Goal: Task Accomplishment & Management: Use online tool/utility

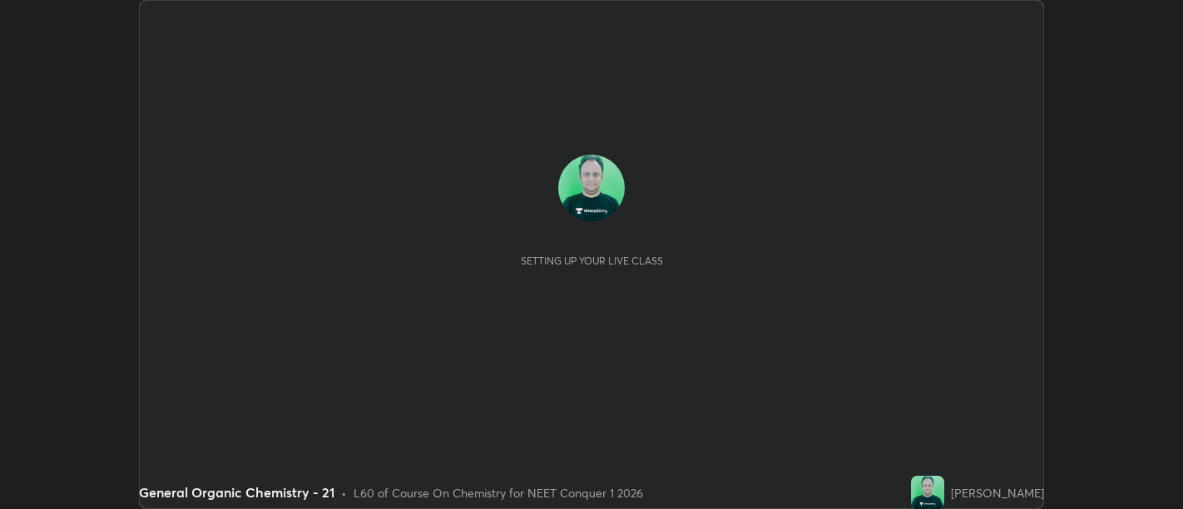
scroll to position [509, 1182]
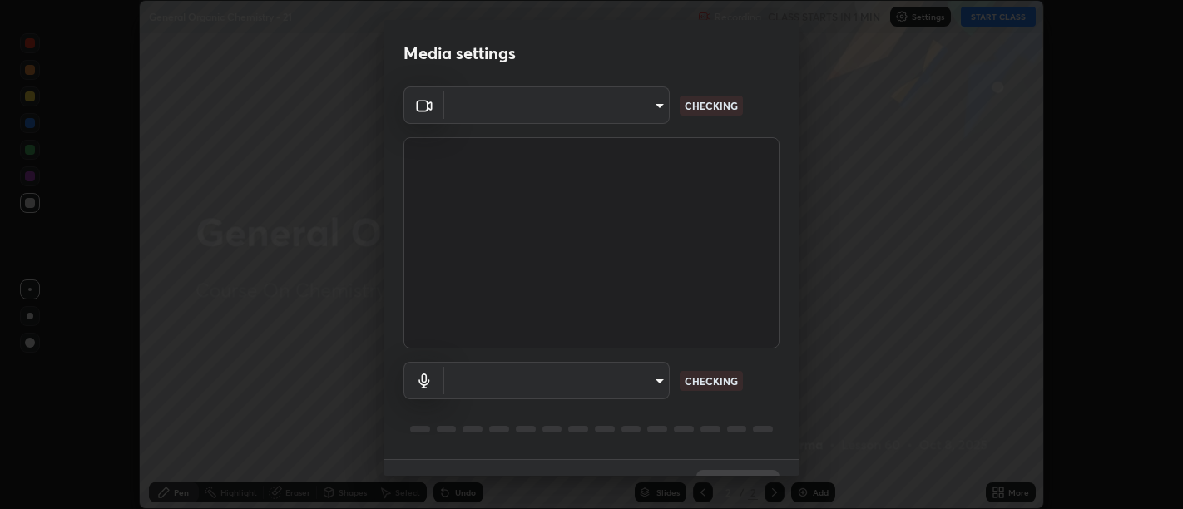
type input "d9b519daceb8a772394af6ea8e45353be5bbf62d8cb1cf3345c472de64055974"
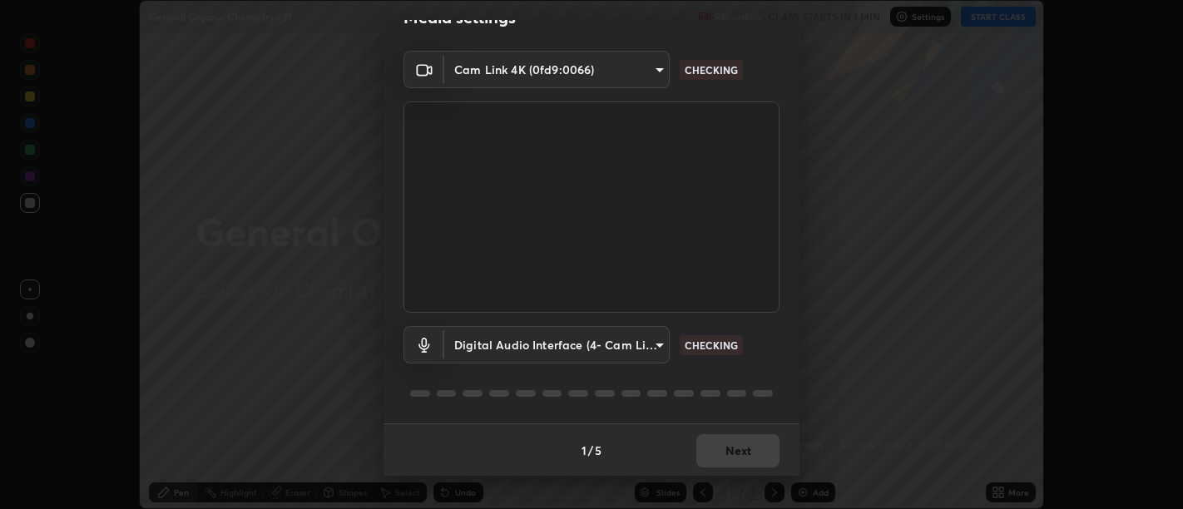
click at [608, 347] on body "Erase all General Organic Chemistry - 21 Recording CLASS STARTS IN 1 MIN Settin…" at bounding box center [591, 254] width 1183 height 509
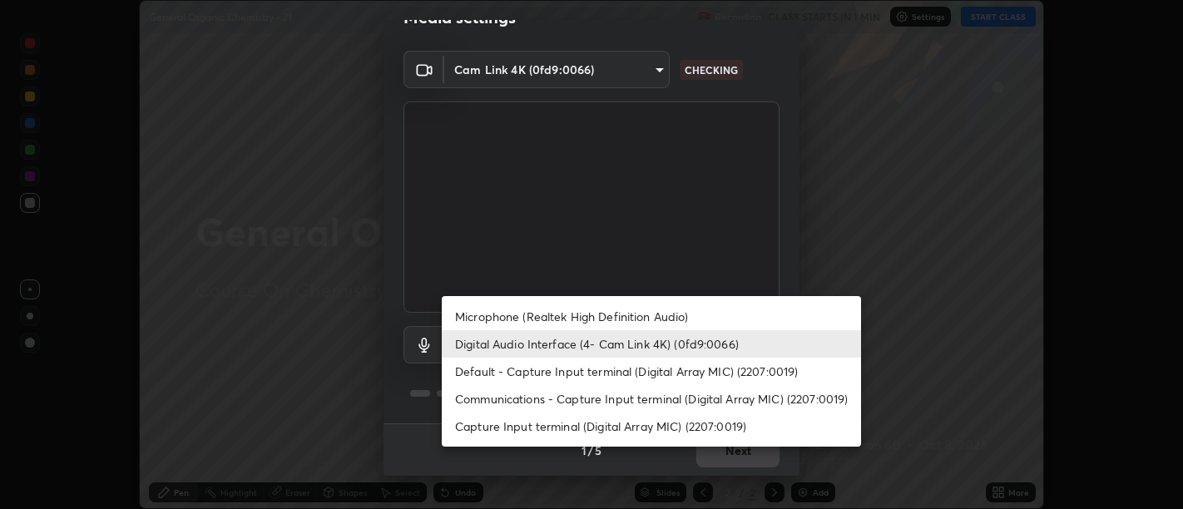
click at [581, 394] on li "Communications - Capture Input terminal (Digital Array MIC) (2207:0019)" at bounding box center [651, 398] width 419 height 27
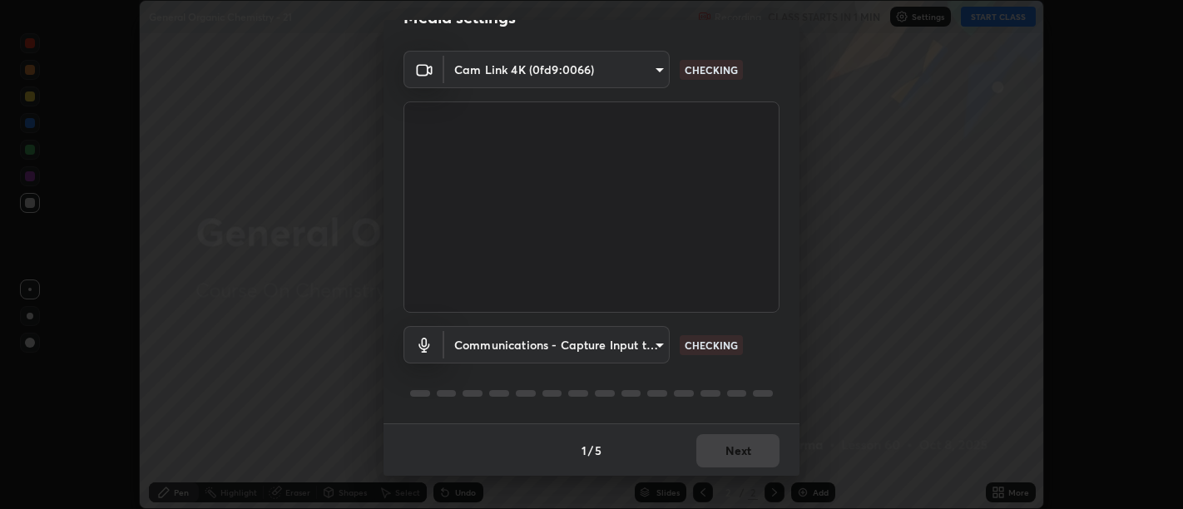
click at [576, 385] on div at bounding box center [592, 394] width 376 height 20
click at [580, 344] on body "Erase all General Organic Chemistry - 21 Recording CLASS STARTS IN 1 MIN Settin…" at bounding box center [591, 254] width 1183 height 509
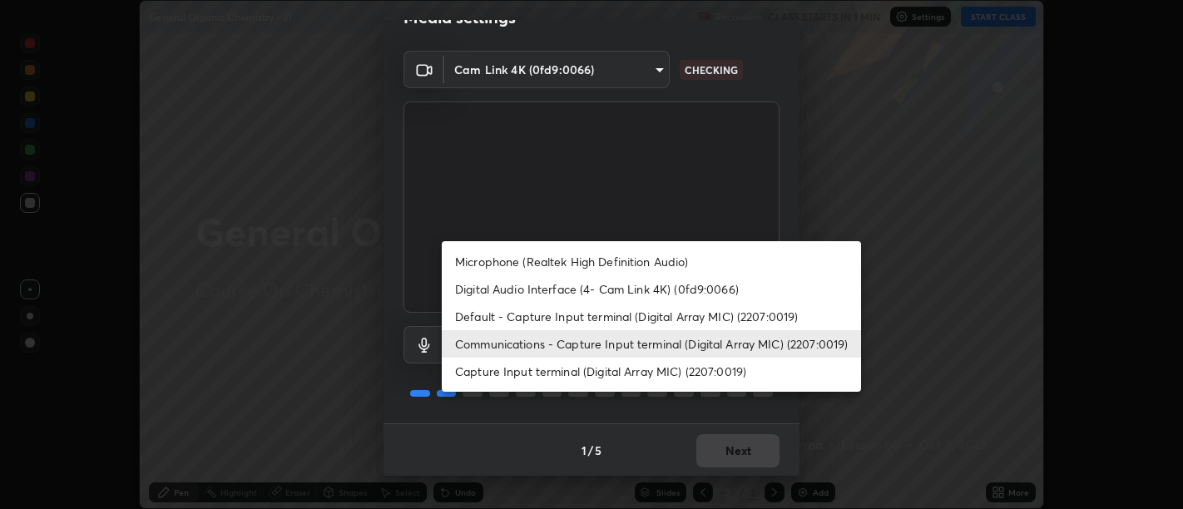
click at [574, 293] on li "Digital Audio Interface (4- Cam Link 4K) (0fd9:0066)" at bounding box center [651, 288] width 419 height 27
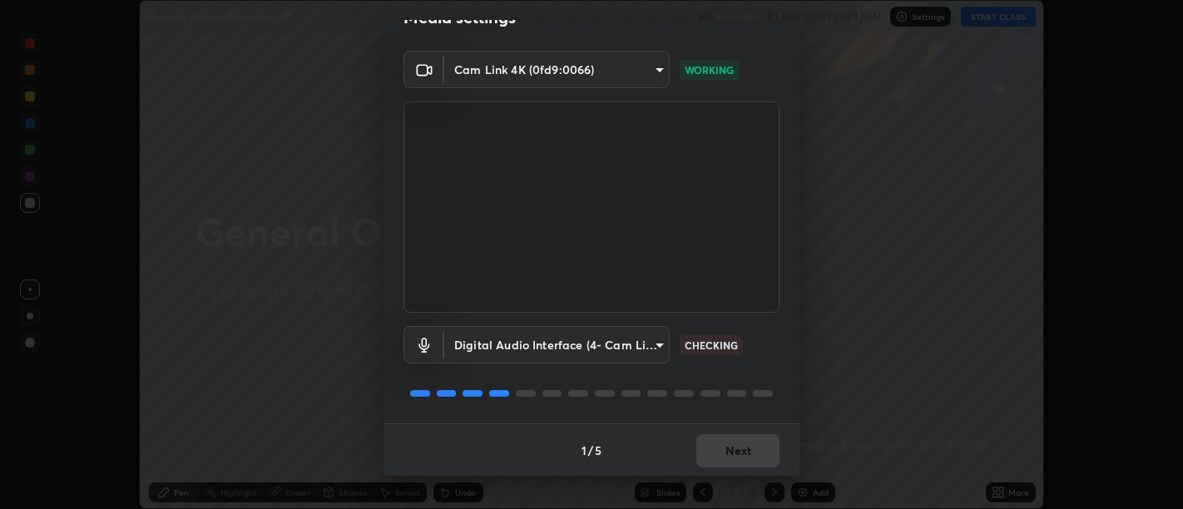
type input "58abe51d7fefdb17ba2419723d43872dcdd823d411622da55c3e9c12cc60ef35"
click at [741, 439] on button "Next" at bounding box center [737, 450] width 83 height 33
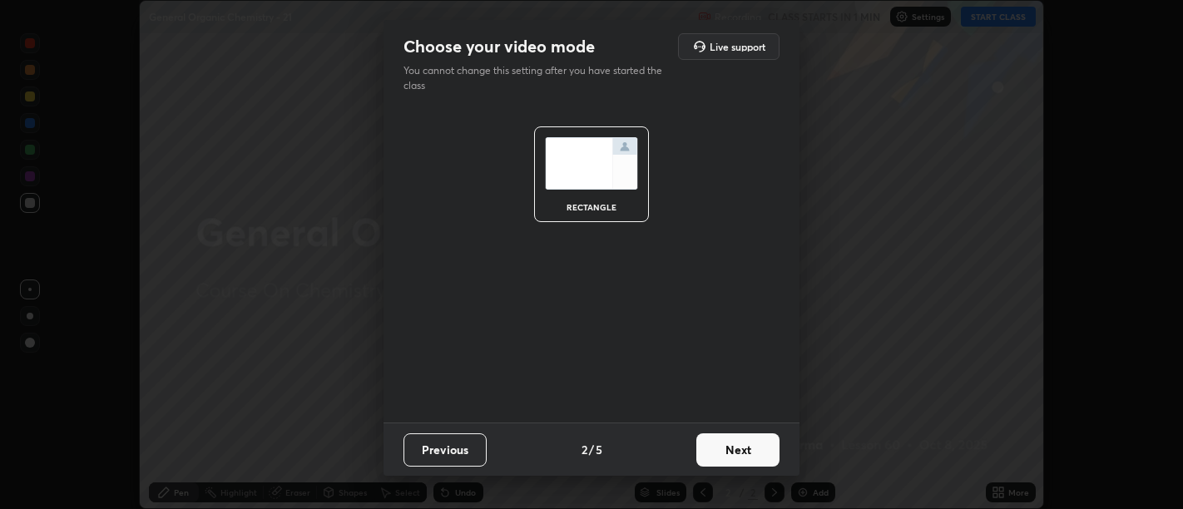
click at [741, 446] on button "Next" at bounding box center [737, 449] width 83 height 33
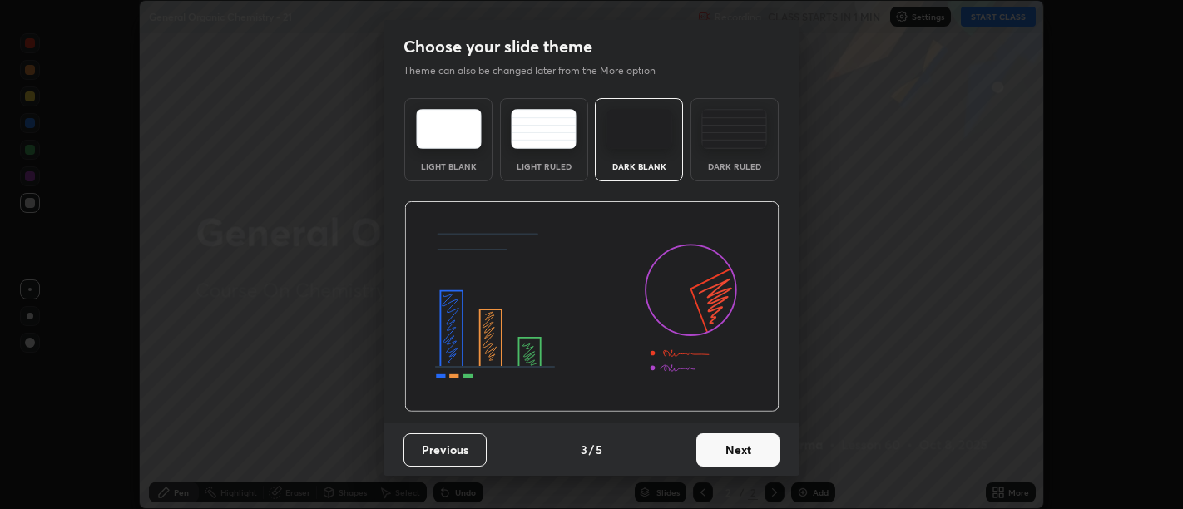
click at [747, 449] on button "Next" at bounding box center [737, 449] width 83 height 33
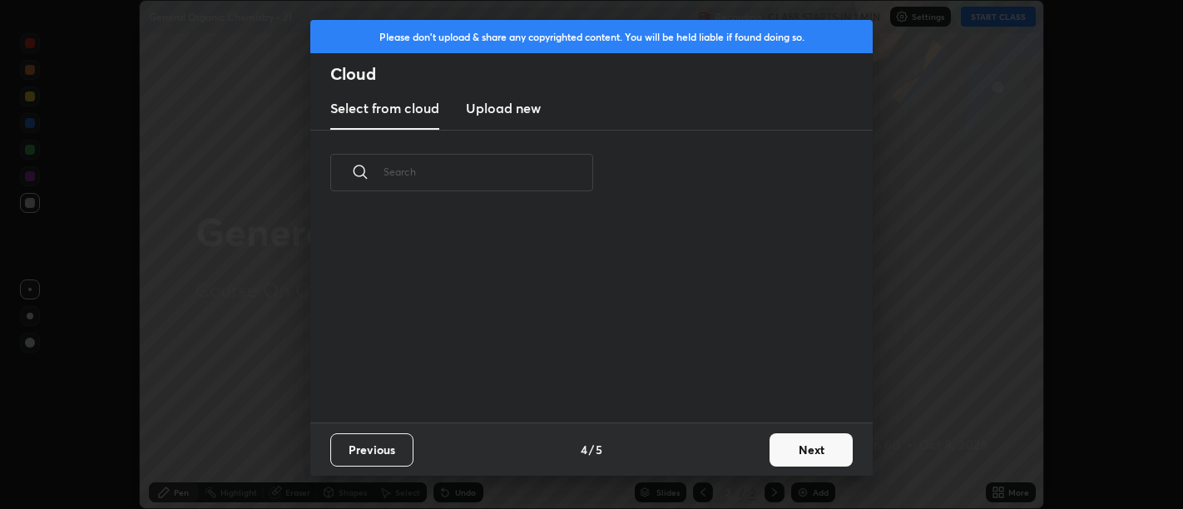
click at [755, 450] on div "Previous 4 / 5 Next" at bounding box center [591, 449] width 562 height 53
click at [758, 450] on div "Previous 4 / 5 Next" at bounding box center [591, 449] width 562 height 53
click at [770, 447] on button "Next" at bounding box center [811, 449] width 83 height 33
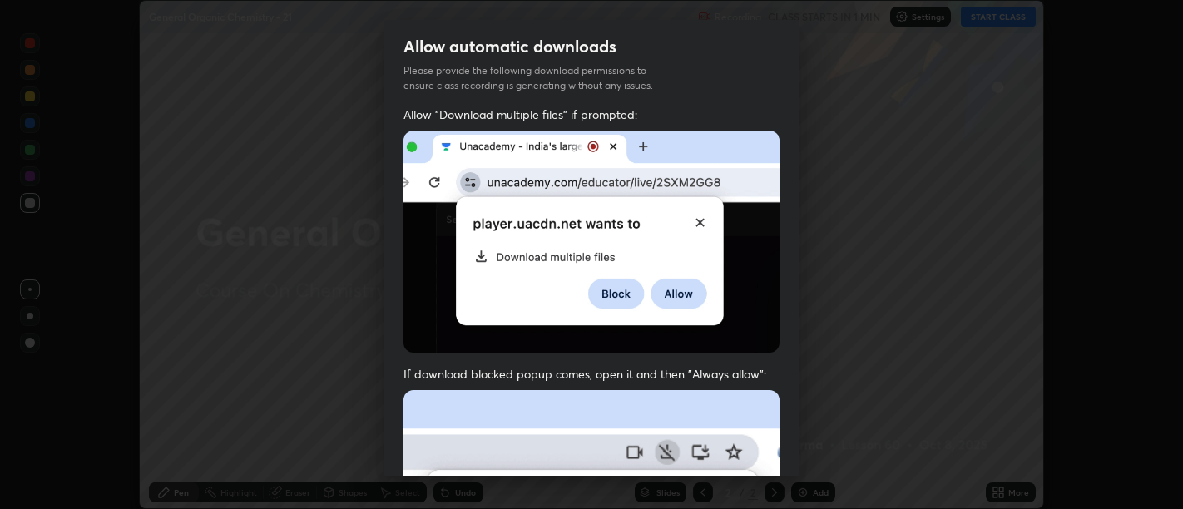
click at [777, 450] on div "Allow "Download multiple files" if prompted: If download blocked popup comes, o…" at bounding box center [592, 457] width 416 height 701
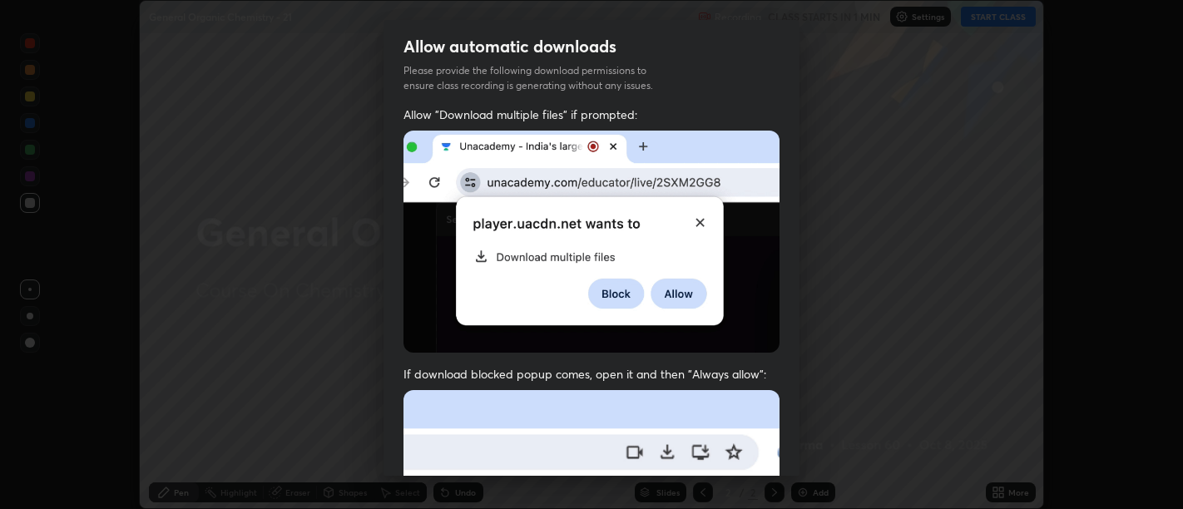
click at [777, 446] on div "Allow "Download multiple files" if prompted: If download blocked popup comes, o…" at bounding box center [592, 457] width 416 height 701
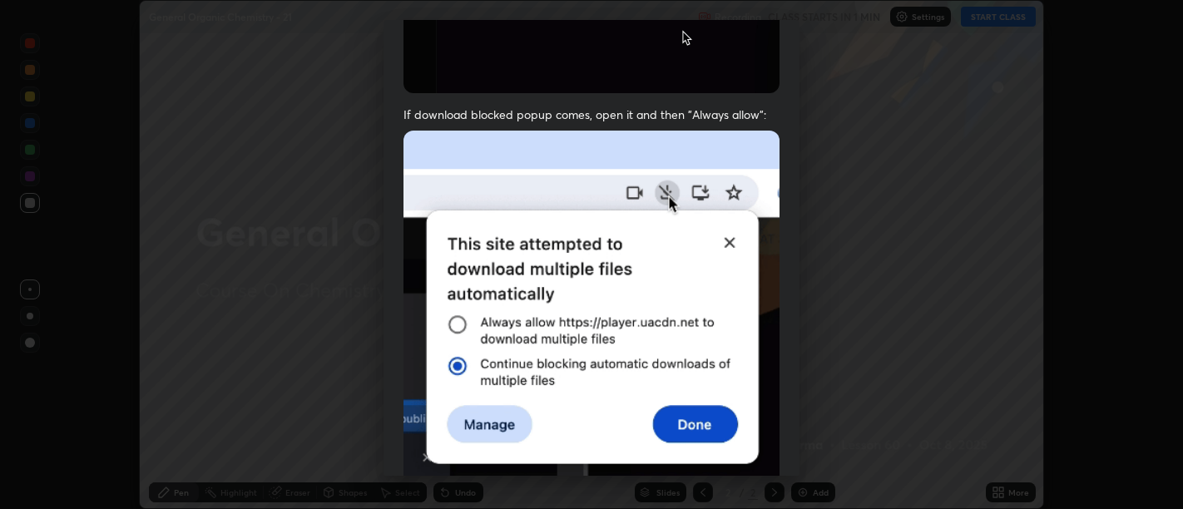
click at [747, 505] on h5 "I agree that if I don't provide required permissions, class recording will not …" at bounding box center [606, 518] width 348 height 26
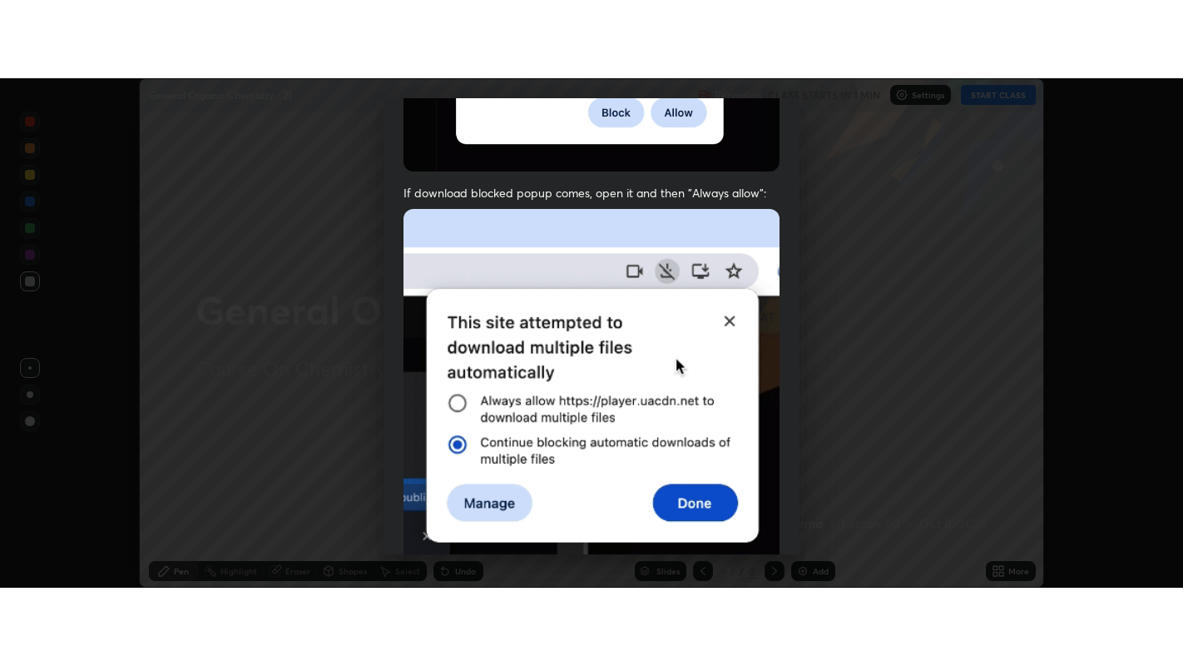
scroll to position [375, 0]
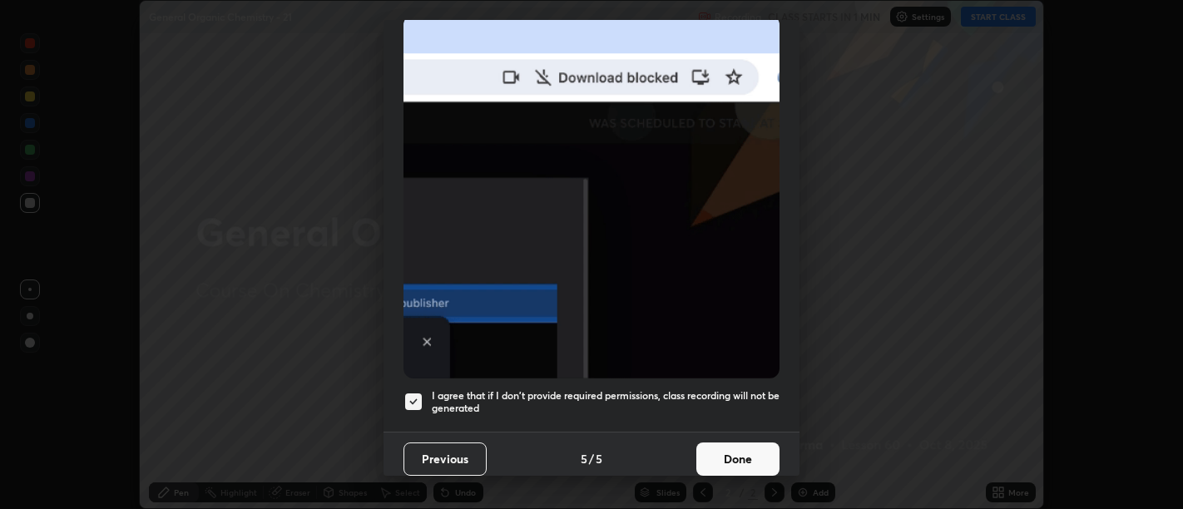
click at [746, 443] on button "Done" at bounding box center [737, 459] width 83 height 33
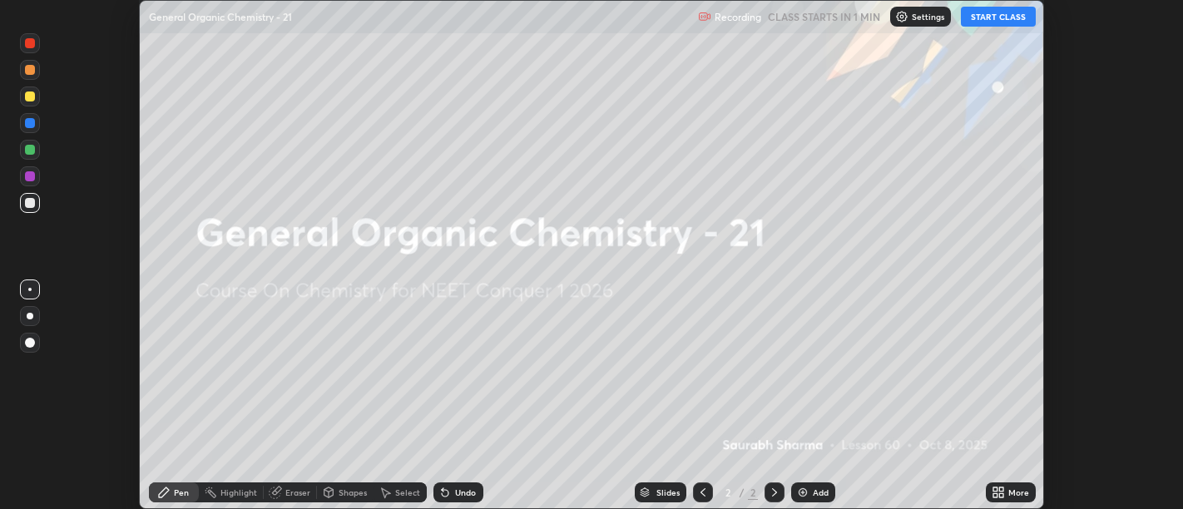
click at [1000, 486] on icon at bounding box center [998, 492] width 13 height 13
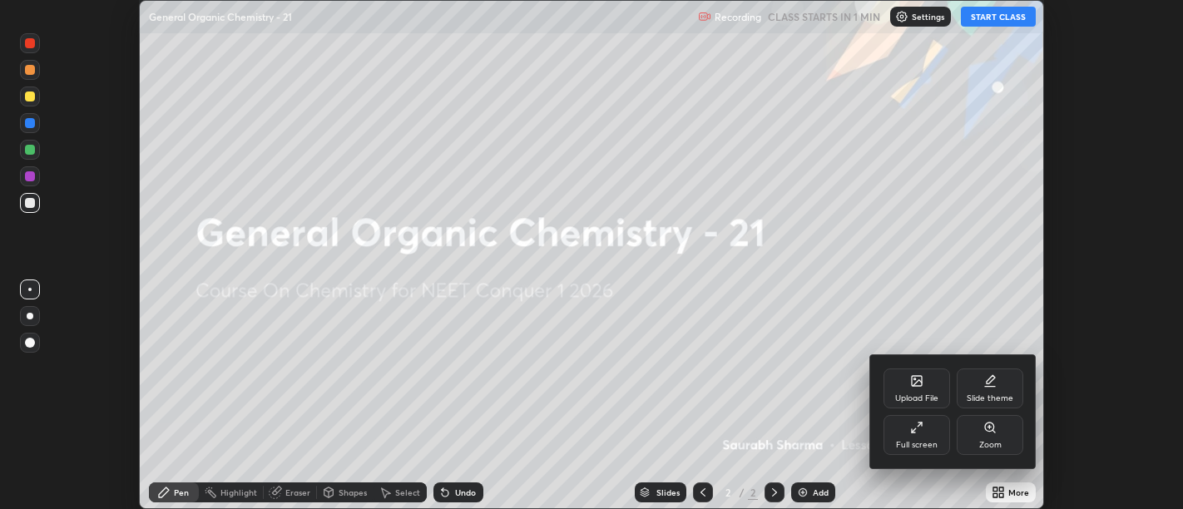
click at [918, 437] on div "Full screen" at bounding box center [917, 435] width 67 height 40
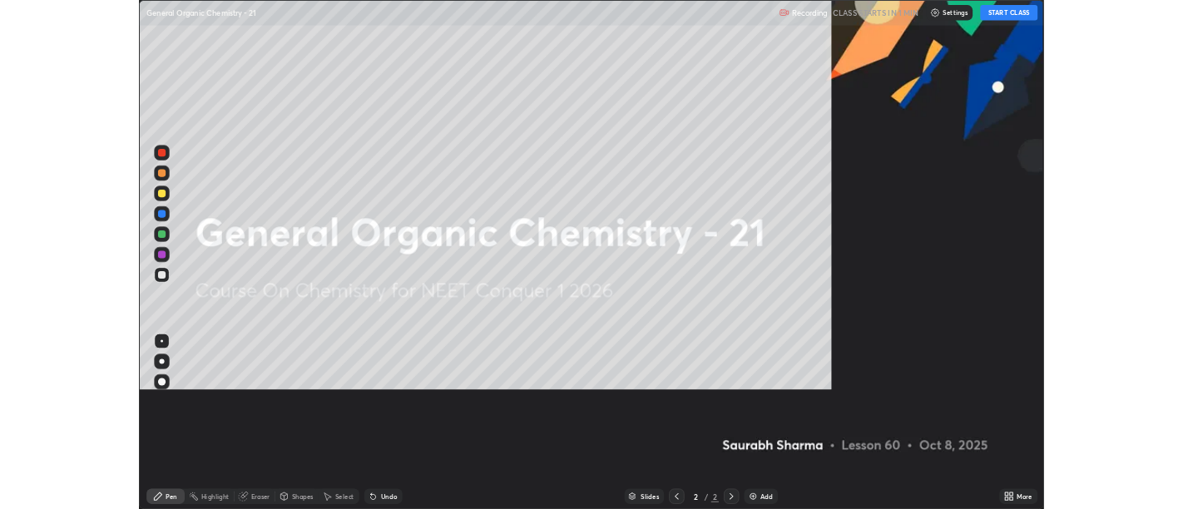
scroll to position [666, 1183]
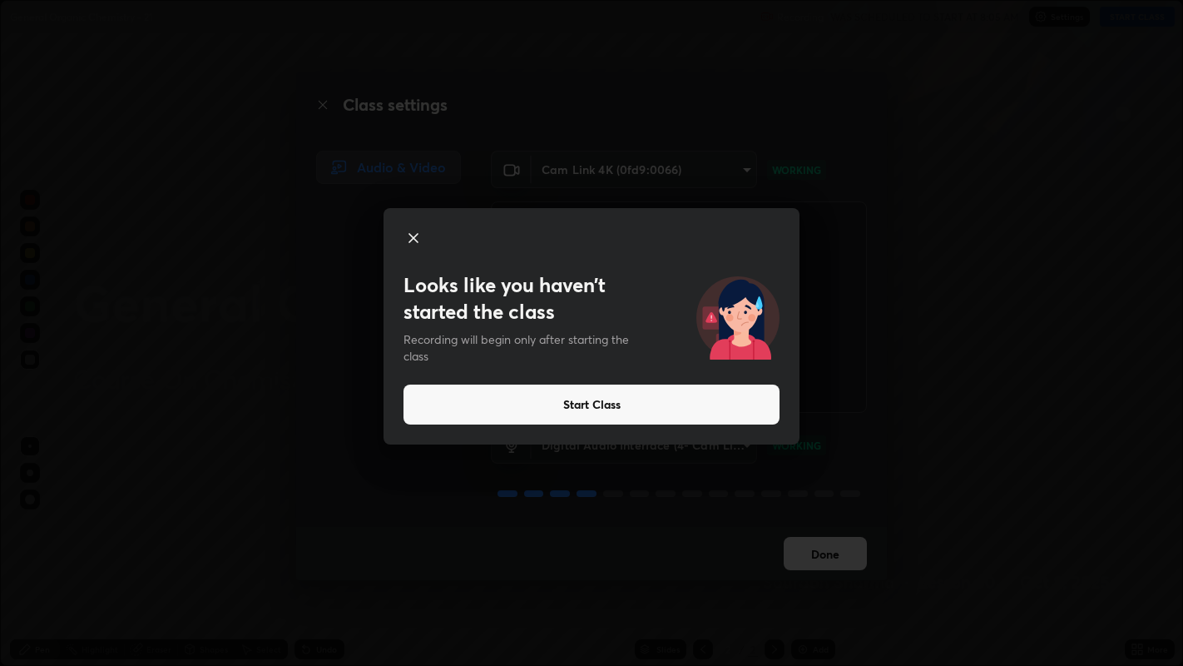
click at [717, 420] on button "Start Class" at bounding box center [592, 404] width 376 height 40
click at [686, 409] on button "Start Class" at bounding box center [592, 404] width 376 height 40
click at [688, 409] on button "Start Class" at bounding box center [592, 404] width 376 height 40
click at [694, 403] on video at bounding box center [679, 306] width 376 height 211
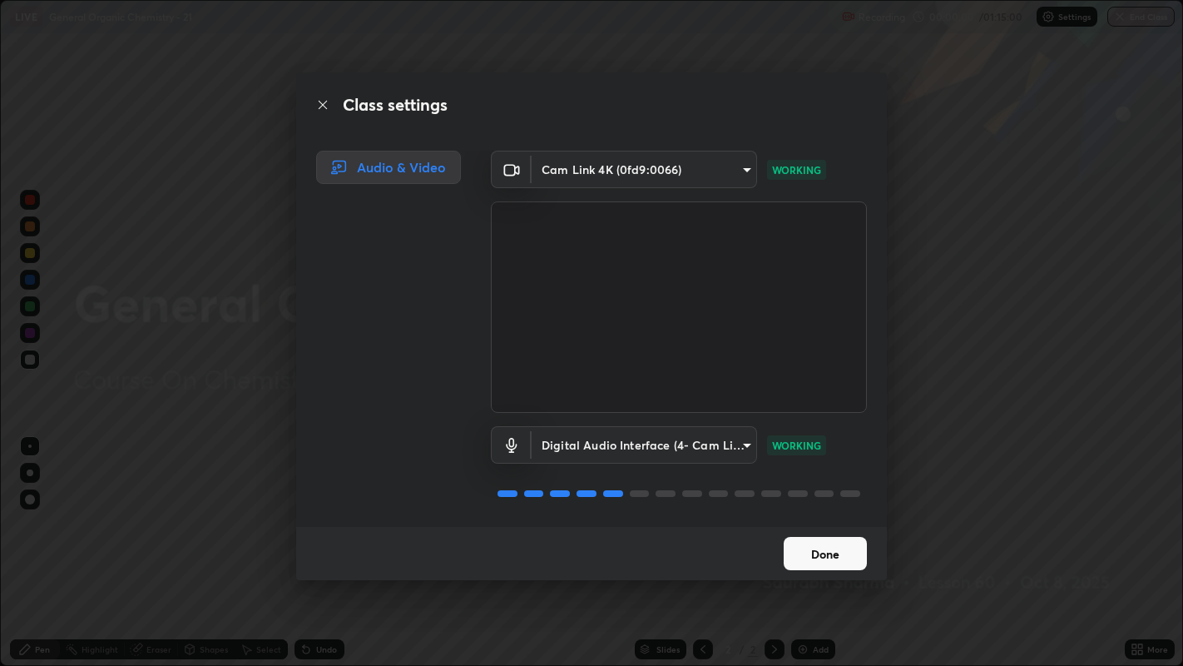
click at [719, 399] on video at bounding box center [679, 306] width 376 height 211
click at [827, 508] on button "Done" at bounding box center [825, 553] width 83 height 33
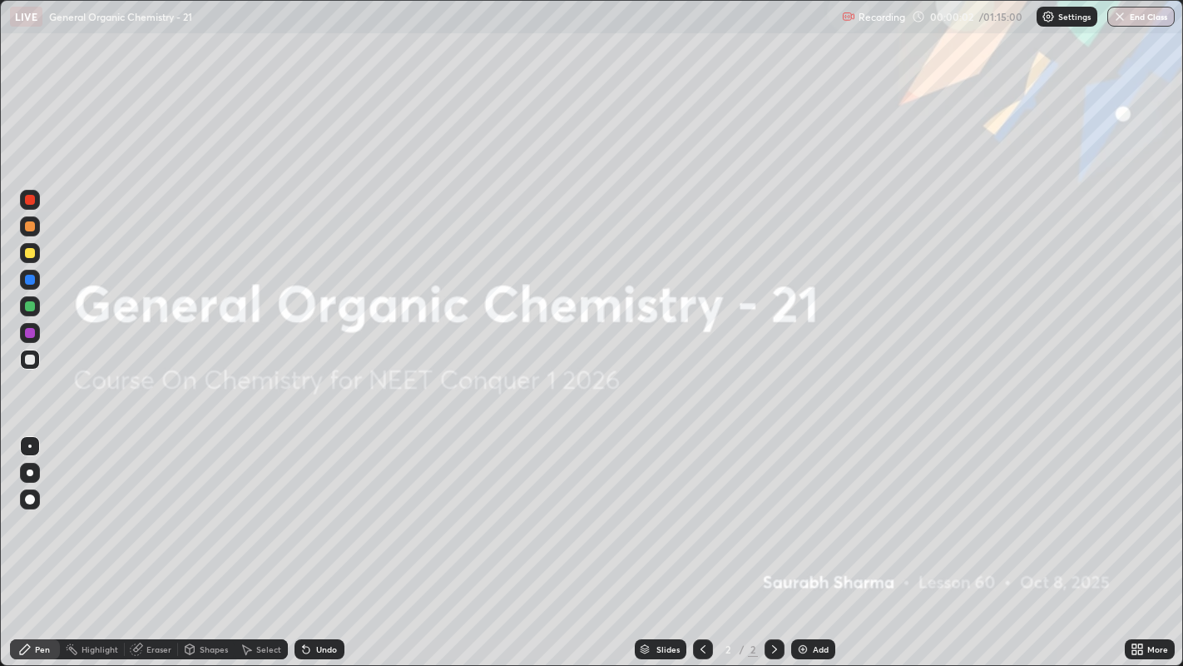
click at [810, 508] on div "Add" at bounding box center [813, 649] width 44 height 20
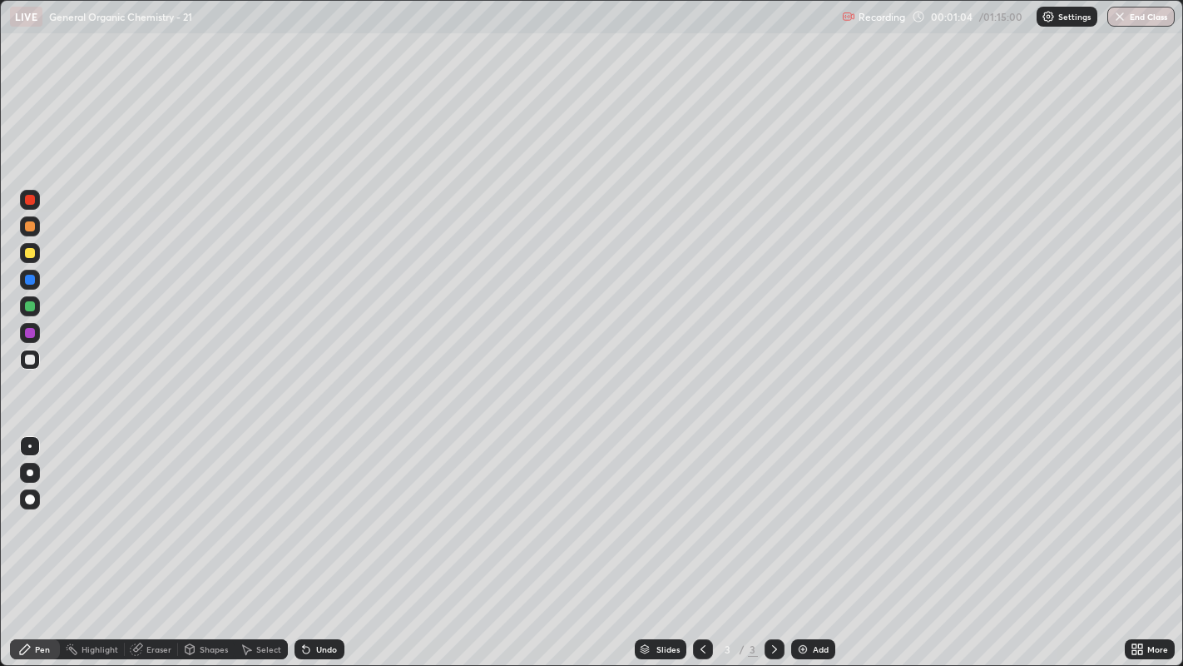
click at [336, 508] on div "Undo" at bounding box center [316, 648] width 57 height 33
click at [335, 508] on div "Undo" at bounding box center [316, 648] width 57 height 33
click at [815, 508] on div "Add" at bounding box center [813, 649] width 44 height 20
click at [256, 508] on div "Select" at bounding box center [261, 649] width 53 height 20
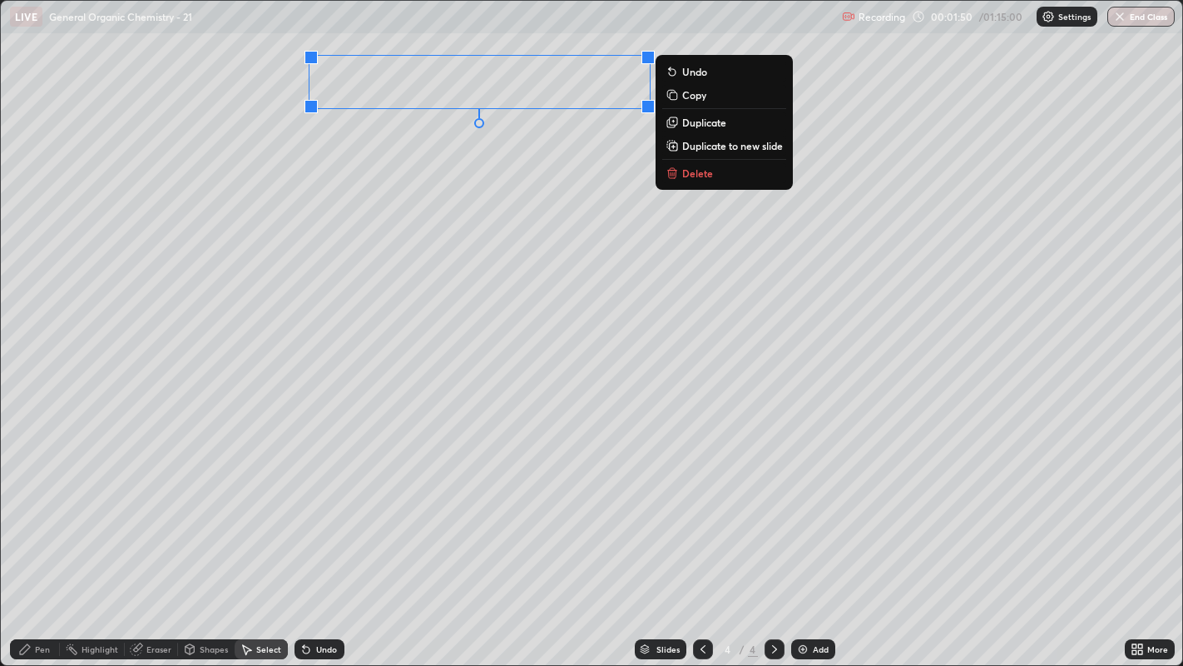
click at [502, 175] on div "0 ° Undo Copy Duplicate Duplicate to new slide Delete" at bounding box center [592, 333] width 1182 height 665
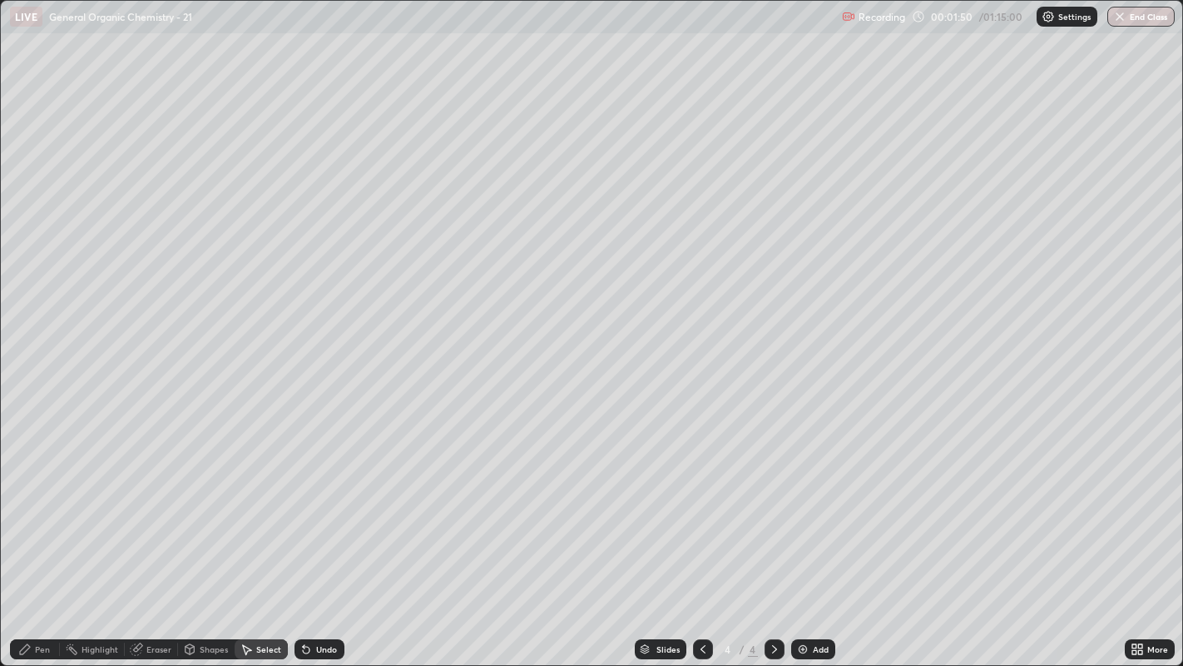
click at [42, 508] on div "Pen" at bounding box center [42, 649] width 15 height 8
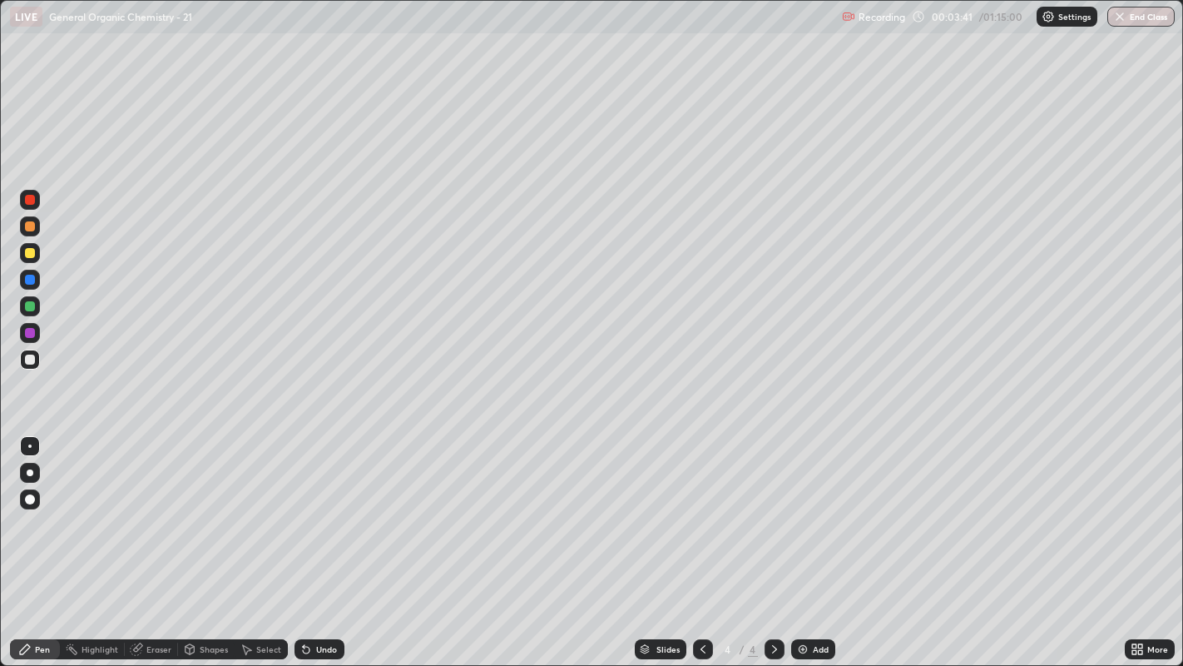
click at [705, 508] on div at bounding box center [703, 649] width 20 height 20
click at [804, 508] on div "Add" at bounding box center [813, 649] width 44 height 20
click at [310, 508] on icon at bounding box center [306, 648] width 13 height 13
click at [773, 508] on icon at bounding box center [774, 648] width 13 height 13
click at [206, 508] on div "Shapes" at bounding box center [206, 649] width 57 height 20
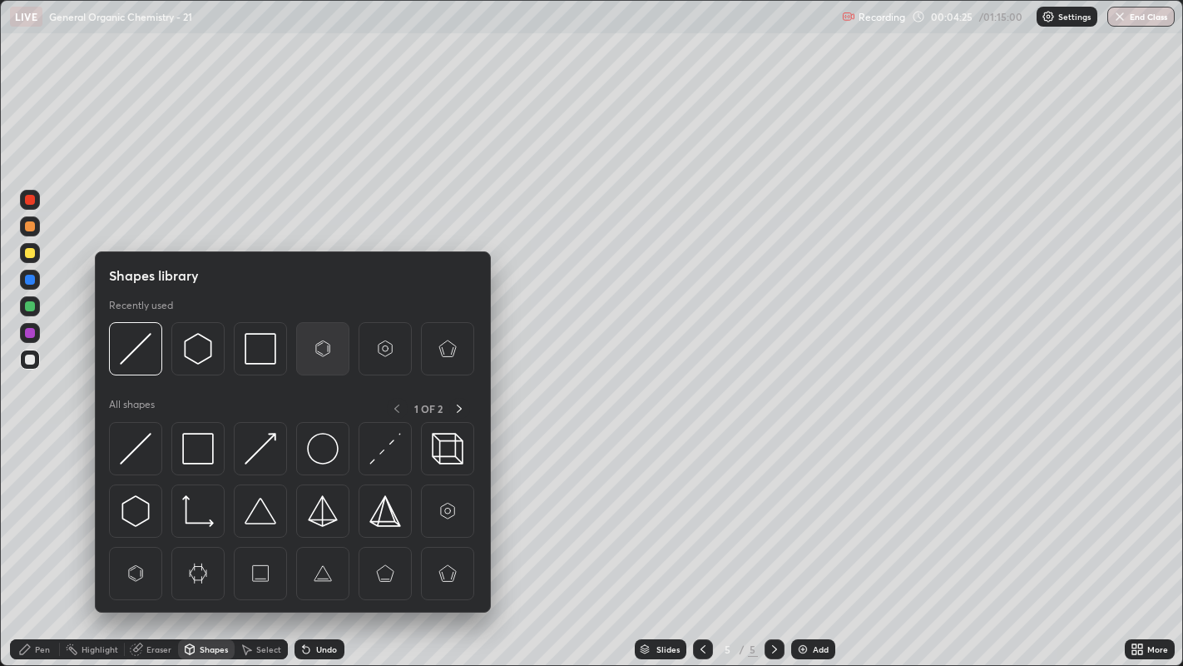
click at [314, 347] on img at bounding box center [323, 349] width 32 height 32
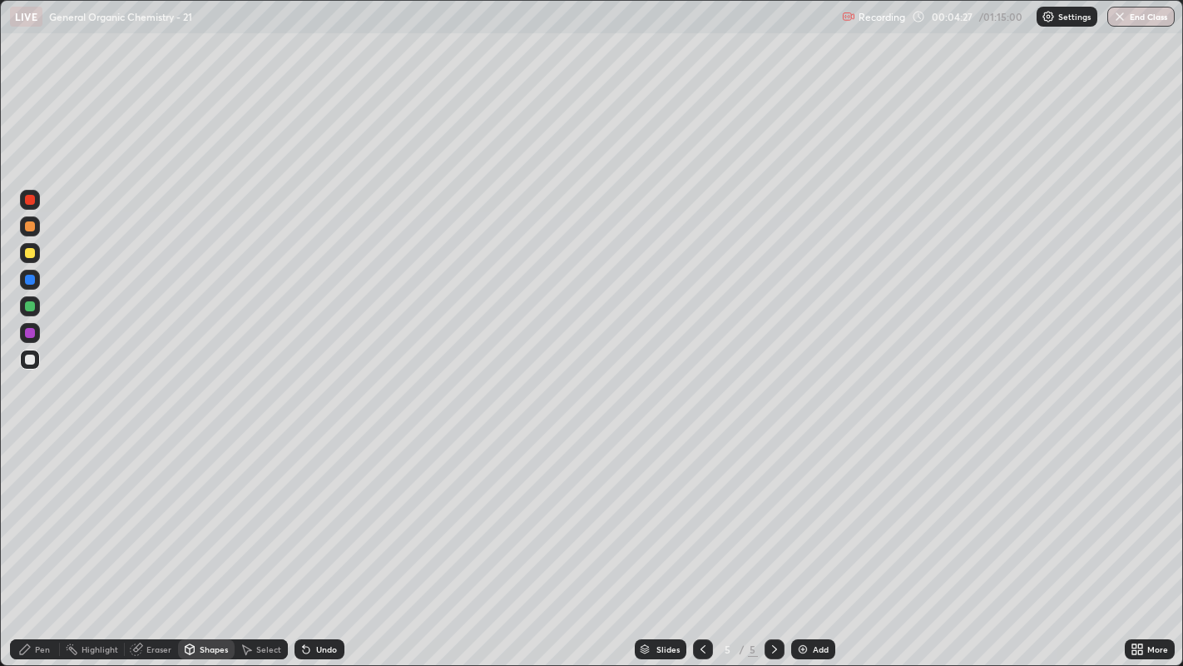
click at [45, 508] on div "Pen" at bounding box center [35, 649] width 50 height 20
click at [253, 508] on div "Select" at bounding box center [261, 649] width 53 height 20
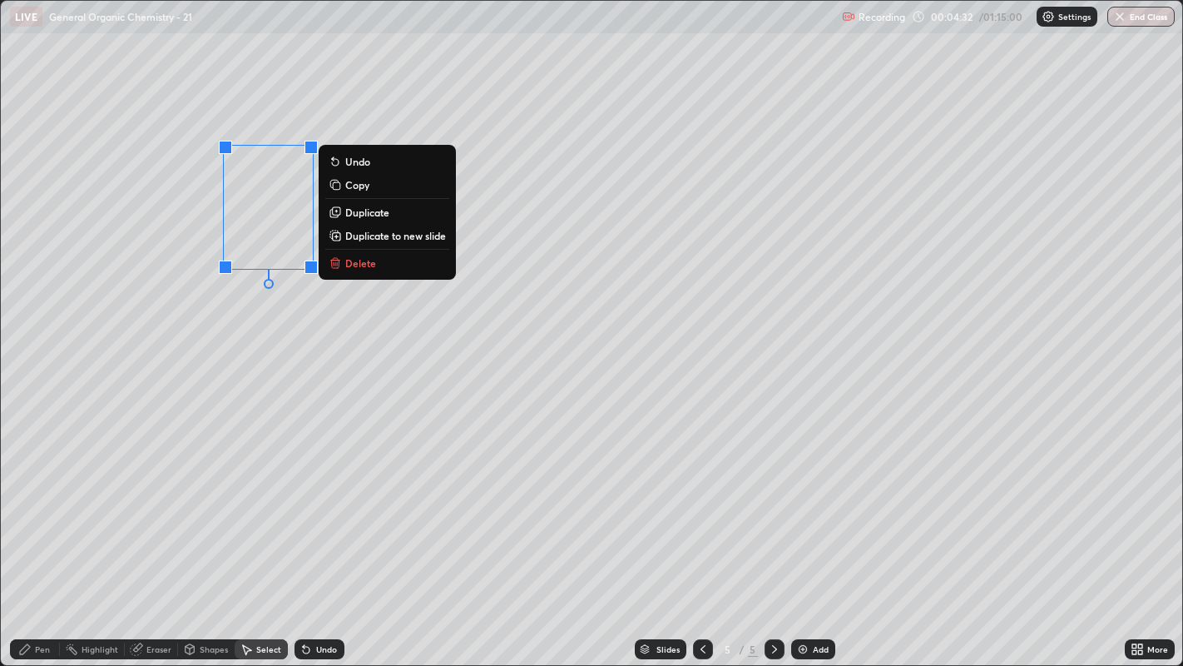
click at [379, 212] on p "Duplicate" at bounding box center [367, 212] width 44 height 13
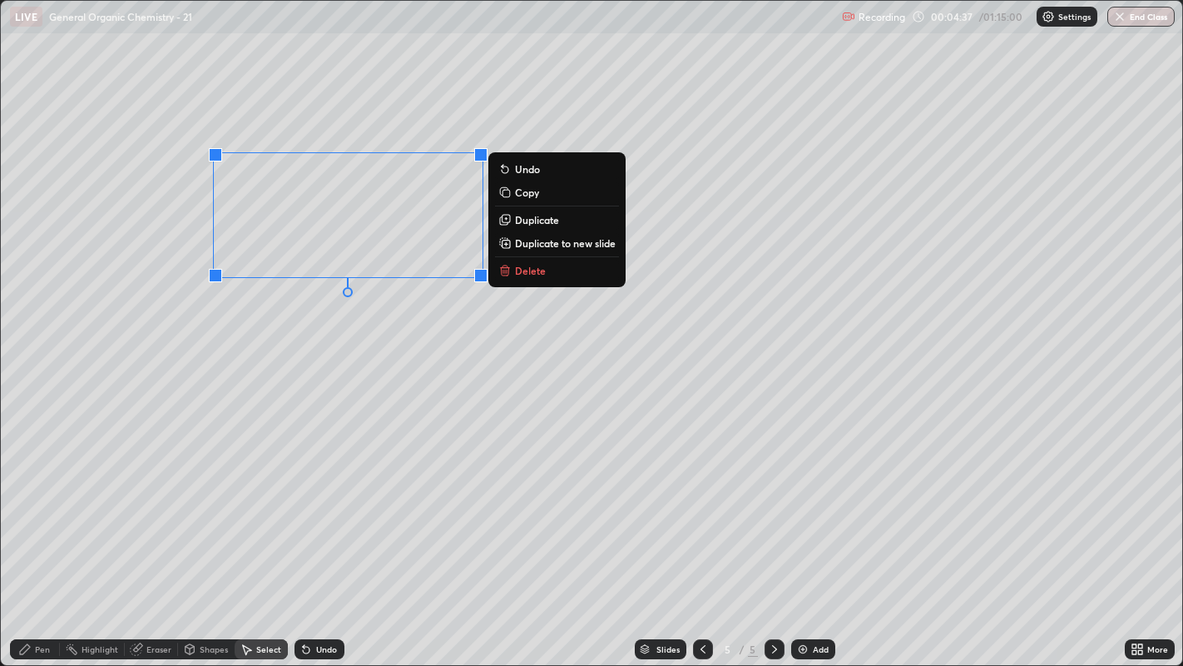
click at [528, 220] on p "Duplicate" at bounding box center [537, 219] width 44 height 13
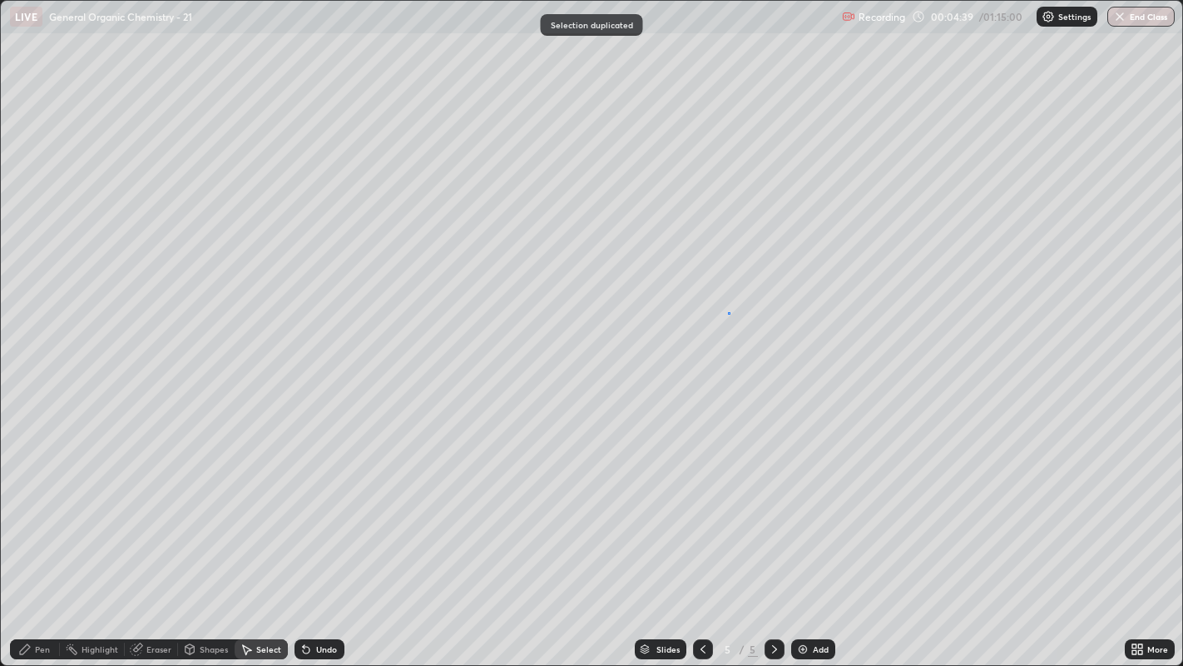
click at [729, 312] on div "0 ° Undo Copy Duplicate Duplicate to new slide Delete" at bounding box center [592, 333] width 1182 height 665
click at [47, 508] on div "Pen" at bounding box center [42, 649] width 15 height 8
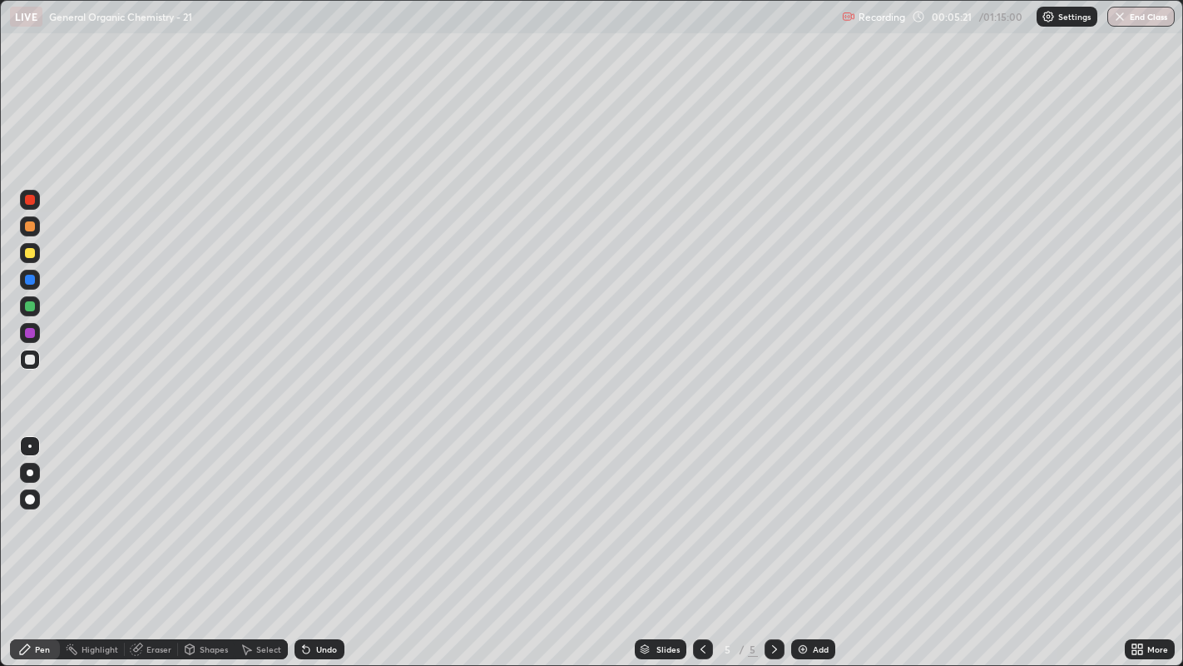
click at [27, 253] on div at bounding box center [30, 253] width 10 height 10
click at [28, 473] on div at bounding box center [30, 472] width 7 height 7
click at [334, 508] on div "Undo" at bounding box center [326, 649] width 21 height 8
click at [323, 508] on div "Undo" at bounding box center [326, 649] width 21 height 8
click at [38, 356] on div at bounding box center [30, 359] width 20 height 20
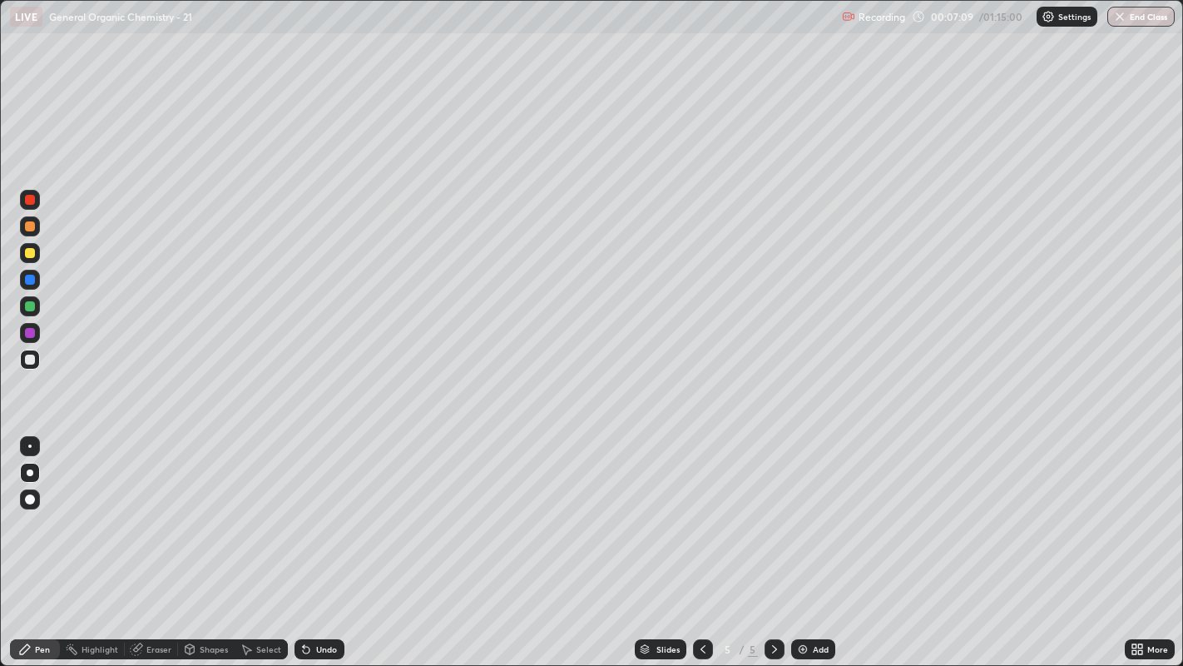
click at [36, 437] on div at bounding box center [30, 446] width 20 height 20
click at [27, 349] on div at bounding box center [30, 359] width 20 height 20
click at [256, 508] on div "Select" at bounding box center [268, 649] width 25 height 8
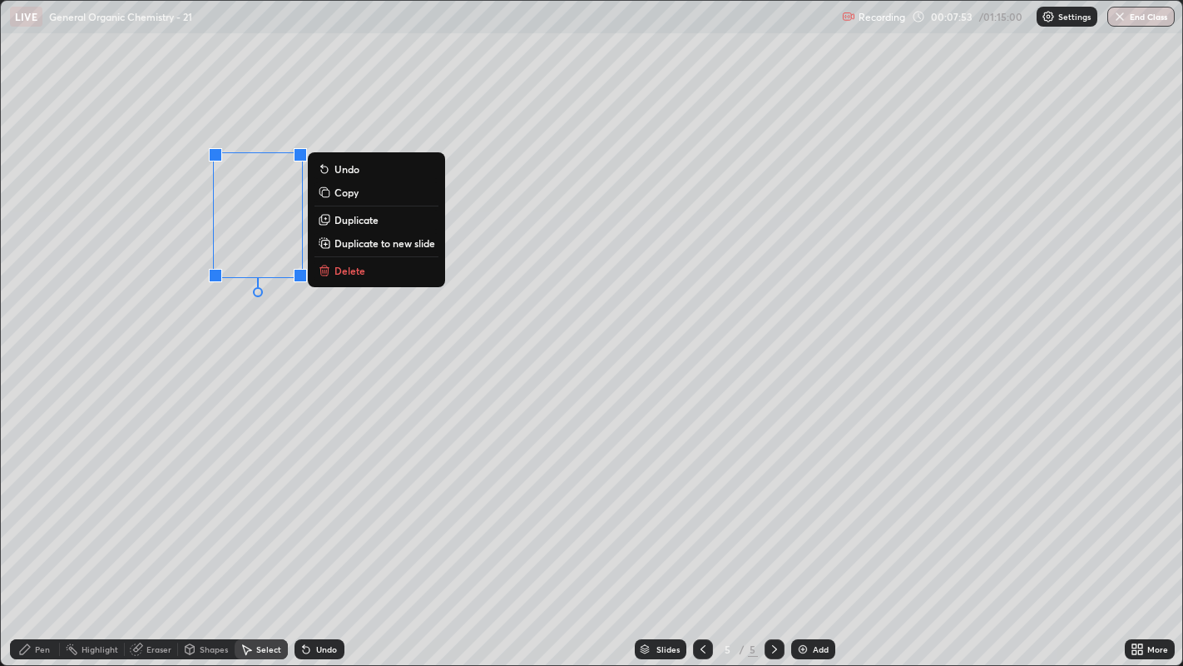
click at [350, 217] on p "Duplicate" at bounding box center [356, 219] width 44 height 13
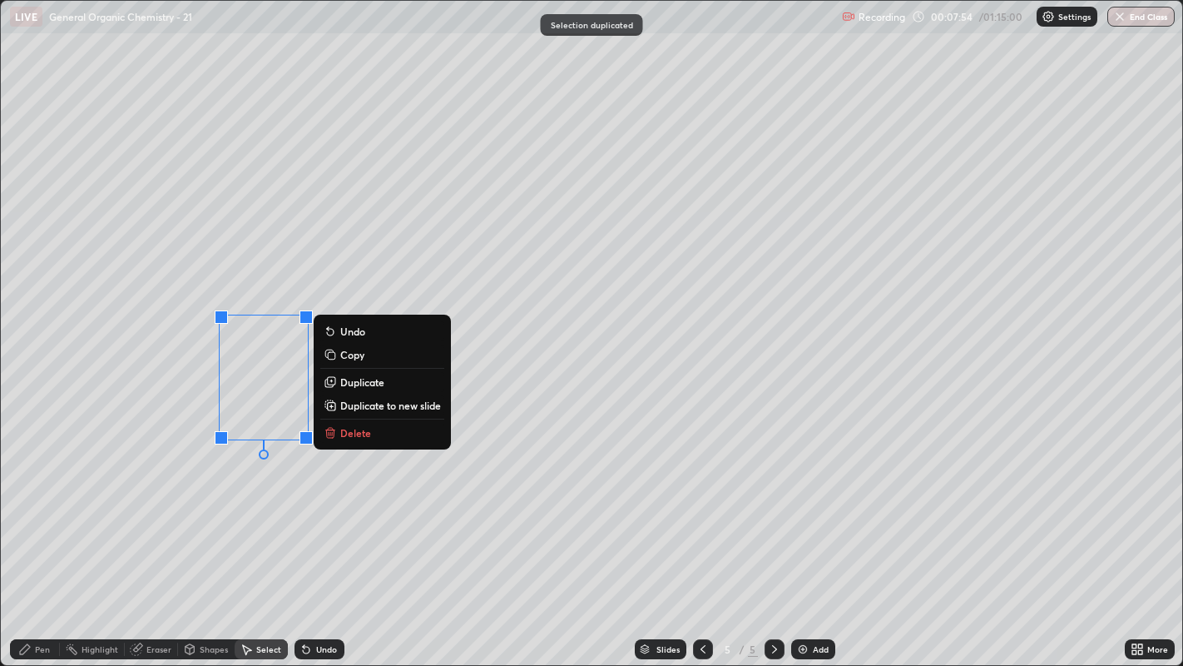
click at [273, 488] on div "0 ° Undo Copy Duplicate Duplicate to new slide Delete" at bounding box center [592, 333] width 1182 height 665
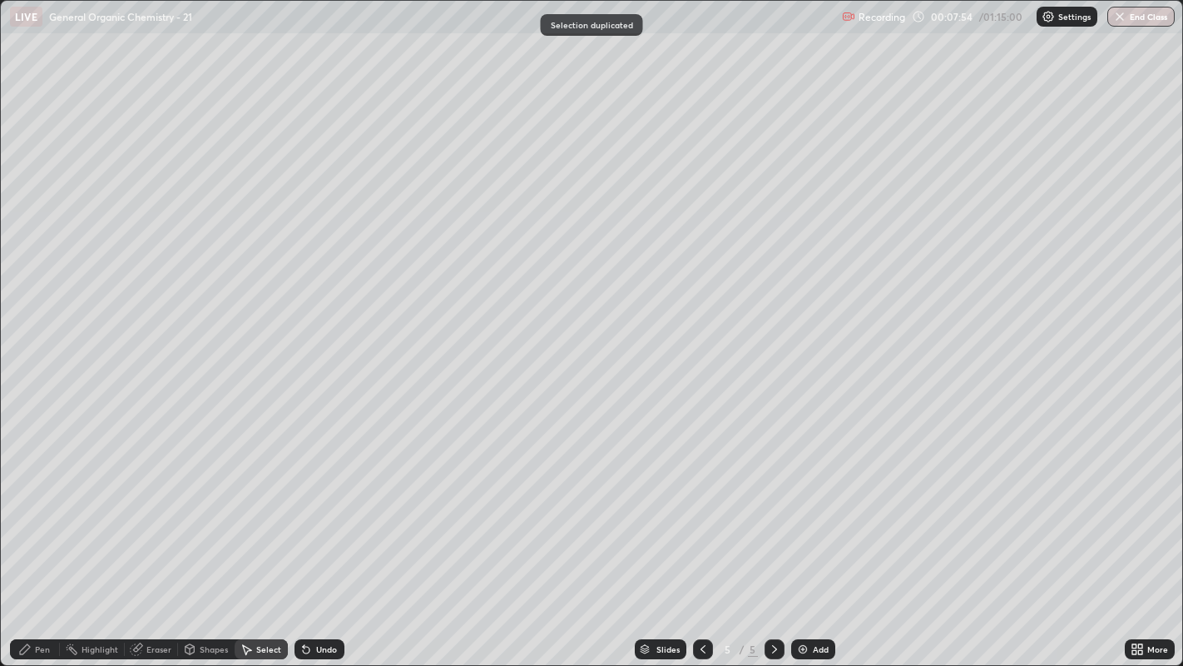
click at [50, 508] on div "Pen" at bounding box center [35, 649] width 50 height 20
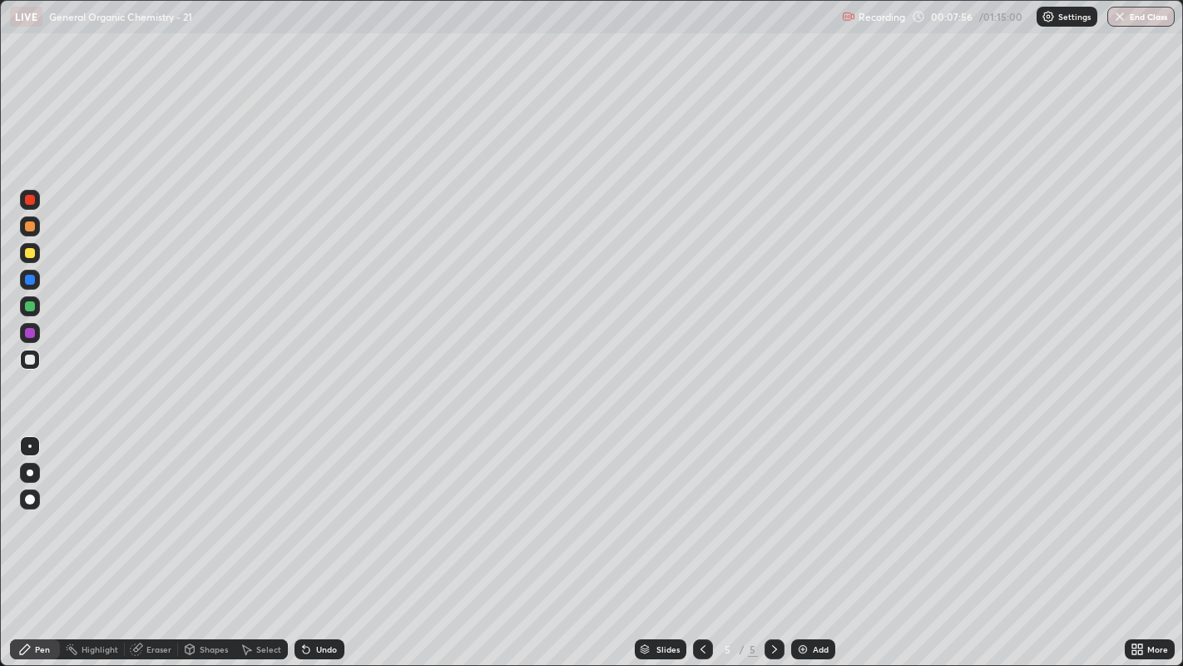
click at [210, 508] on div "Shapes" at bounding box center [214, 649] width 28 height 8
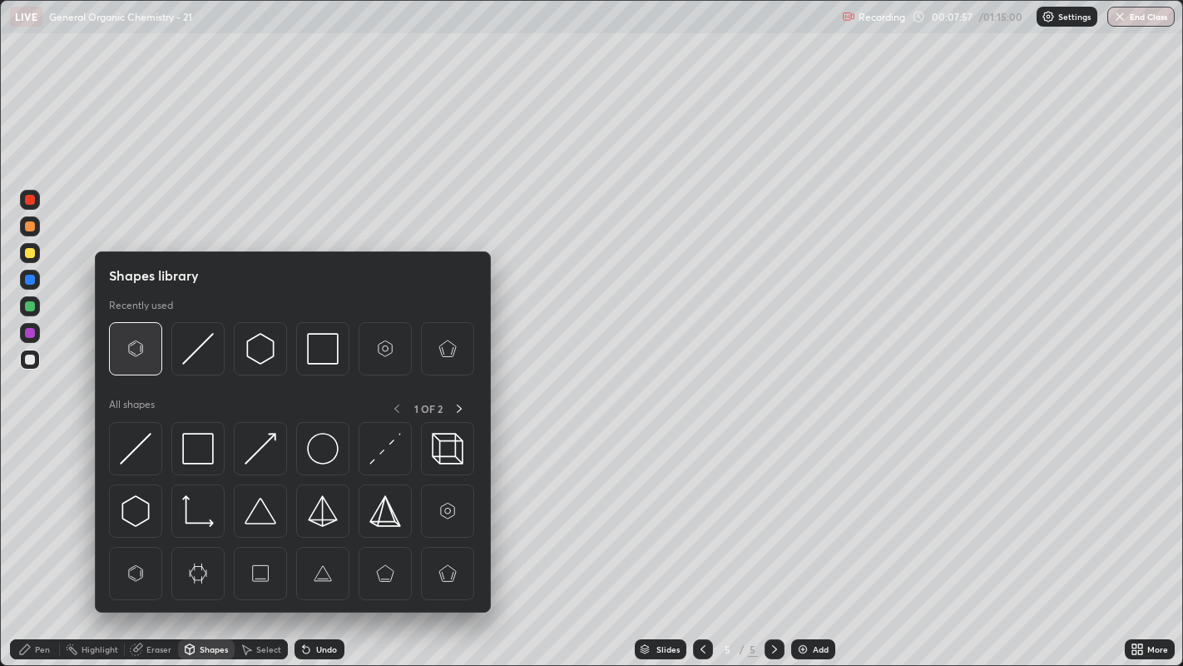
click at [136, 349] on img at bounding box center [136, 349] width 32 height 32
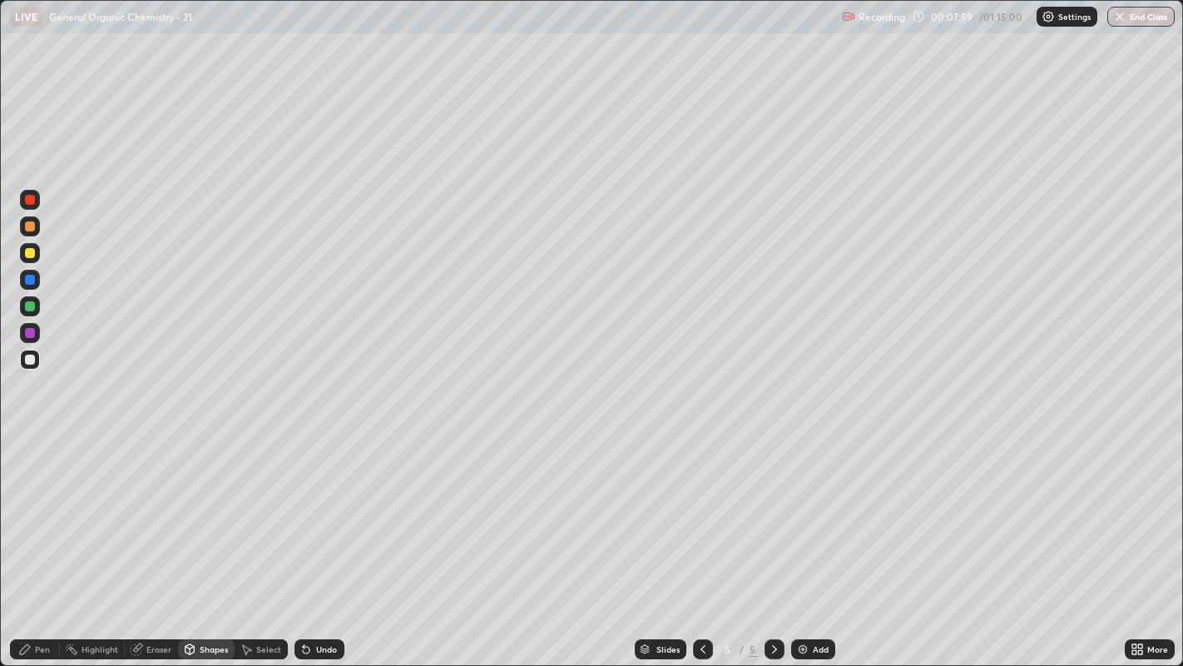
click at [38, 508] on div "Pen" at bounding box center [42, 649] width 15 height 8
click at [304, 508] on icon at bounding box center [306, 649] width 7 height 7
click at [312, 508] on div "Undo" at bounding box center [320, 649] width 50 height 20
click at [324, 508] on div "Undo" at bounding box center [326, 649] width 21 height 8
click at [295, 508] on div "Undo" at bounding box center [320, 649] width 50 height 20
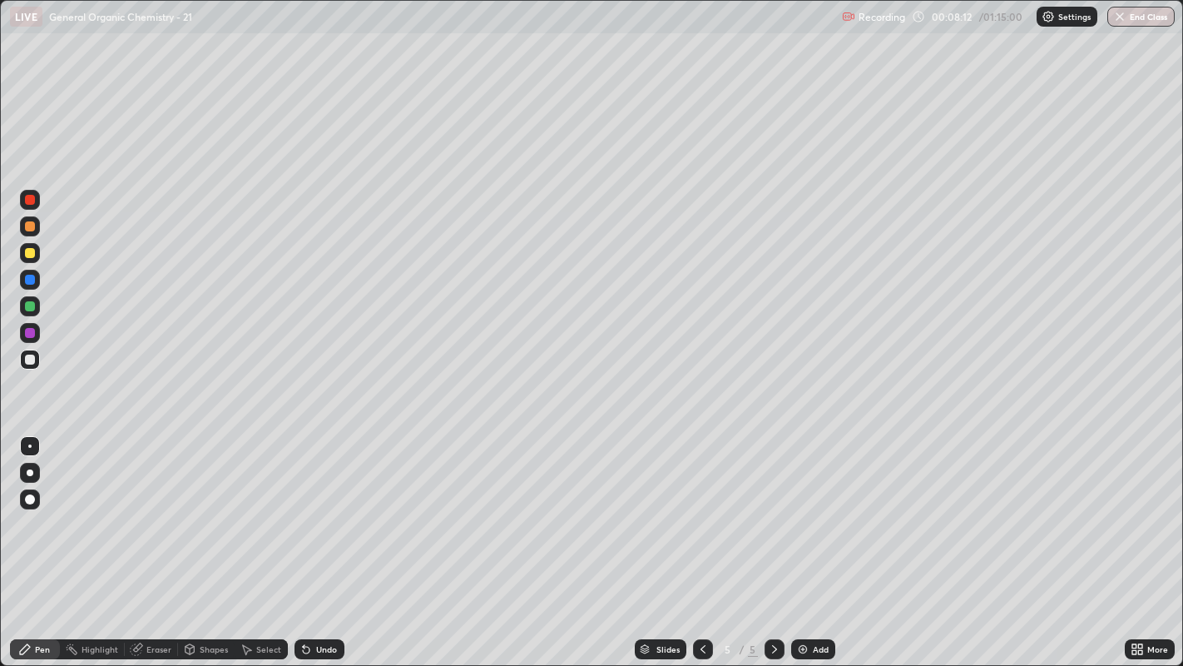
click at [259, 508] on div "Select" at bounding box center [268, 649] width 25 height 8
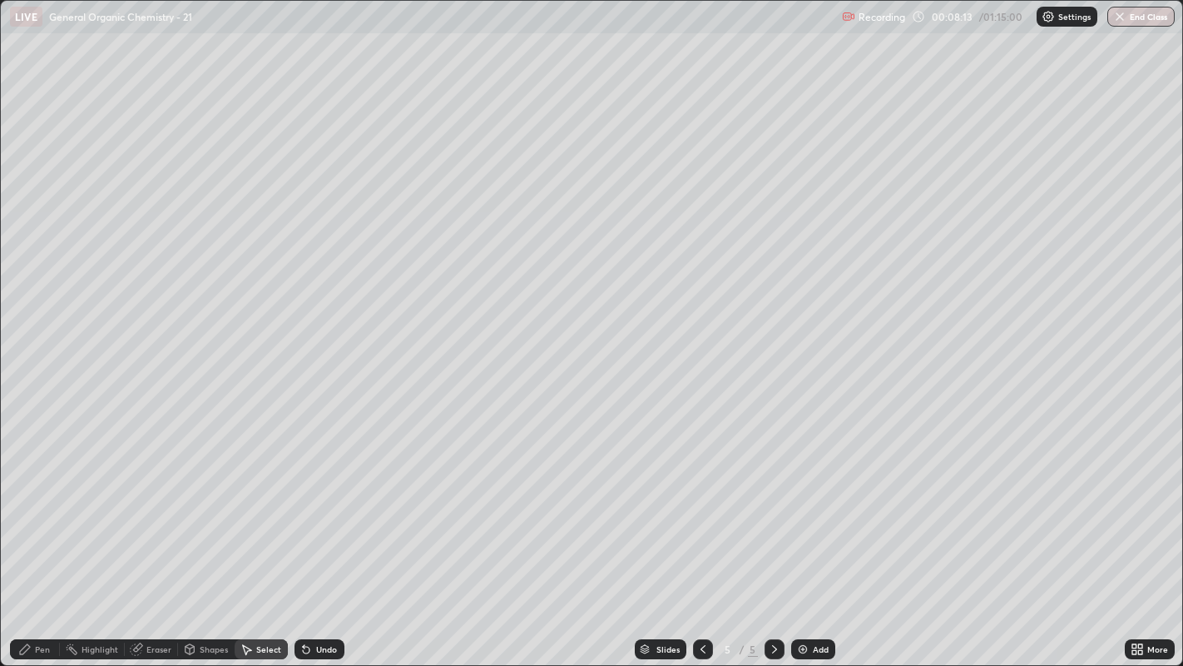
click at [262, 508] on div "Select" at bounding box center [261, 649] width 53 height 20
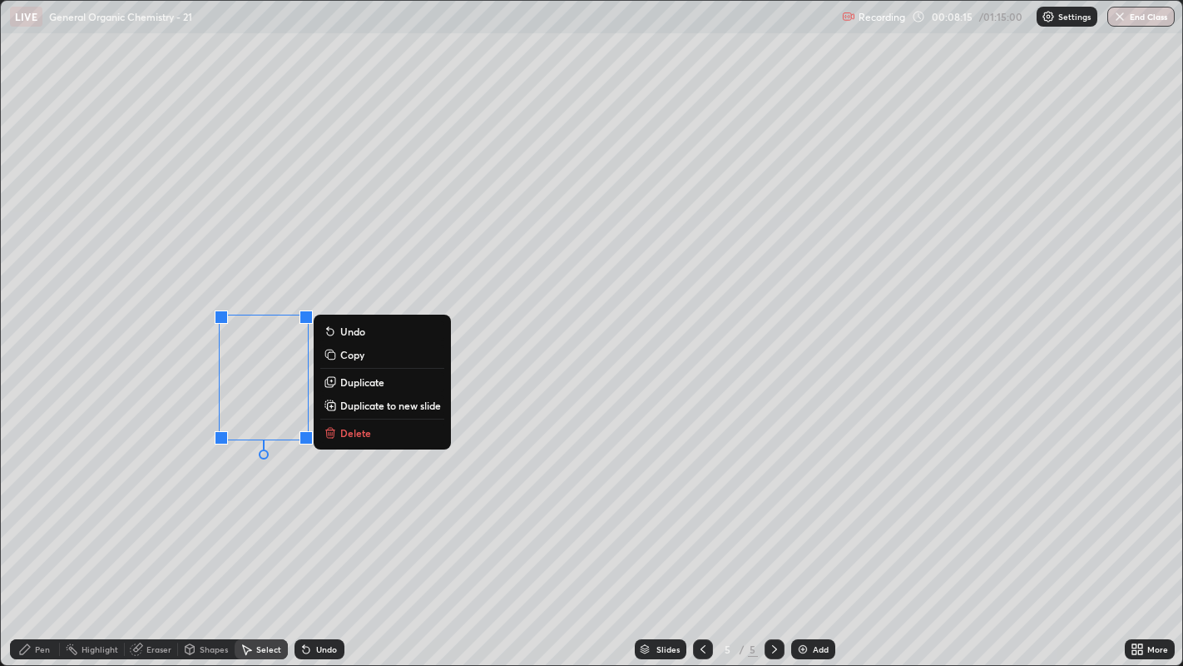
click at [359, 379] on p "Duplicate" at bounding box center [362, 381] width 44 height 13
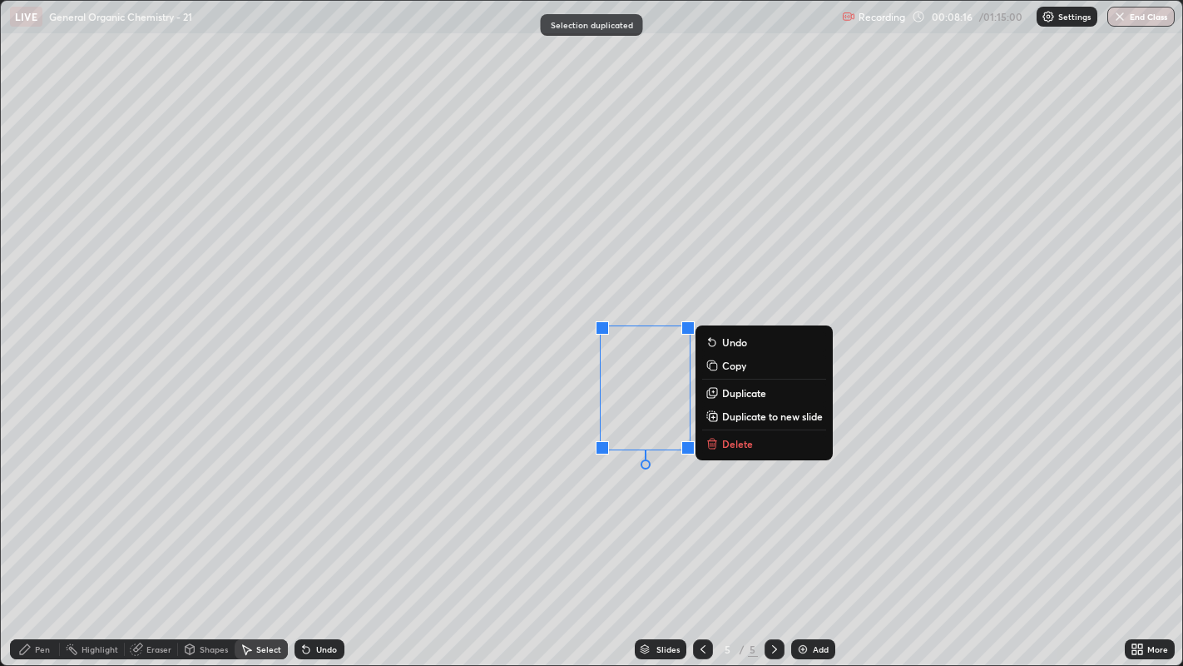
click at [607, 503] on div "0 ° Undo Copy Duplicate Duplicate to new slide Delete" at bounding box center [592, 333] width 1182 height 665
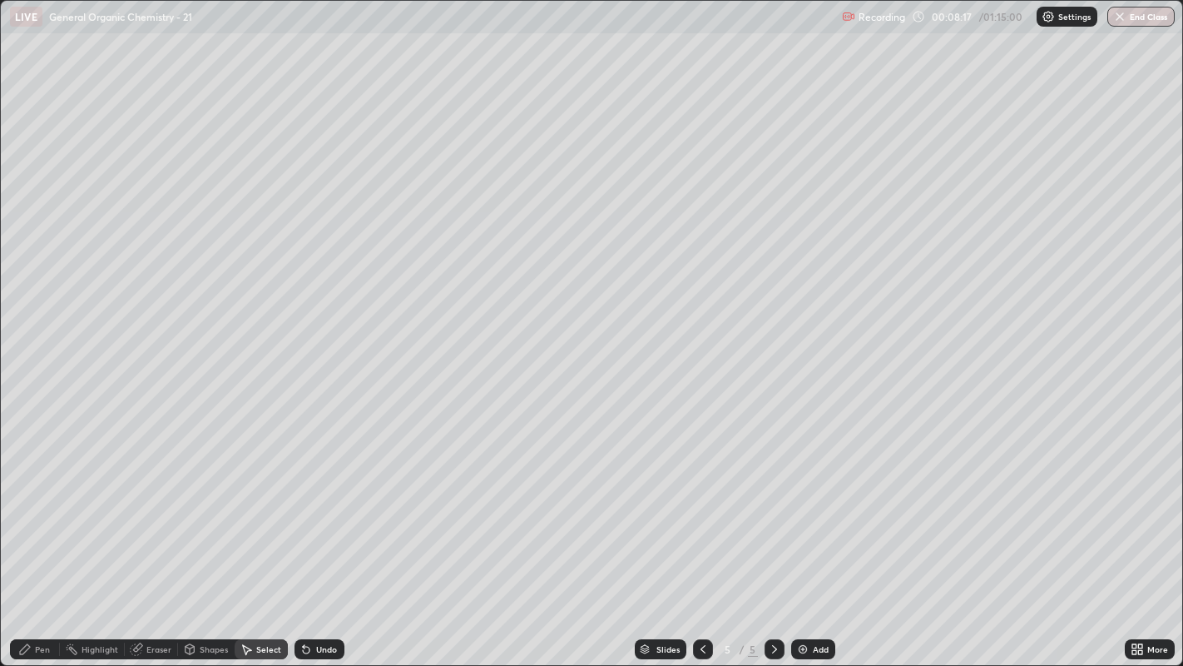
click at [42, 508] on div "Pen" at bounding box center [42, 649] width 15 height 8
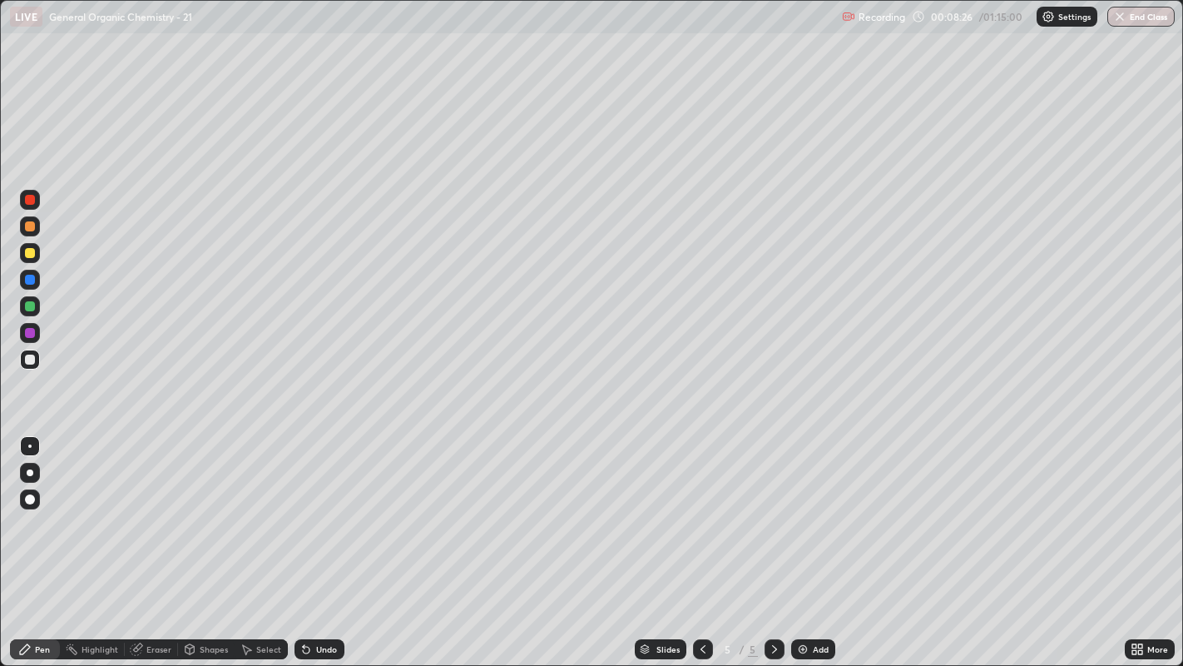
click at [321, 508] on div "Undo" at bounding box center [320, 649] width 50 height 20
click at [333, 508] on div "Undo" at bounding box center [326, 649] width 21 height 8
click at [325, 508] on div "Undo" at bounding box center [326, 649] width 21 height 8
click at [31, 250] on div at bounding box center [30, 253] width 10 height 10
click at [28, 469] on div at bounding box center [30, 472] width 7 height 7
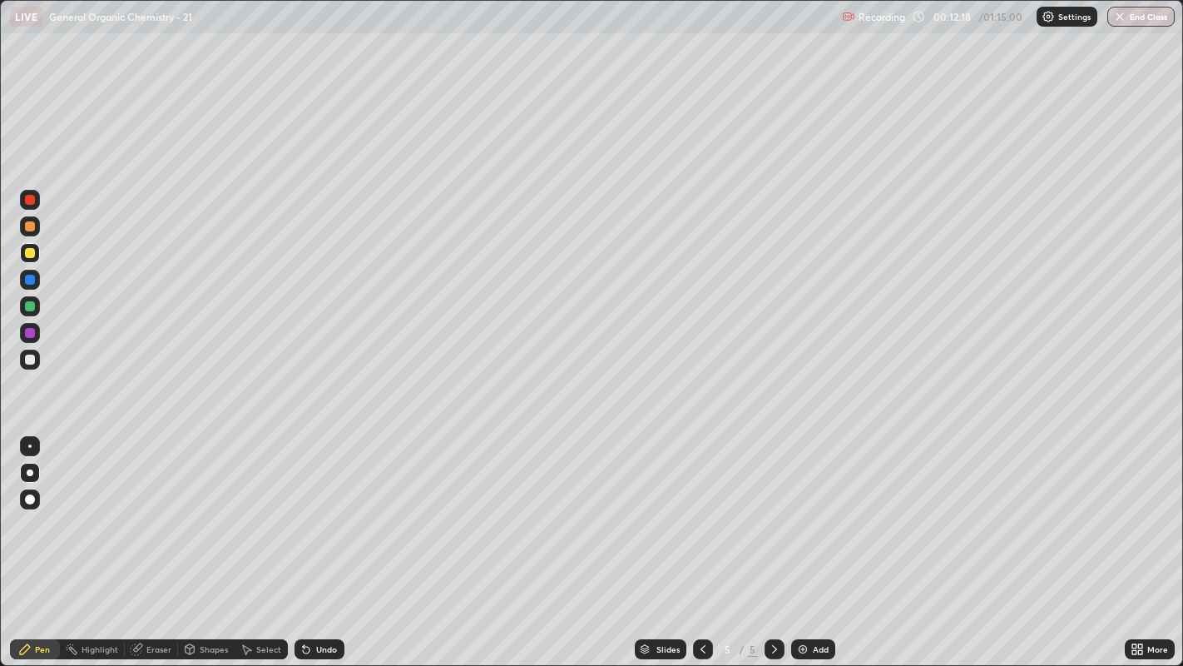
click at [303, 508] on icon at bounding box center [306, 649] width 7 height 7
click at [26, 359] on div at bounding box center [30, 359] width 10 height 10
click at [27, 438] on div at bounding box center [30, 446] width 20 height 20
click at [810, 508] on div "Add" at bounding box center [813, 649] width 44 height 20
click at [30, 367] on div at bounding box center [30, 359] width 20 height 20
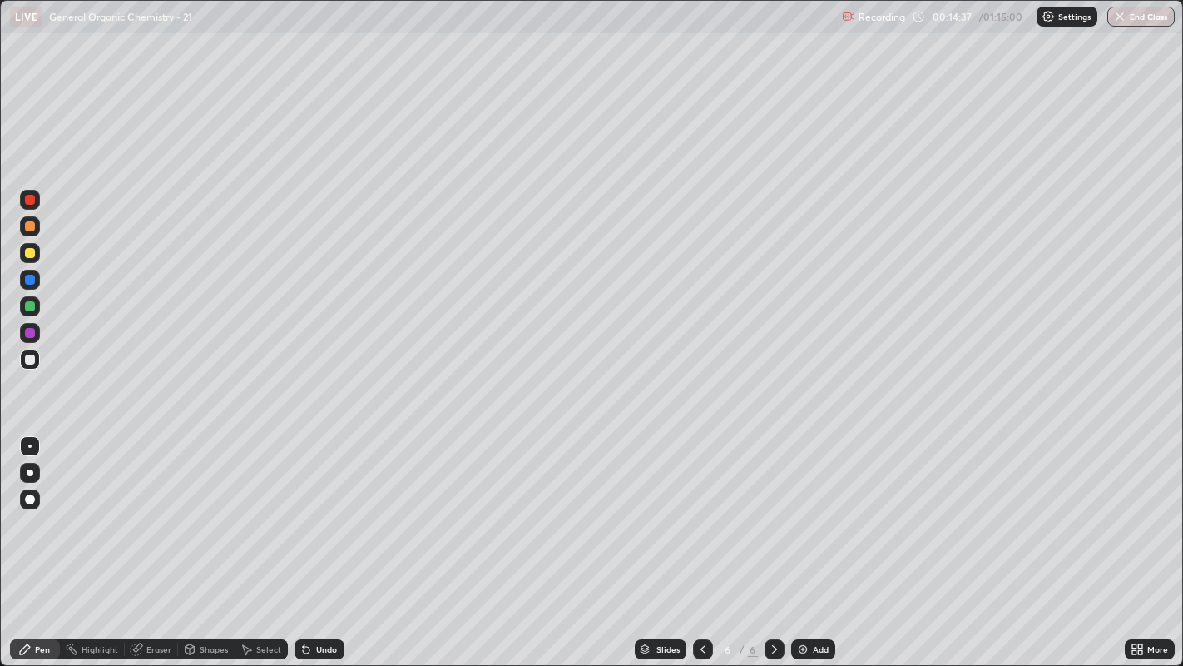
click at [29, 445] on div at bounding box center [29, 445] width 3 height 3
click at [31, 253] on div at bounding box center [30, 253] width 10 height 10
click at [29, 472] on div at bounding box center [30, 472] width 7 height 7
click at [26, 355] on div at bounding box center [30, 359] width 10 height 10
click at [26, 437] on div at bounding box center [30, 446] width 20 height 20
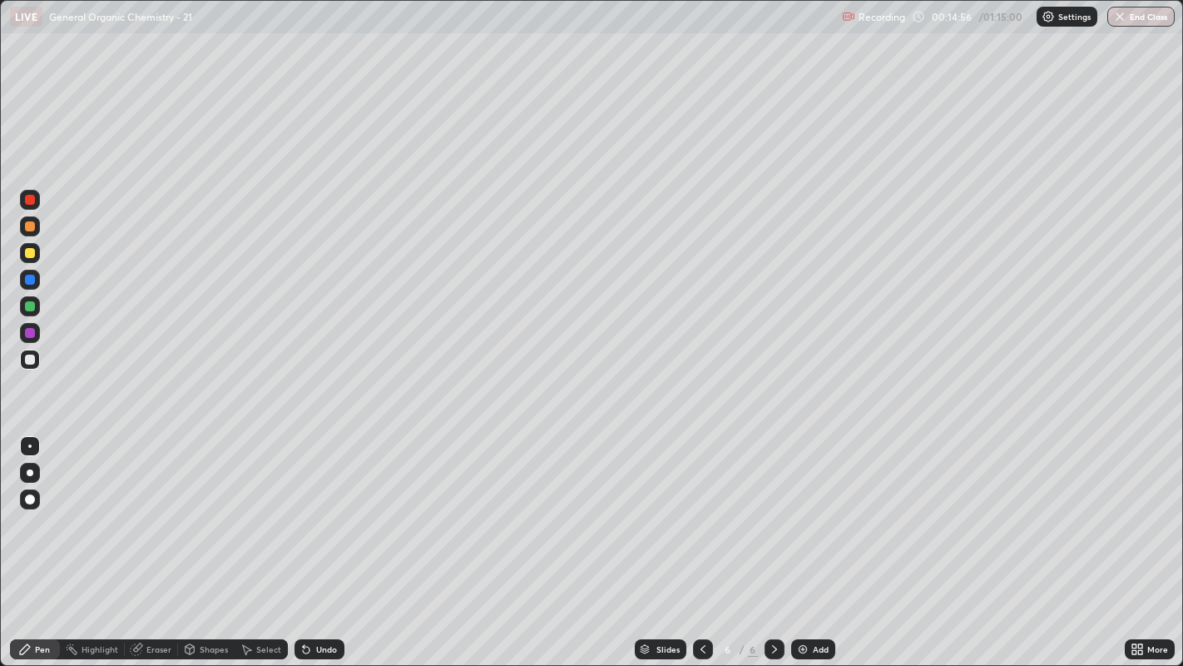
click at [187, 508] on icon at bounding box center [190, 649] width 9 height 10
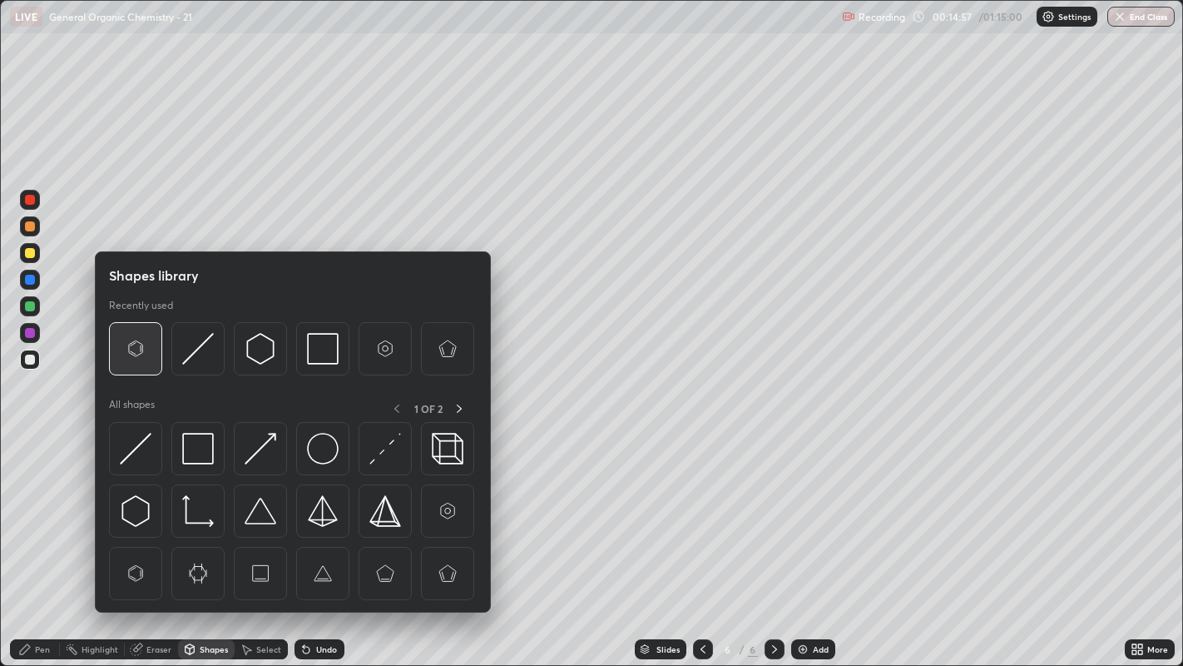
click at [126, 356] on img at bounding box center [136, 349] width 32 height 32
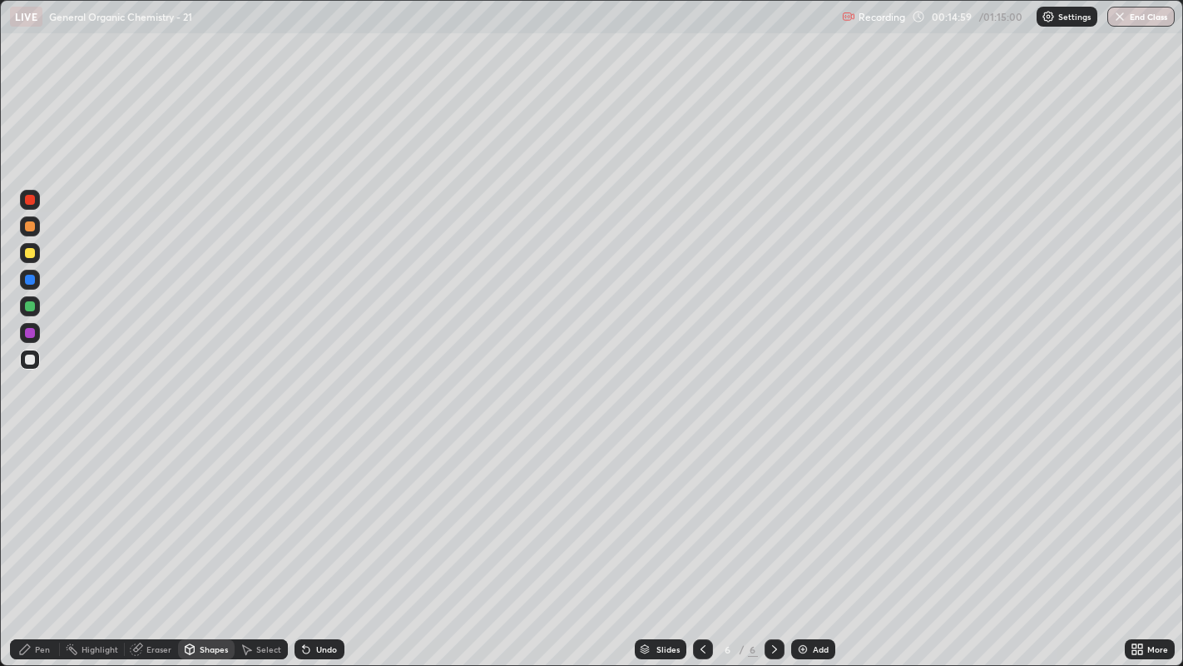
click at [36, 508] on div "Pen" at bounding box center [42, 649] width 15 height 8
click at [258, 508] on div "Select" at bounding box center [261, 649] width 53 height 20
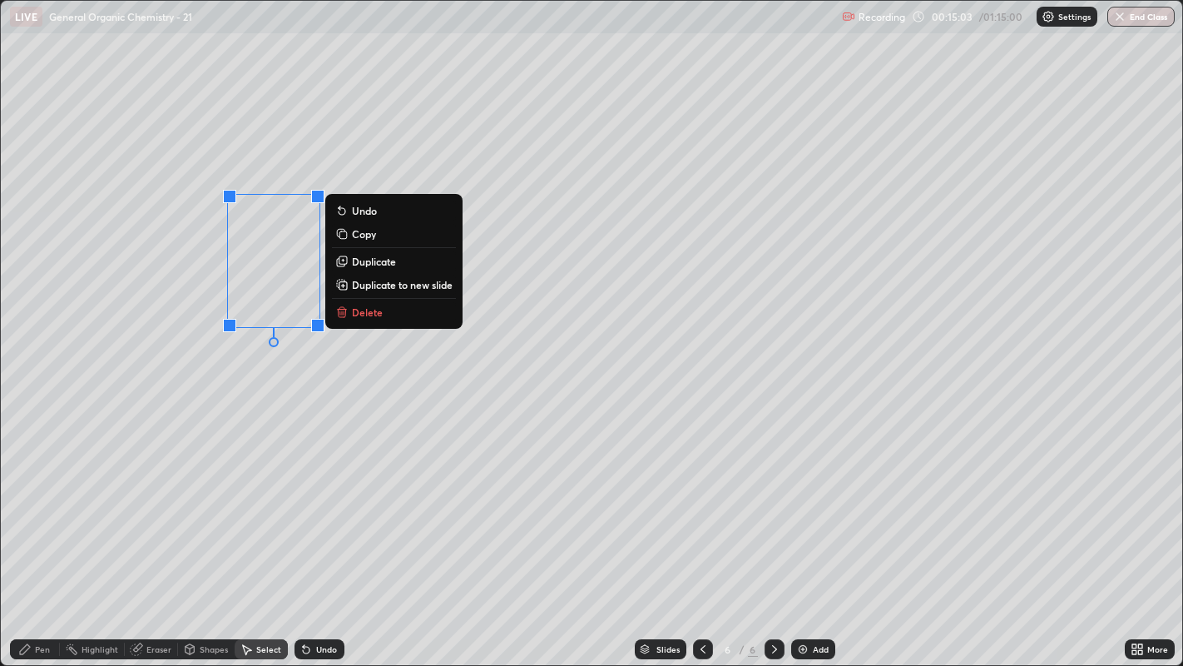
click at [386, 259] on p "Duplicate" at bounding box center [374, 261] width 44 height 13
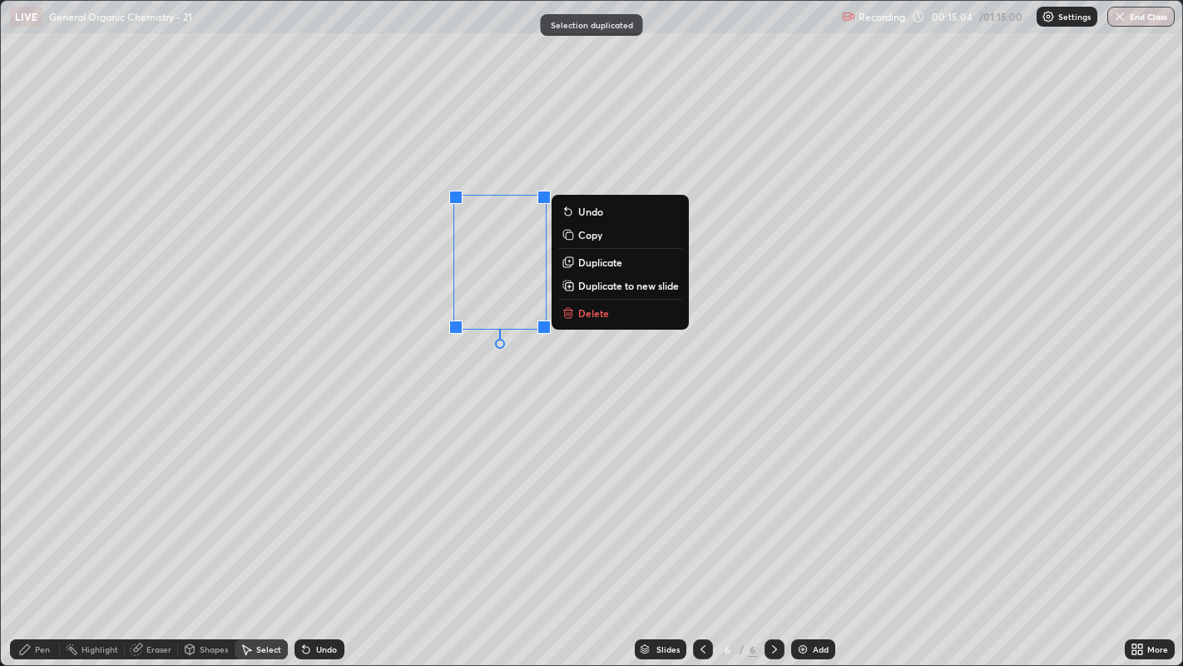
click at [597, 260] on p "Duplicate" at bounding box center [600, 261] width 44 height 13
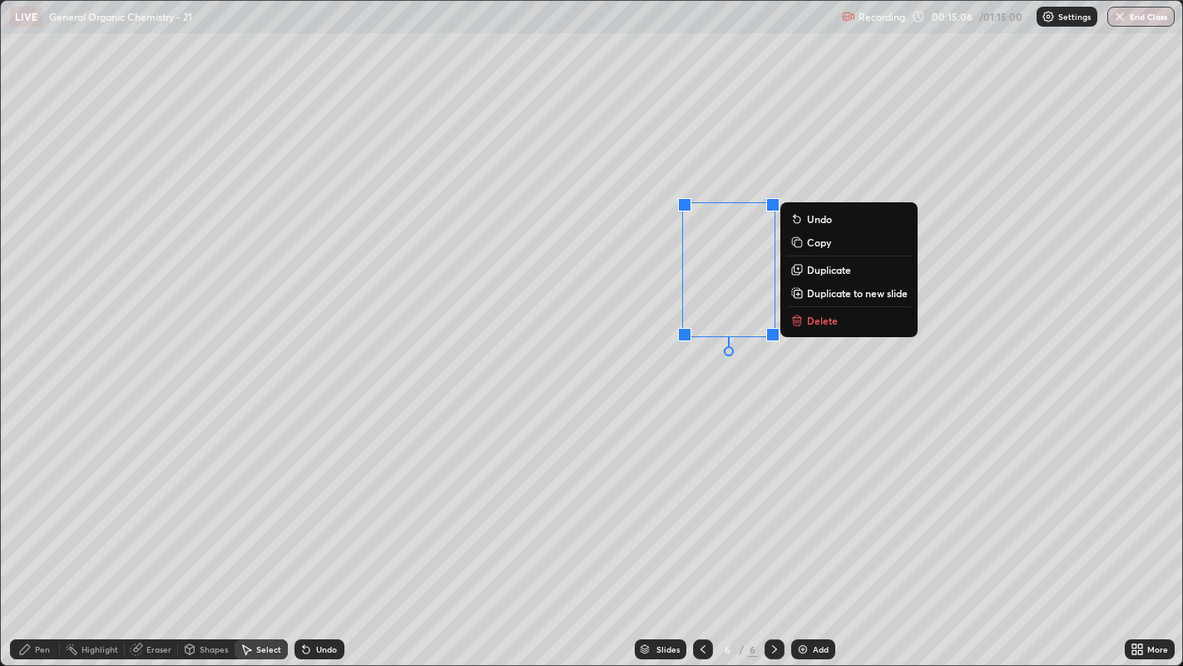
click at [658, 404] on div "0 ° Undo Copy Duplicate Duplicate to new slide Delete" at bounding box center [592, 333] width 1182 height 665
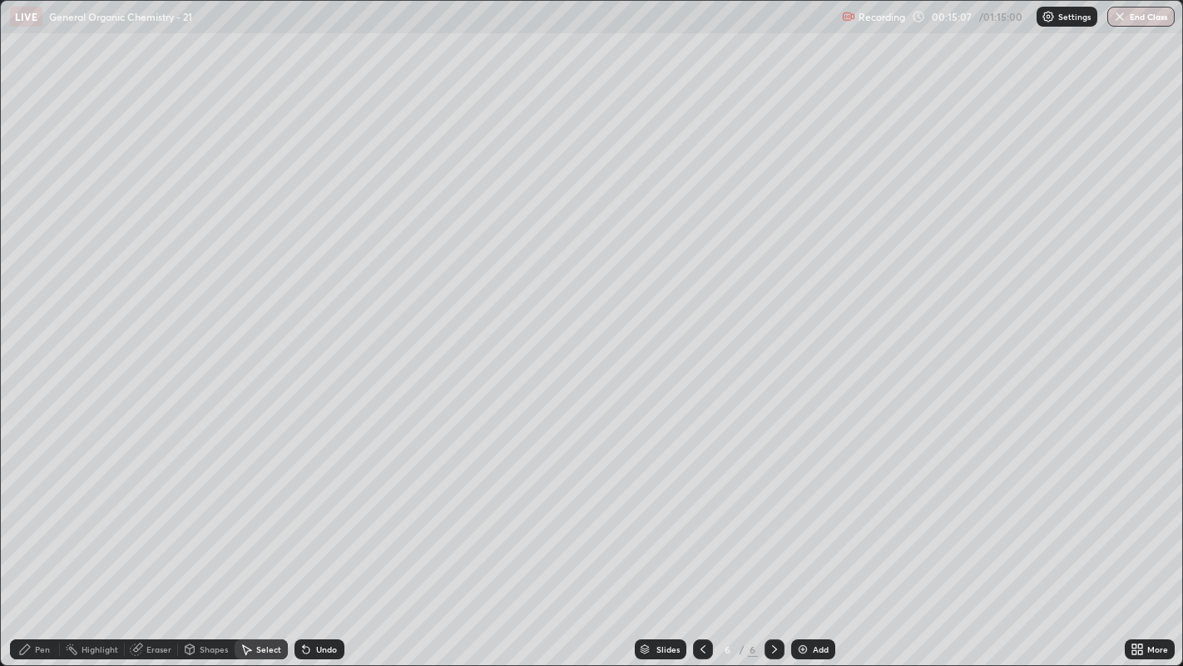
click at [33, 508] on div "Pen" at bounding box center [35, 649] width 50 height 20
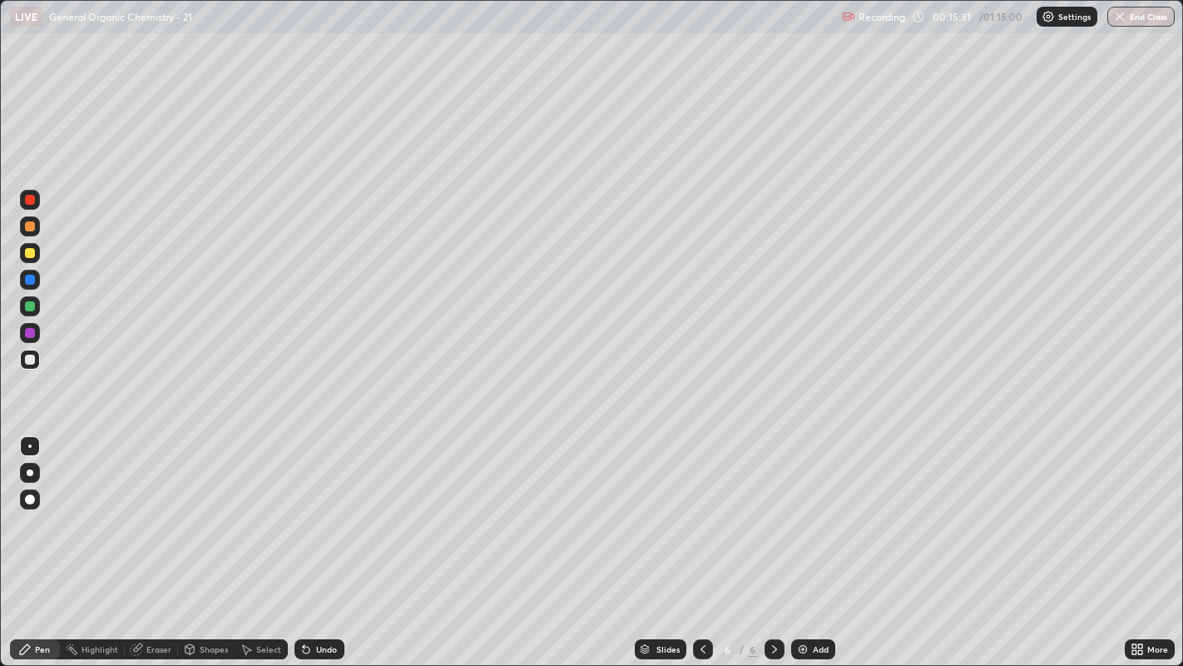
click at [30, 253] on div at bounding box center [30, 253] width 10 height 10
click at [30, 465] on div at bounding box center [30, 473] width 20 height 20
click at [1149, 508] on div "More" at bounding box center [1150, 649] width 50 height 20
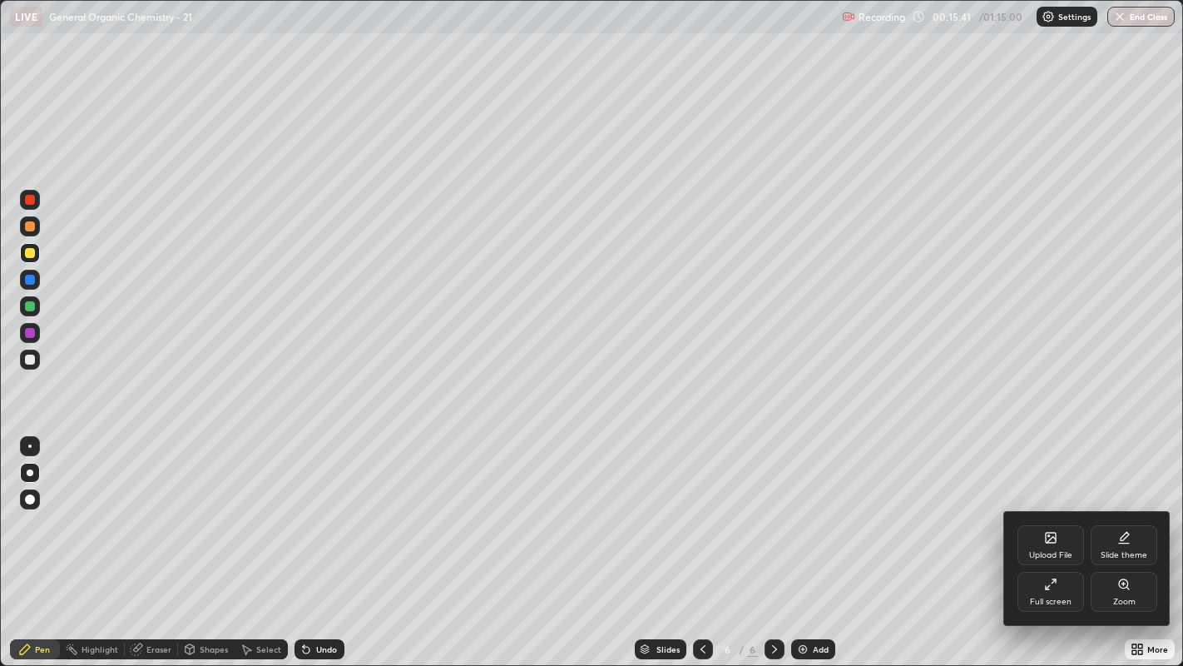
click at [1046, 508] on icon at bounding box center [1050, 583] width 13 height 13
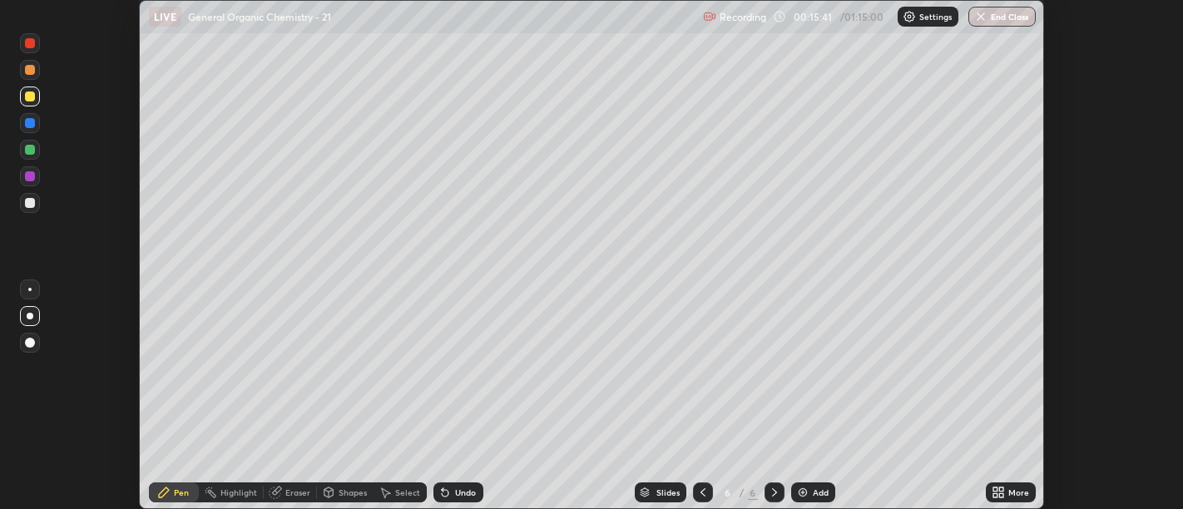
scroll to position [82694, 82020]
click at [1001, 489] on icon at bounding box center [1001, 490] width 4 height 4
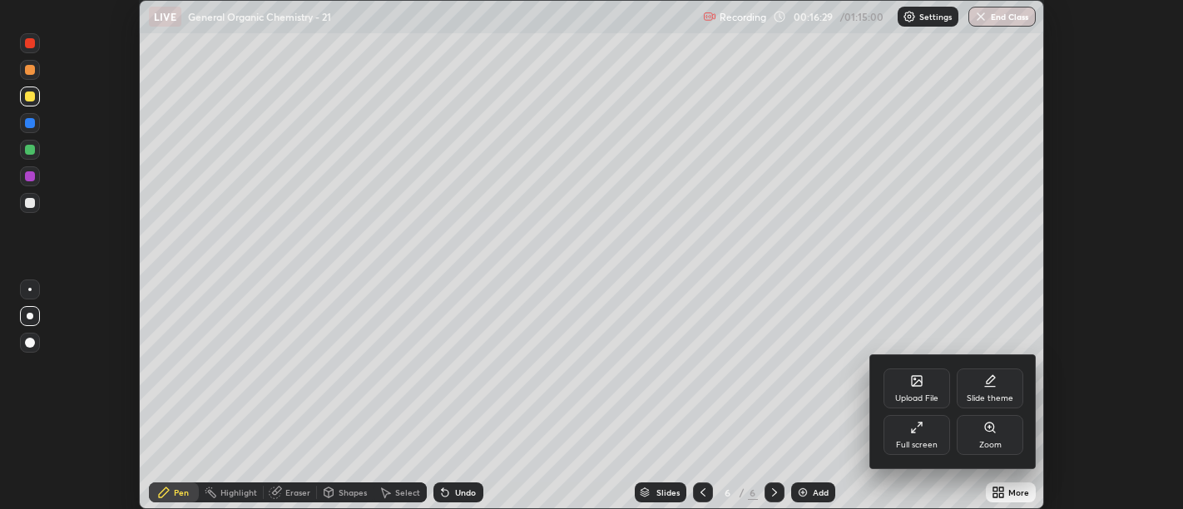
click at [914, 379] on icon at bounding box center [915, 380] width 2 height 2
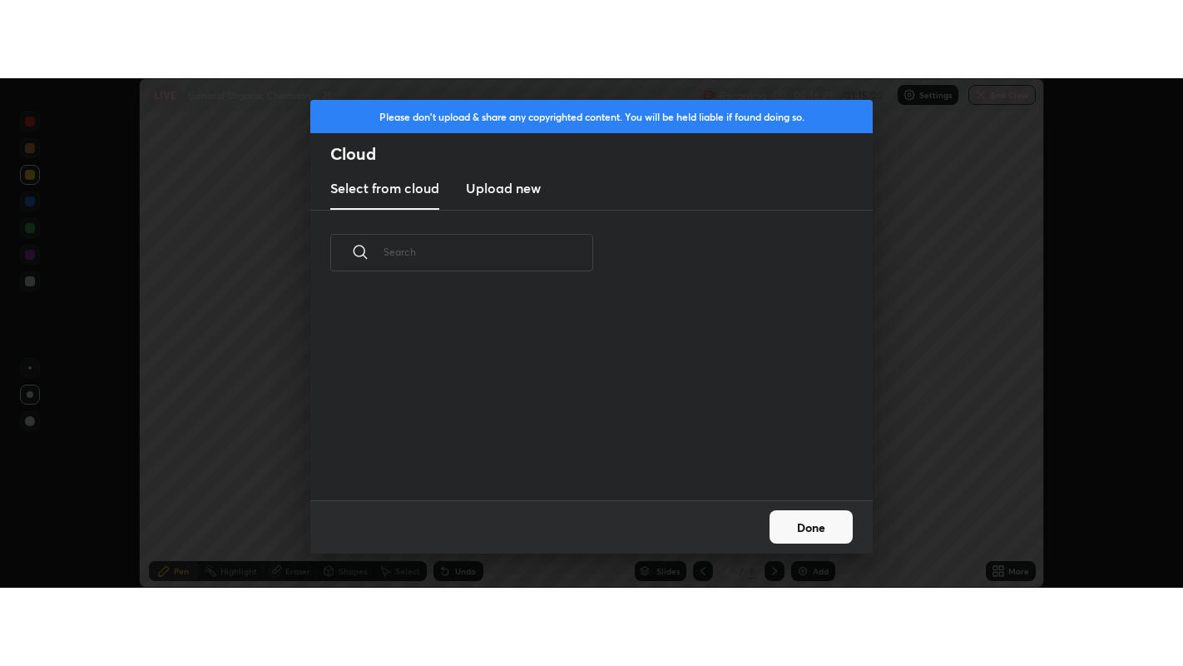
scroll to position [205, 534]
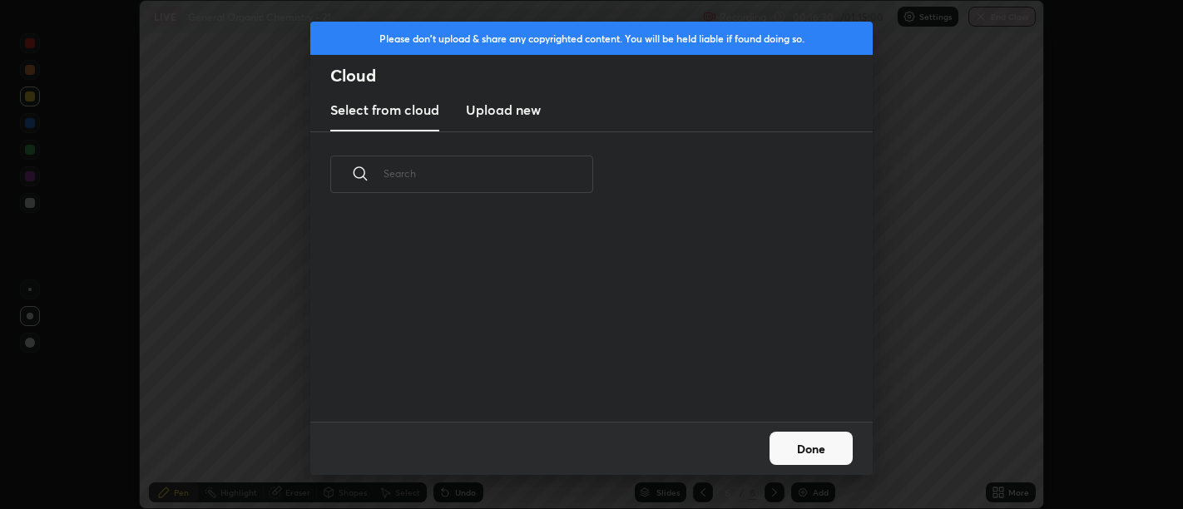
click at [509, 111] on h3 "Upload new" at bounding box center [503, 110] width 75 height 20
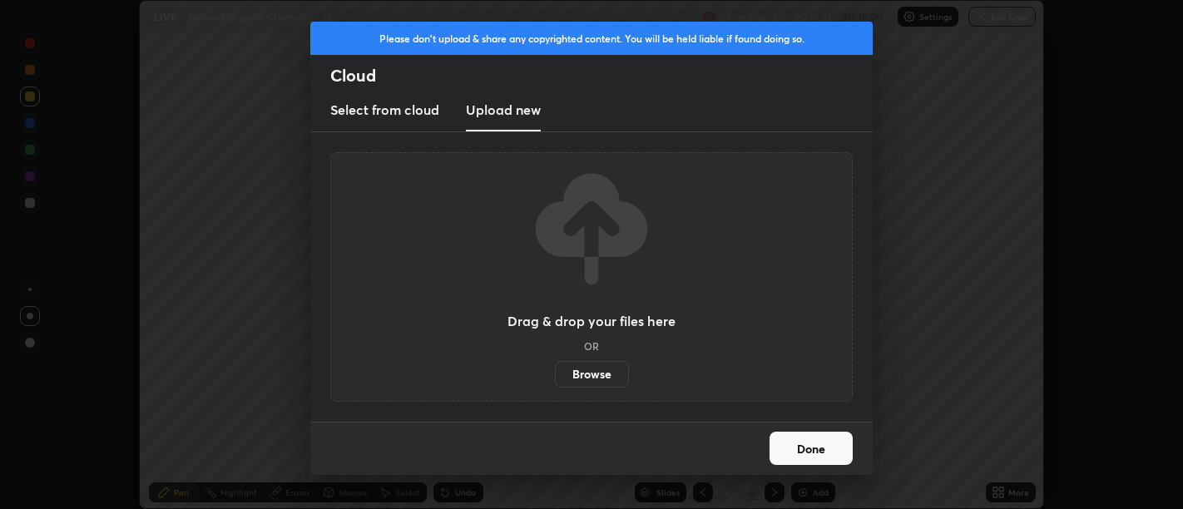
click at [593, 377] on label "Browse" at bounding box center [592, 374] width 74 height 27
click at [555, 377] on input "Browse" at bounding box center [555, 374] width 0 height 27
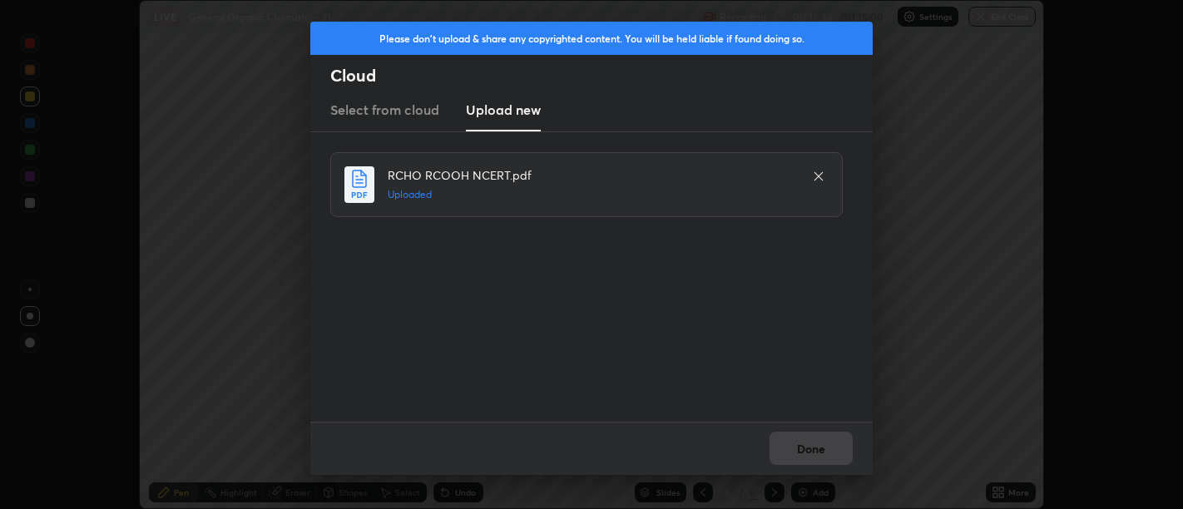
click at [822, 444] on button "Done" at bounding box center [811, 448] width 83 height 33
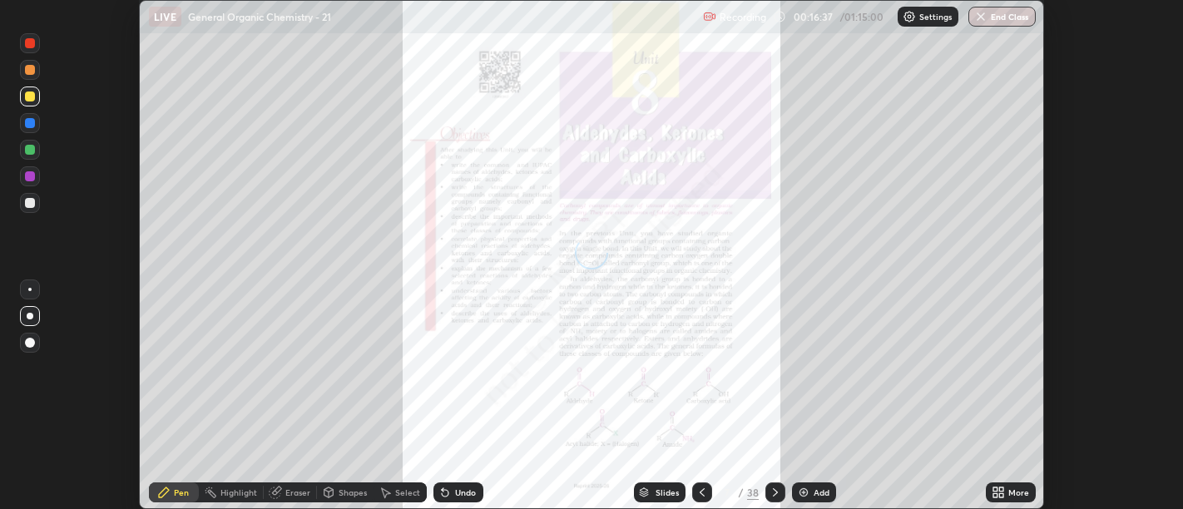
click at [988, 488] on div "More" at bounding box center [1011, 493] width 50 height 20
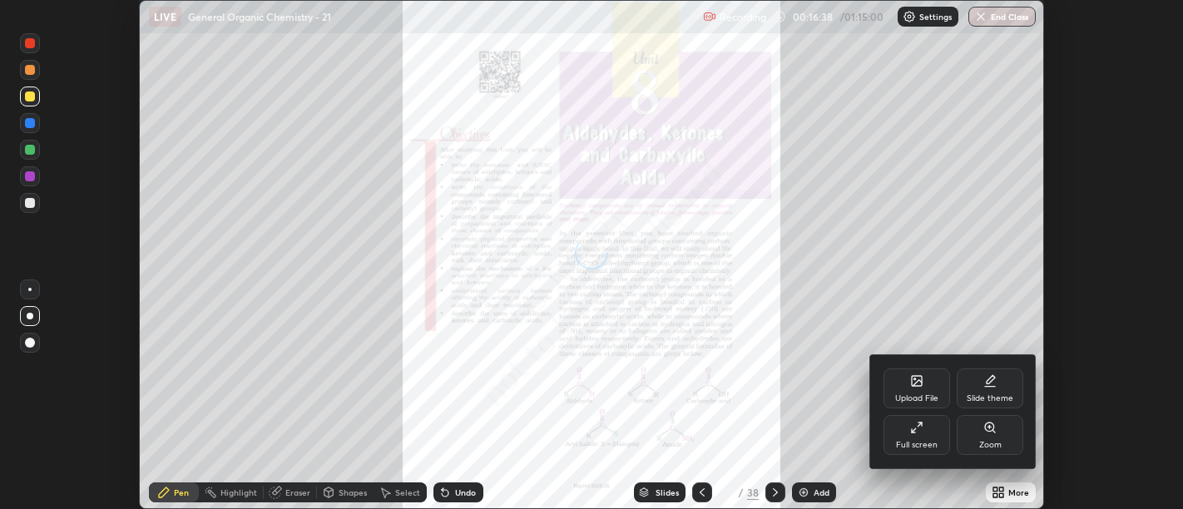
click at [917, 435] on div "Full screen" at bounding box center [917, 435] width 67 height 40
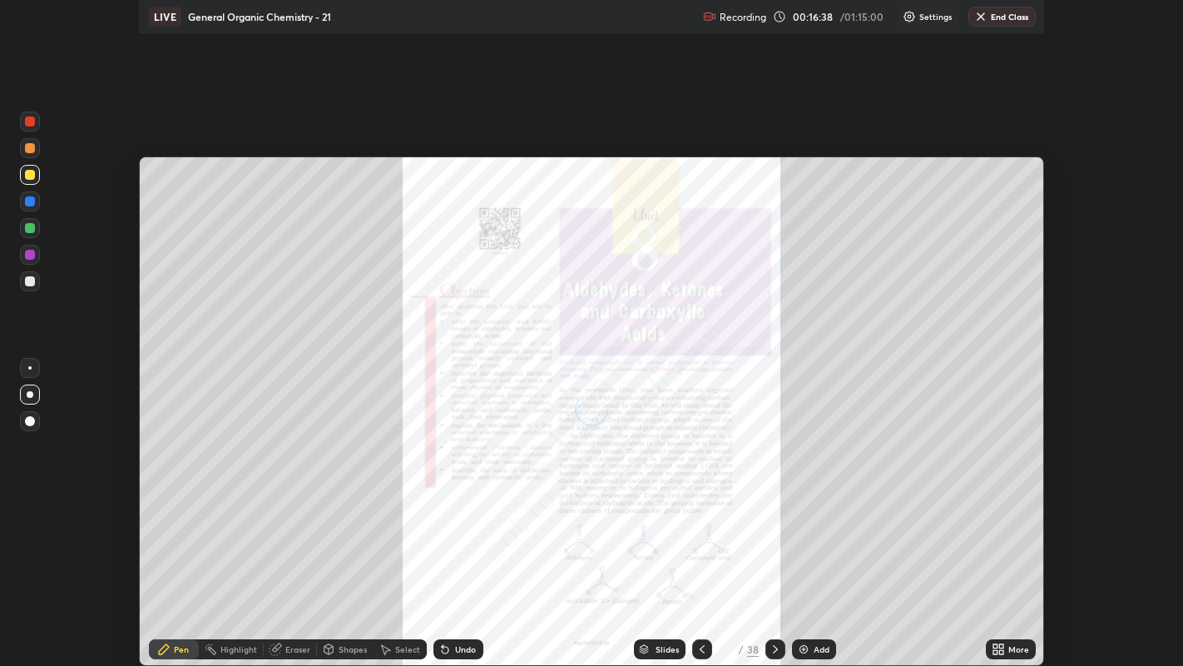
scroll to position [666, 1183]
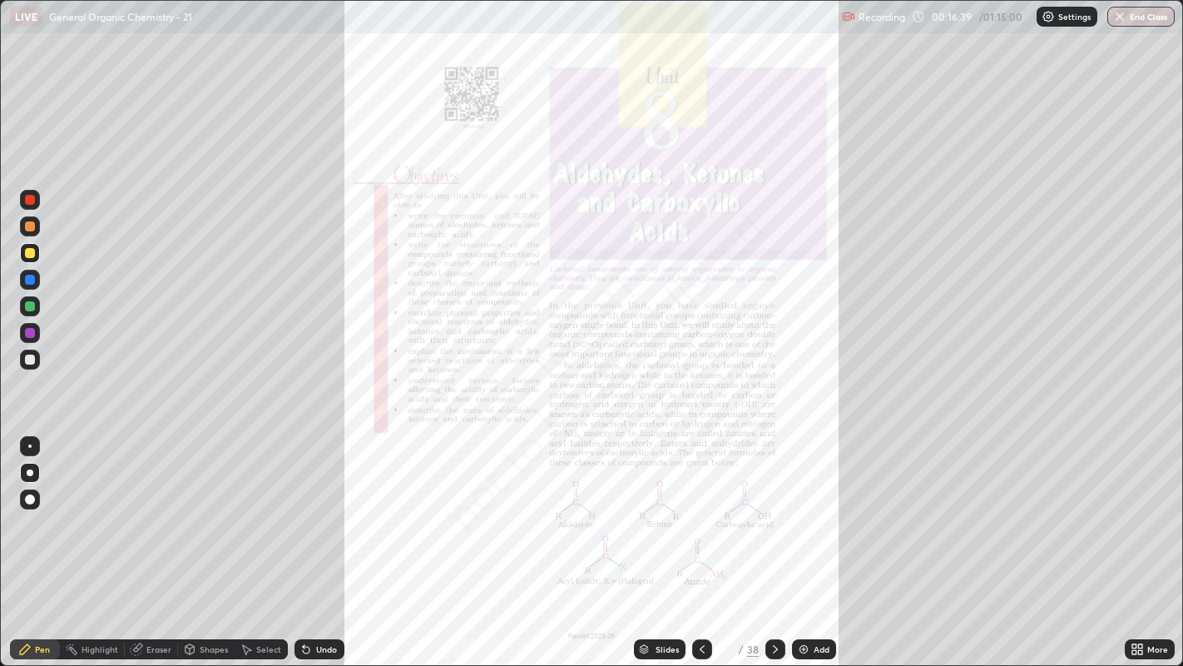
click at [663, 508] on div "Slides" at bounding box center [667, 649] width 23 height 8
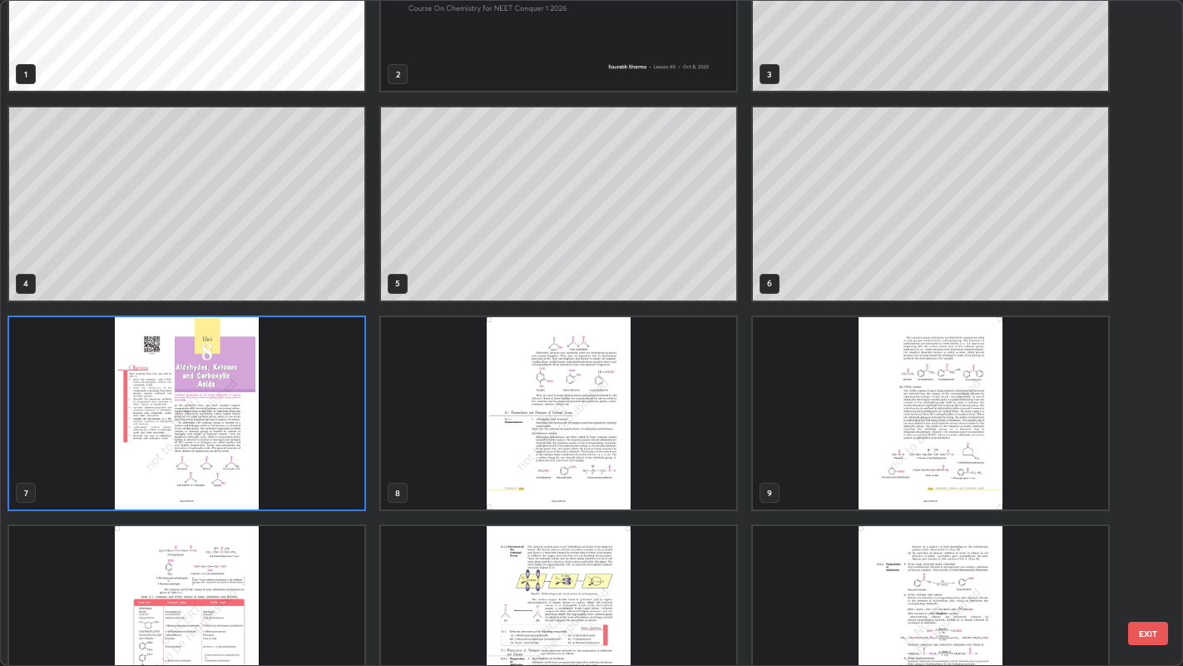
scroll to position [89, 0]
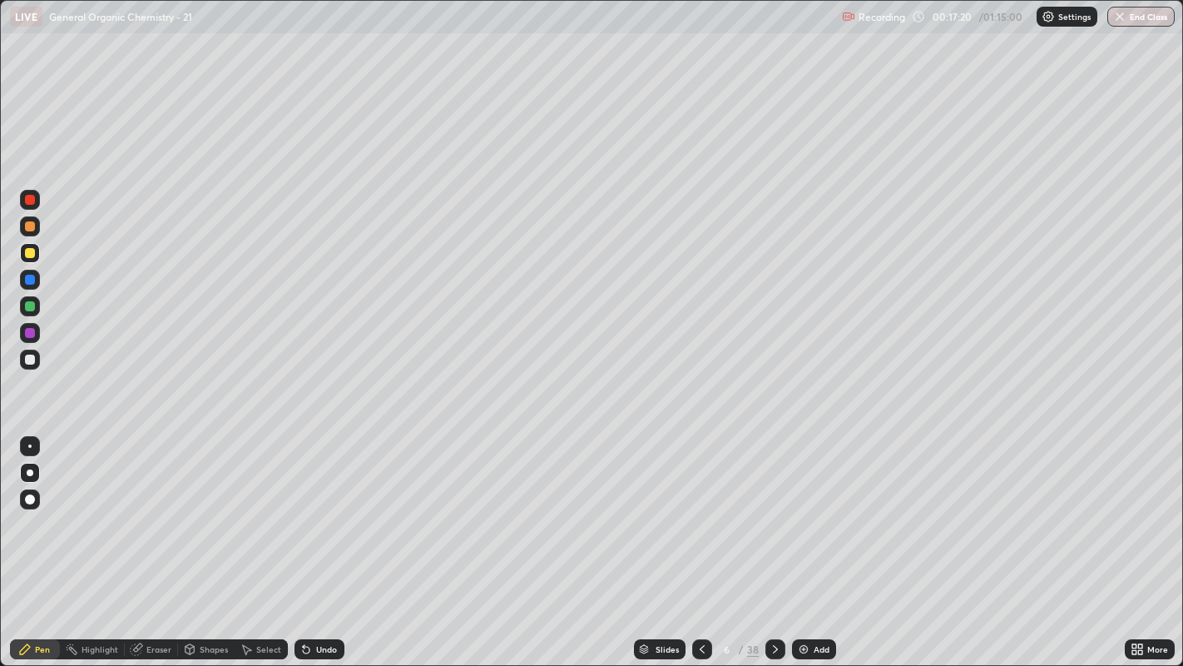
click at [330, 508] on div "Undo" at bounding box center [326, 649] width 21 height 8
click at [323, 508] on div "Undo" at bounding box center [326, 649] width 21 height 8
click at [804, 508] on div "Add" at bounding box center [814, 649] width 44 height 20
click at [29, 445] on div at bounding box center [29, 445] width 3 height 3
click at [256, 508] on div "Select" at bounding box center [268, 649] width 25 height 8
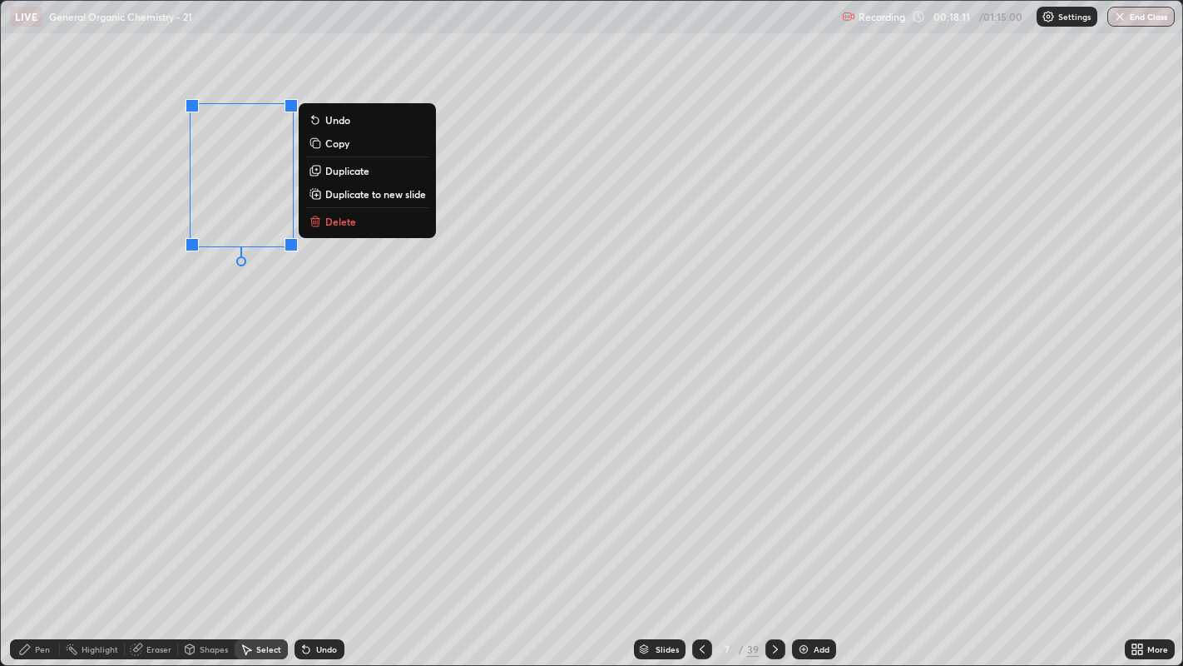
click at [374, 175] on button "Duplicate" at bounding box center [367, 171] width 124 height 20
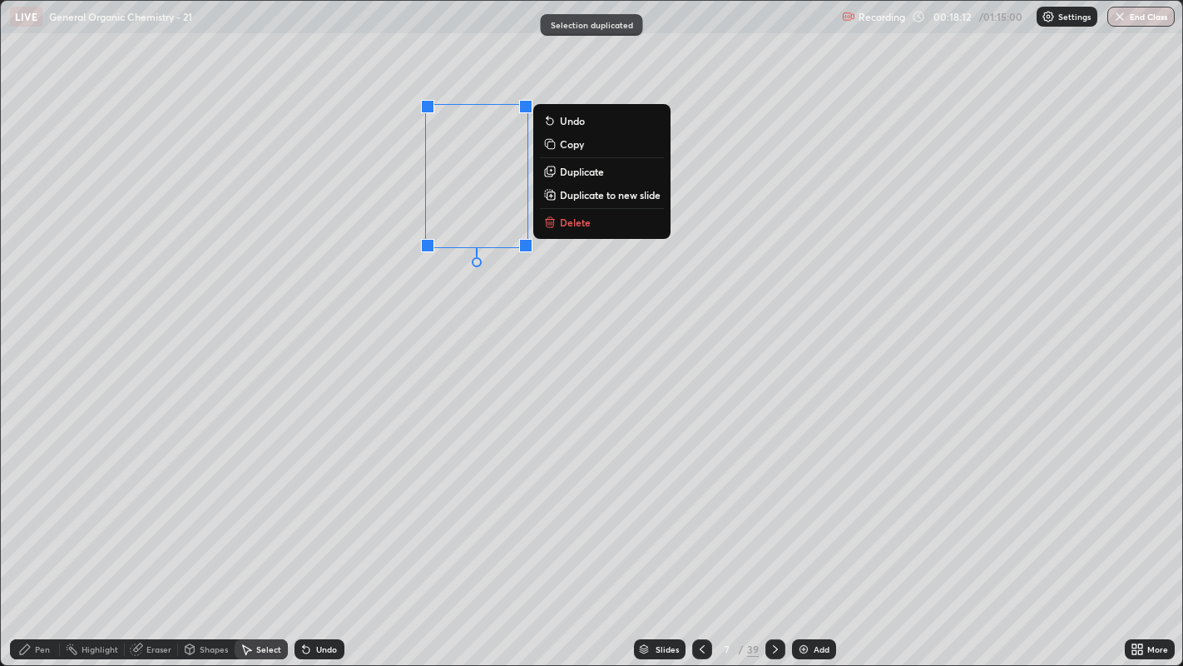
click at [434, 297] on div "0 ° Undo Copy Duplicate Duplicate to new slide Delete" at bounding box center [592, 333] width 1182 height 665
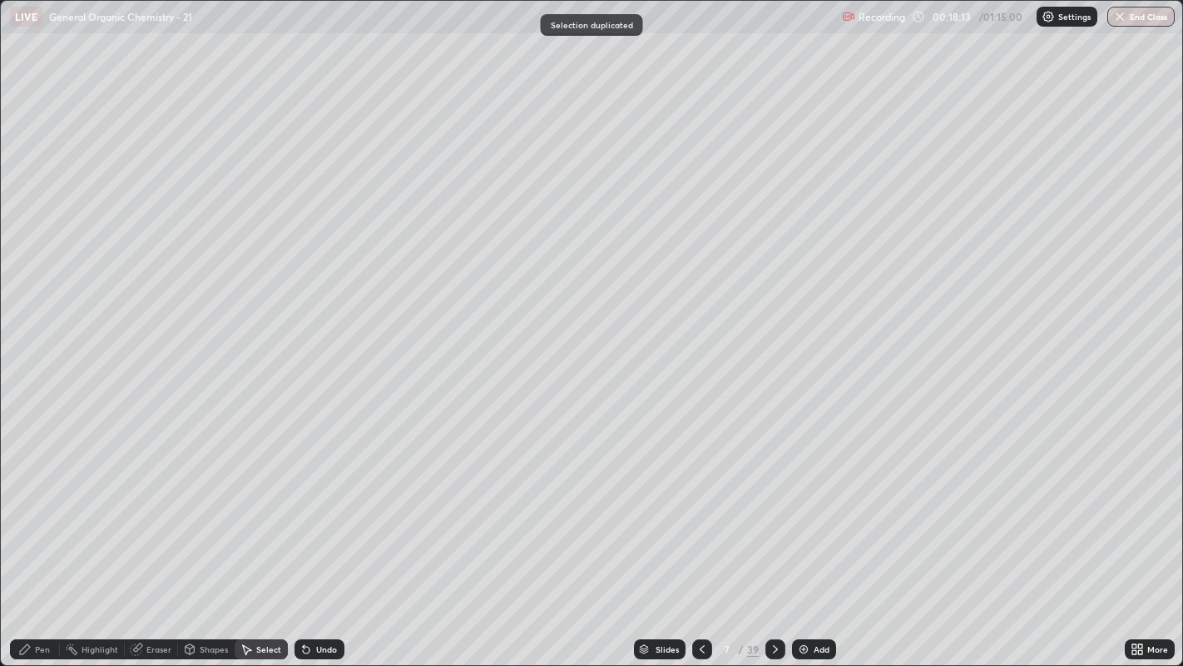
click at [162, 508] on div "Eraser" at bounding box center [151, 649] width 53 height 20
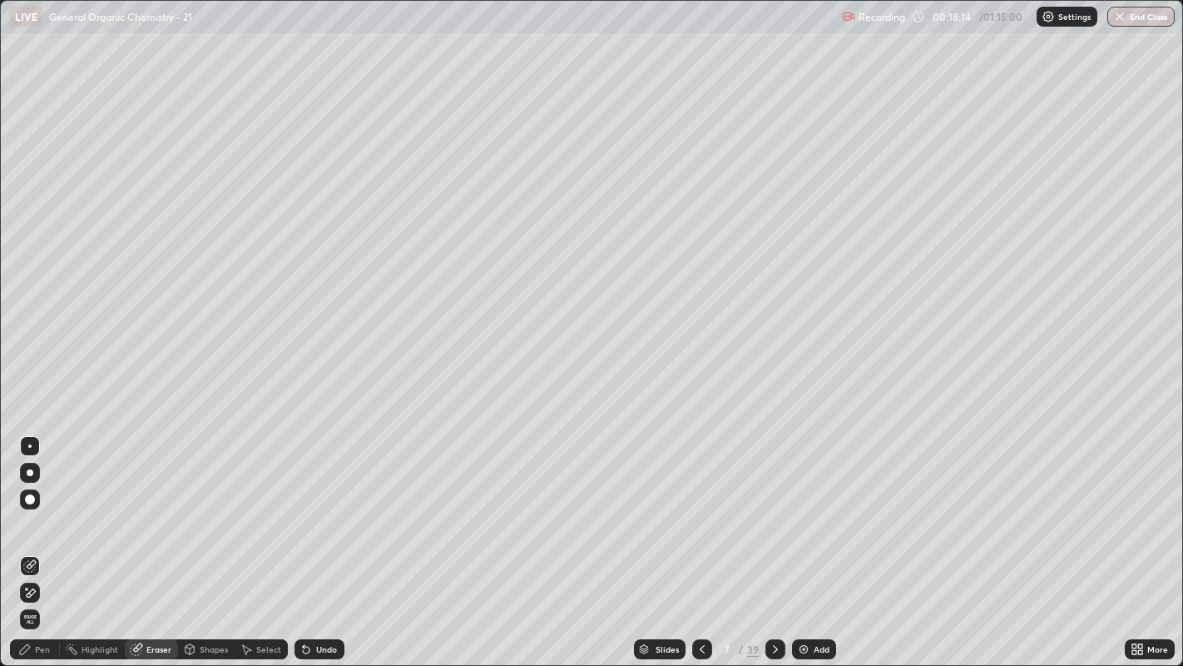
click at [32, 508] on div "Pen" at bounding box center [35, 649] width 50 height 20
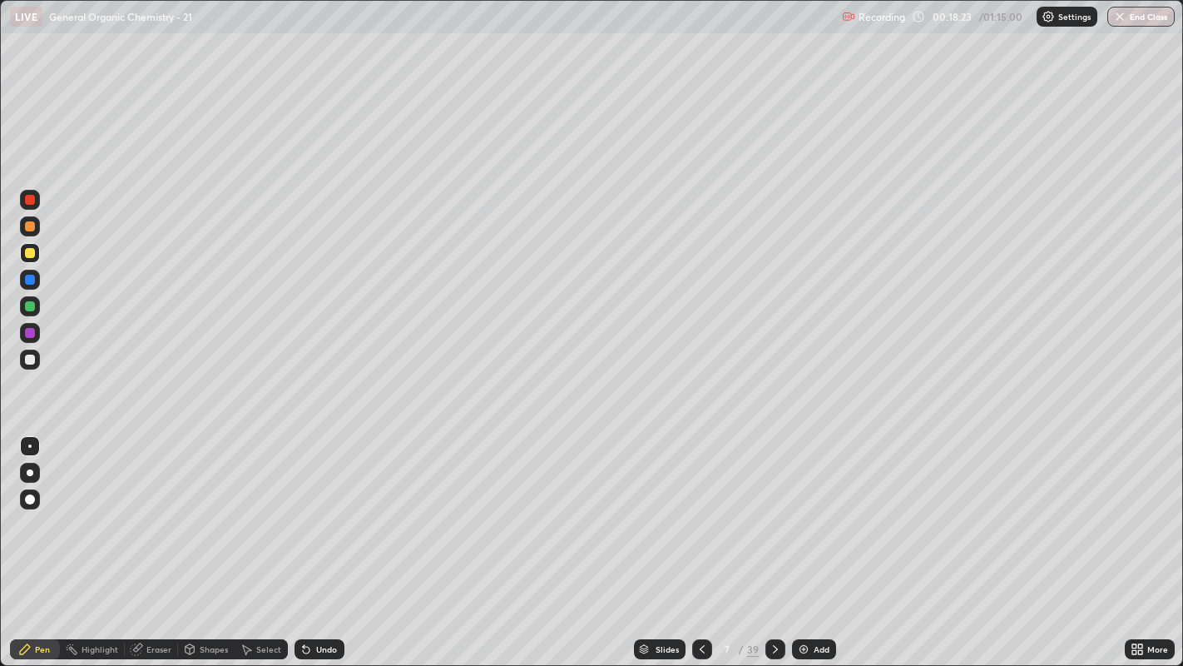
click at [30, 362] on div at bounding box center [30, 359] width 10 height 10
click at [29, 500] on div at bounding box center [30, 499] width 10 height 10
click at [818, 508] on div "Add" at bounding box center [822, 649] width 16 height 8
click at [29, 445] on div at bounding box center [29, 445] width 3 height 3
click at [204, 508] on div "Shapes" at bounding box center [214, 649] width 28 height 8
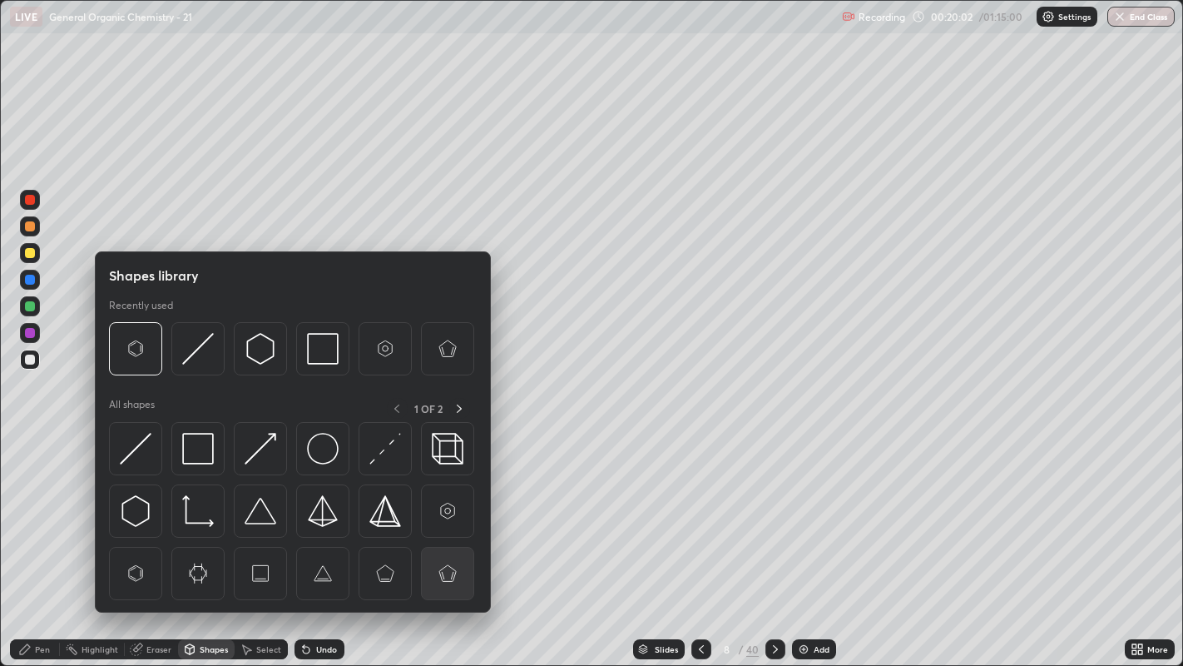
click at [445, 508] on img at bounding box center [448, 573] width 32 height 32
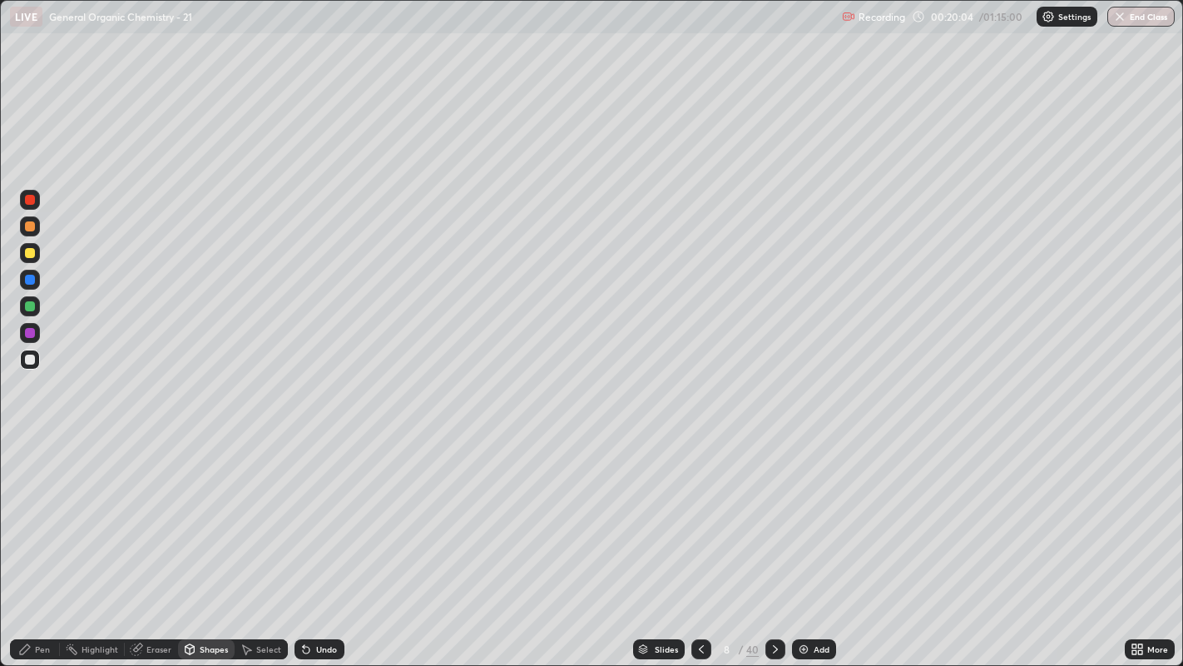
click at [250, 508] on div "Select" at bounding box center [261, 649] width 53 height 20
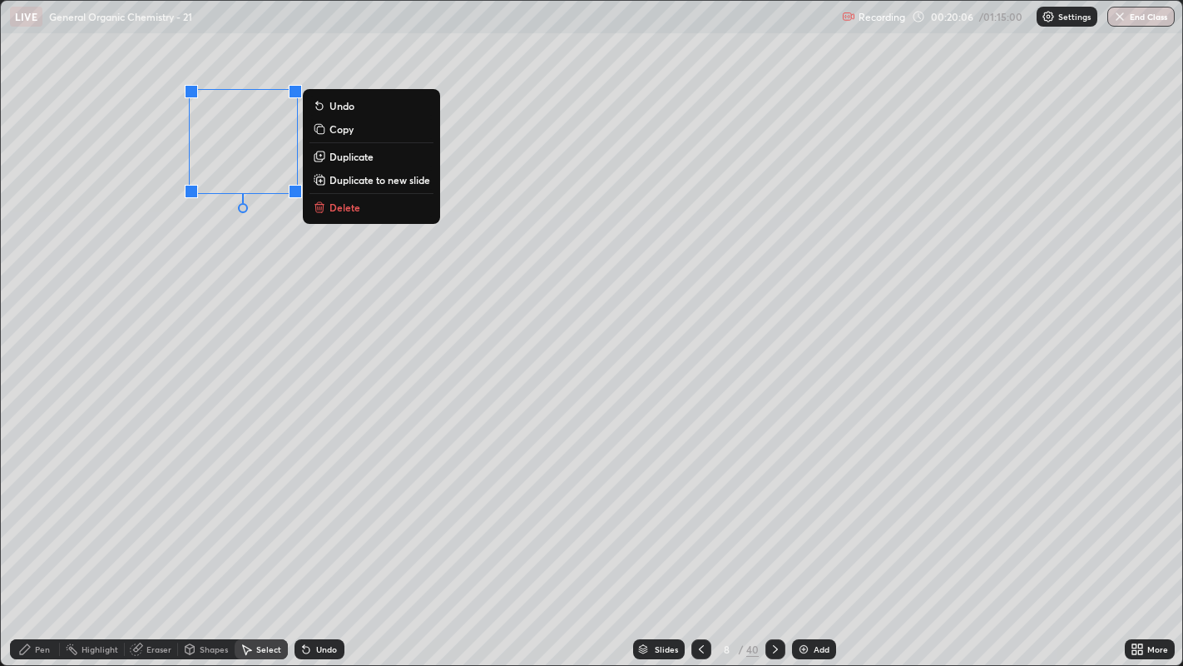
click at [354, 159] on p "Duplicate" at bounding box center [351, 156] width 44 height 13
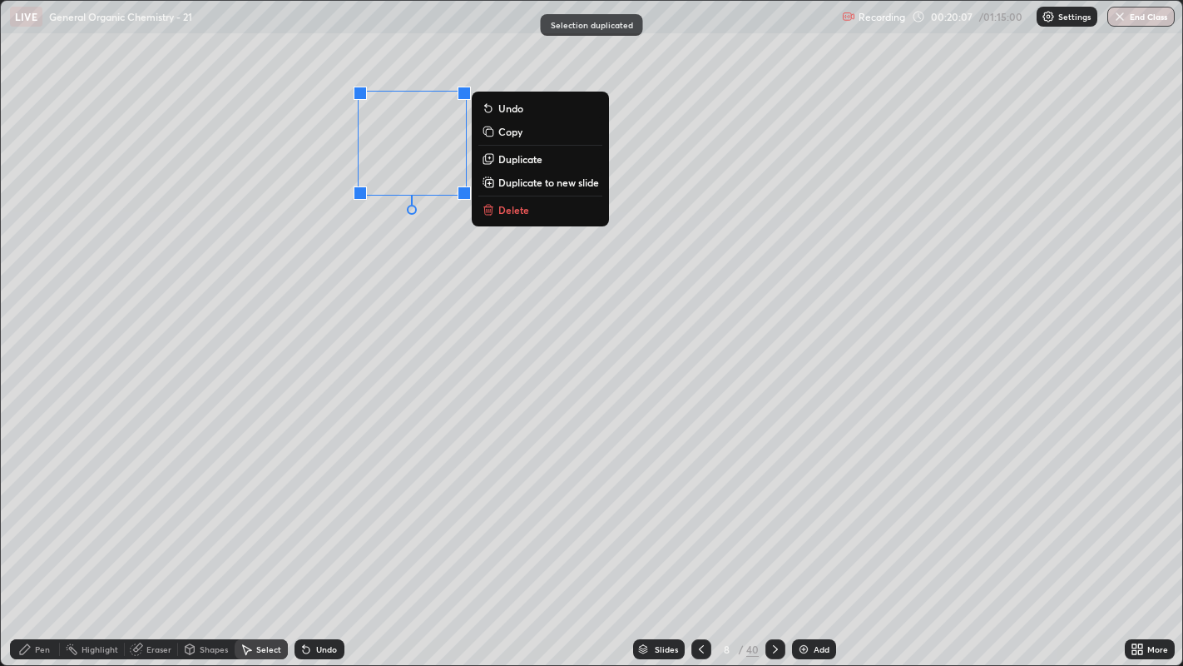
click at [503, 156] on p "Duplicate" at bounding box center [520, 158] width 44 height 13
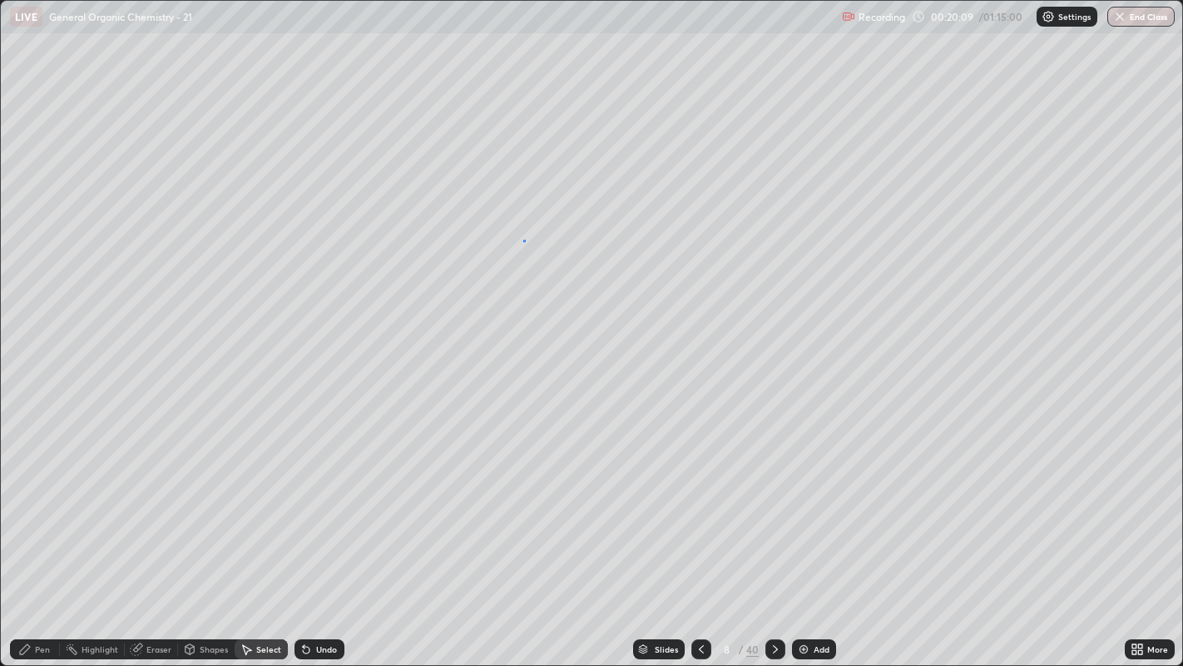
click at [523, 241] on div "0 ° Undo Copy Duplicate Duplicate to new slide Delete" at bounding box center [592, 333] width 1182 height 665
click at [164, 508] on div "Eraser" at bounding box center [158, 649] width 25 height 8
click at [49, 508] on div "Pen" at bounding box center [35, 649] width 50 height 20
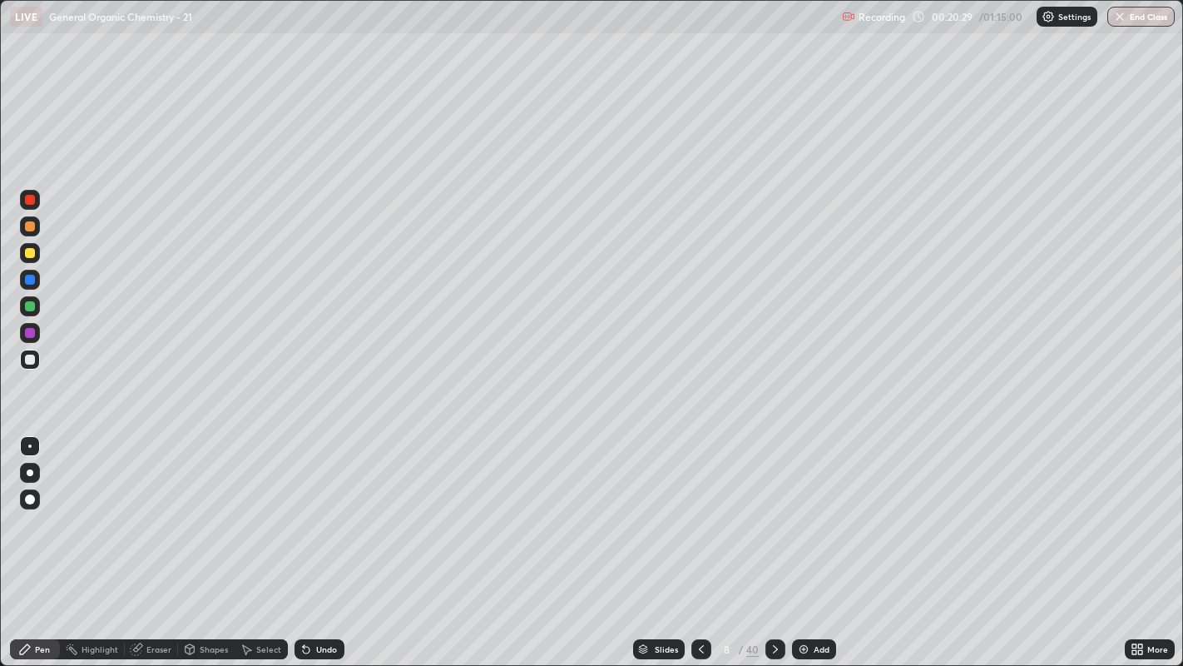
click at [270, 508] on div "Select" at bounding box center [268, 649] width 25 height 8
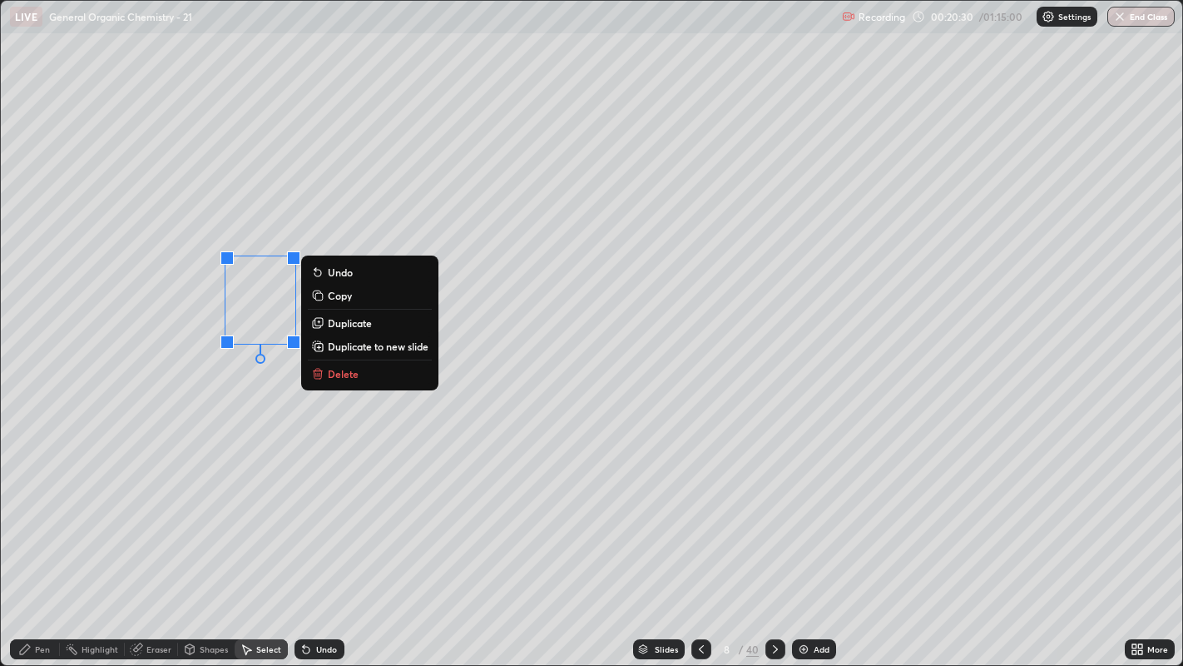
click at [356, 321] on p "Duplicate" at bounding box center [350, 322] width 44 height 13
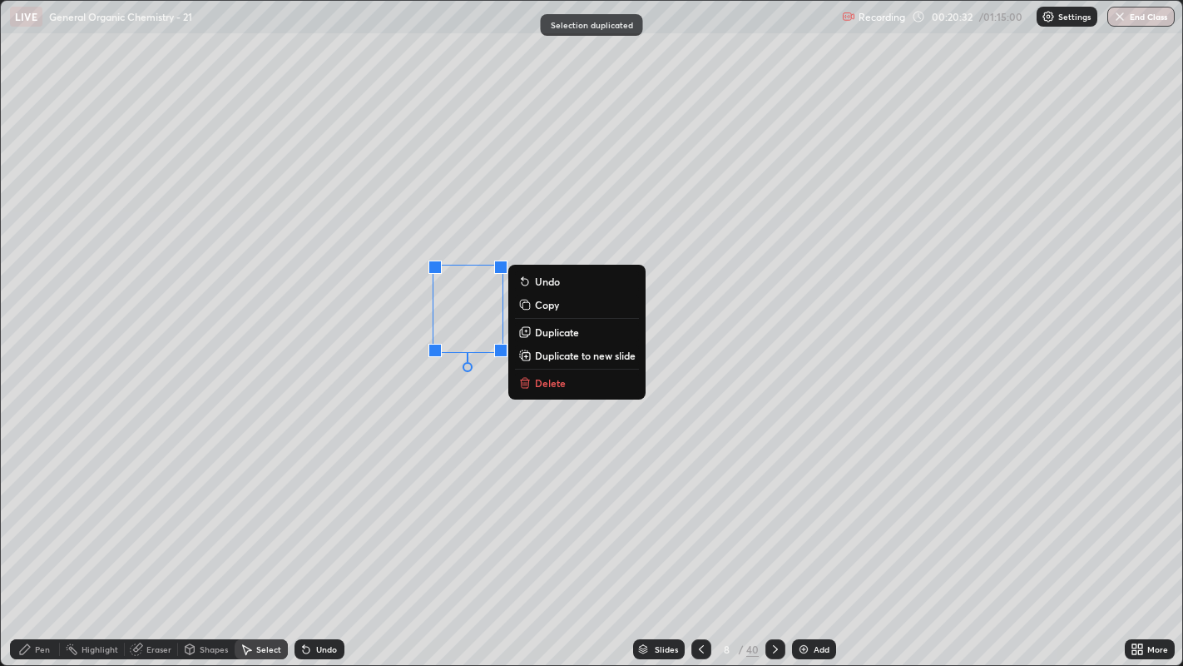
click at [449, 389] on div "0 ° Undo Copy Duplicate Duplicate to new slide Delete" at bounding box center [592, 333] width 1182 height 665
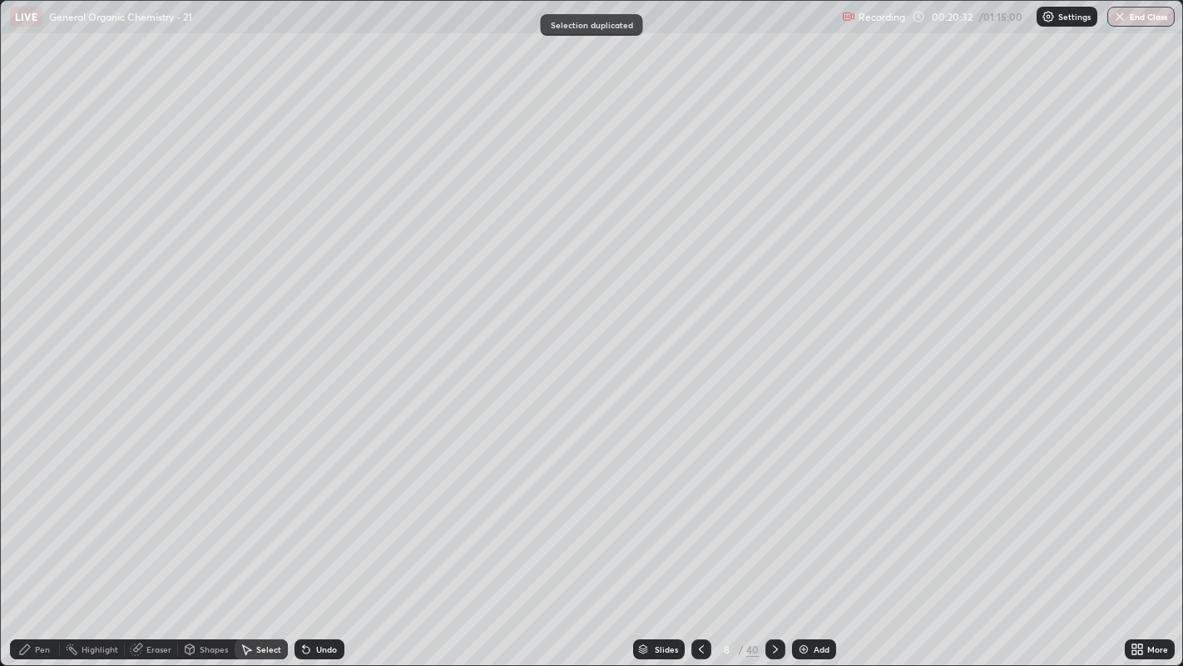
click at [42, 508] on div "Pen" at bounding box center [42, 649] width 15 height 8
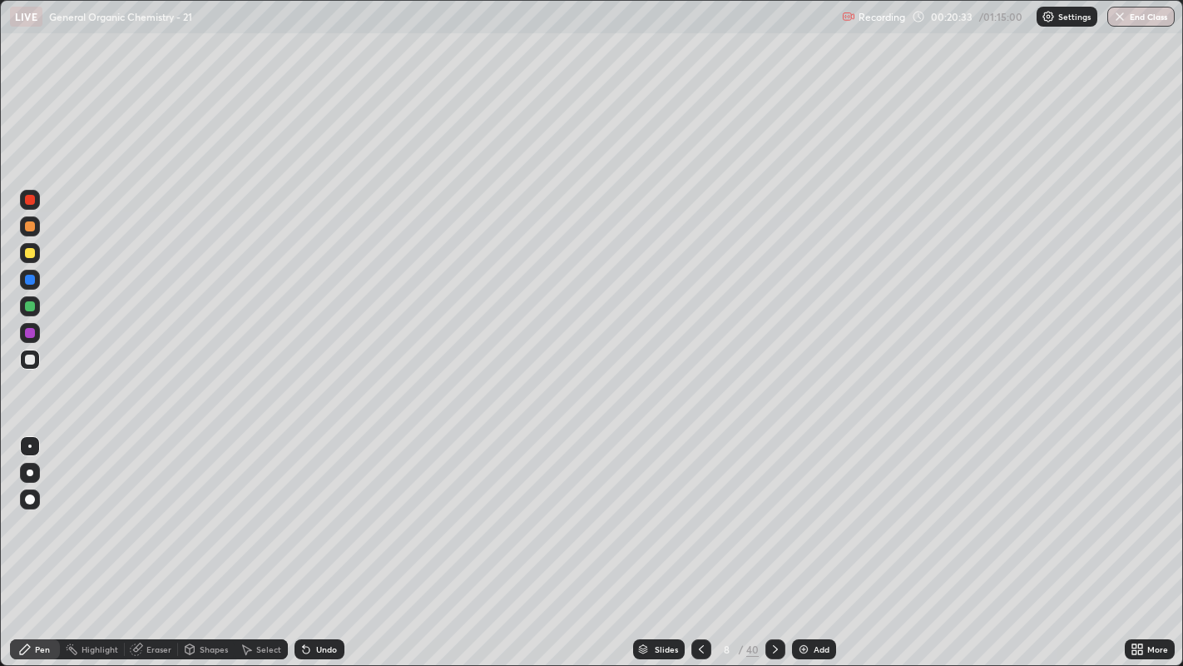
click at [37, 508] on div "Pen" at bounding box center [42, 649] width 15 height 8
click at [27, 254] on div at bounding box center [30, 253] width 10 height 10
click at [326, 508] on div "Undo" at bounding box center [326, 649] width 21 height 8
click at [157, 508] on div "Eraser" at bounding box center [158, 649] width 25 height 8
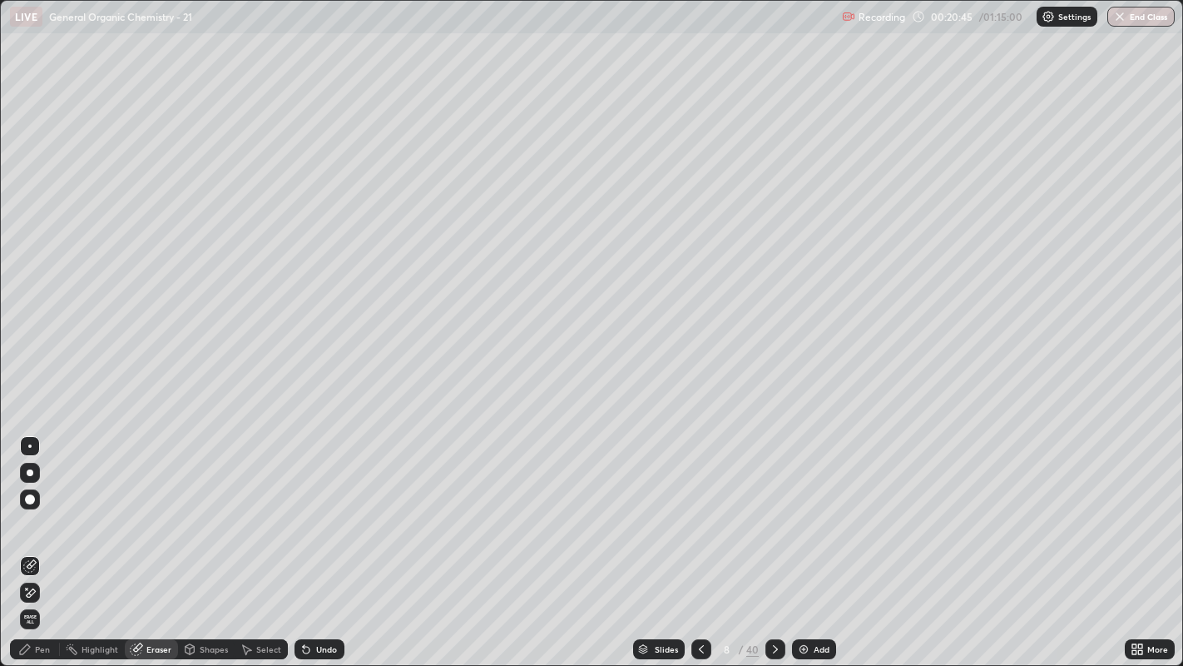
click at [200, 508] on div "Shapes" at bounding box center [214, 649] width 28 height 8
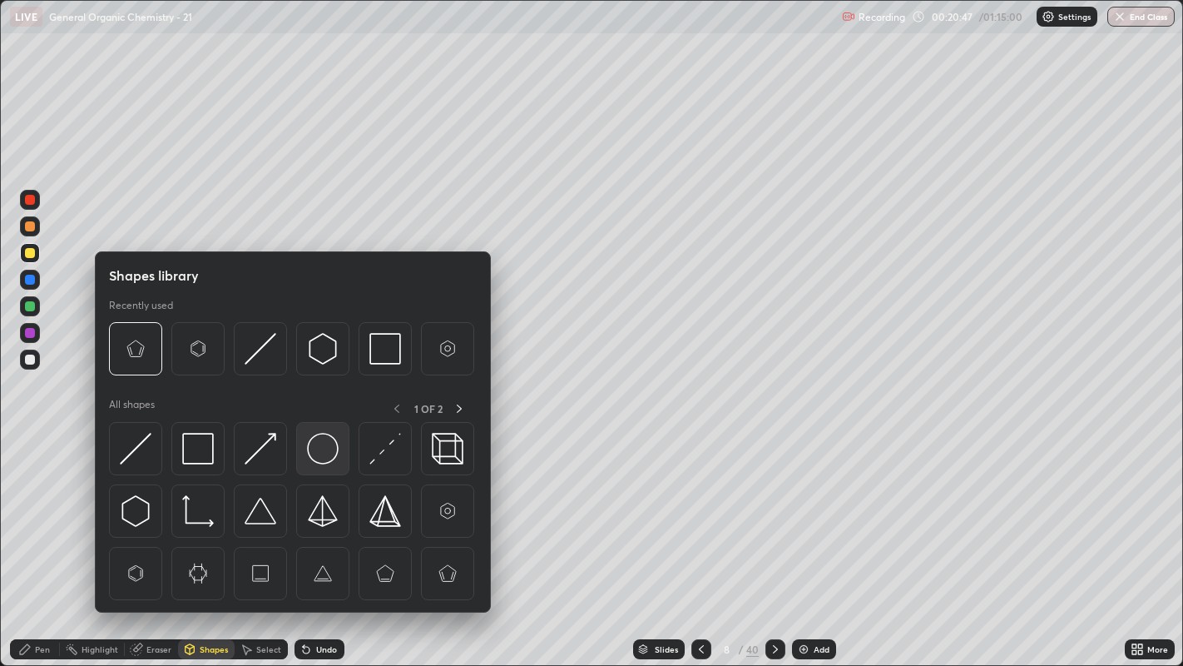
click at [310, 445] on img at bounding box center [323, 449] width 32 height 32
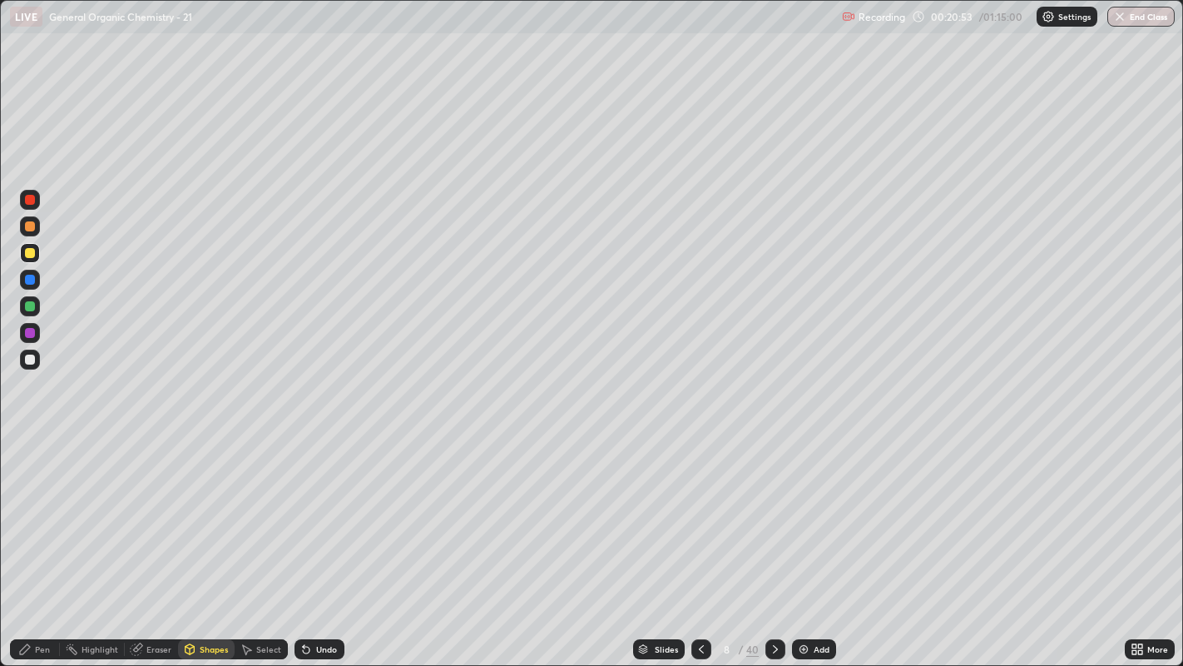
click at [31, 508] on icon at bounding box center [24, 648] width 13 height 13
click at [29, 445] on div at bounding box center [29, 445] width 3 height 3
click at [29, 472] on div at bounding box center [30, 472] width 7 height 7
click at [36, 436] on div at bounding box center [30, 446] width 20 height 20
click at [34, 363] on div at bounding box center [30, 359] width 20 height 20
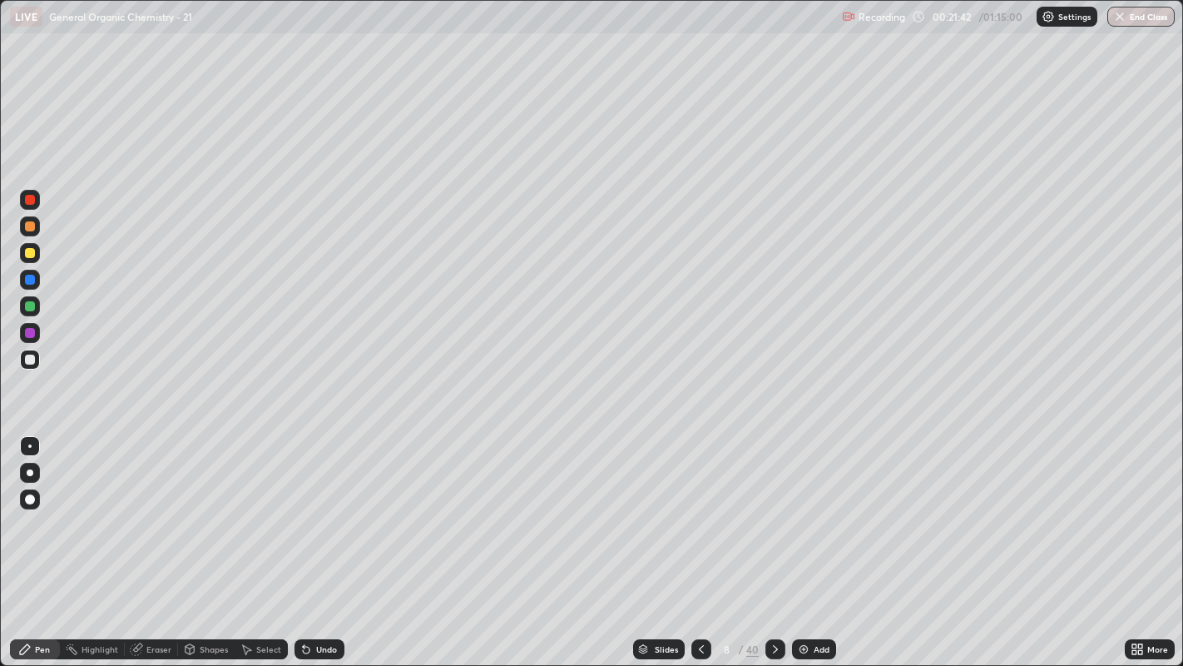
click at [322, 508] on div "Undo" at bounding box center [320, 649] width 50 height 20
click at [804, 508] on div "Add" at bounding box center [814, 649] width 44 height 20
click at [188, 508] on icon at bounding box center [190, 647] width 9 height 2
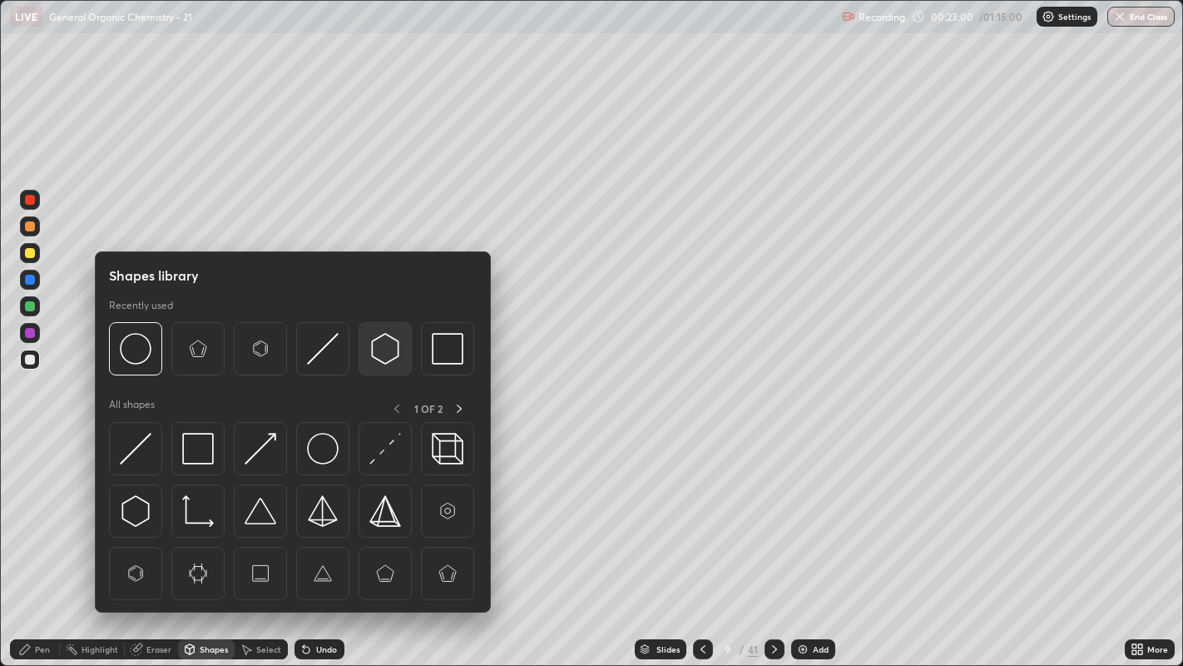
click at [375, 346] on img at bounding box center [385, 349] width 32 height 32
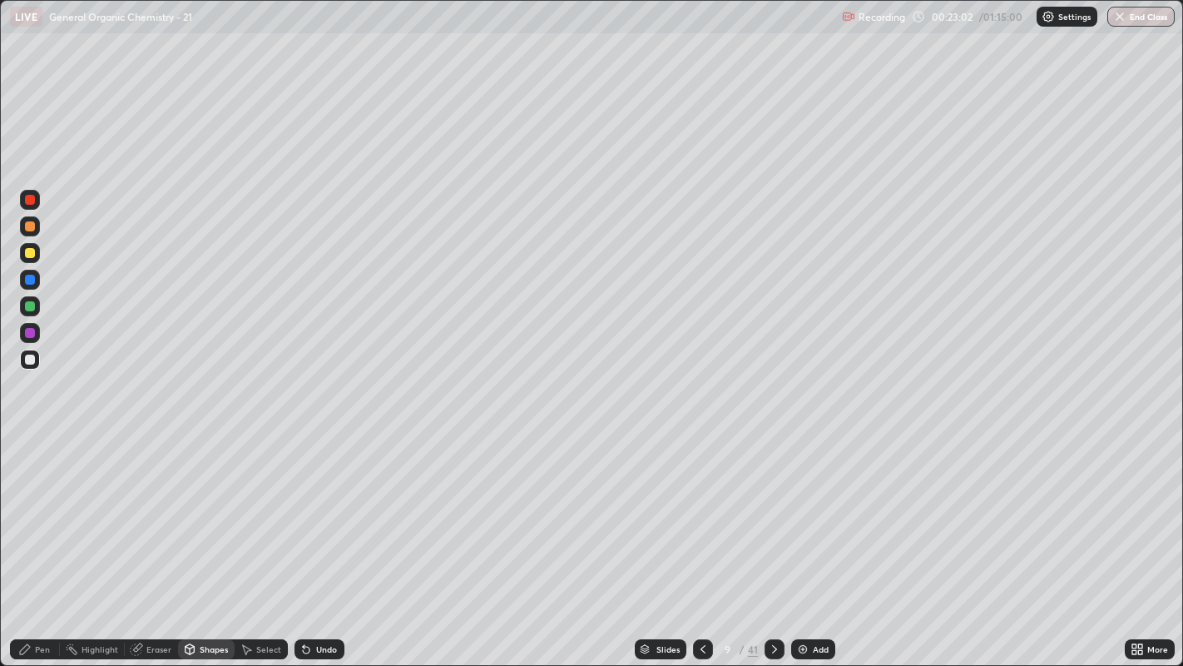
click at [290, 508] on div "Undo" at bounding box center [316, 648] width 57 height 33
click at [32, 508] on div "Pen" at bounding box center [35, 649] width 50 height 20
click at [701, 508] on icon at bounding box center [702, 648] width 13 height 13
click at [772, 508] on icon at bounding box center [774, 648] width 13 height 13
click at [189, 508] on icon at bounding box center [190, 647] width 9 height 2
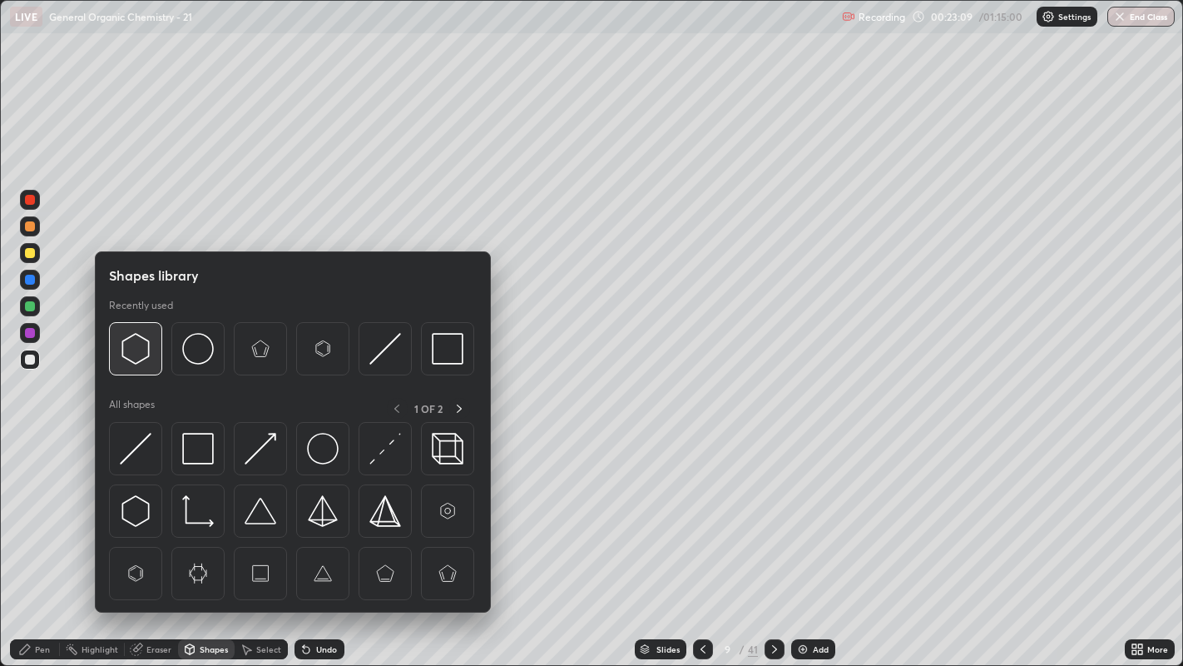
click at [138, 347] on img at bounding box center [136, 349] width 32 height 32
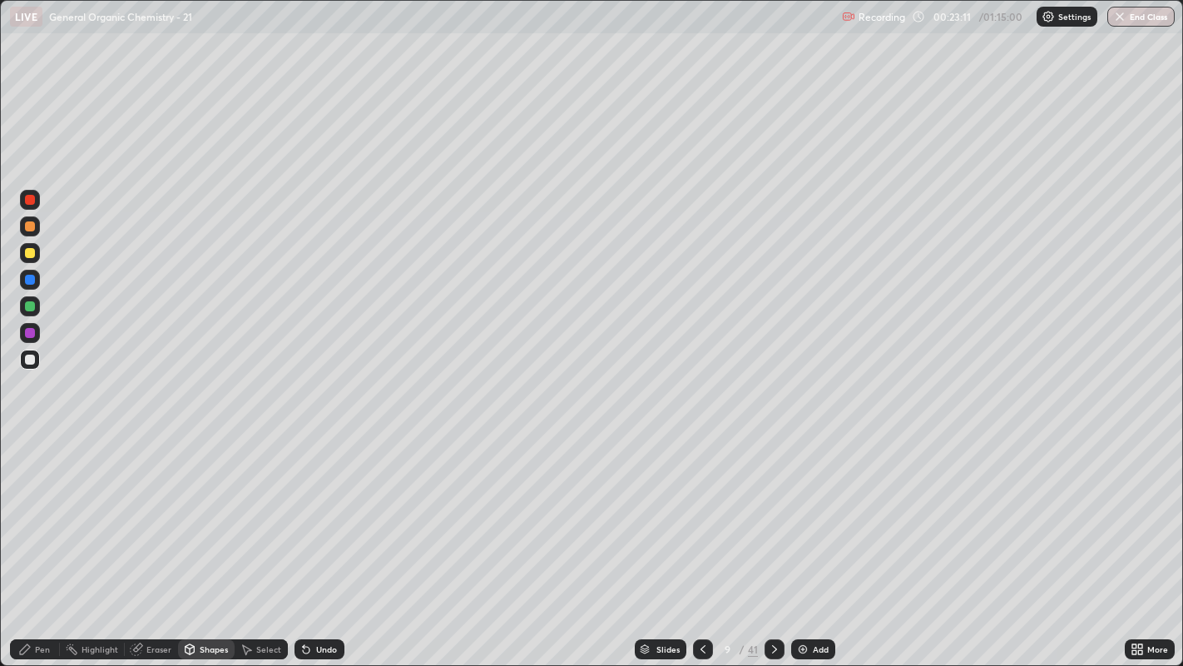
click at [25, 508] on icon at bounding box center [25, 649] width 10 height 10
click at [251, 508] on div "Select" at bounding box center [261, 649] width 53 height 20
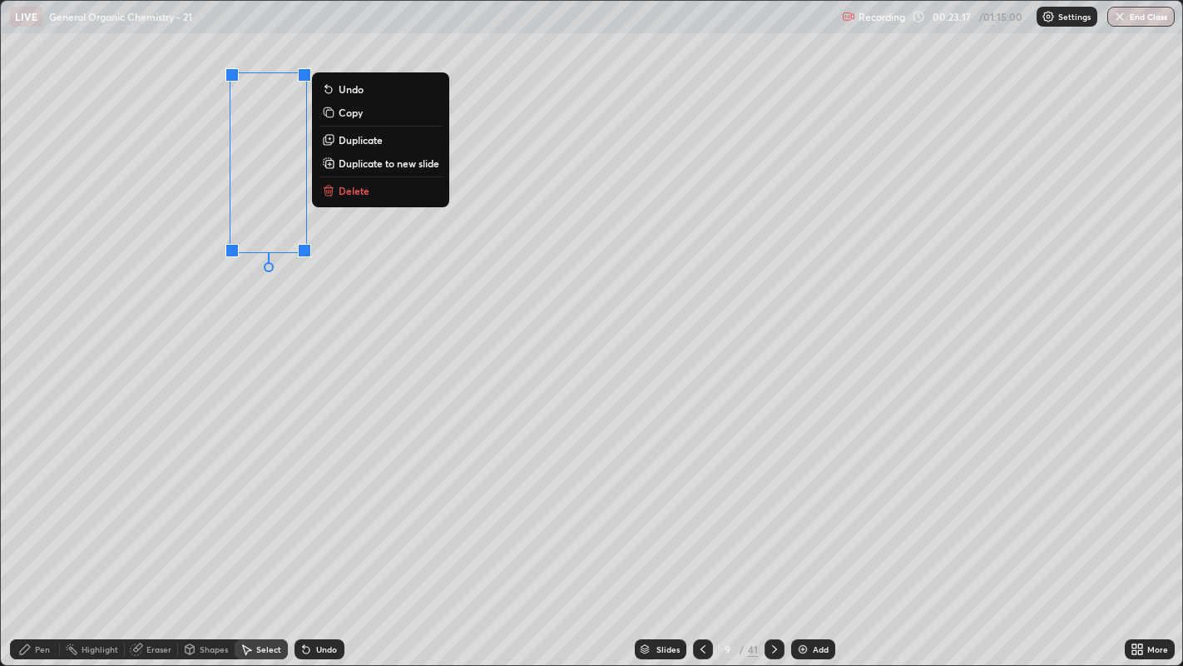
click at [374, 141] on p "Duplicate" at bounding box center [361, 139] width 44 height 13
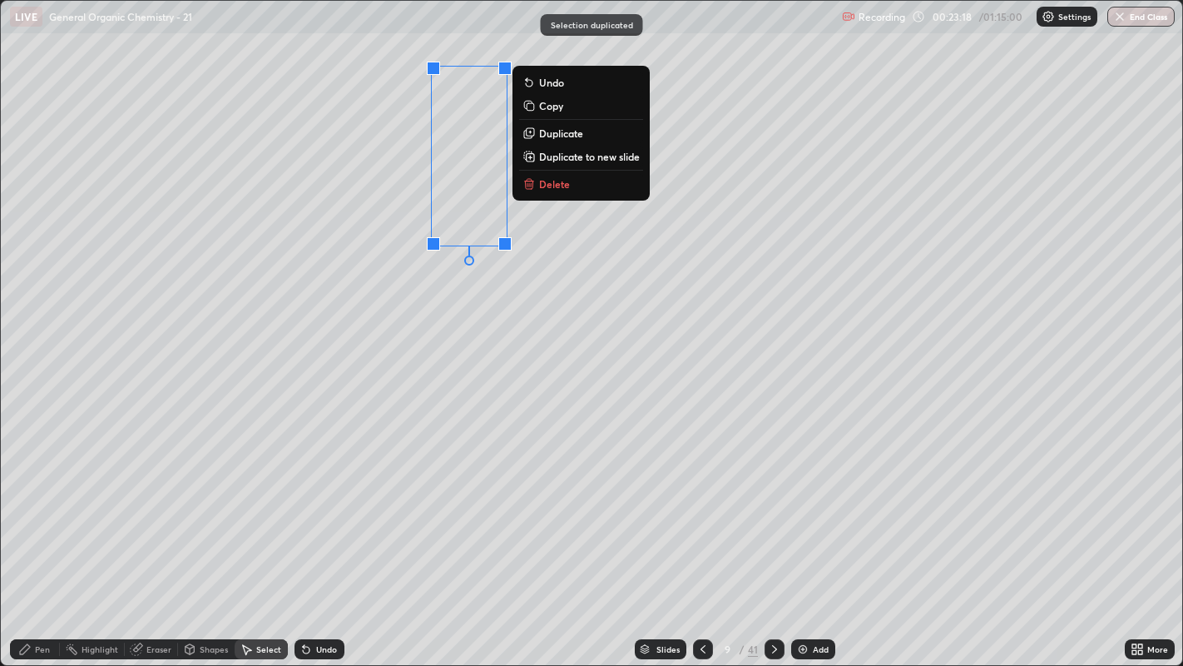
click at [428, 283] on div "0 ° Undo Copy Duplicate Duplicate to new slide Delete" at bounding box center [592, 333] width 1182 height 665
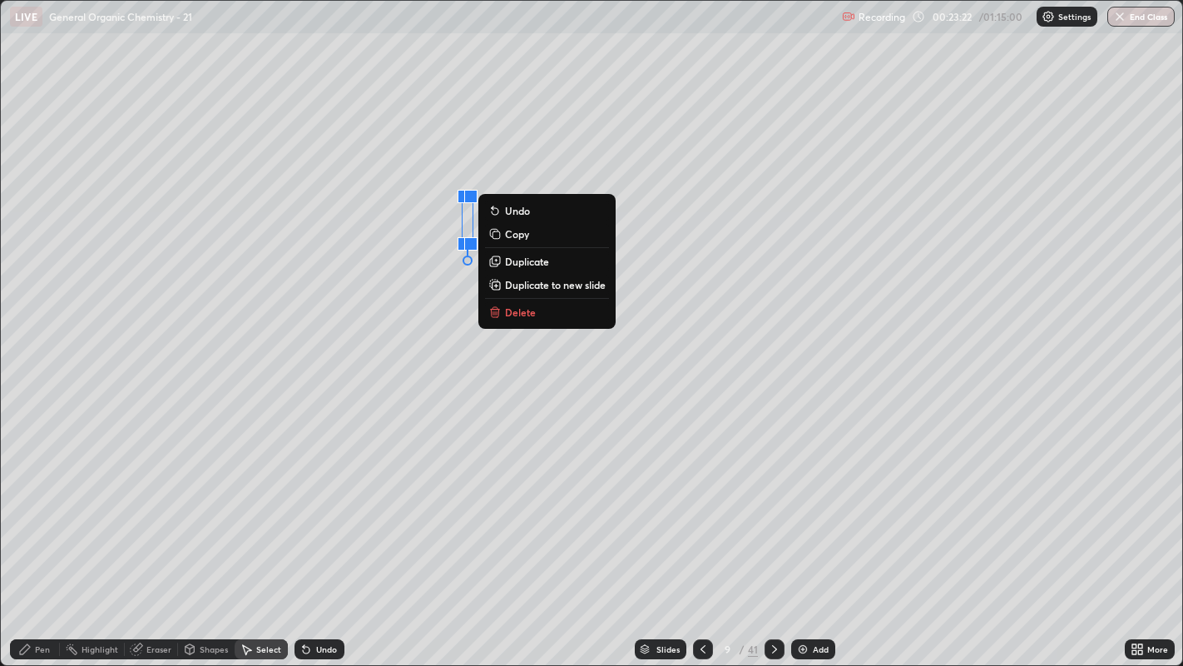
click at [538, 314] on button "Delete" at bounding box center [547, 312] width 124 height 20
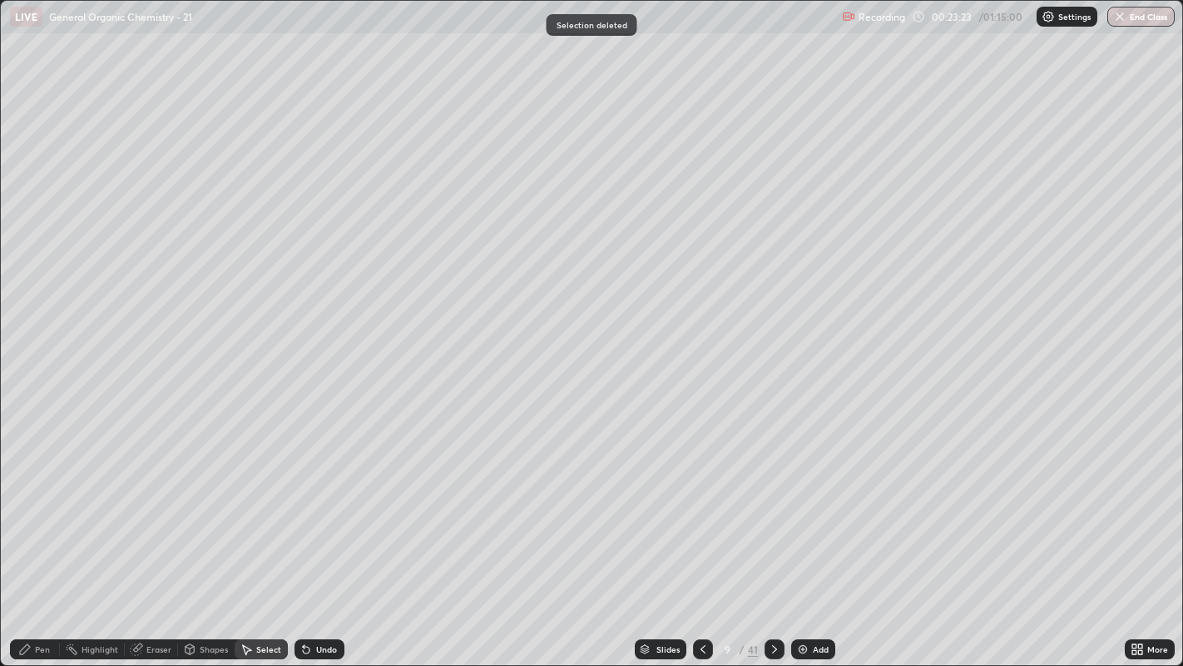
click at [37, 508] on div "Pen" at bounding box center [35, 649] width 50 height 20
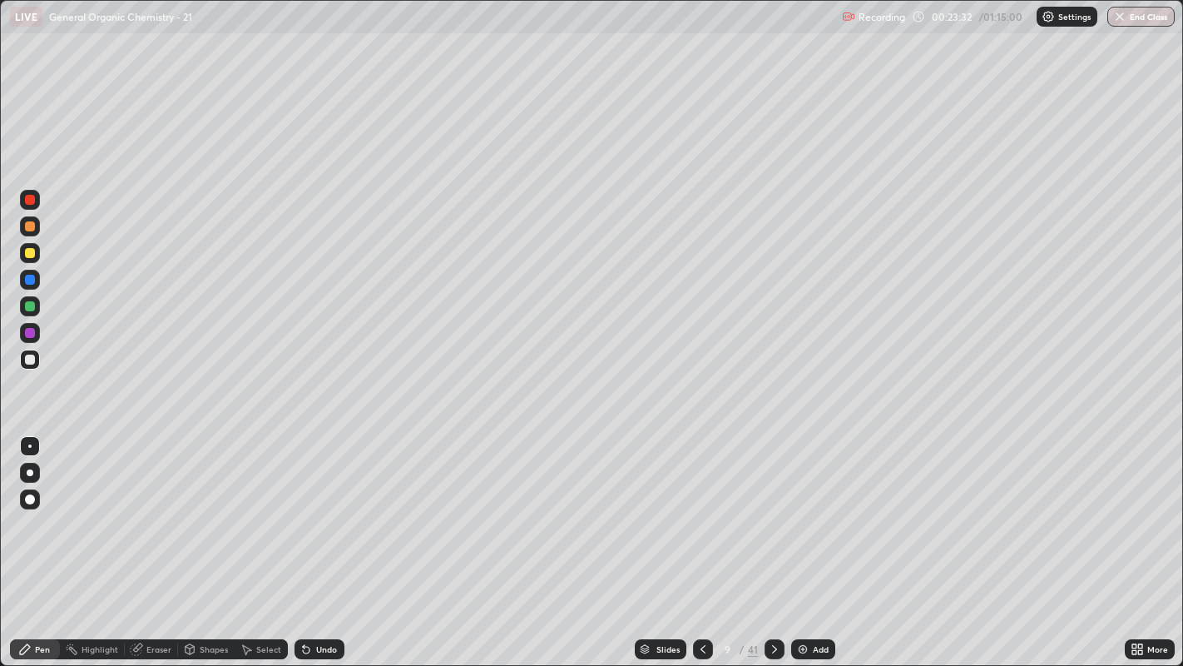
click at [250, 508] on icon at bounding box center [246, 648] width 13 height 13
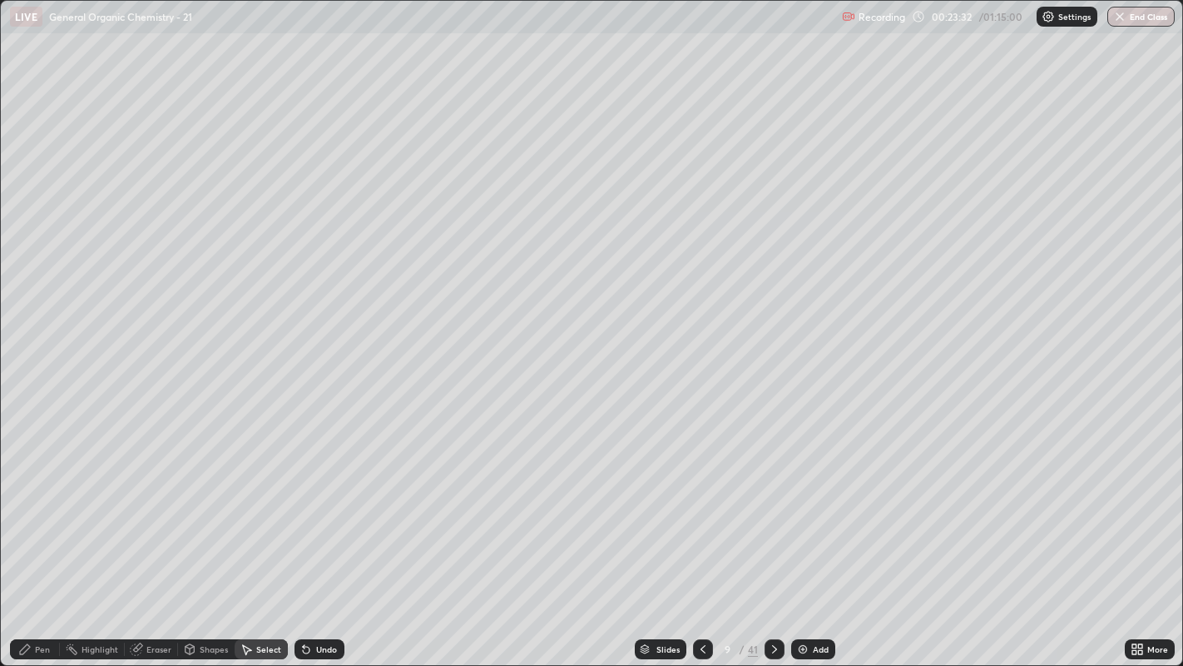
click at [206, 508] on div "Shapes" at bounding box center [214, 649] width 28 height 8
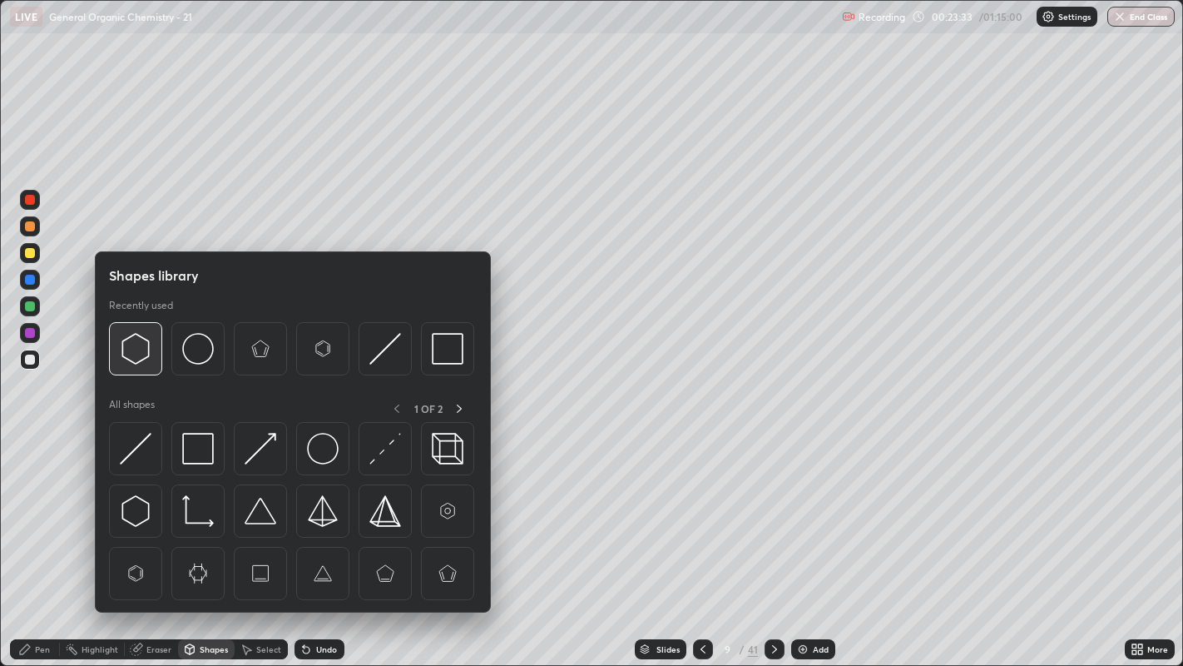
click at [142, 349] on img at bounding box center [136, 349] width 32 height 32
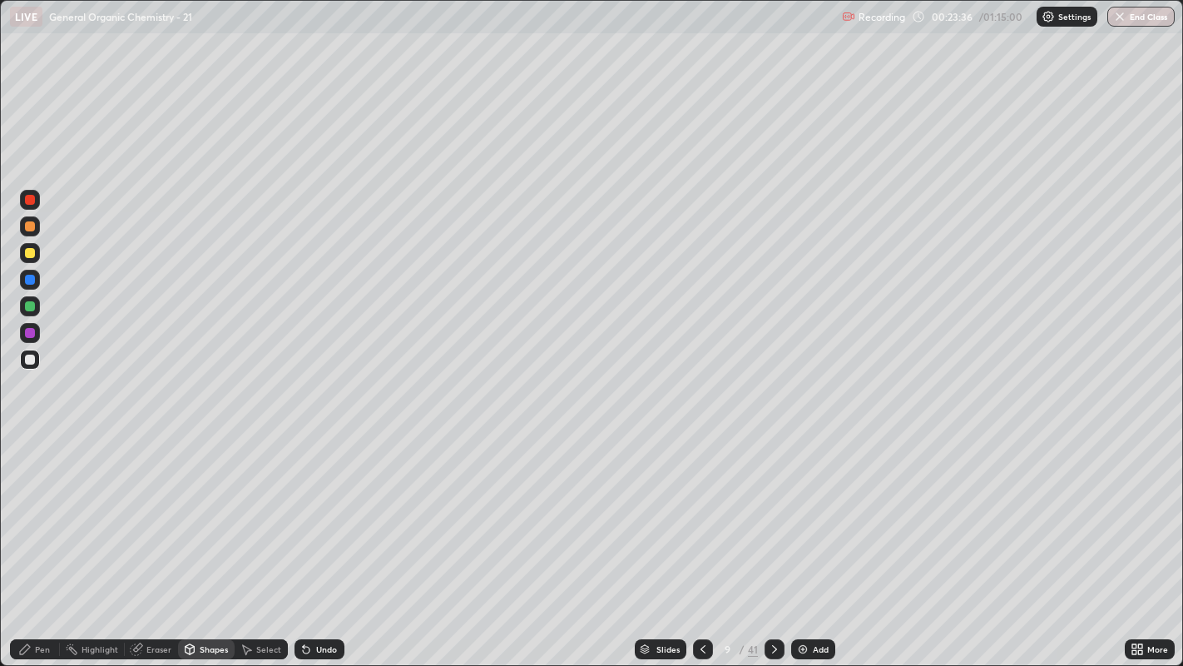
click at [36, 508] on div "Pen" at bounding box center [35, 649] width 50 height 20
click at [252, 508] on div "Select" at bounding box center [261, 649] width 53 height 20
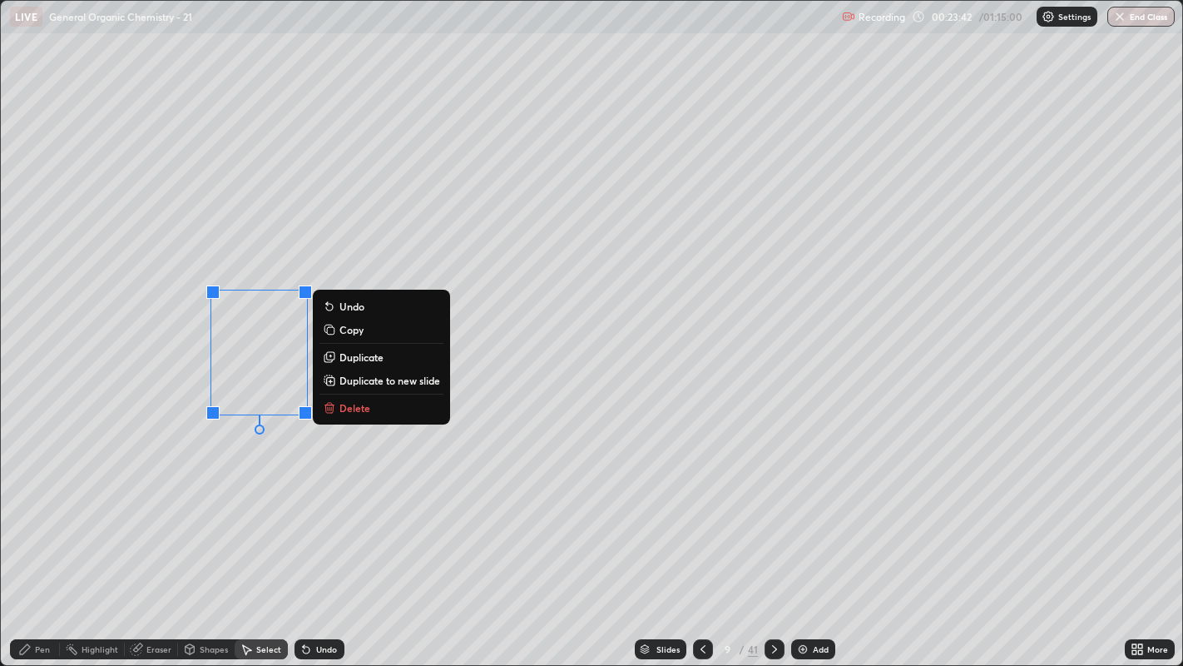
click at [363, 358] on p "Duplicate" at bounding box center [361, 356] width 44 height 13
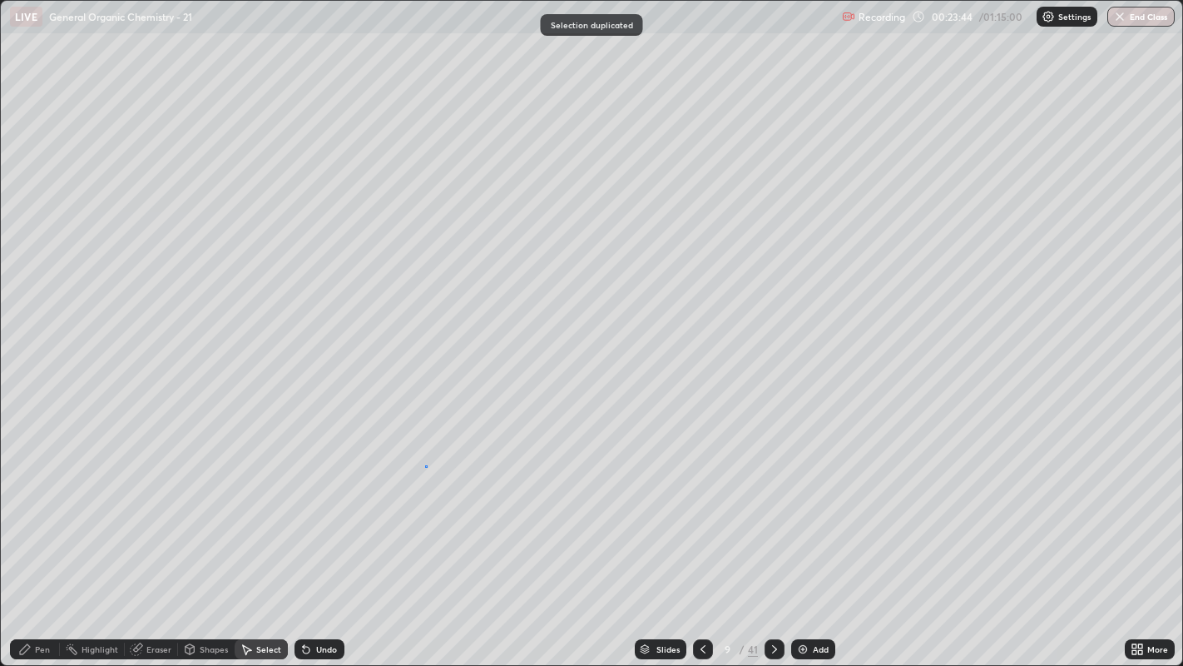
click at [425, 464] on div "0 ° Undo Copy Duplicate Duplicate to new slide Delete" at bounding box center [592, 333] width 1182 height 665
click at [37, 508] on div "Pen" at bounding box center [35, 649] width 50 height 20
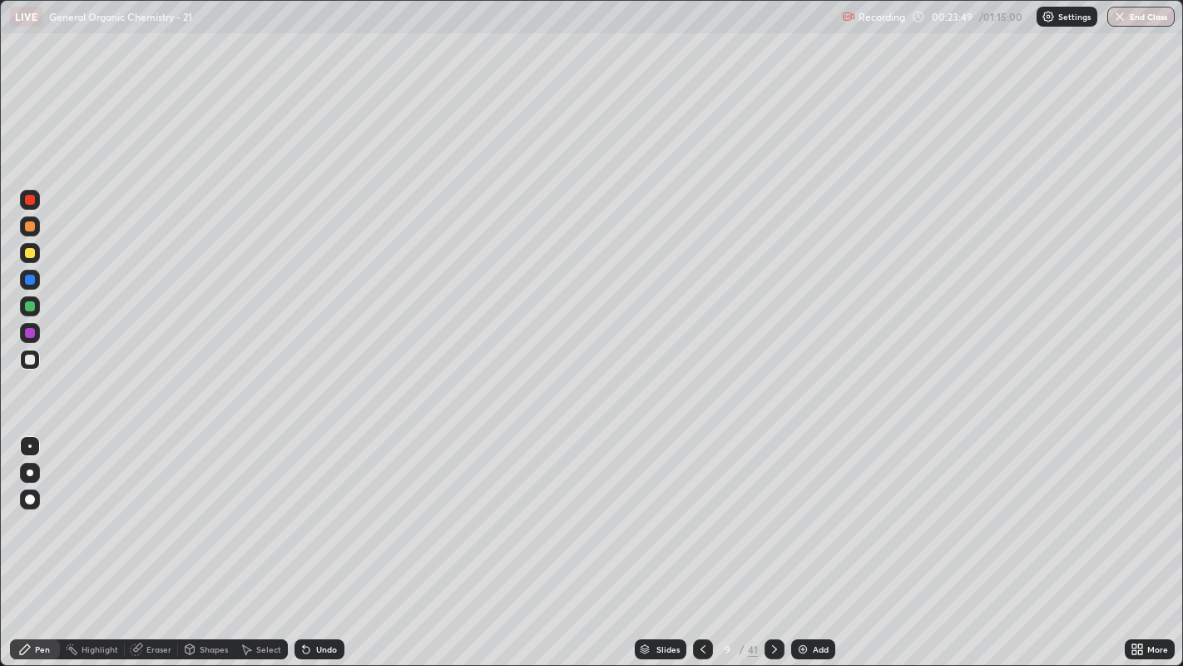
click at [260, 508] on div "Select" at bounding box center [268, 649] width 25 height 8
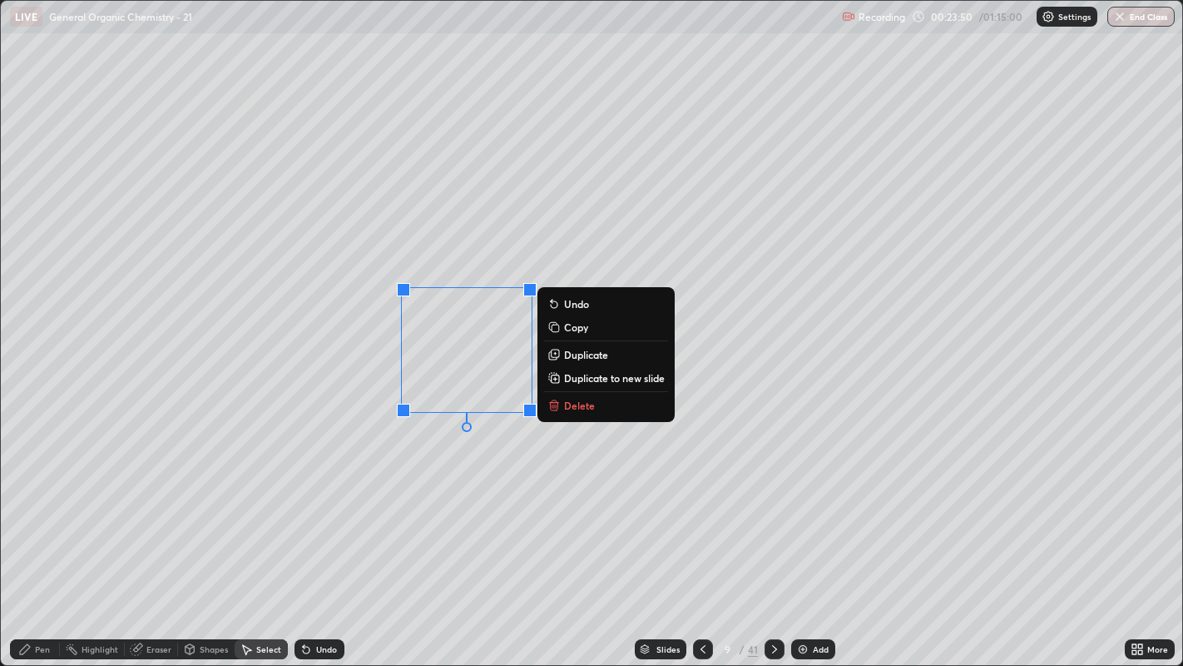
click at [588, 358] on p "Duplicate" at bounding box center [586, 354] width 44 height 13
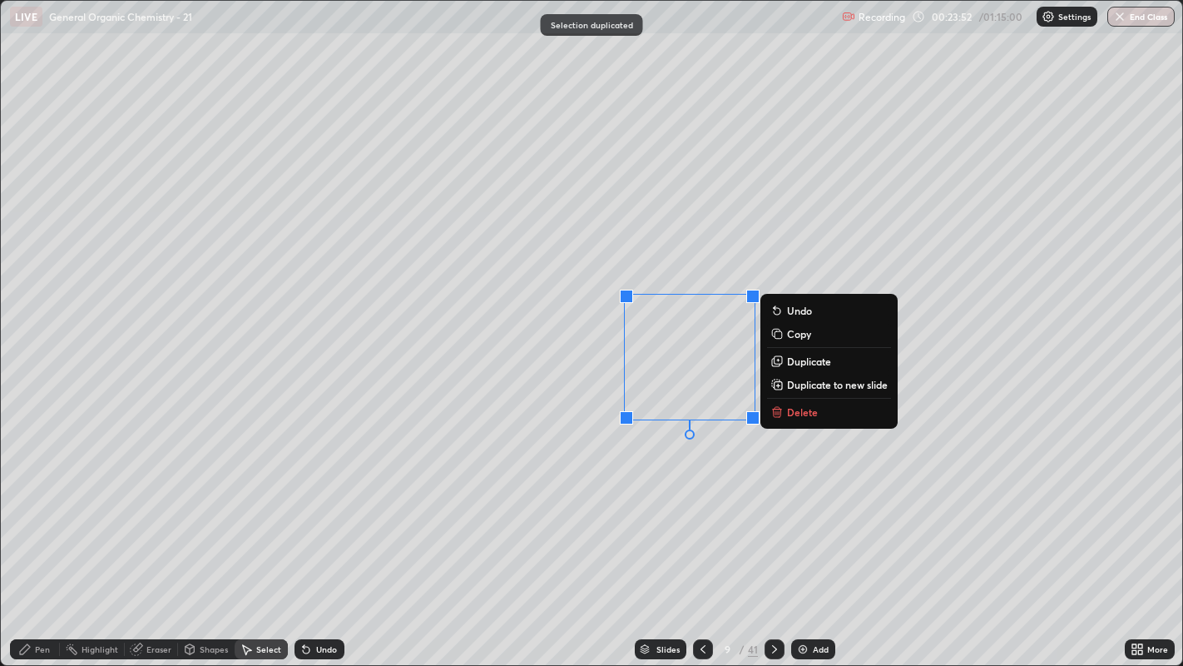
click at [674, 477] on div "0 ° Undo Copy Duplicate Duplicate to new slide Delete" at bounding box center [592, 333] width 1182 height 665
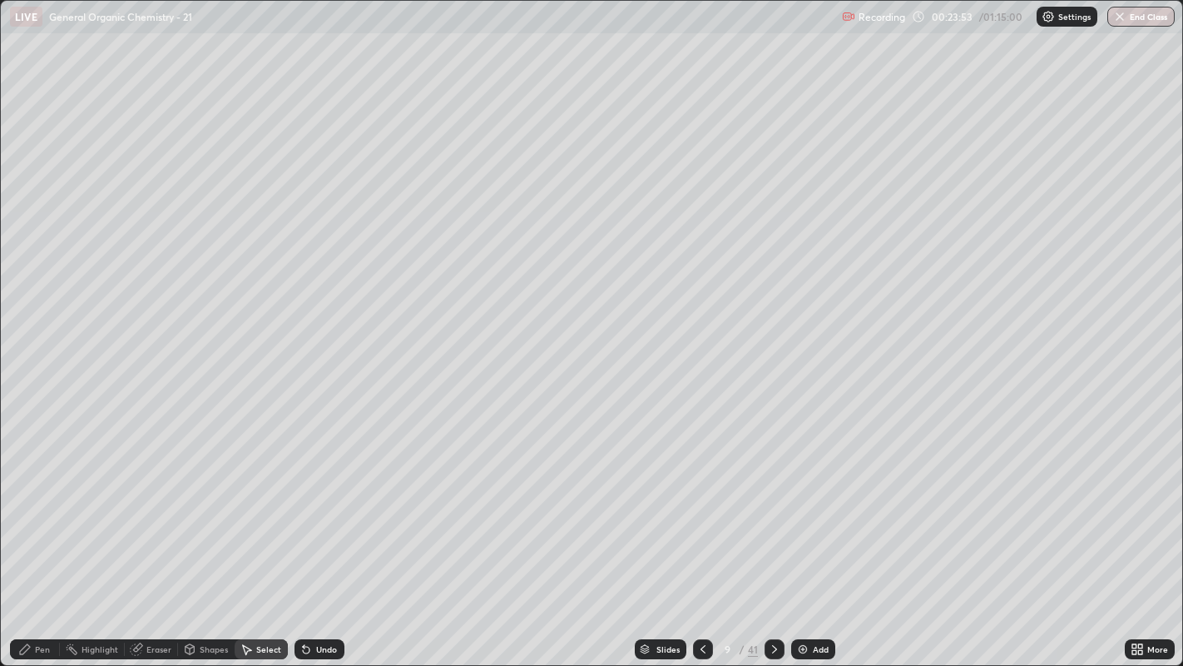
click at [34, 508] on div "Pen" at bounding box center [35, 649] width 50 height 20
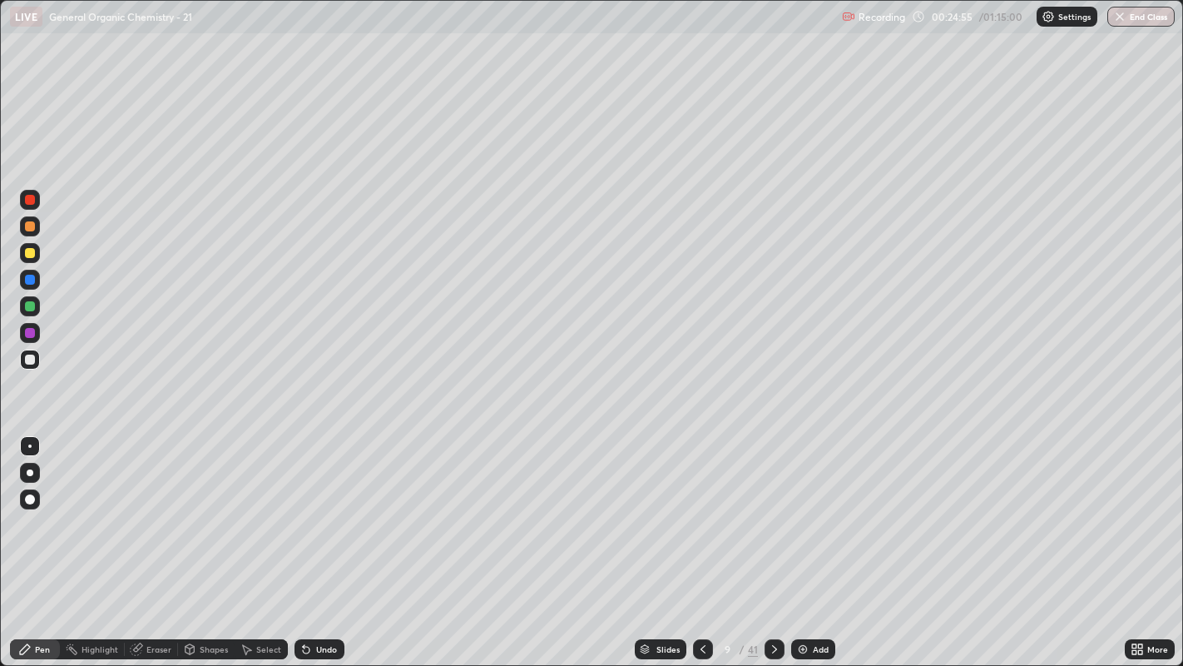
click at [28, 253] on div at bounding box center [30, 253] width 10 height 10
click at [29, 471] on div at bounding box center [30, 472] width 7 height 7
click at [29, 445] on div at bounding box center [29, 445] width 3 height 3
click at [321, 508] on div "Undo" at bounding box center [326, 649] width 21 height 8
click at [313, 508] on div "Undo" at bounding box center [320, 649] width 50 height 20
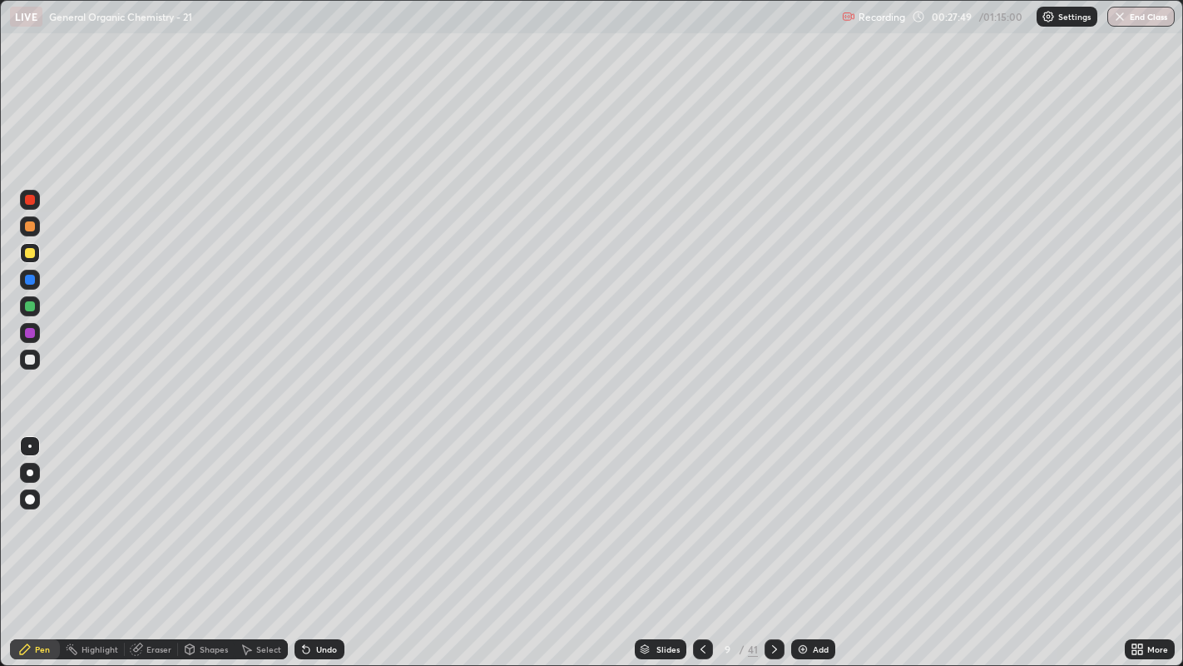
click at [39, 463] on div at bounding box center [30, 472] width 20 height 27
click at [29, 445] on div at bounding box center [29, 445] width 3 height 3
click at [34, 194] on div at bounding box center [30, 200] width 20 height 20
click at [29, 497] on div at bounding box center [30, 499] width 10 height 10
click at [29, 445] on div at bounding box center [29, 445] width 3 height 3
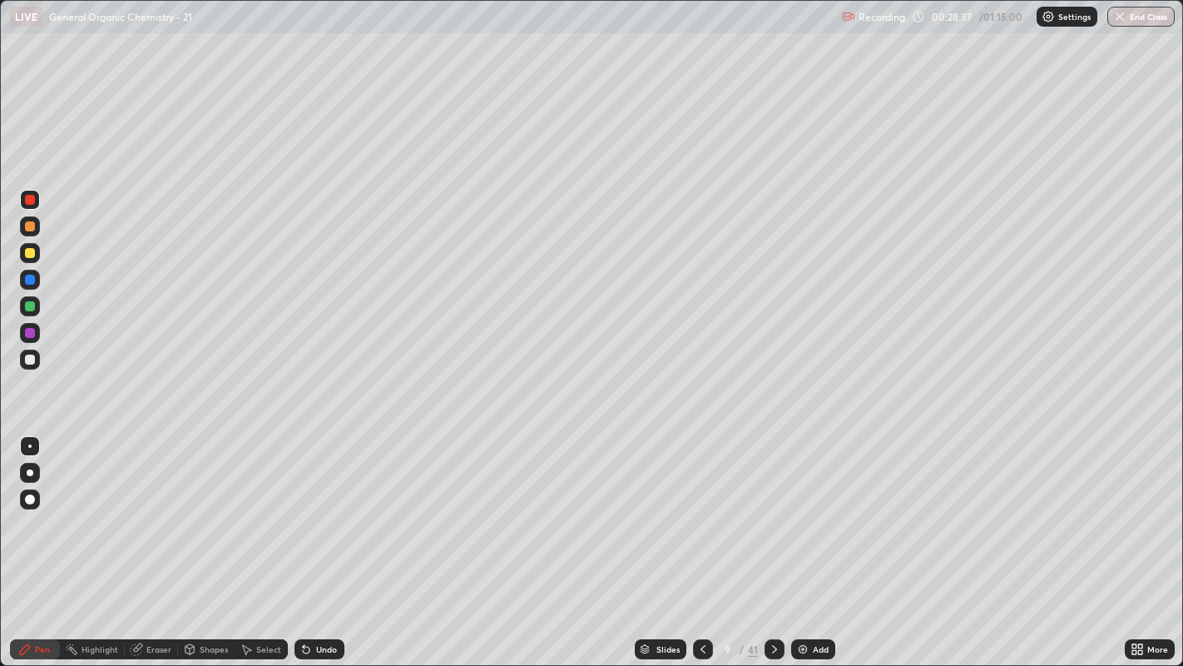
click at [32, 362] on div at bounding box center [30, 359] width 10 height 10
click at [25, 248] on div at bounding box center [30, 253] width 20 height 20
click at [20, 473] on div at bounding box center [30, 473] width 20 height 20
click at [800, 508] on img at bounding box center [802, 648] width 13 height 13
click at [23, 358] on div at bounding box center [30, 359] width 20 height 20
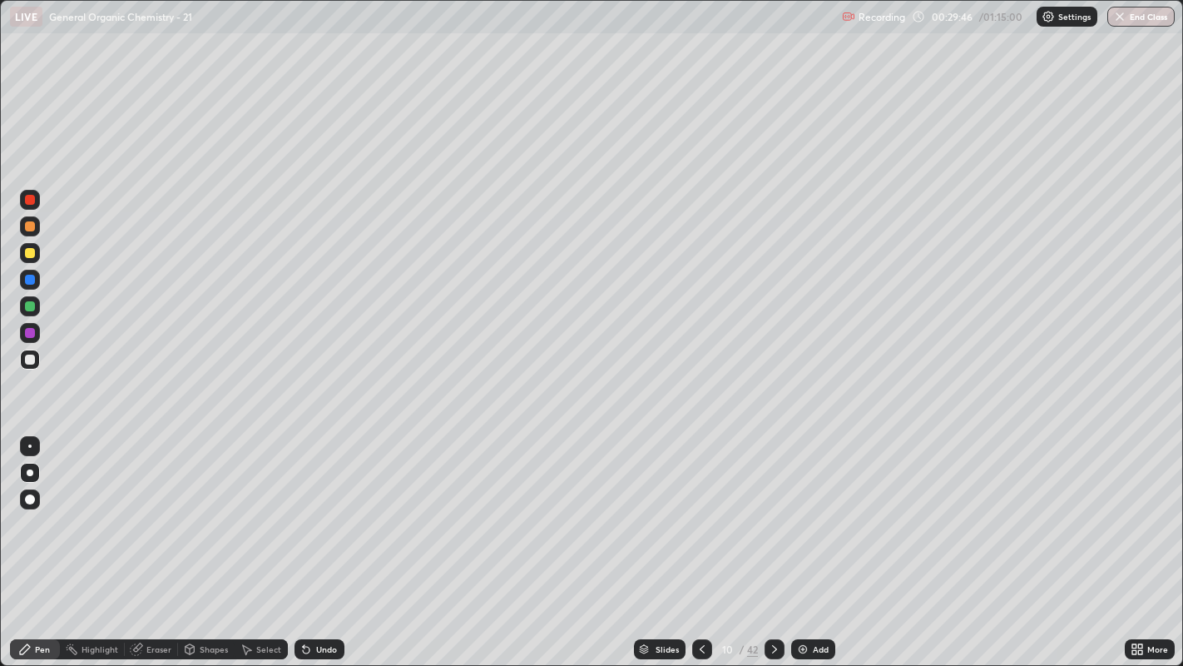
click at [29, 445] on div at bounding box center [29, 445] width 3 height 3
click at [328, 508] on div "Undo" at bounding box center [320, 649] width 50 height 20
click at [318, 508] on div "Undo" at bounding box center [320, 649] width 50 height 20
click at [250, 508] on icon at bounding box center [246, 648] width 13 height 13
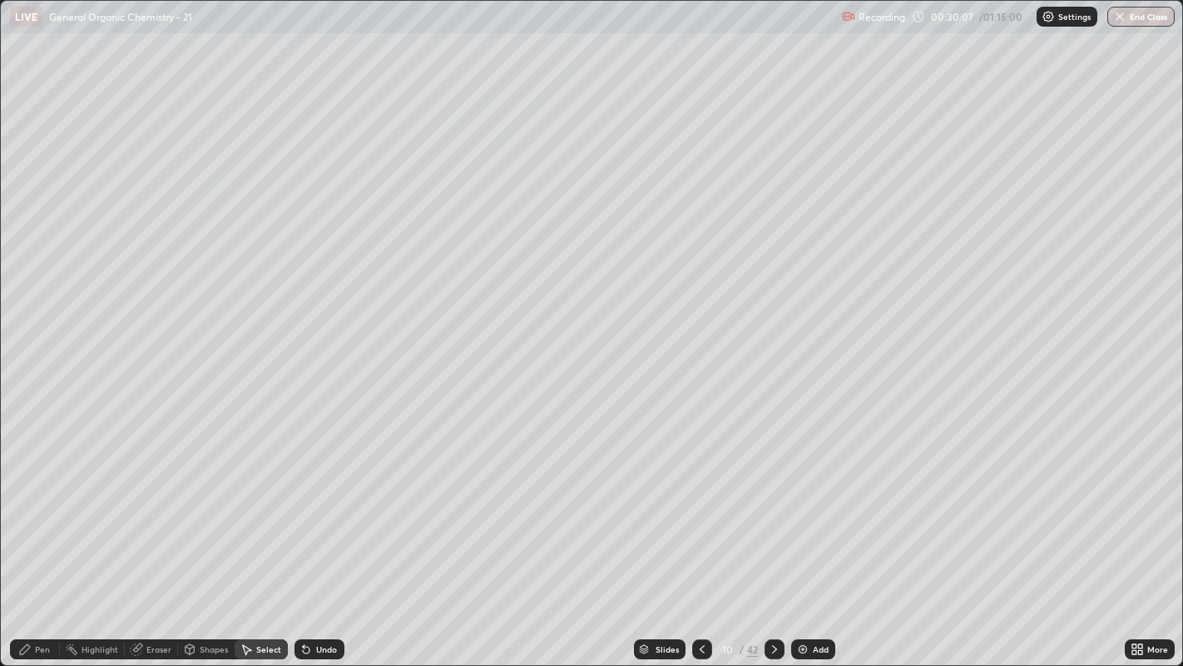
click at [136, 508] on icon at bounding box center [137, 647] width 9 height 8
click at [40, 508] on div "Pen" at bounding box center [42, 649] width 15 height 8
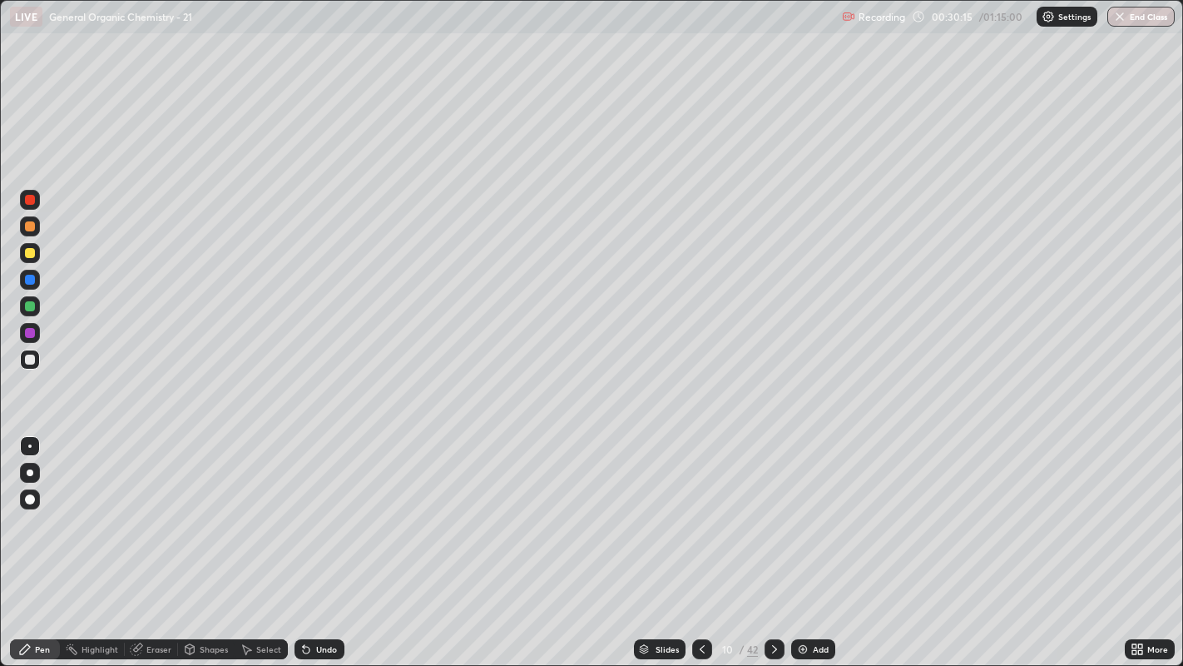
click at [321, 508] on div "Undo" at bounding box center [326, 649] width 21 height 8
click at [265, 508] on div "Select" at bounding box center [268, 649] width 25 height 8
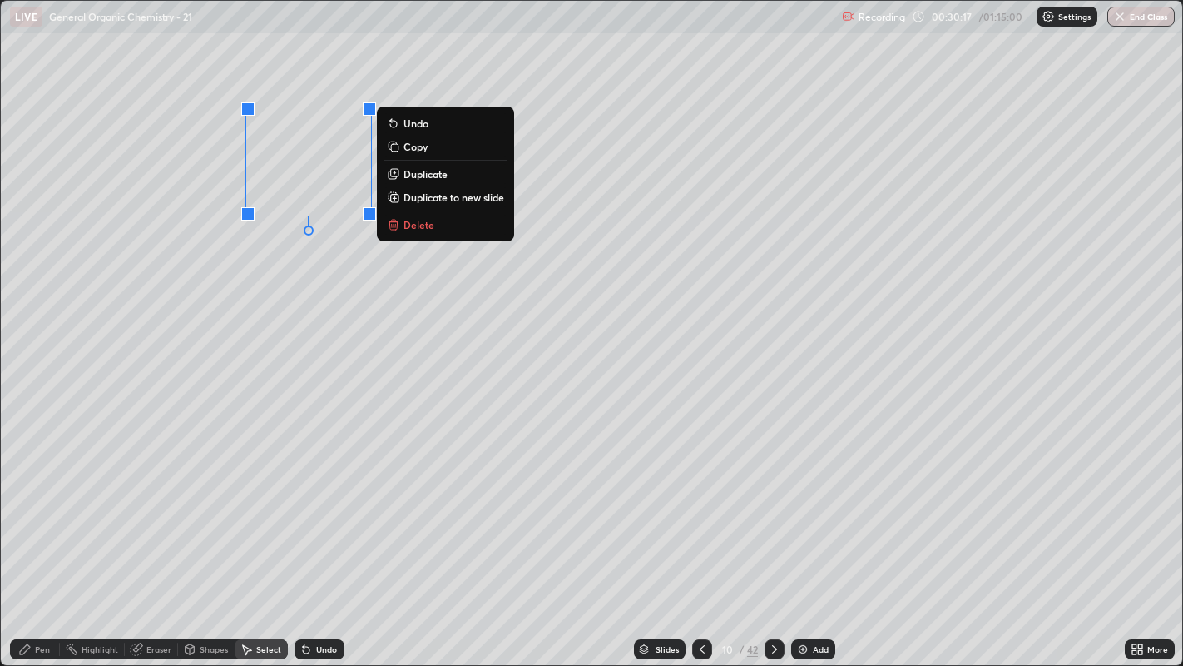
click at [417, 176] on p "Duplicate" at bounding box center [426, 173] width 44 height 13
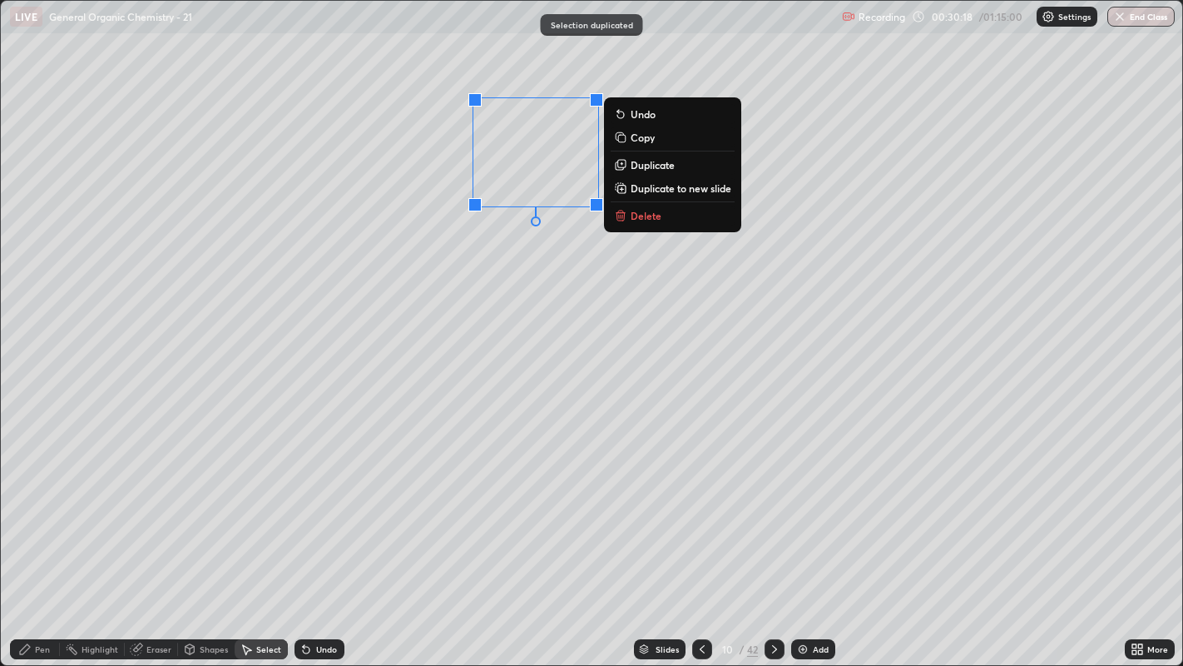
click at [491, 258] on div "0 ° Undo Copy Duplicate Duplicate to new slide Delete" at bounding box center [592, 333] width 1182 height 665
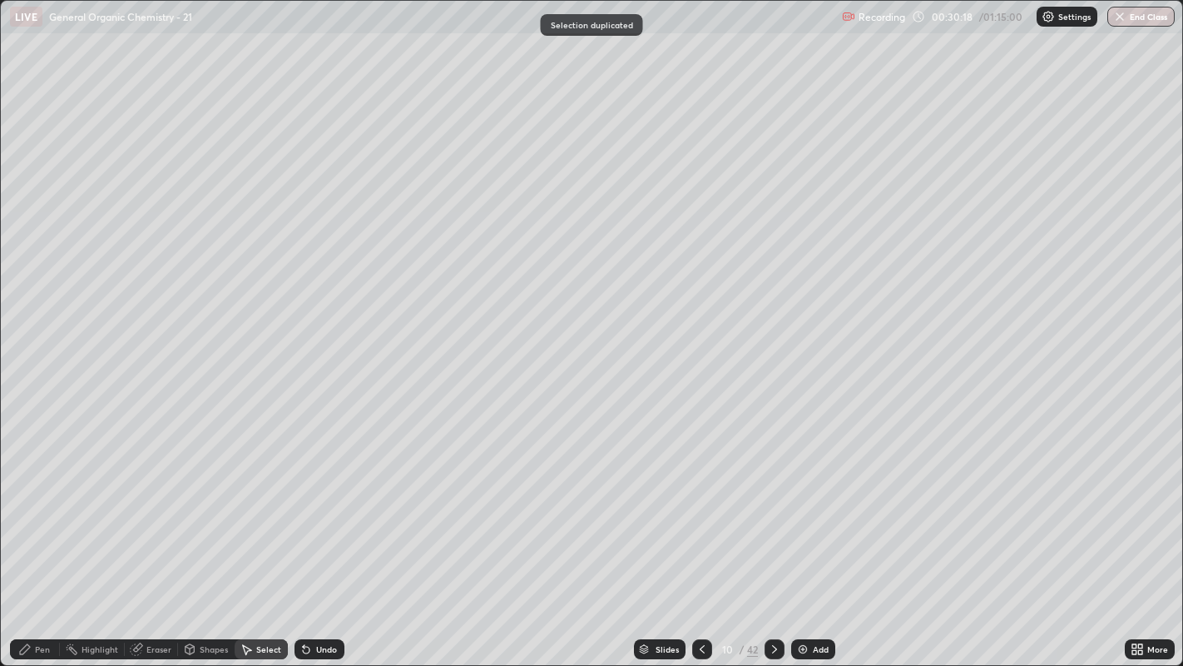
click at [146, 508] on div "Eraser" at bounding box center [151, 649] width 53 height 20
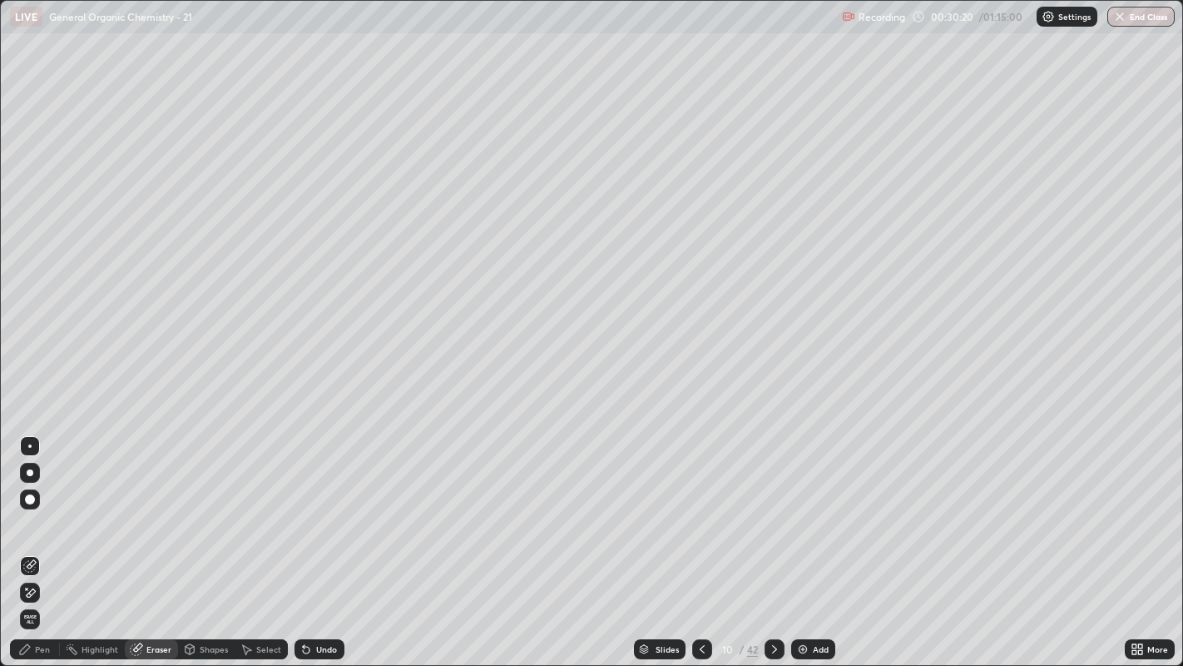
click at [42, 508] on div "Pen" at bounding box center [42, 649] width 15 height 8
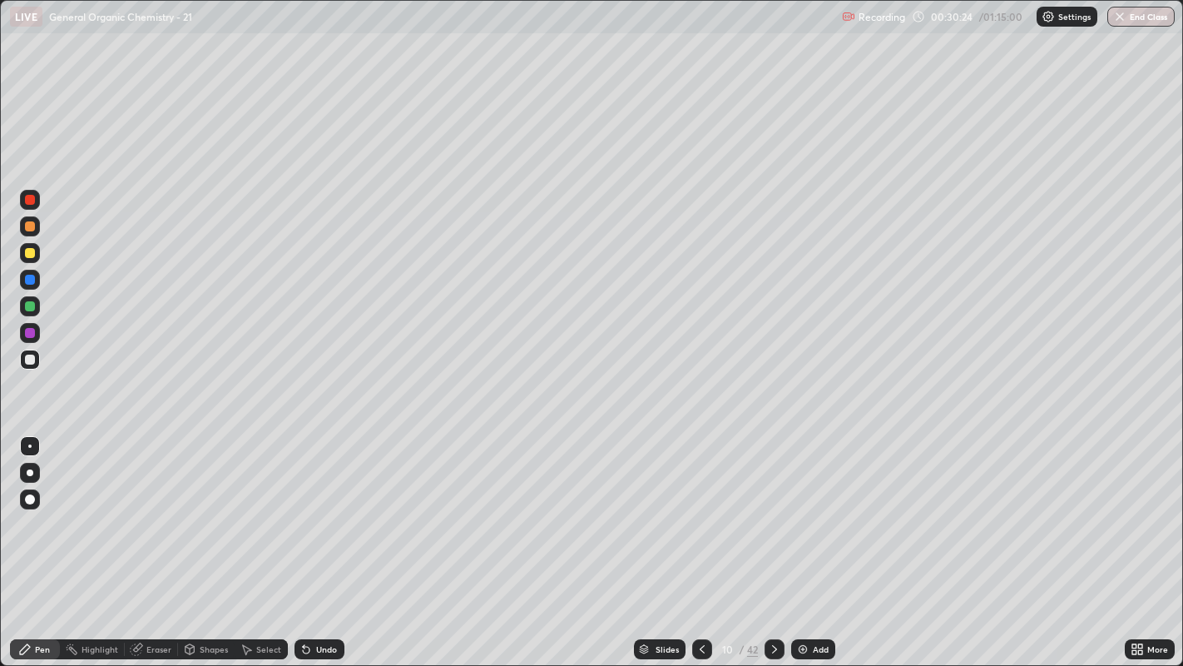
click at [263, 508] on div "Select" at bounding box center [268, 649] width 25 height 8
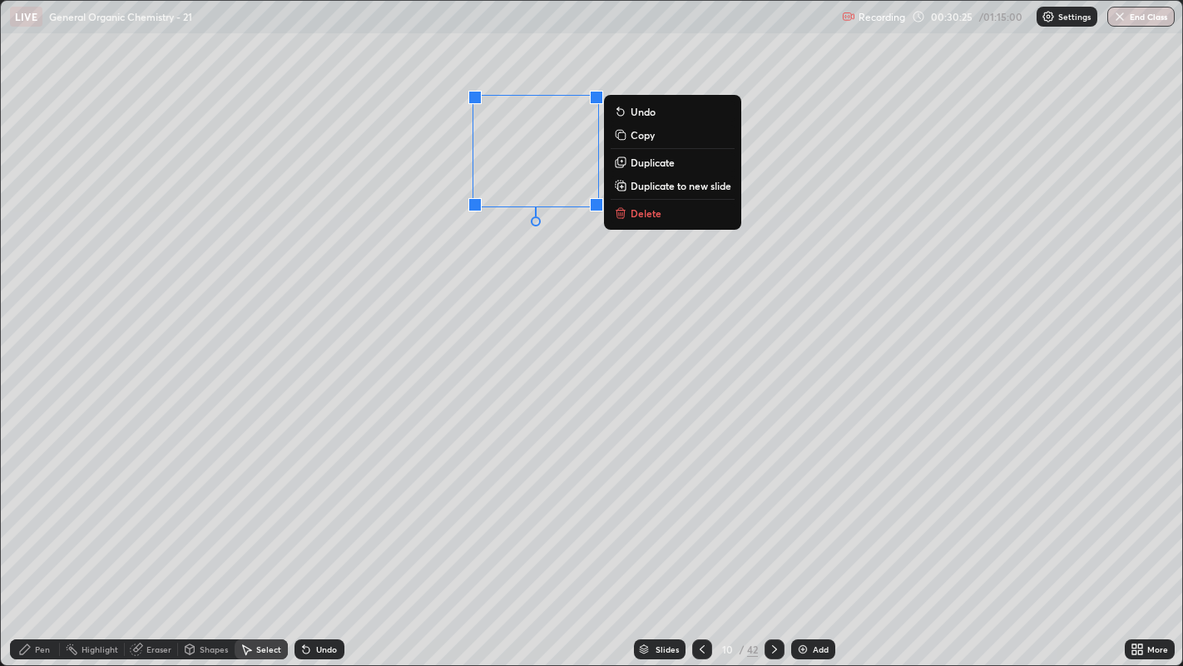
click at [653, 167] on p "Duplicate" at bounding box center [653, 162] width 44 height 13
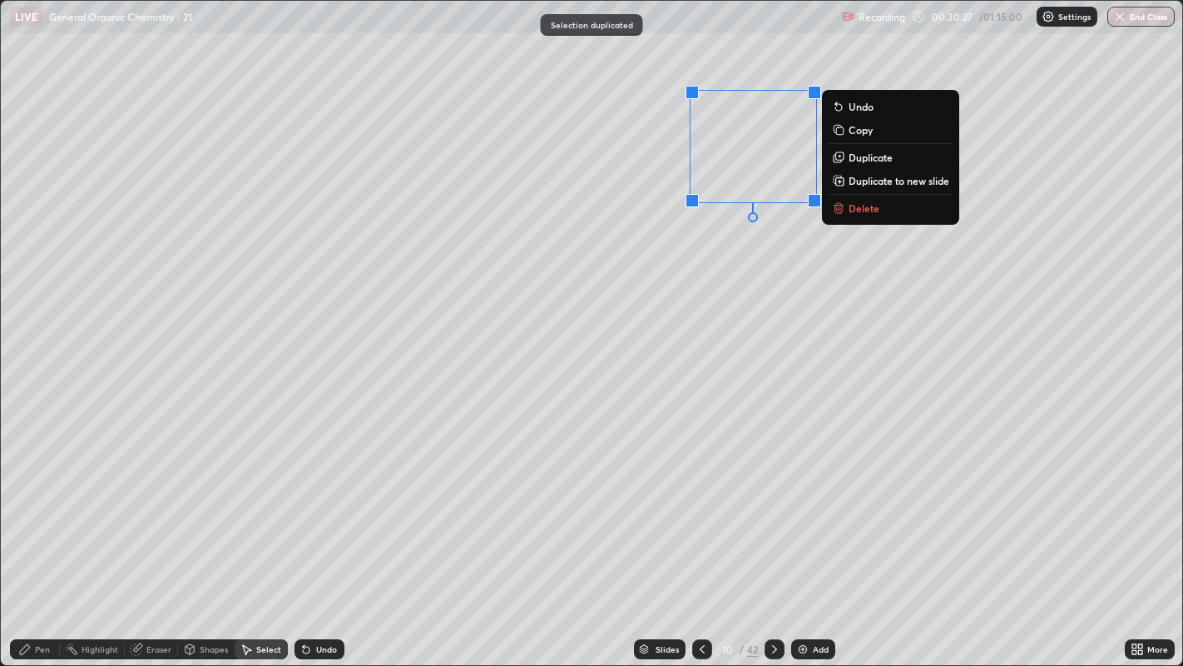
click at [728, 242] on div "0 ° Undo Copy Duplicate Duplicate to new slide Delete" at bounding box center [592, 333] width 1182 height 665
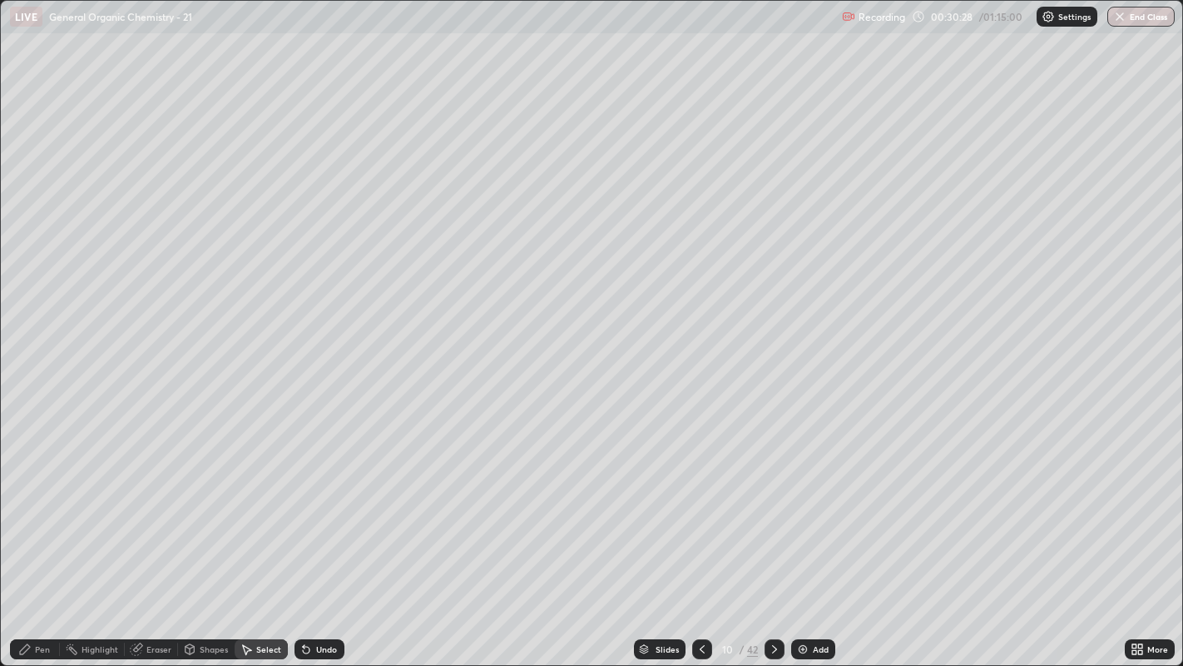
click at [189, 508] on icon at bounding box center [190, 647] width 9 height 2
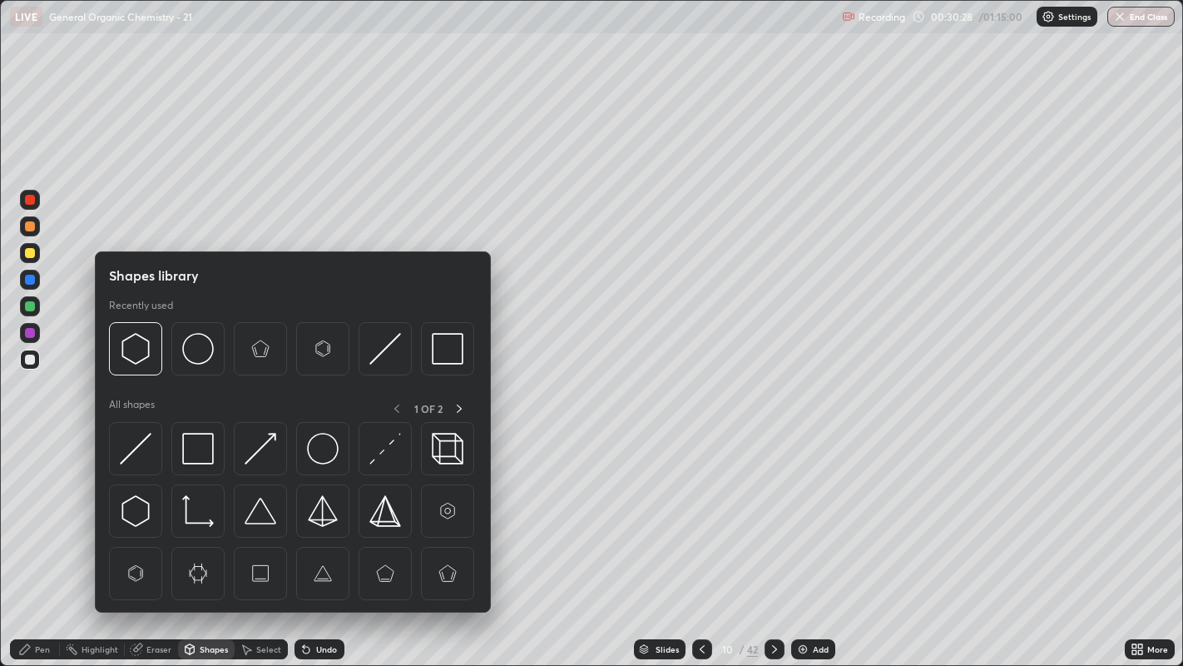
click at [159, 508] on div "Eraser" at bounding box center [158, 649] width 25 height 8
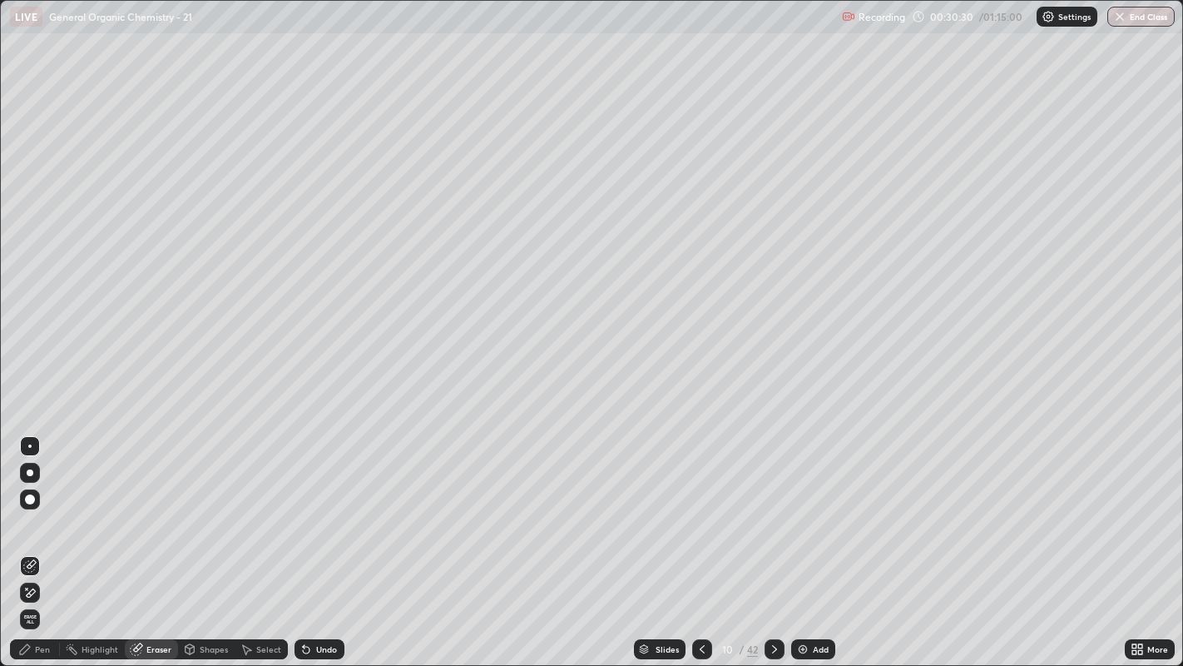
click at [37, 508] on div "Pen" at bounding box center [42, 649] width 15 height 8
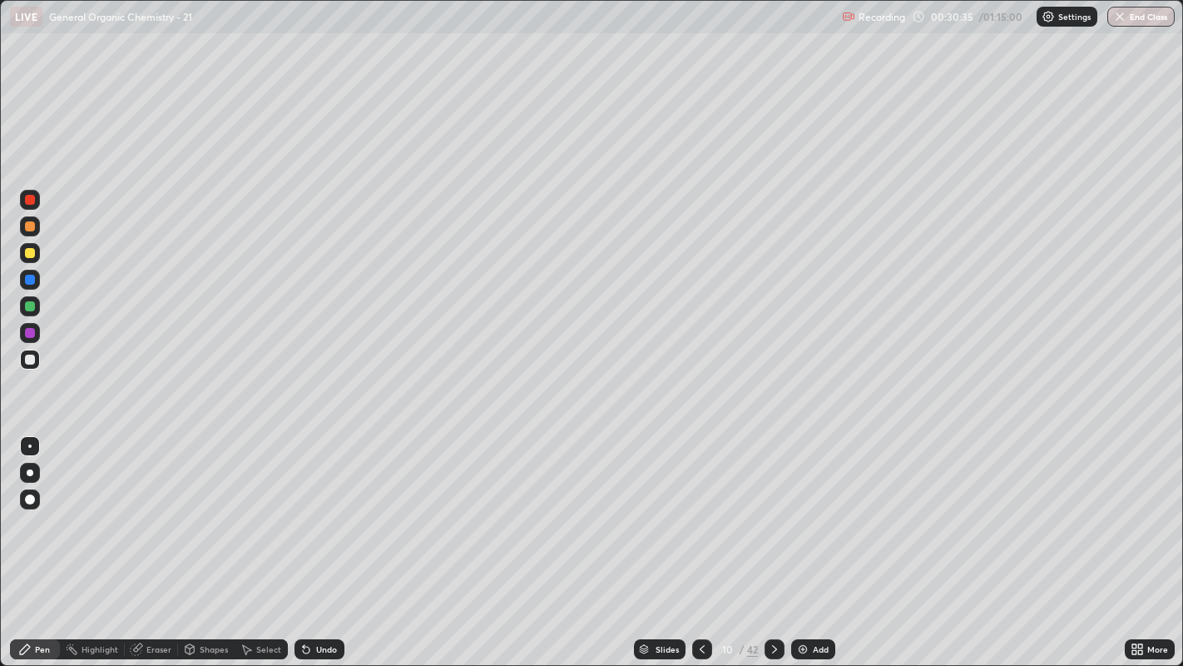
click at [251, 508] on div "Select" at bounding box center [261, 649] width 53 height 20
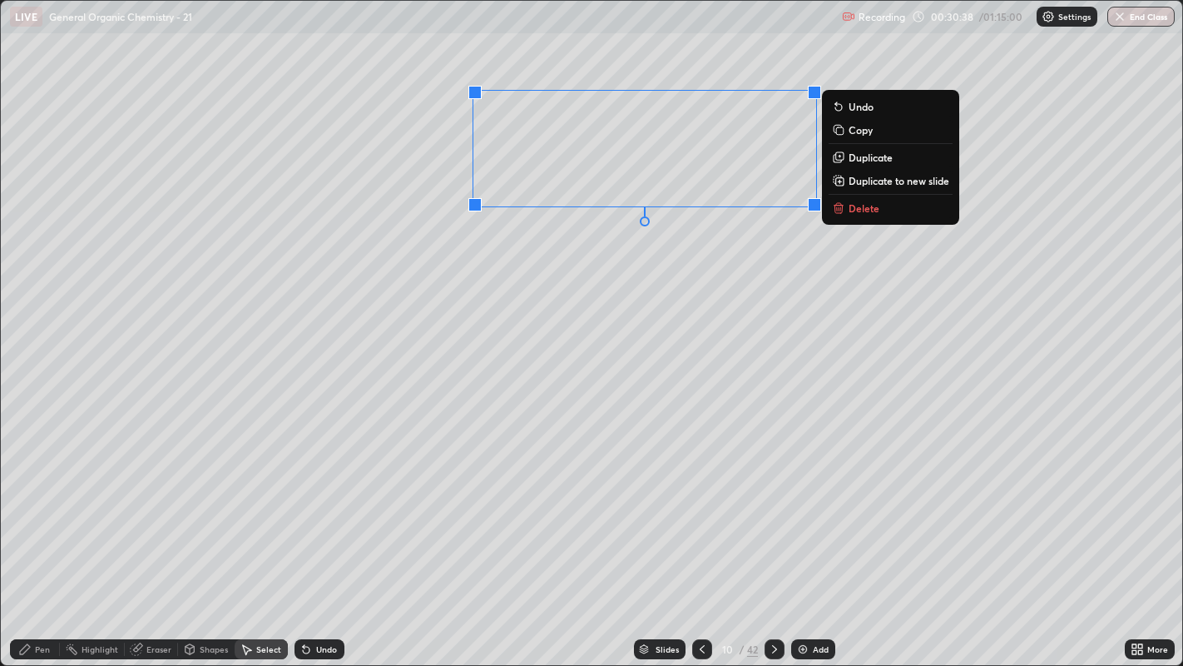
click at [857, 161] on p "Duplicate" at bounding box center [871, 157] width 44 height 13
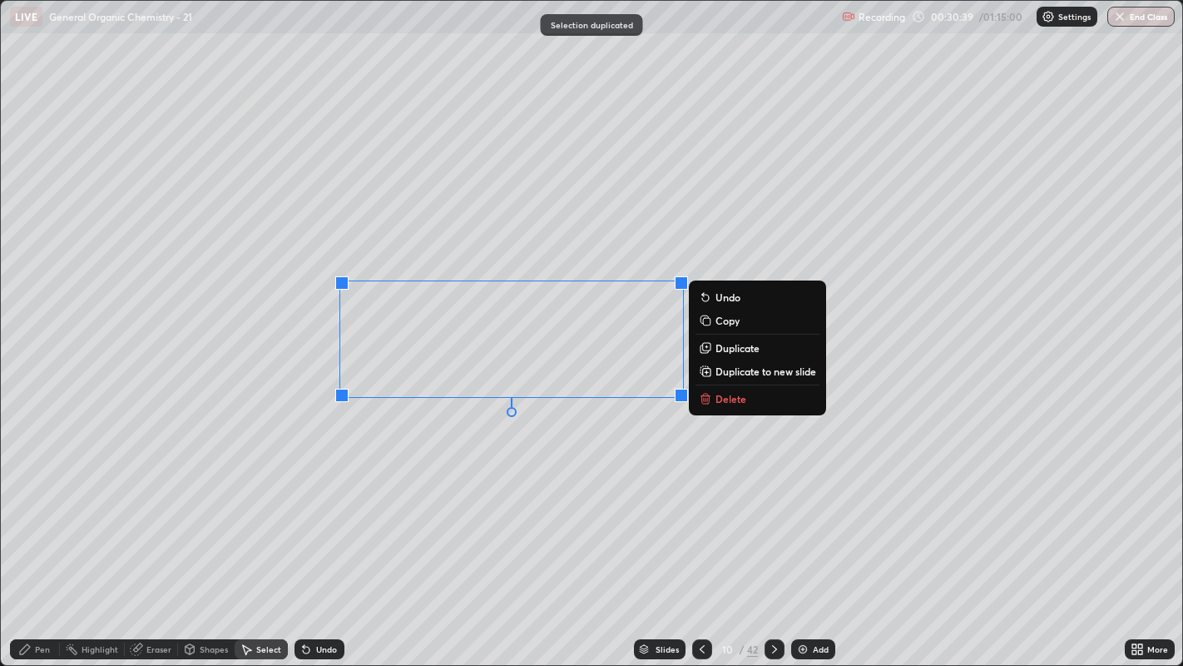
click at [517, 433] on div "0 ° Undo Copy Duplicate Duplicate to new slide Delete" at bounding box center [592, 333] width 1182 height 665
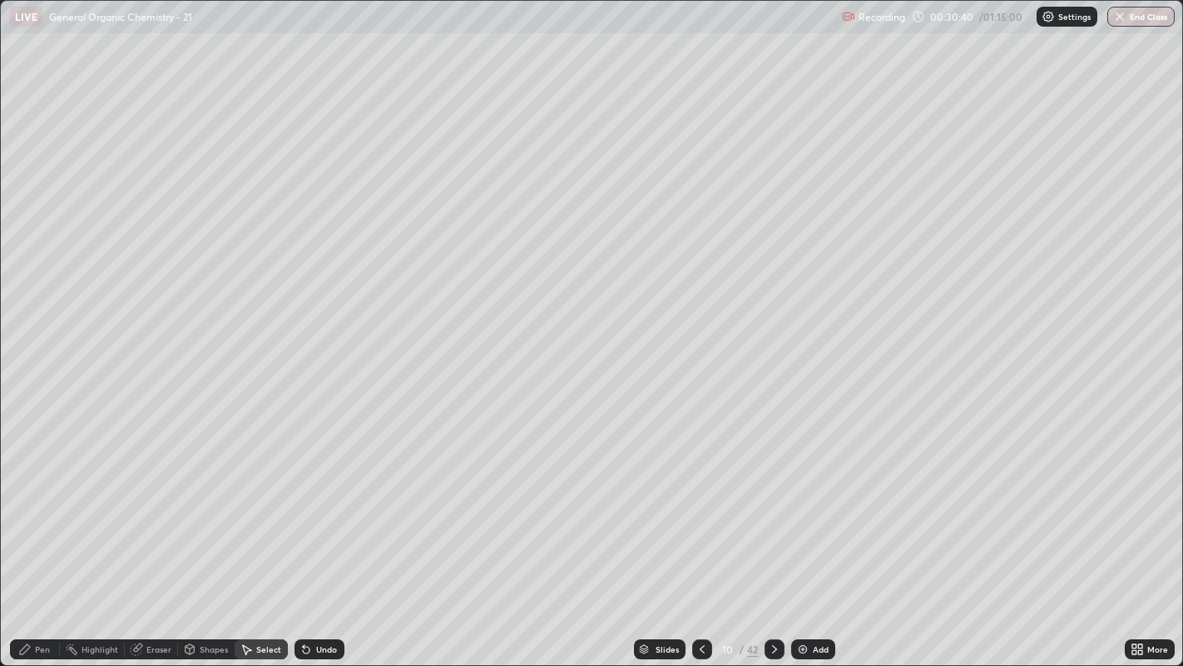
click at [139, 508] on icon at bounding box center [137, 647] width 9 height 8
click at [42, 508] on div "Pen" at bounding box center [42, 649] width 15 height 8
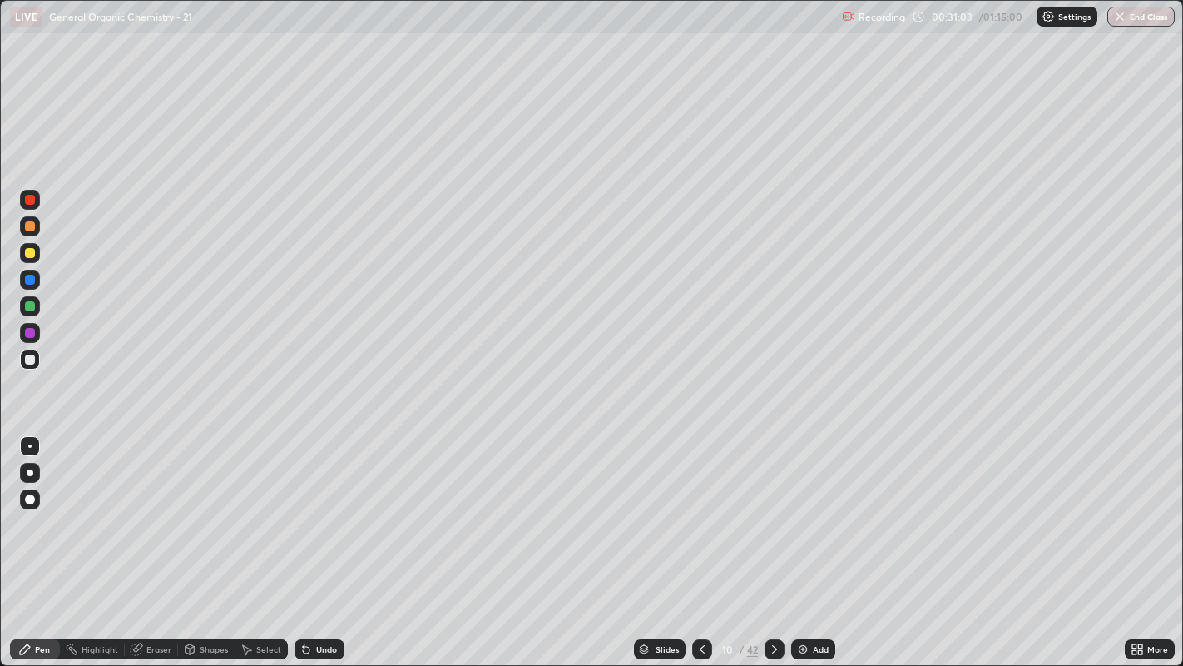
click at [29, 254] on div at bounding box center [30, 253] width 10 height 10
click at [21, 469] on div at bounding box center [30, 473] width 20 height 20
click at [29, 445] on div at bounding box center [29, 445] width 3 height 3
click at [330, 508] on div "Undo" at bounding box center [326, 649] width 21 height 8
click at [324, 508] on div "Undo" at bounding box center [326, 649] width 21 height 8
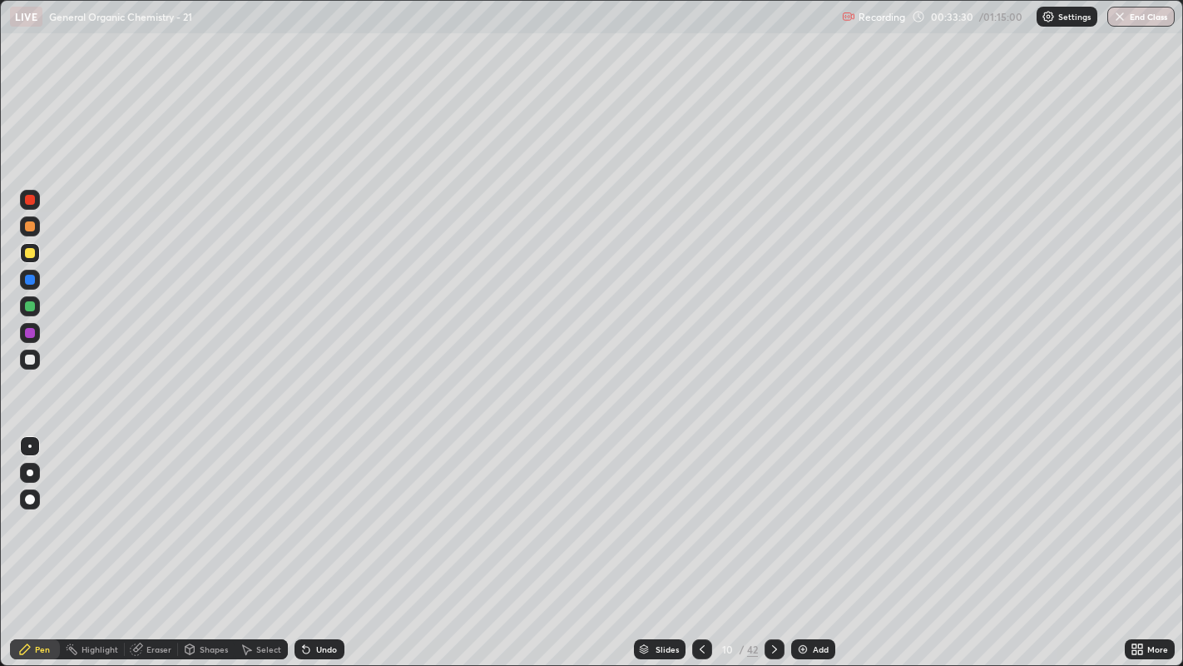
click at [317, 508] on div "Undo" at bounding box center [326, 649] width 21 height 8
click at [303, 508] on icon at bounding box center [306, 649] width 7 height 7
click at [694, 508] on div at bounding box center [702, 648] width 20 height 33
click at [773, 508] on icon at bounding box center [774, 648] width 13 height 13
click at [29, 360] on div at bounding box center [30, 359] width 10 height 10
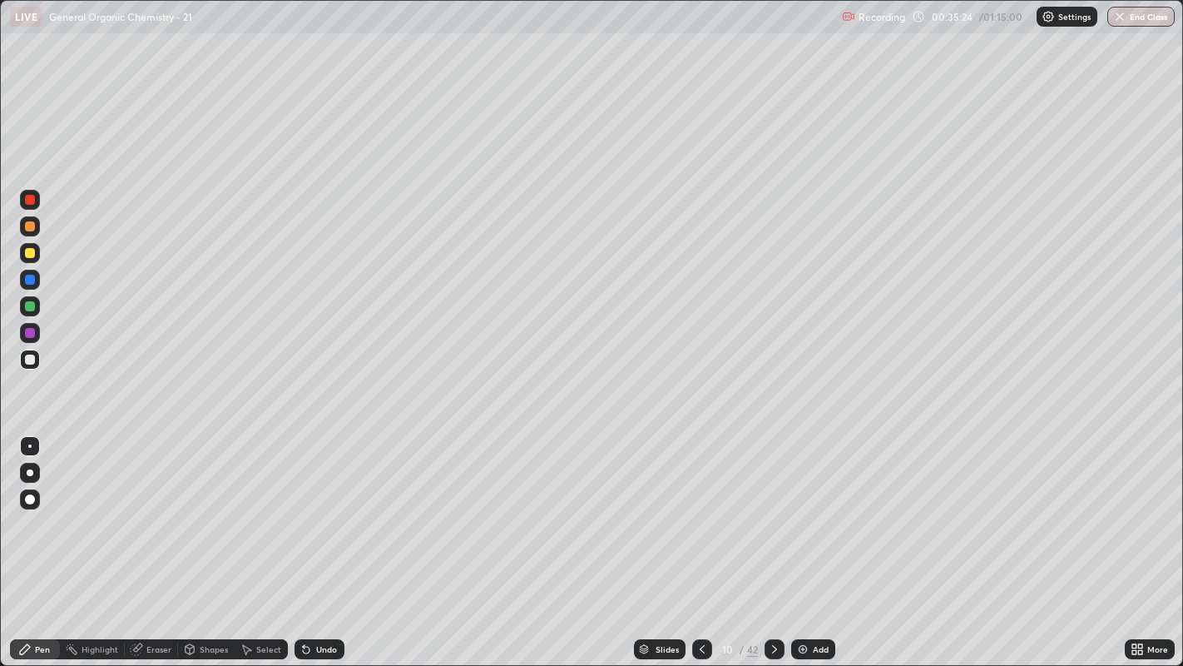
click at [805, 508] on img at bounding box center [802, 648] width 13 height 13
click at [34, 250] on div at bounding box center [30, 253] width 10 height 10
click at [32, 360] on div at bounding box center [30, 359] width 10 height 10
click at [252, 508] on div "Select" at bounding box center [261, 649] width 53 height 20
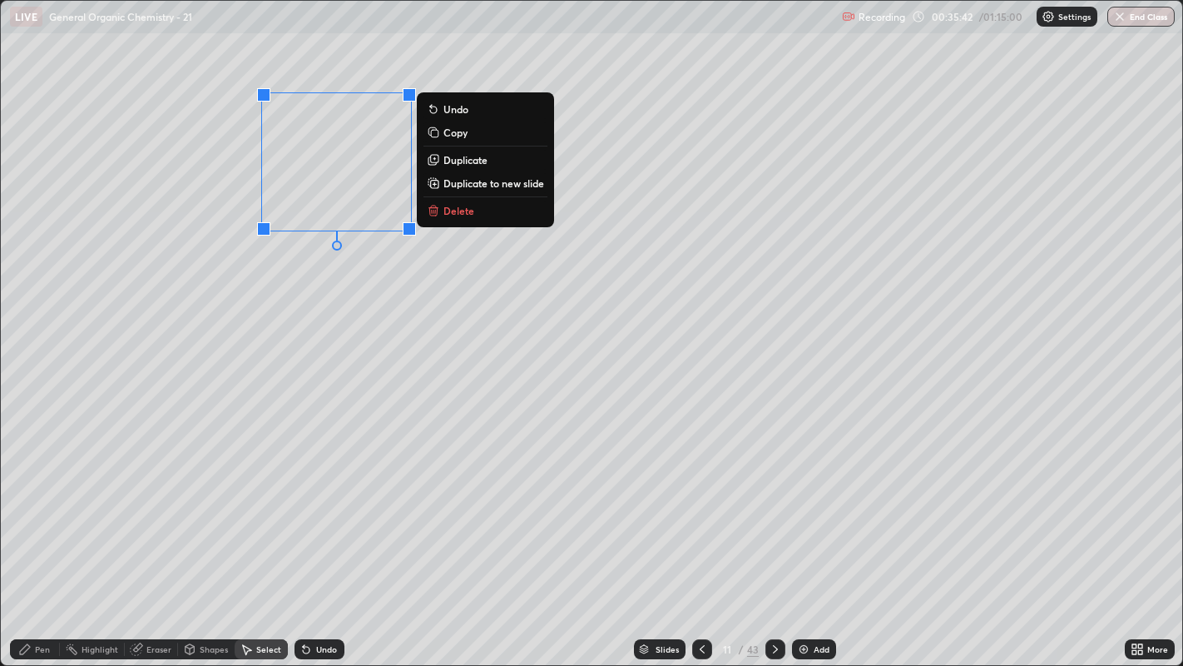
click at [463, 162] on p "Duplicate" at bounding box center [465, 159] width 44 height 13
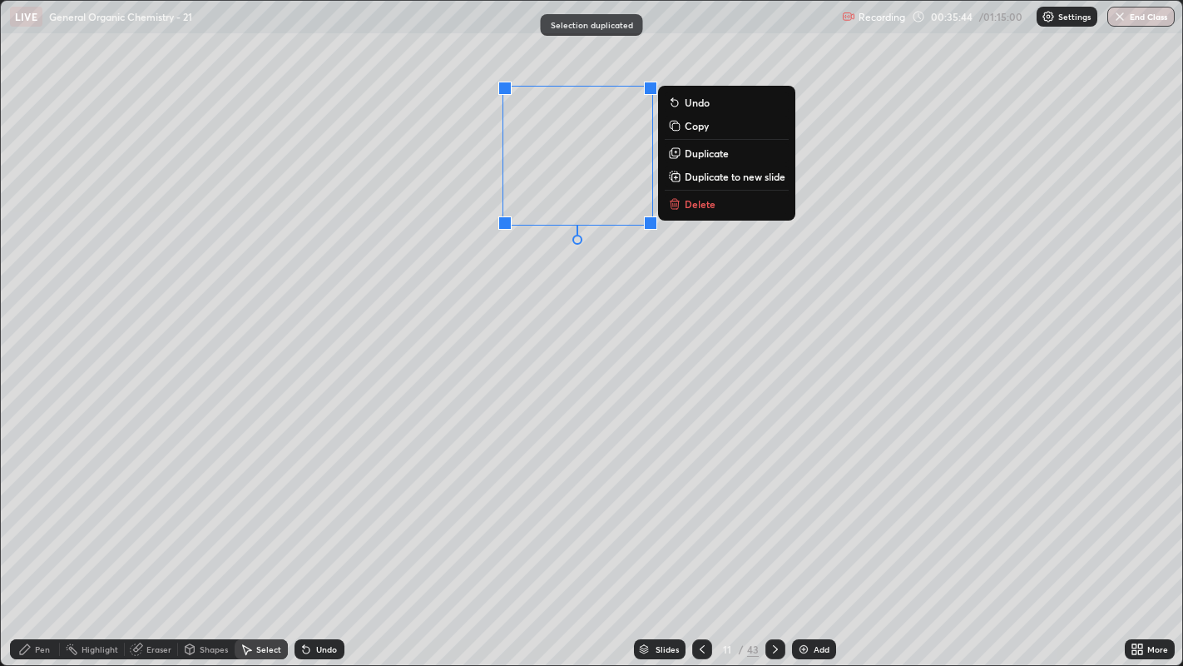
click at [711, 151] on p "Duplicate" at bounding box center [707, 152] width 44 height 13
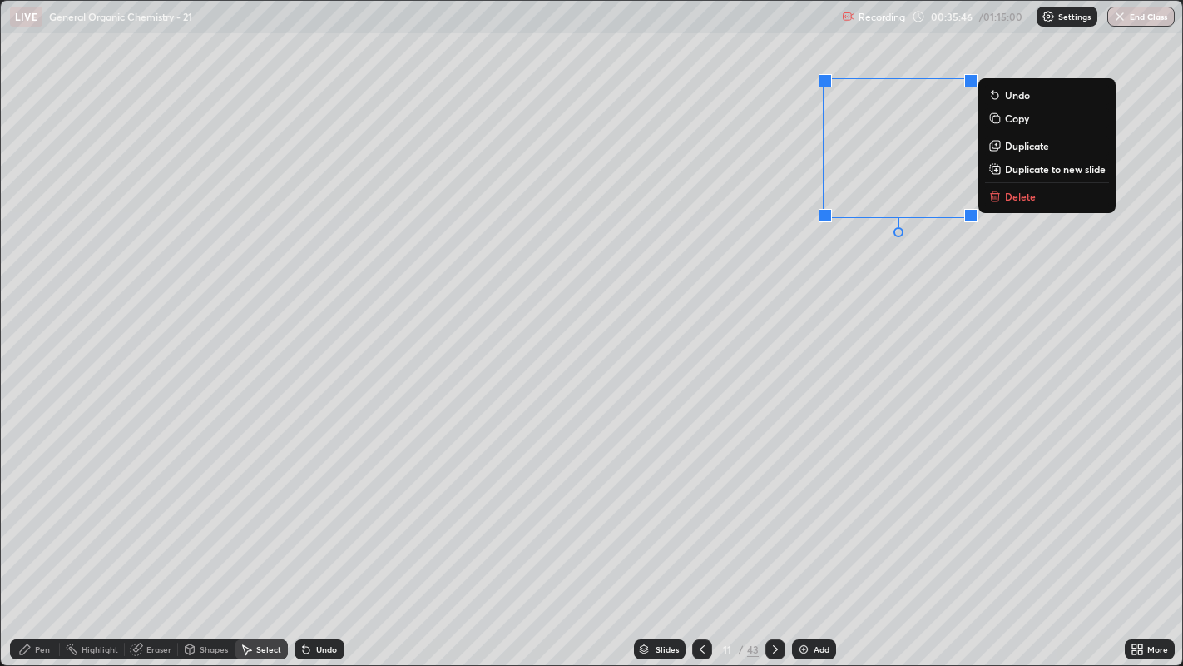
click at [827, 284] on div "0 ° Undo Copy Duplicate Duplicate to new slide Delete" at bounding box center [592, 333] width 1182 height 665
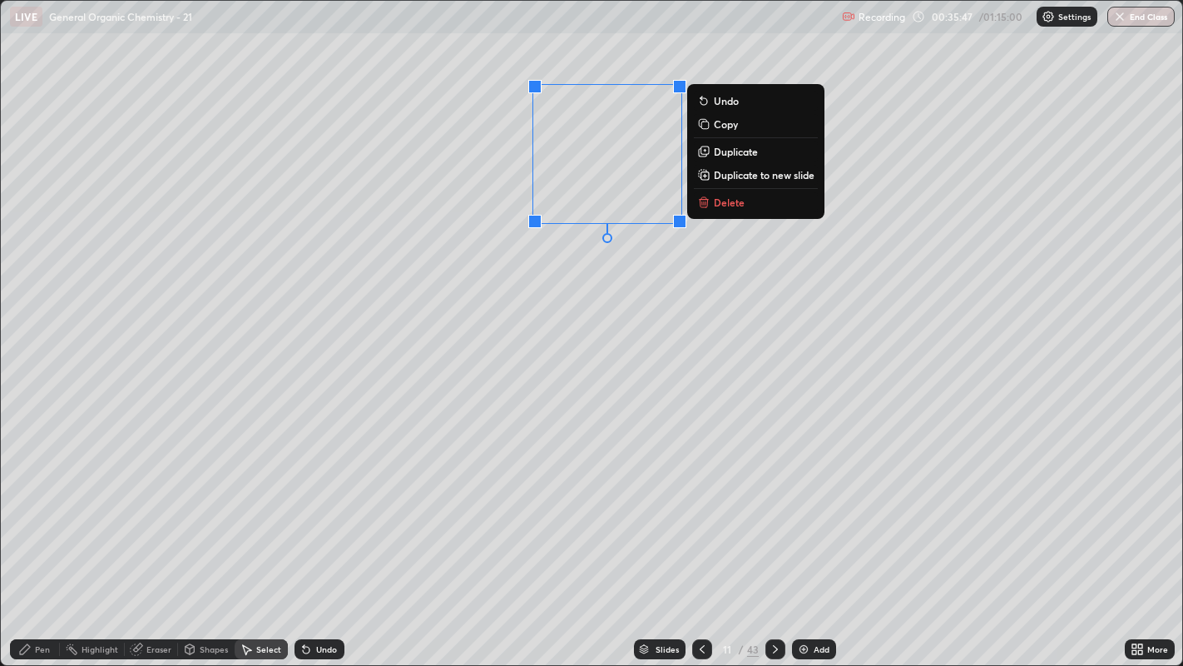
click at [590, 267] on div "0 ° Undo Copy Duplicate Duplicate to new slide Delete" at bounding box center [592, 333] width 1182 height 665
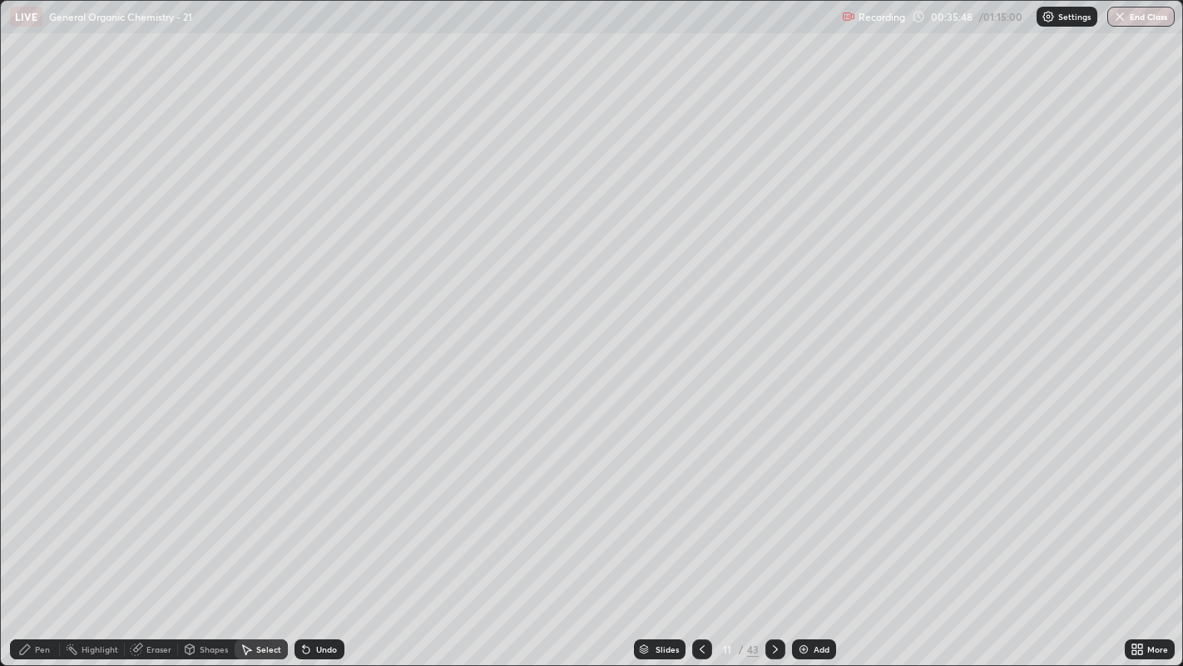
click at [31, 508] on icon at bounding box center [24, 648] width 13 height 13
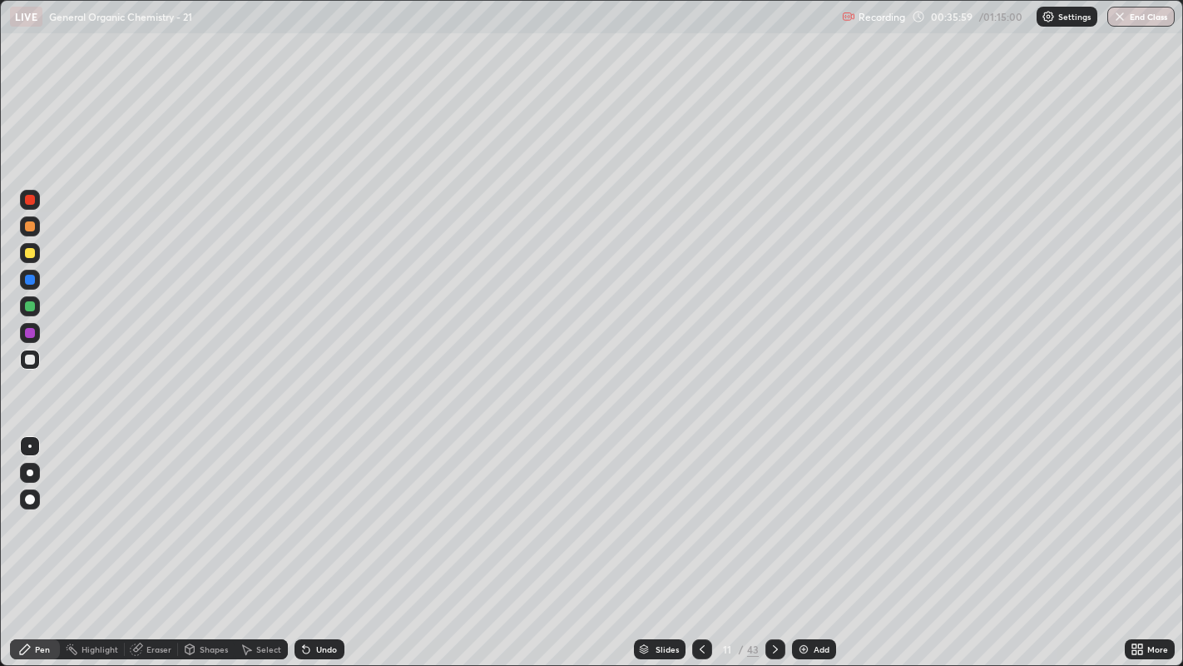
click at [256, 508] on div "Select" at bounding box center [268, 649] width 25 height 8
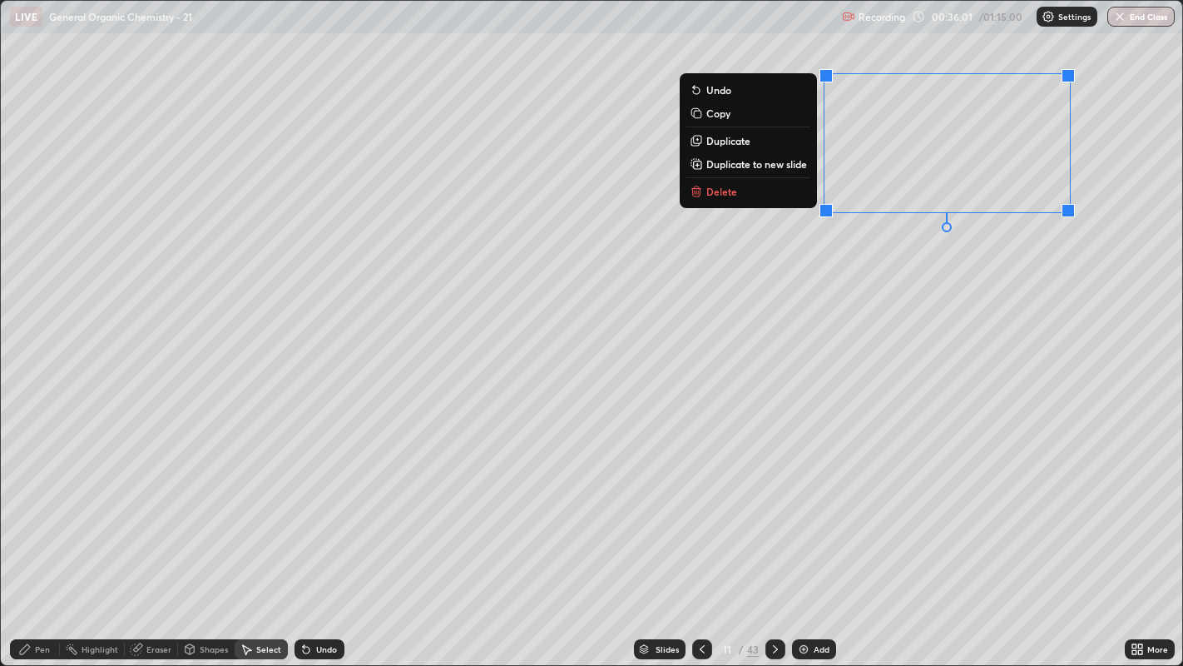
click at [949, 287] on div "0 ° Undo Copy Duplicate Duplicate to new slide Delete" at bounding box center [592, 333] width 1182 height 665
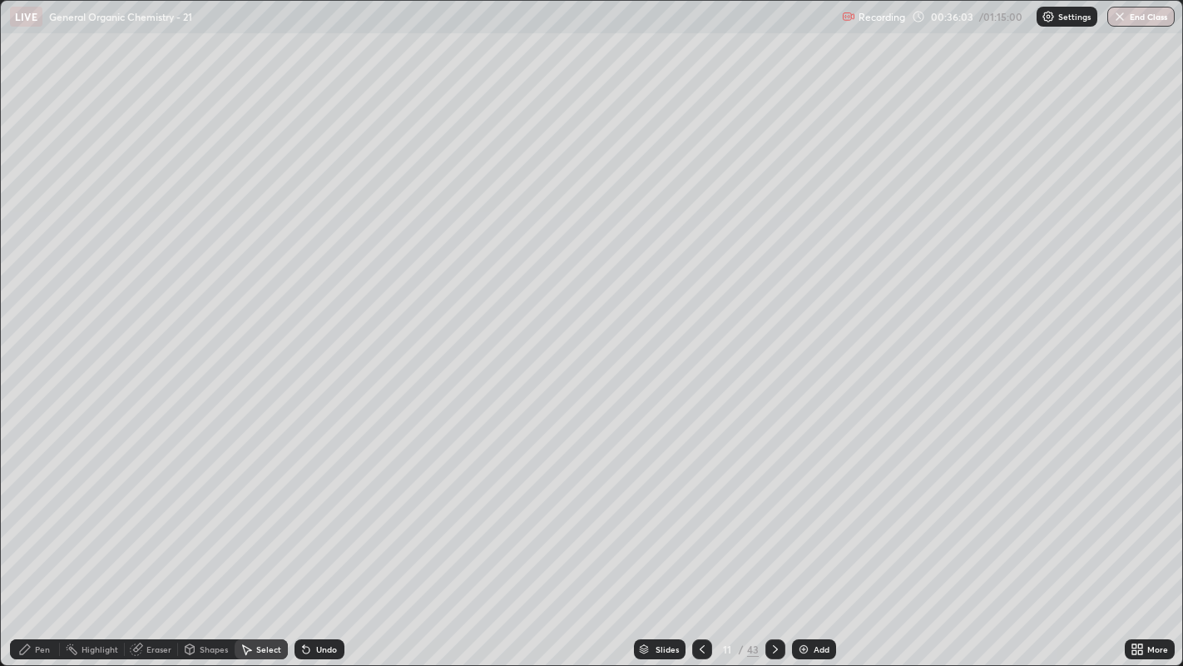
click at [29, 508] on icon at bounding box center [24, 648] width 13 height 13
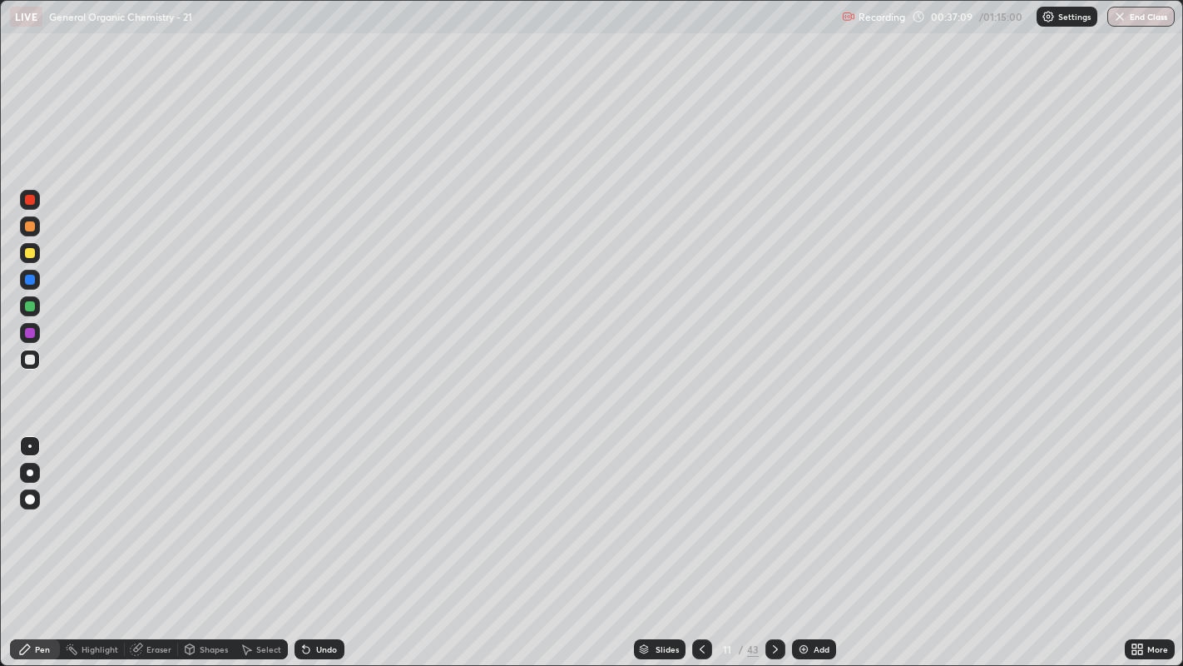
click at [23, 250] on div at bounding box center [30, 253] width 20 height 20
click at [37, 483] on div at bounding box center [30, 472] width 20 height 27
click at [22, 446] on div at bounding box center [30, 446] width 20 height 20
click at [27, 310] on div at bounding box center [30, 306] width 10 height 10
click at [337, 508] on div "Undo" at bounding box center [320, 649] width 50 height 20
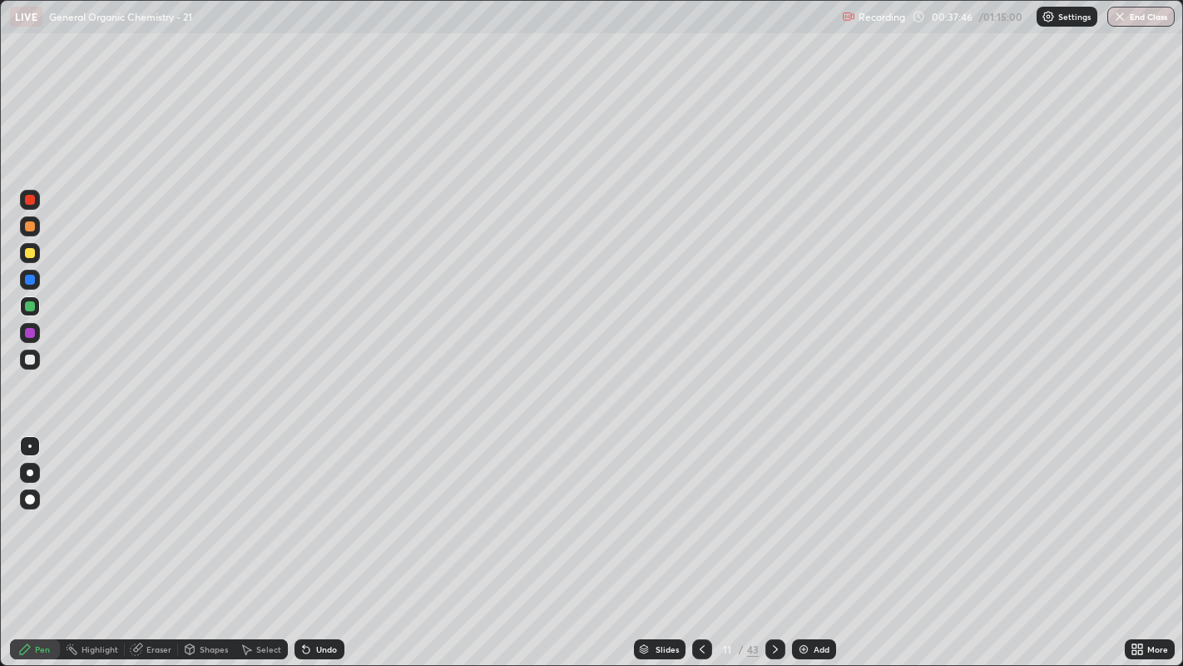
click at [335, 508] on div "Undo" at bounding box center [320, 649] width 50 height 20
click at [821, 508] on div "Add" at bounding box center [822, 649] width 16 height 8
click at [30, 358] on div at bounding box center [30, 359] width 10 height 10
click at [28, 252] on div at bounding box center [30, 253] width 10 height 10
click at [325, 508] on div "Undo" at bounding box center [320, 649] width 50 height 20
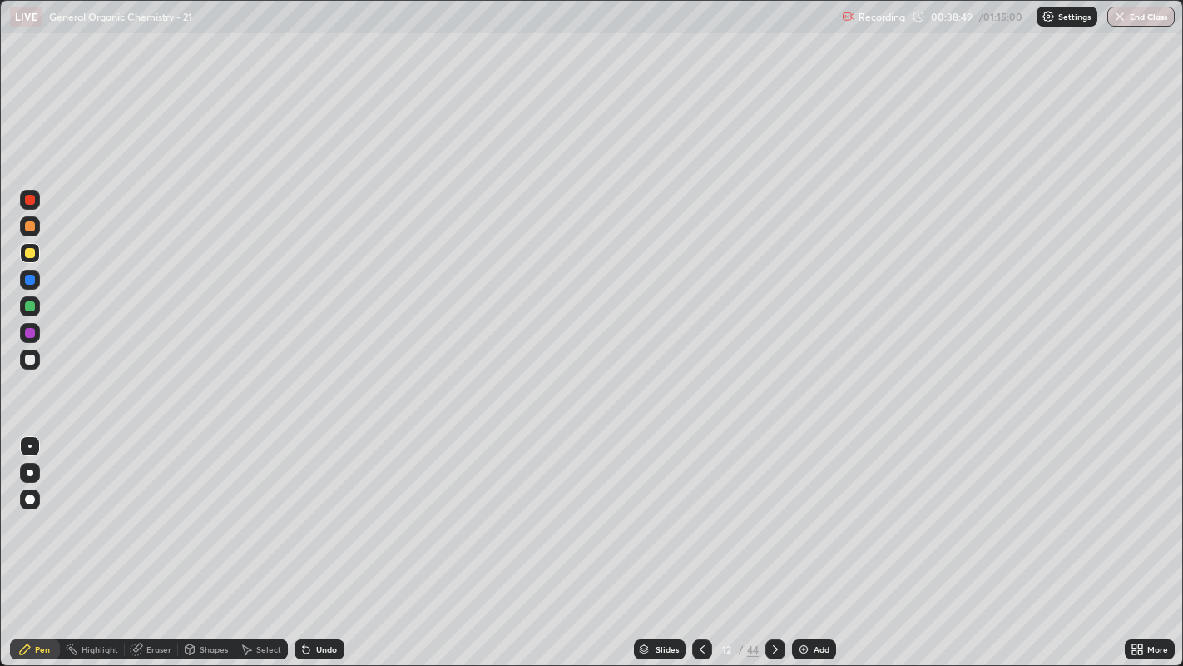
click at [326, 508] on div "Undo" at bounding box center [320, 649] width 50 height 20
click at [33, 315] on div at bounding box center [30, 306] width 20 height 20
click at [42, 453] on div at bounding box center [30, 446] width 27 height 27
click at [32, 480] on div at bounding box center [30, 473] width 20 height 20
click at [26, 256] on div at bounding box center [30, 253] width 10 height 10
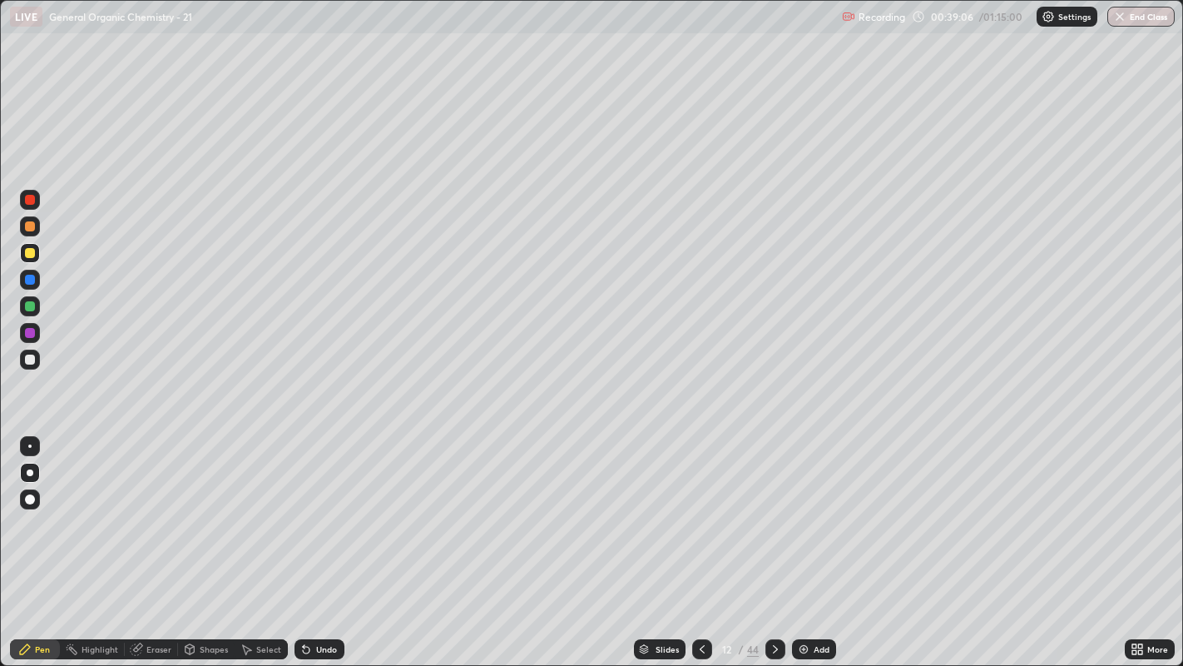
click at [29, 445] on div at bounding box center [29, 445] width 3 height 3
click at [29, 305] on div at bounding box center [30, 306] width 10 height 10
click at [30, 472] on div at bounding box center [30, 472] width 7 height 7
click at [258, 508] on div "Select" at bounding box center [268, 649] width 25 height 8
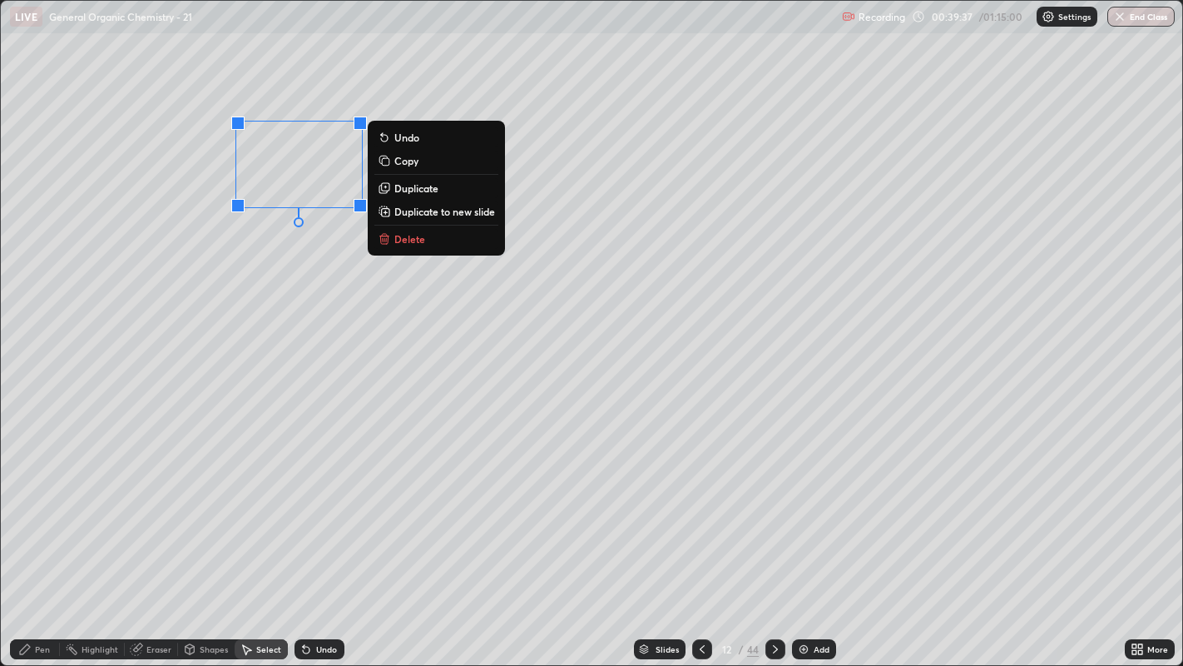
click at [257, 295] on div "0 ° Undo Copy Duplicate Duplicate to new slide Delete" at bounding box center [592, 333] width 1182 height 665
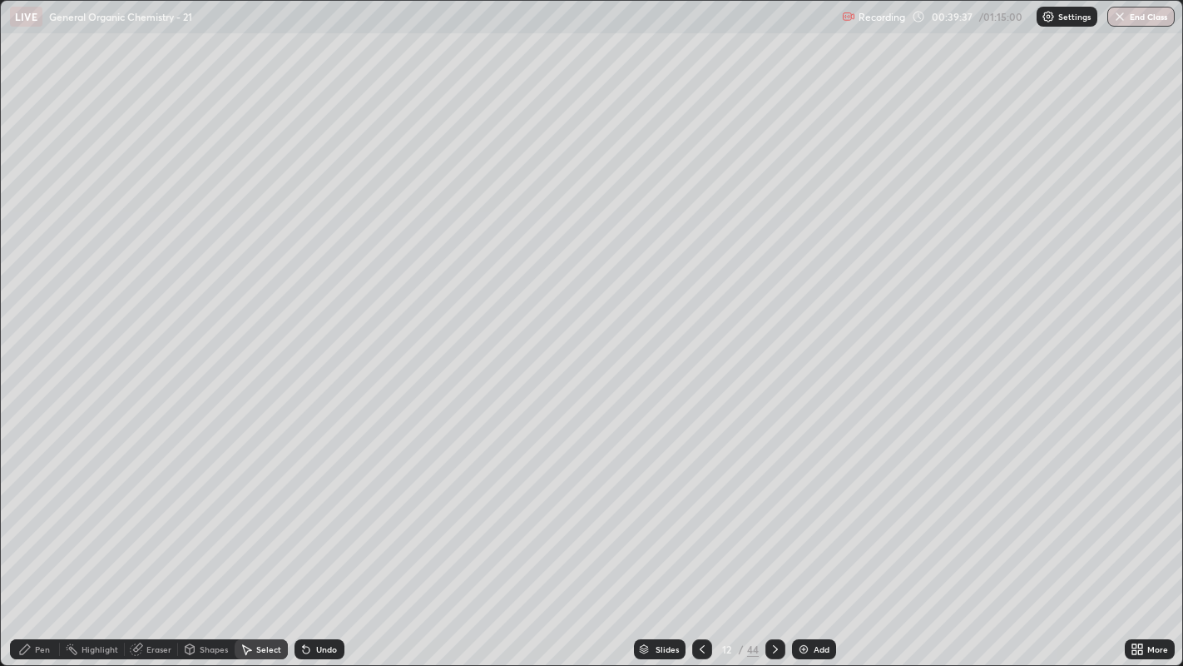
click at [316, 508] on div "Undo" at bounding box center [316, 648] width 57 height 33
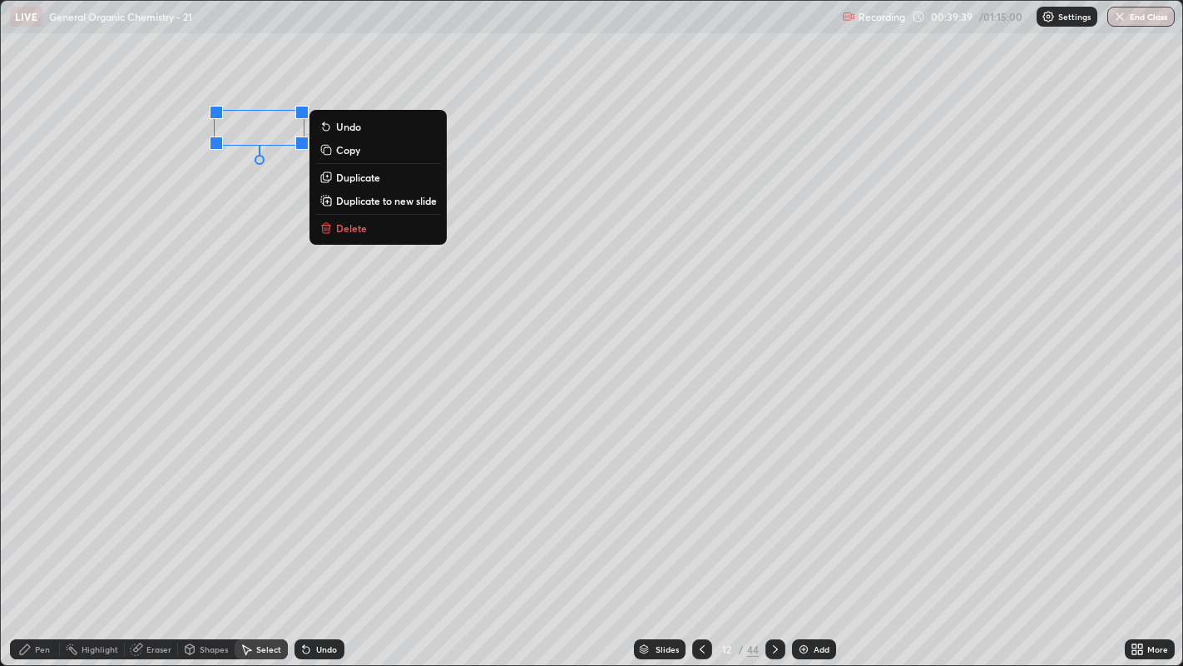
click at [231, 223] on div "0 ° Undo Copy Duplicate Duplicate to new slide Delete" at bounding box center [592, 333] width 1182 height 665
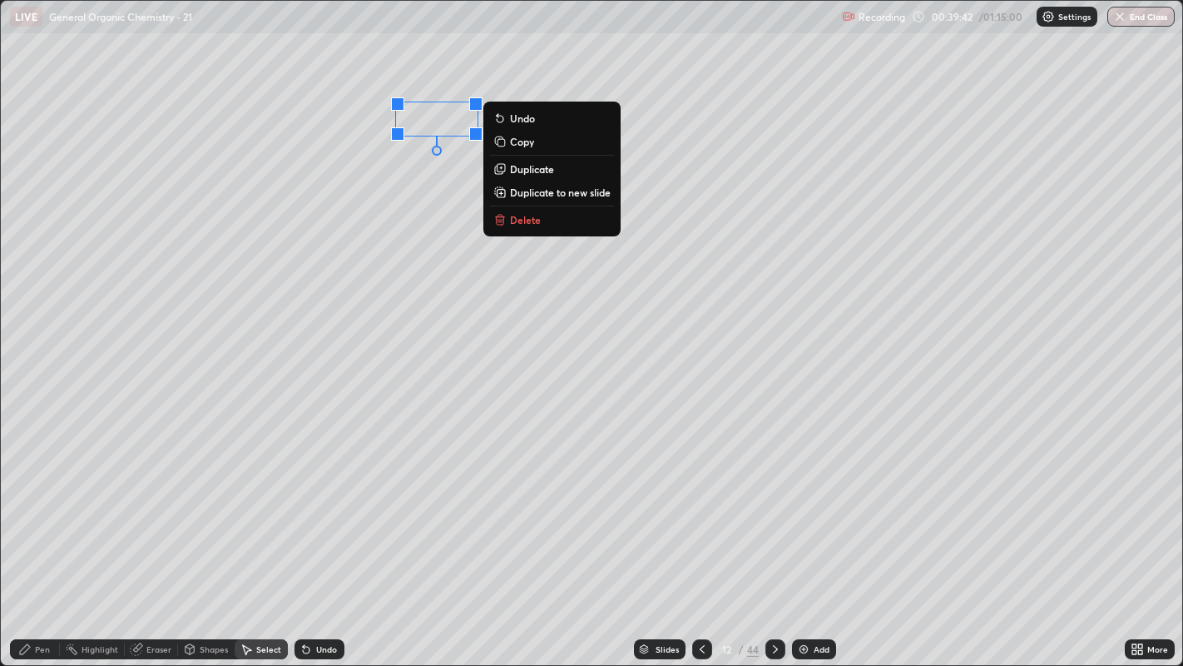
click at [445, 191] on div "0 ° Undo Copy Duplicate Duplicate to new slide Delete" at bounding box center [592, 333] width 1182 height 665
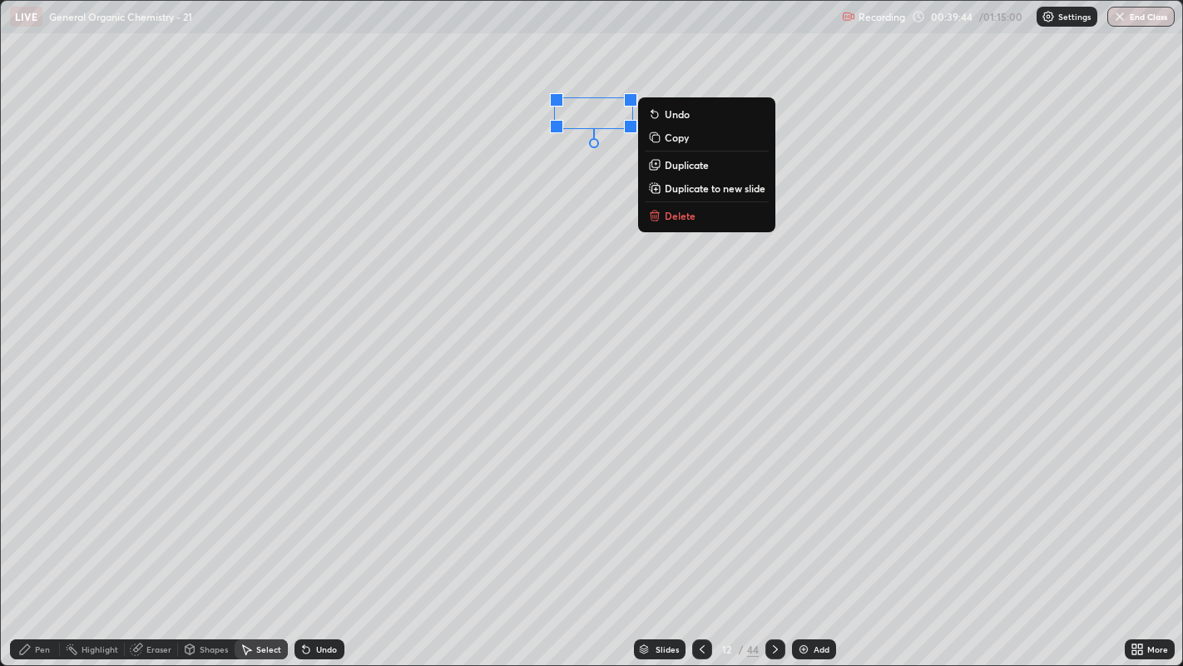
click at [532, 250] on div "0 ° Undo Copy Duplicate Duplicate to new slide Delete" at bounding box center [592, 333] width 1182 height 665
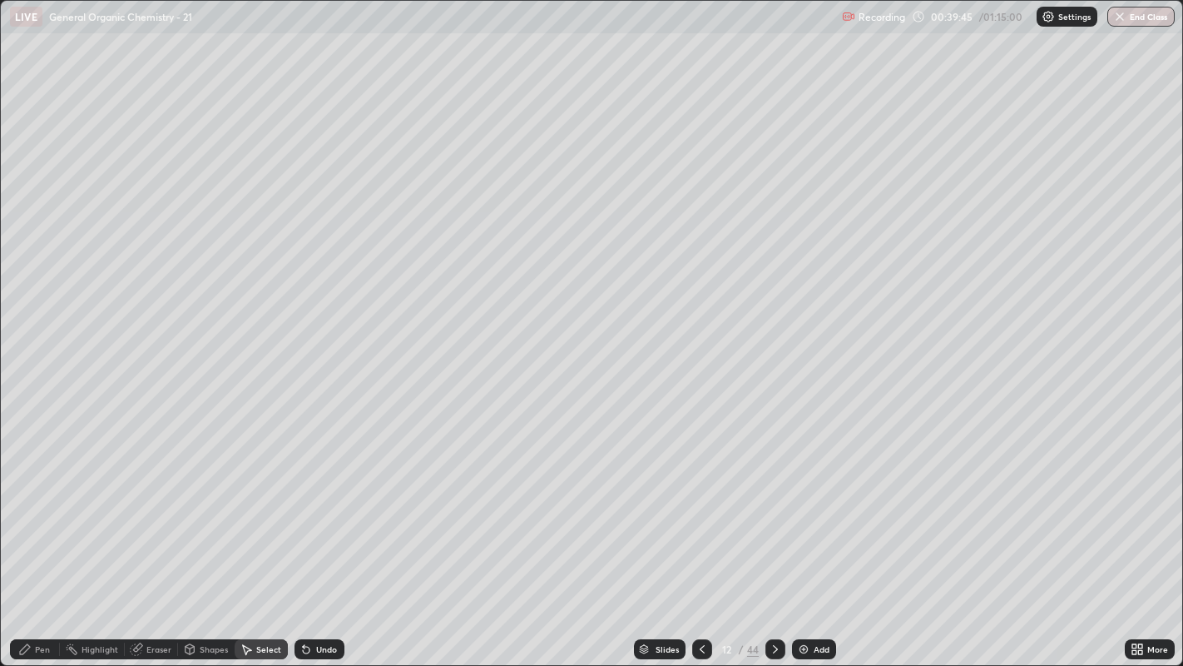
click at [35, 508] on div "Pen" at bounding box center [42, 649] width 15 height 8
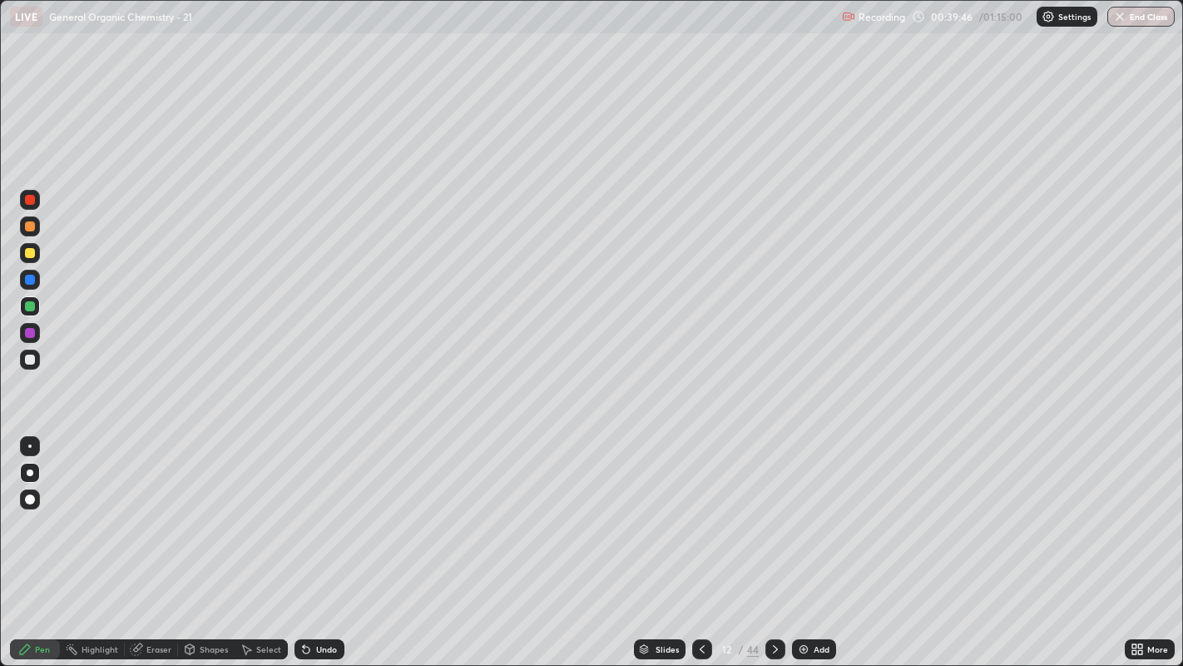
click at [29, 358] on div at bounding box center [30, 359] width 10 height 10
click at [29, 445] on div at bounding box center [29, 445] width 3 height 3
click at [25, 256] on div at bounding box center [30, 253] width 20 height 20
click at [28, 480] on div at bounding box center [30, 473] width 20 height 20
click at [312, 508] on div "Undo" at bounding box center [320, 649] width 50 height 20
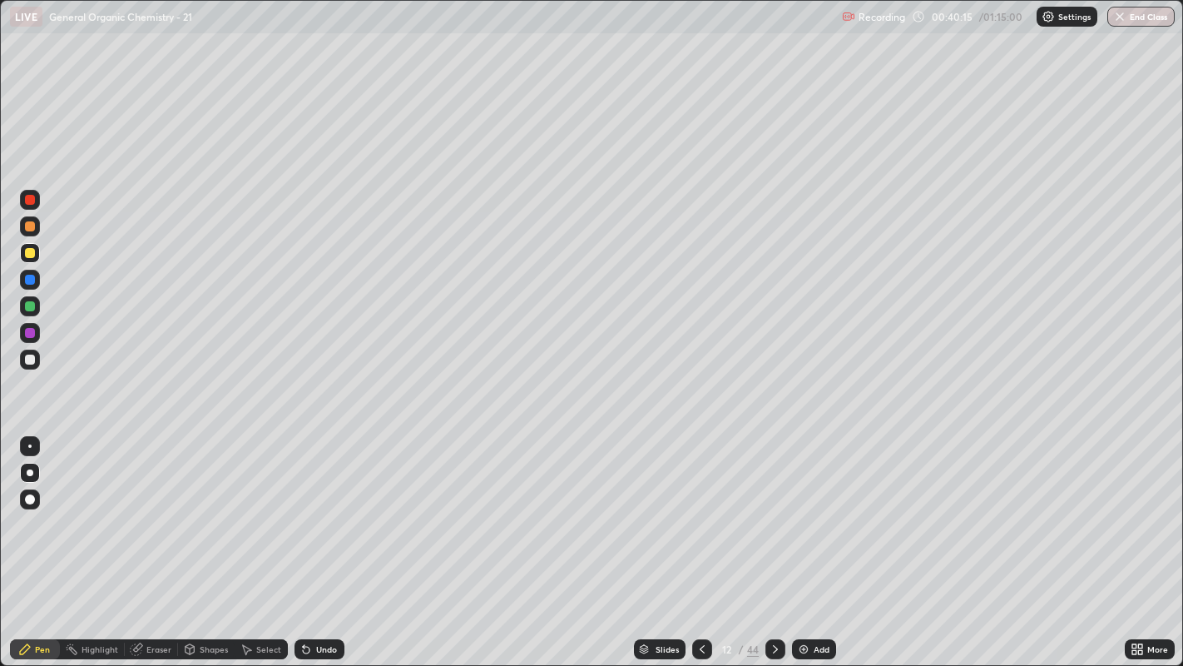
click at [29, 445] on div at bounding box center [29, 445] width 3 height 3
click at [342, 508] on div "Undo" at bounding box center [320, 649] width 50 height 20
click at [697, 508] on div at bounding box center [702, 649] width 20 height 20
click at [29, 472] on div at bounding box center [30, 472] width 7 height 7
click at [701, 508] on icon at bounding box center [702, 648] width 13 height 13
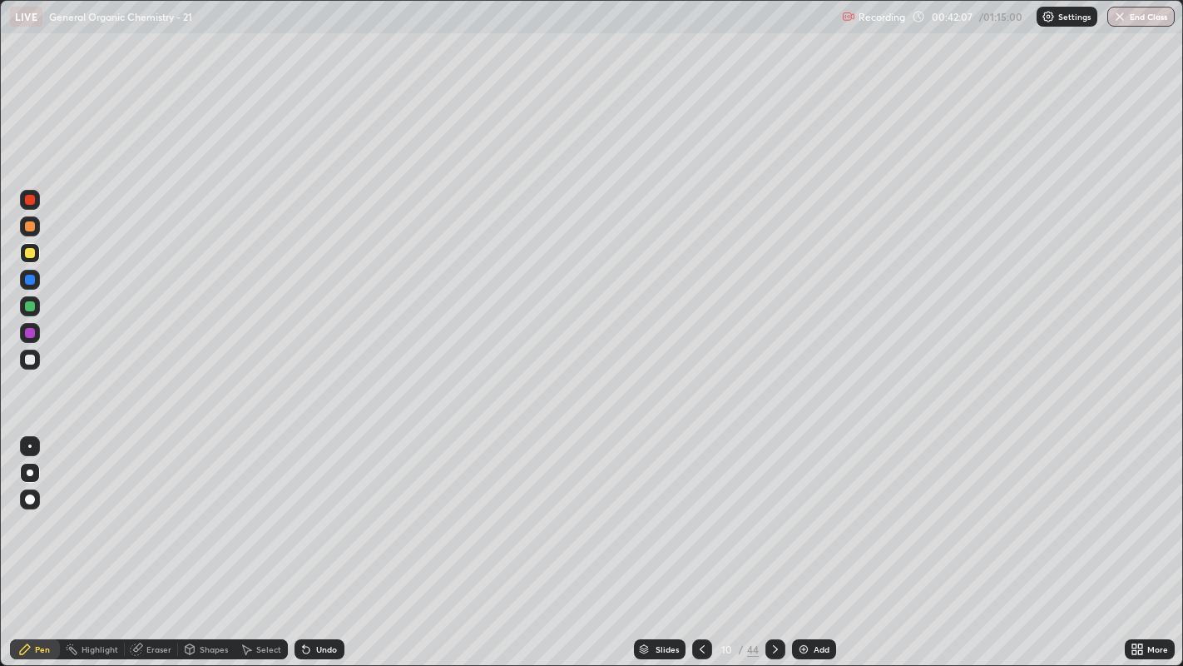
click at [696, 508] on div at bounding box center [702, 649] width 20 height 20
click at [774, 508] on icon at bounding box center [775, 648] width 13 height 13
click at [29, 445] on div at bounding box center [29, 445] width 3 height 3
click at [29, 359] on div at bounding box center [30, 359] width 10 height 10
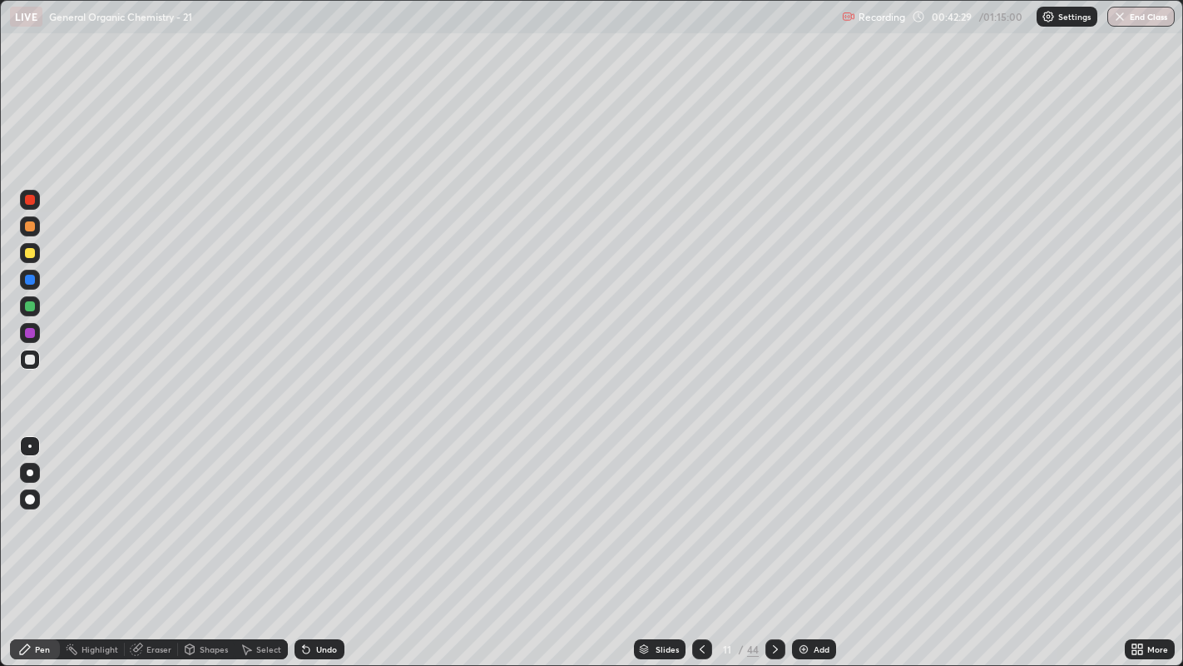
click at [773, 508] on icon at bounding box center [775, 648] width 13 height 13
click at [774, 508] on icon at bounding box center [775, 648] width 13 height 13
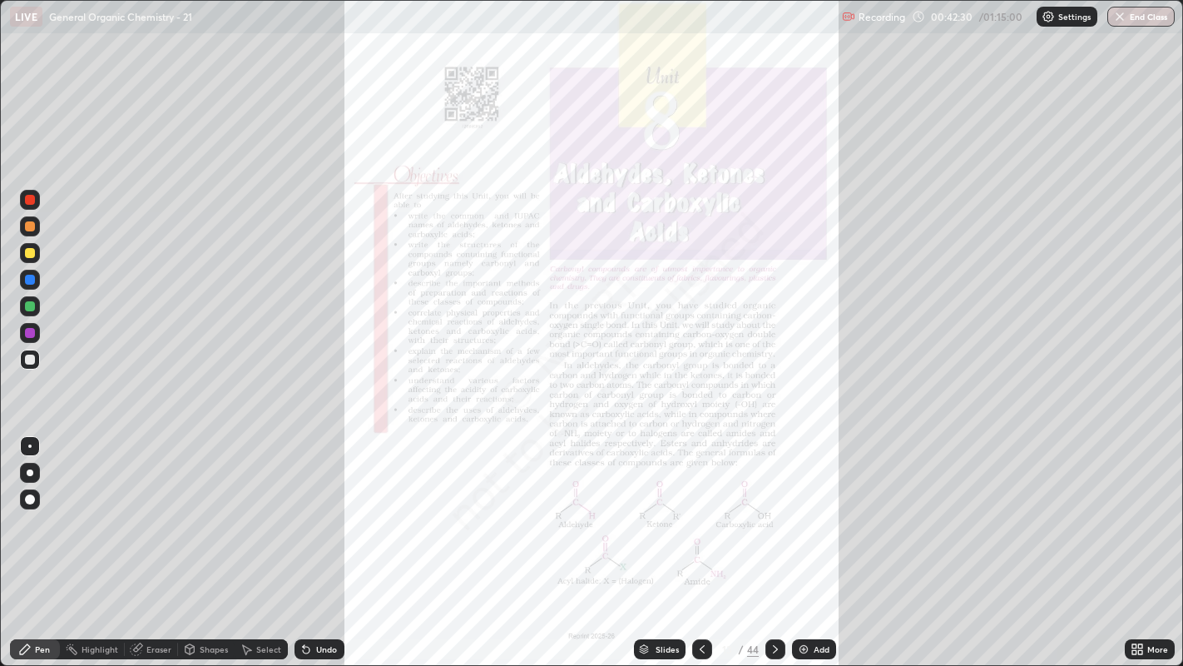
click at [693, 508] on div at bounding box center [702, 649] width 20 height 20
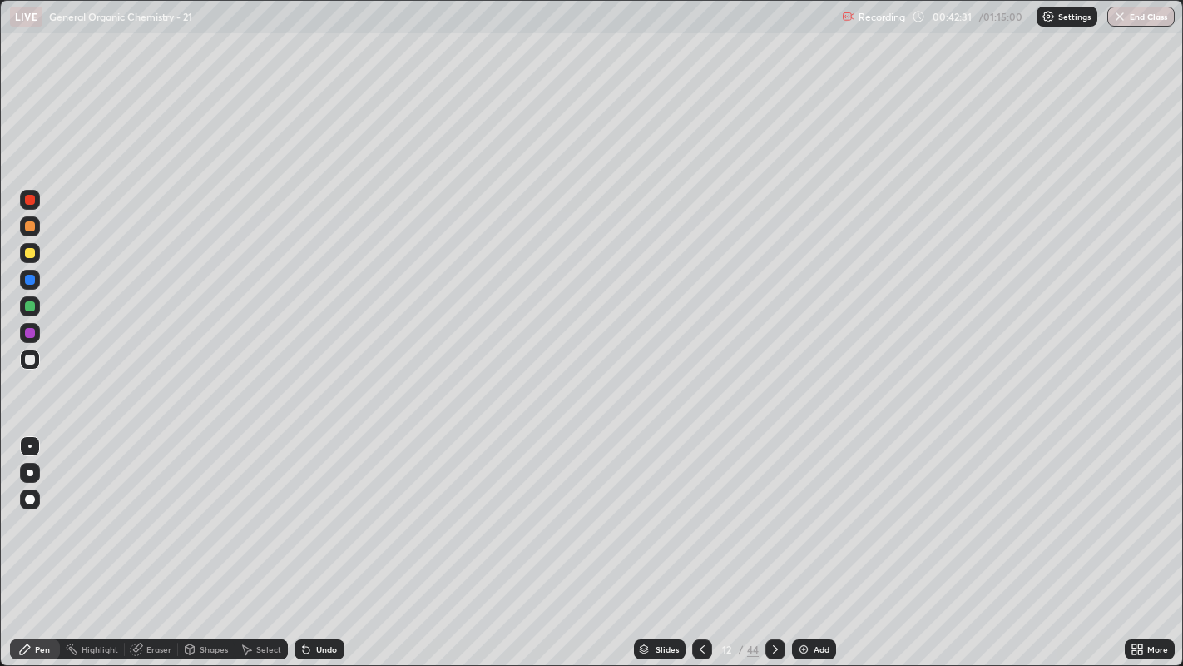
click at [810, 508] on div "Add" at bounding box center [814, 649] width 44 height 20
click at [211, 508] on div "Shapes" at bounding box center [214, 649] width 28 height 8
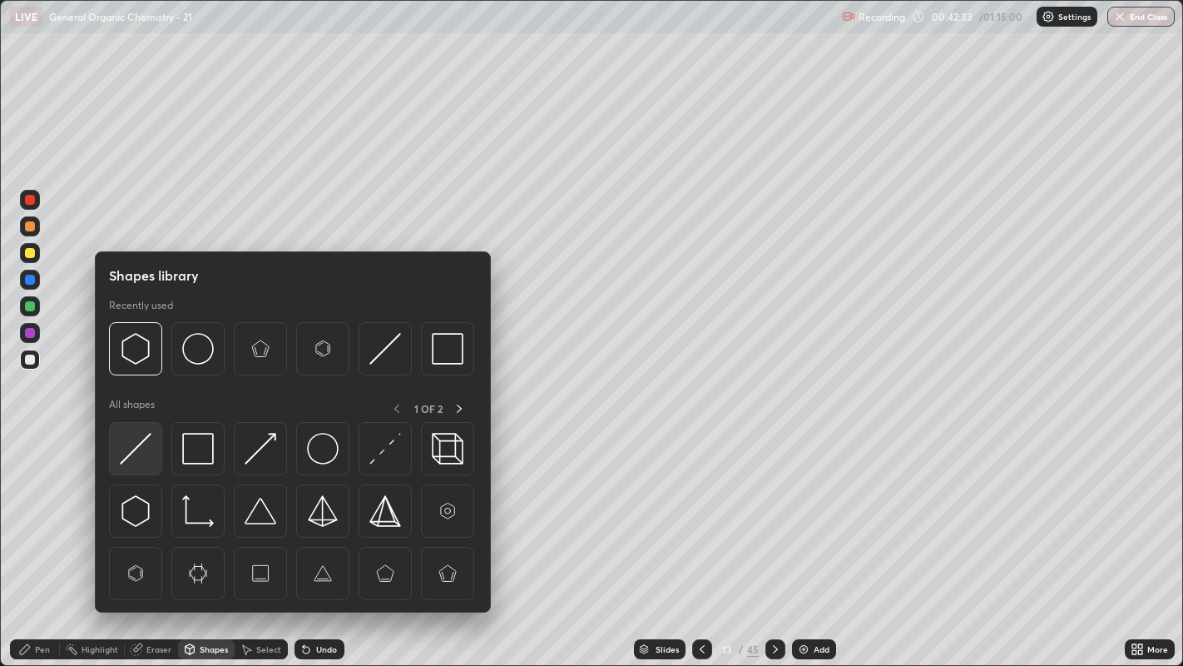
click at [145, 451] on img at bounding box center [136, 449] width 32 height 32
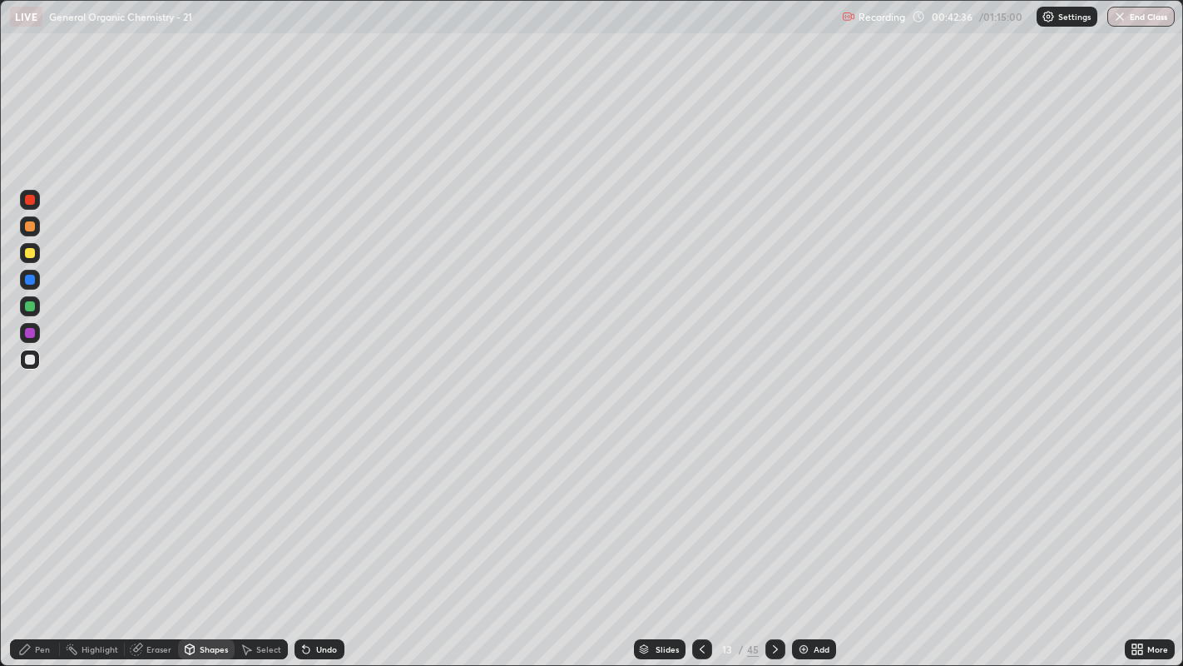
click at [31, 508] on icon at bounding box center [24, 648] width 13 height 13
click at [258, 508] on div "Select" at bounding box center [268, 649] width 25 height 8
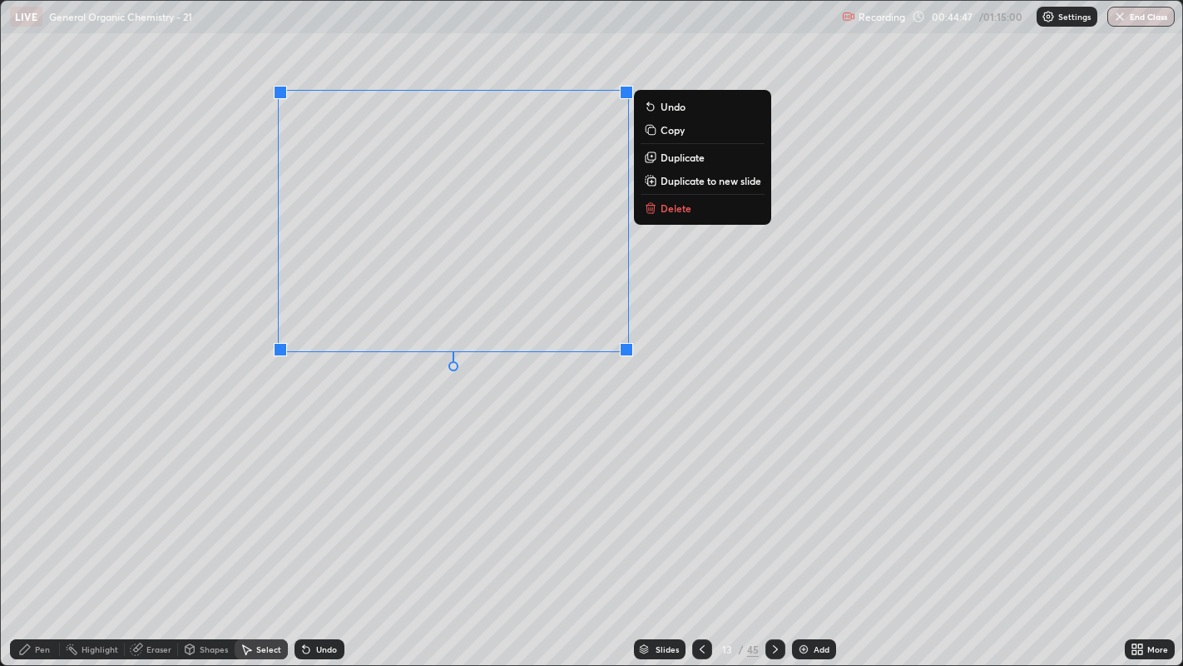
click at [609, 396] on div "0 ° Undo Copy Duplicate Duplicate to new slide Delete" at bounding box center [592, 333] width 1182 height 665
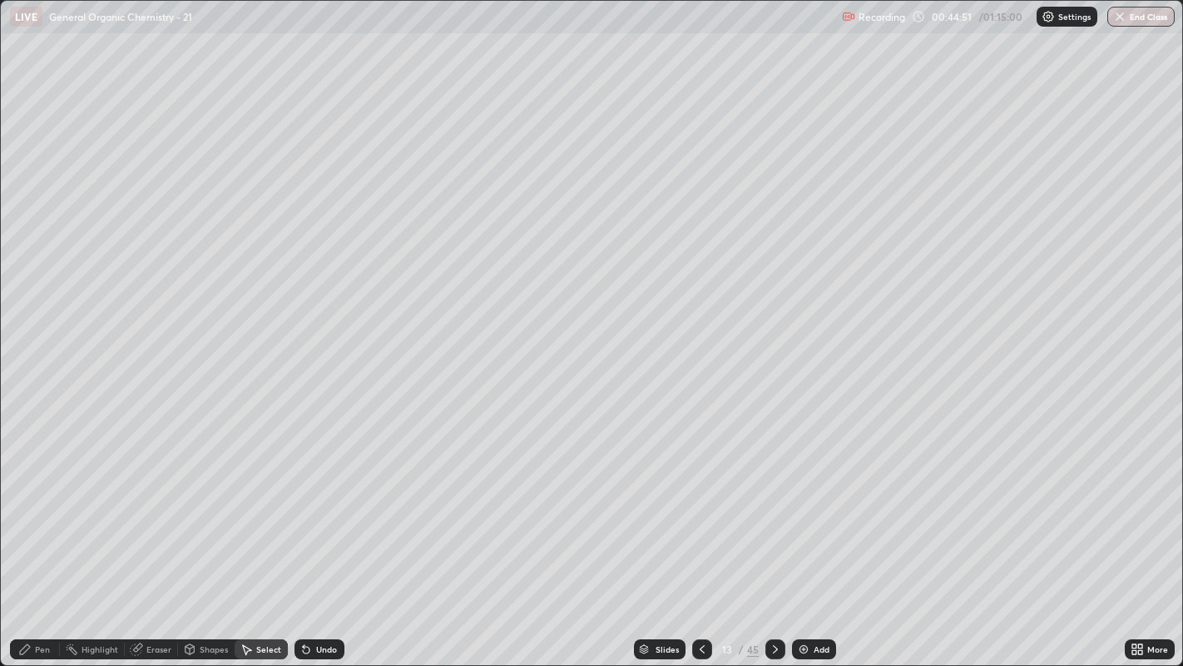
click at [34, 508] on div "Pen" at bounding box center [35, 649] width 50 height 20
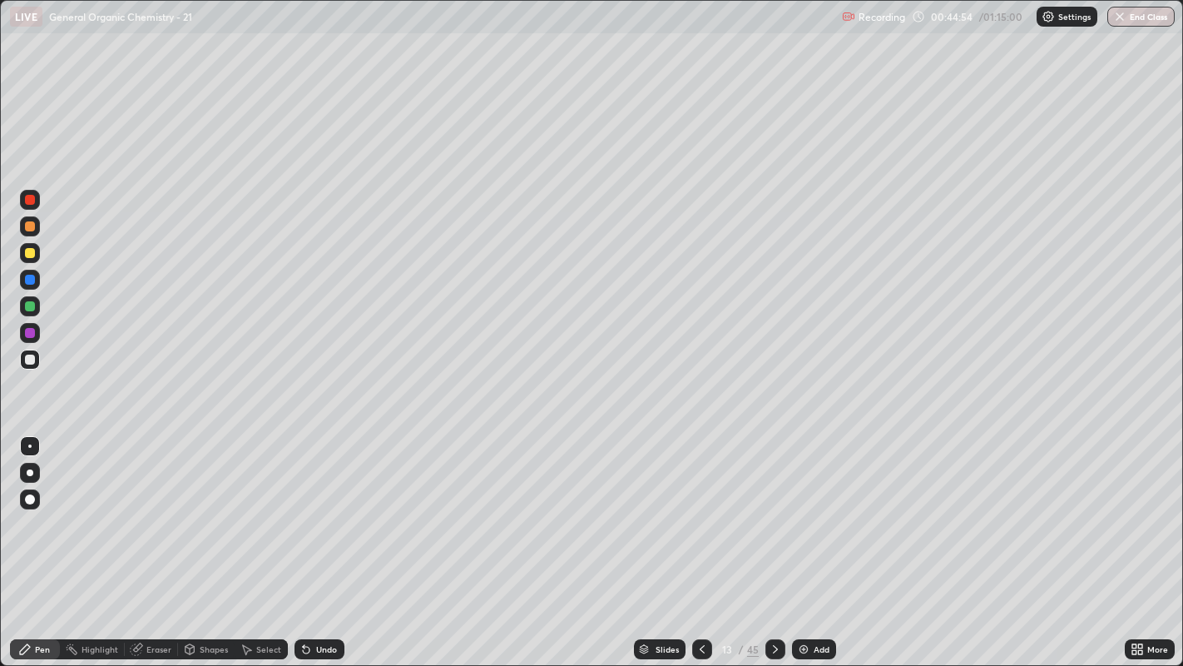
click at [30, 253] on div at bounding box center [30, 253] width 10 height 10
click at [195, 508] on div "Shapes" at bounding box center [206, 649] width 57 height 20
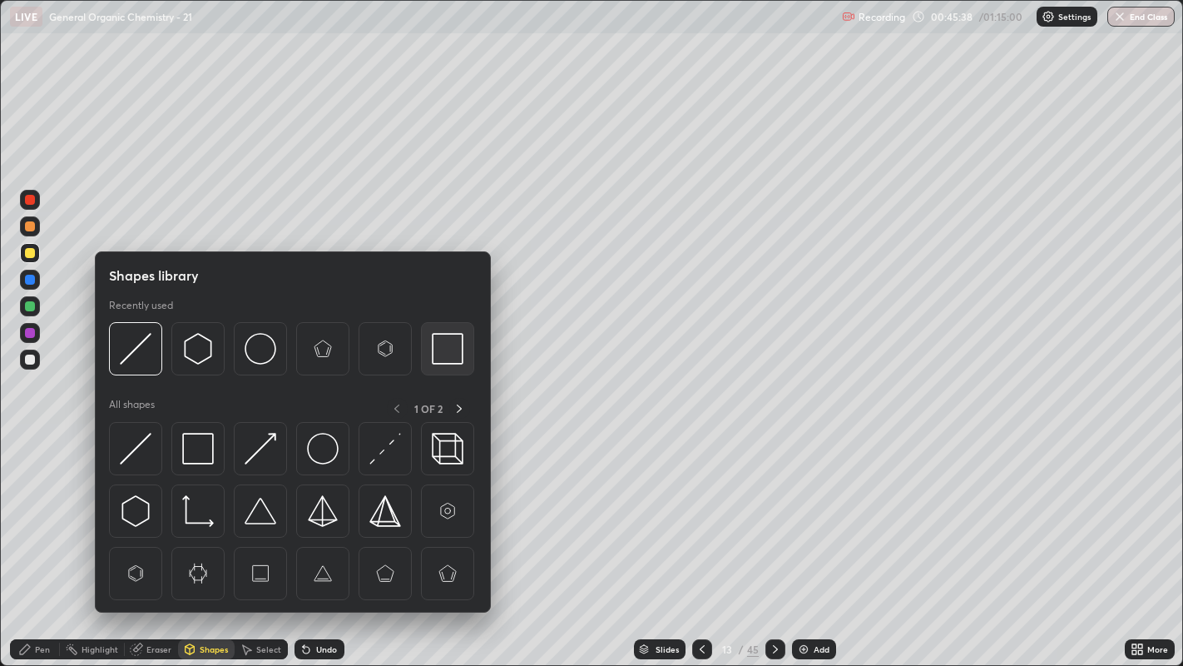
click at [438, 345] on img at bounding box center [448, 349] width 32 height 32
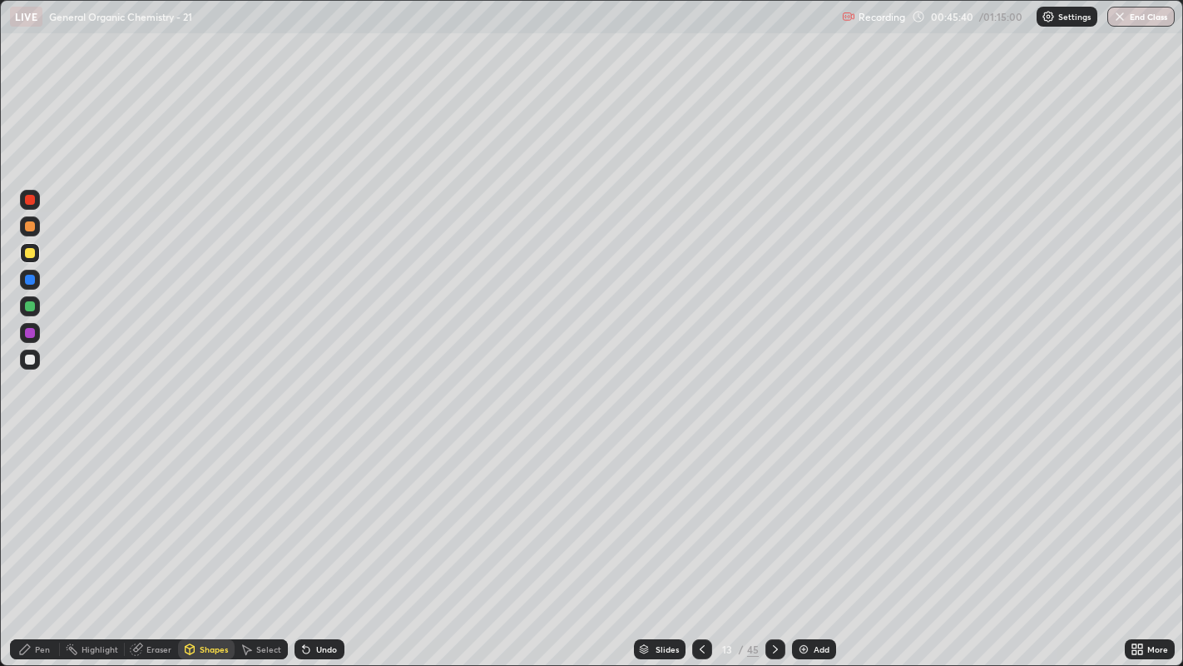
click at [31, 508] on div "Pen" at bounding box center [35, 649] width 50 height 20
click at [28, 358] on div at bounding box center [30, 359] width 10 height 10
click at [701, 508] on icon at bounding box center [702, 648] width 13 height 13
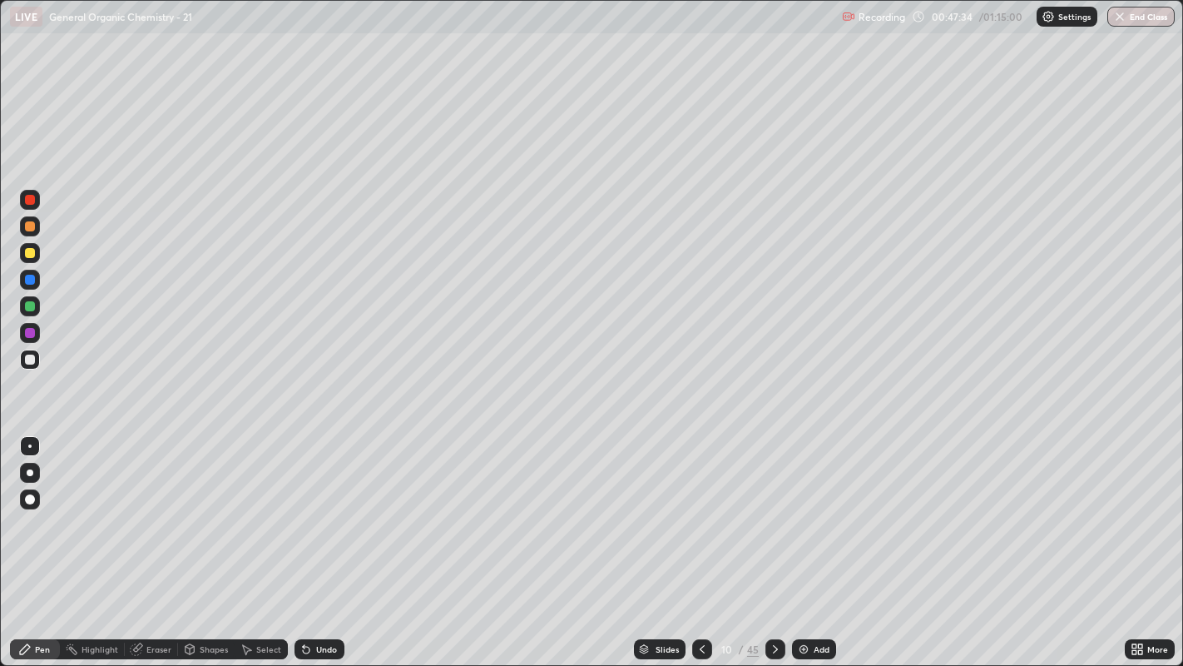
click at [702, 508] on icon at bounding box center [702, 648] width 13 height 13
click at [773, 508] on icon at bounding box center [775, 648] width 13 height 13
click at [1142, 508] on div "More" at bounding box center [1150, 649] width 50 height 20
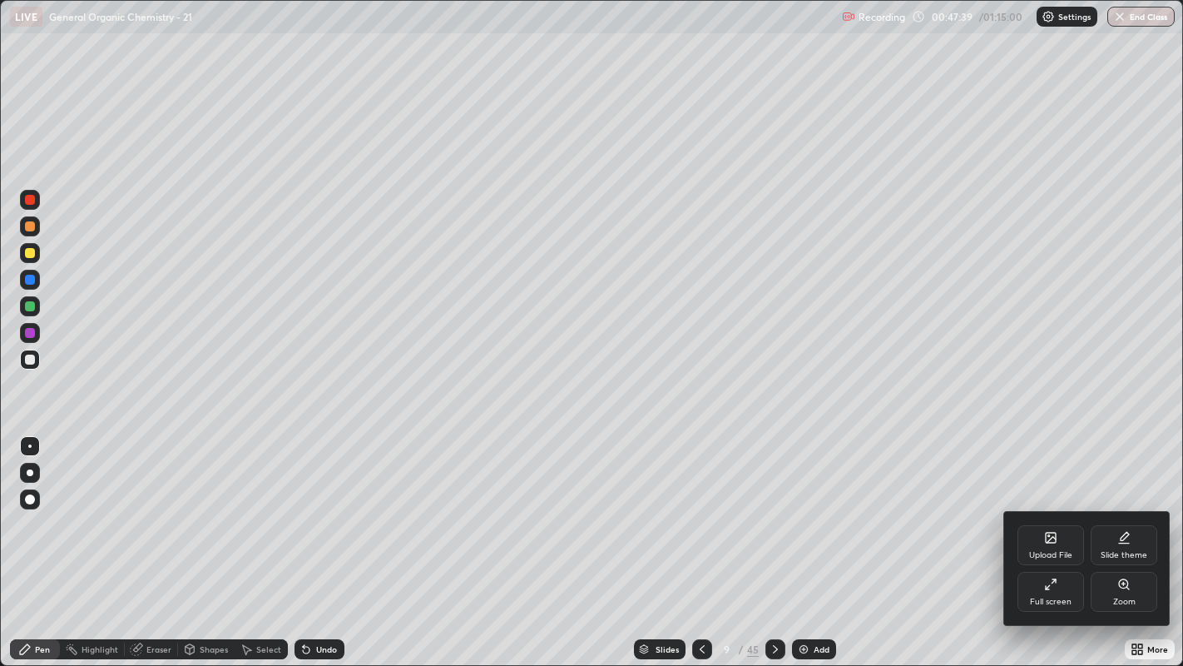
click at [1149, 508] on div at bounding box center [591, 333] width 1183 height 666
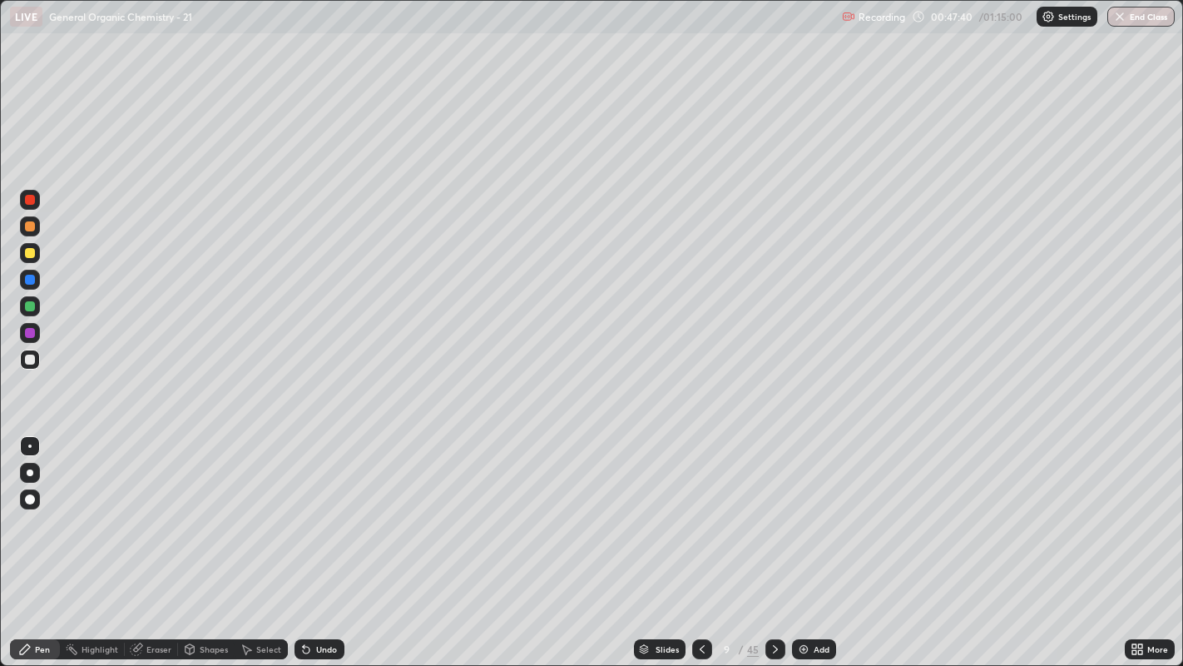
click at [1132, 508] on icon at bounding box center [1134, 652] width 4 height 4
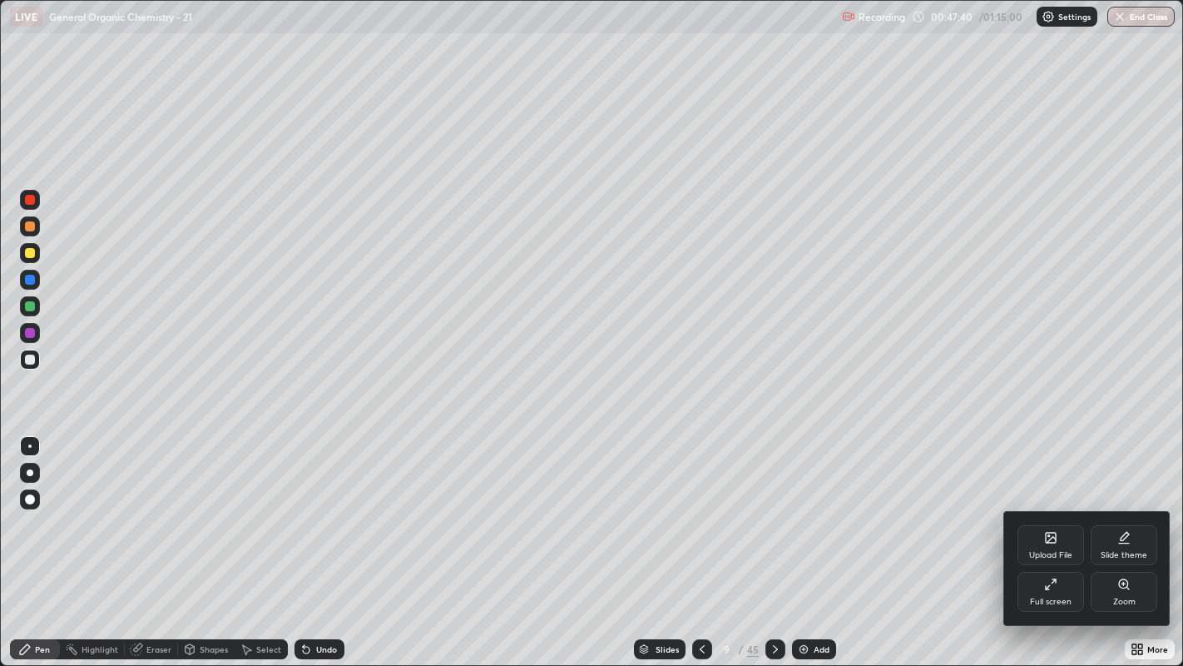
click at [1123, 508] on icon at bounding box center [1123, 583] width 3 height 0
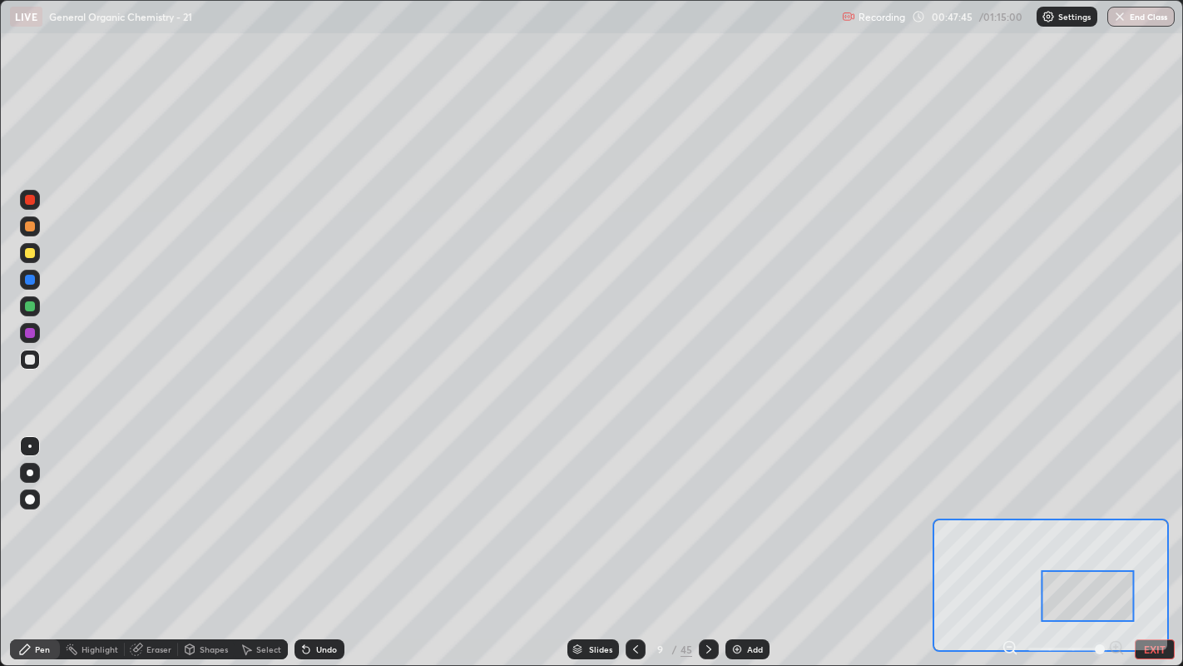
click at [85, 508] on div "Highlight" at bounding box center [92, 649] width 65 height 20
click at [598, 508] on div "Slides" at bounding box center [600, 649] width 23 height 8
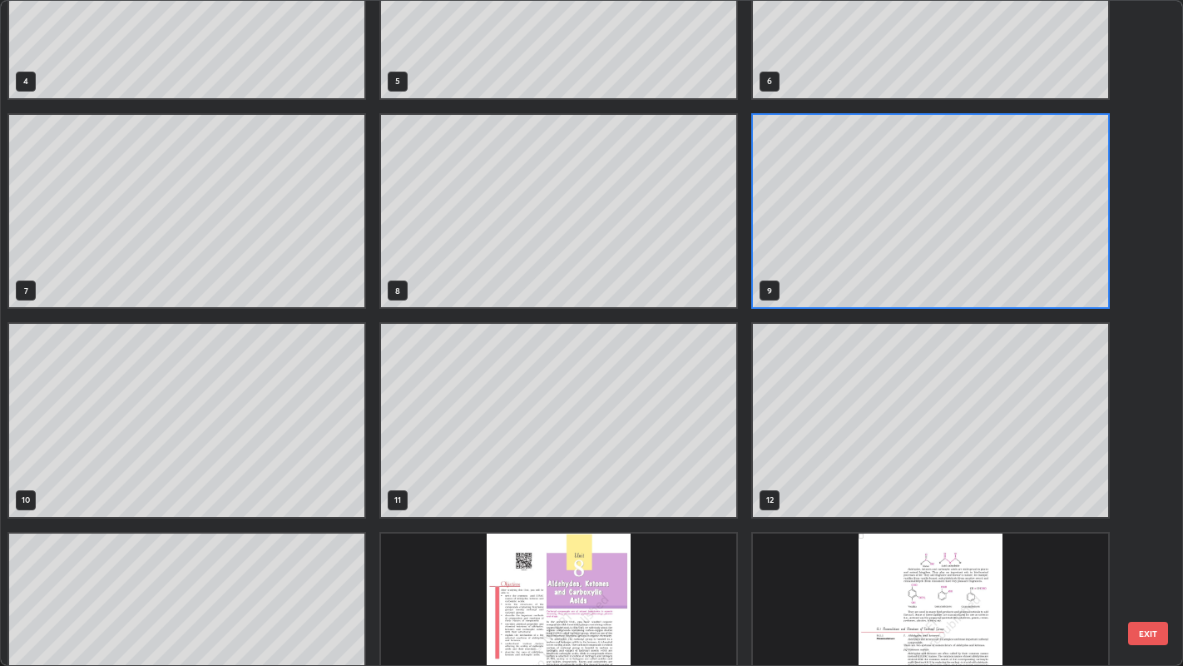
scroll to position [381, 0]
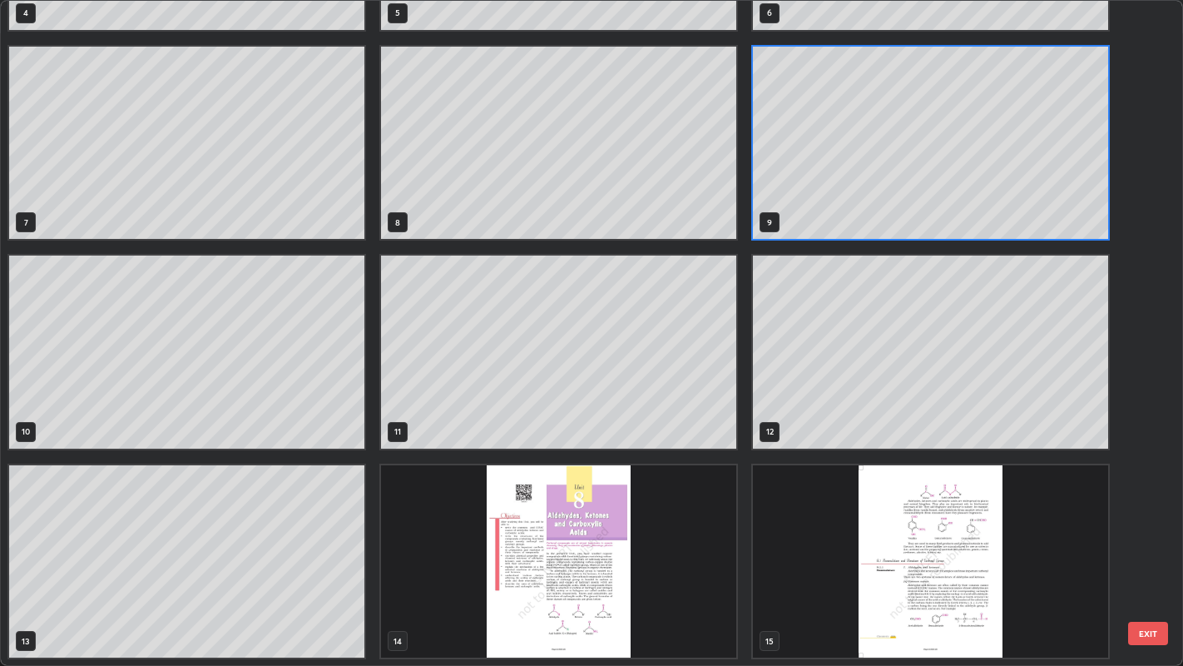
click at [339, 508] on div "4 5 6 7 8 9 10 11 12 13 14 15 16 17 18" at bounding box center [577, 333] width 1153 height 665
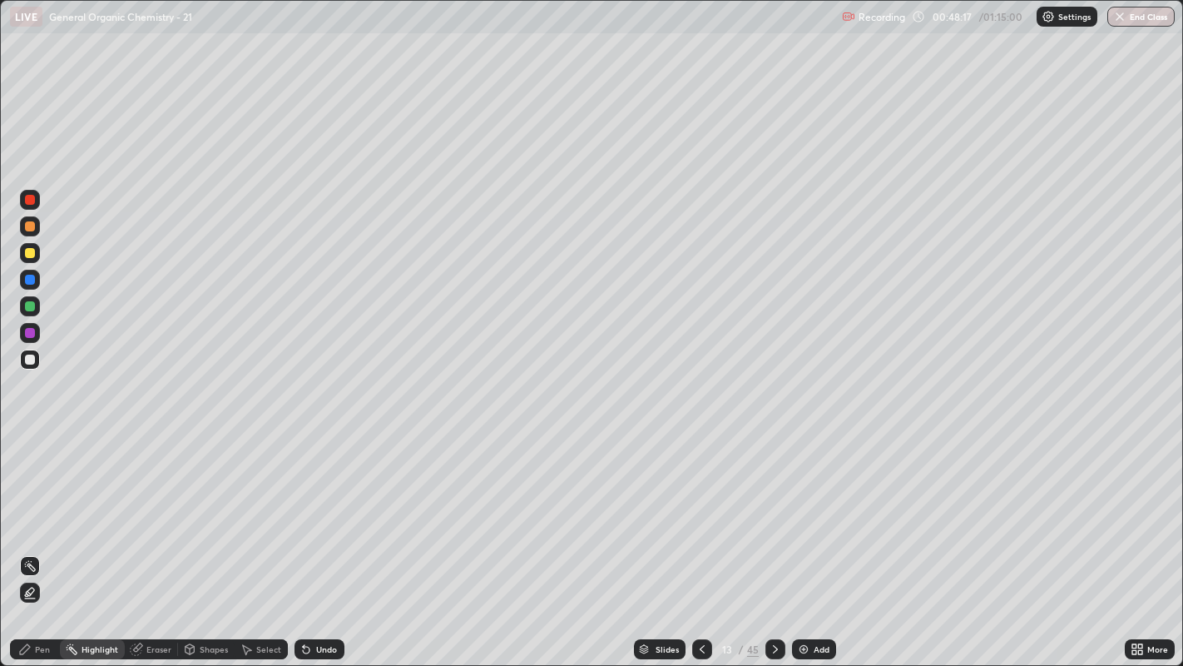
click at [814, 508] on div "Add" at bounding box center [822, 649] width 16 height 8
click at [42, 508] on div "Pen" at bounding box center [42, 649] width 15 height 8
click at [694, 508] on div at bounding box center [702, 648] width 20 height 33
click at [32, 283] on div at bounding box center [30, 280] width 10 height 10
click at [32, 307] on div at bounding box center [30, 306] width 10 height 10
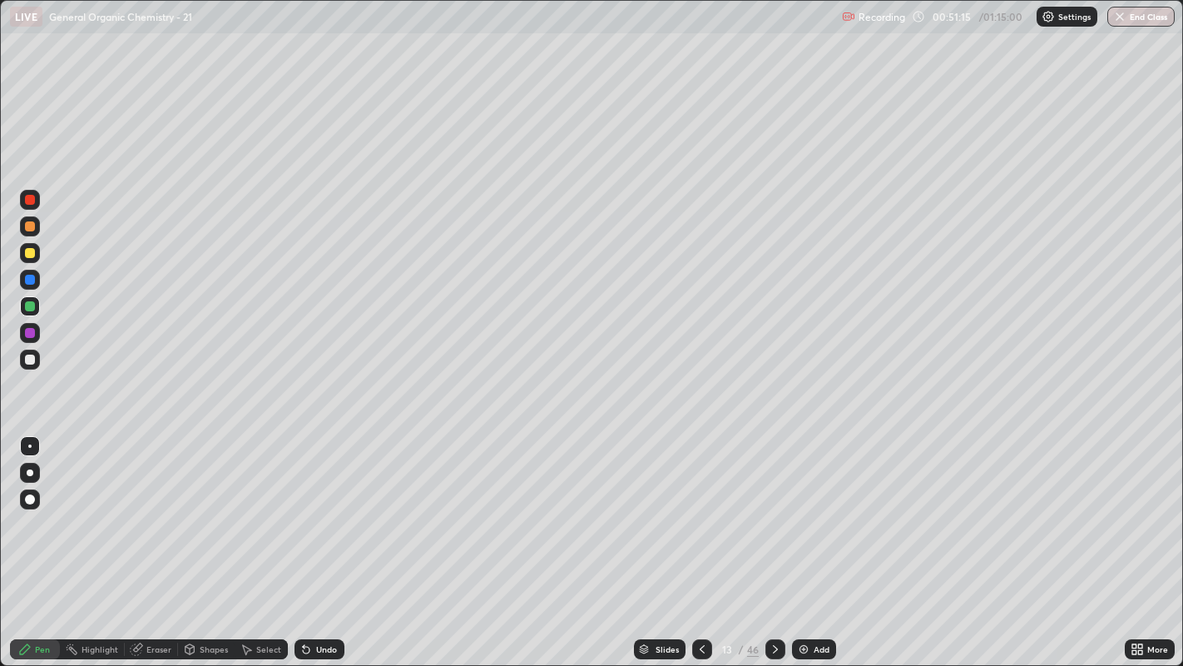
click at [31, 250] on div at bounding box center [30, 253] width 10 height 10
click at [316, 508] on div "Undo" at bounding box center [326, 649] width 21 height 8
click at [327, 508] on div "Undo" at bounding box center [326, 649] width 21 height 8
click at [771, 508] on icon at bounding box center [775, 648] width 13 height 13
click at [29, 359] on div at bounding box center [30, 359] width 10 height 10
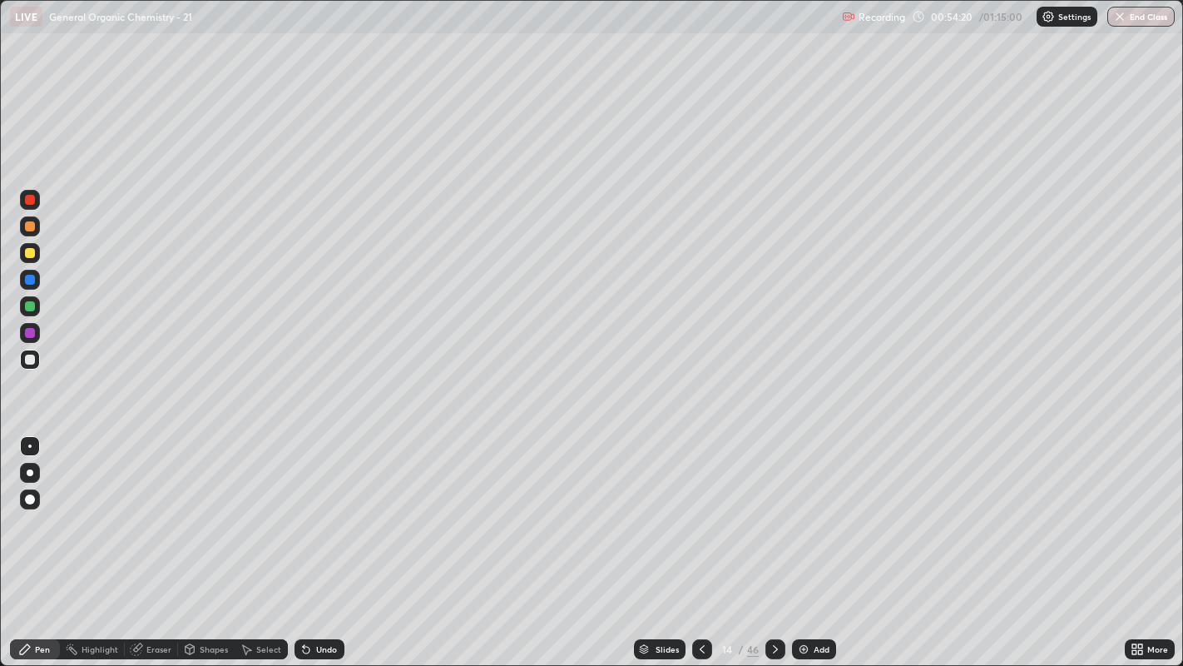
click at [669, 508] on div "Slides" at bounding box center [667, 649] width 23 height 8
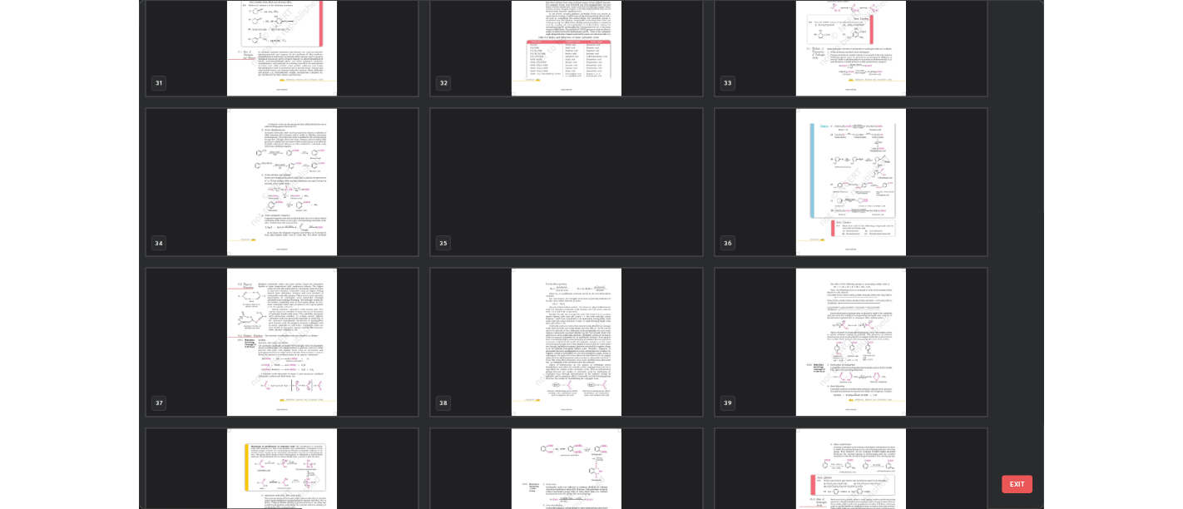
scroll to position [2213, 0]
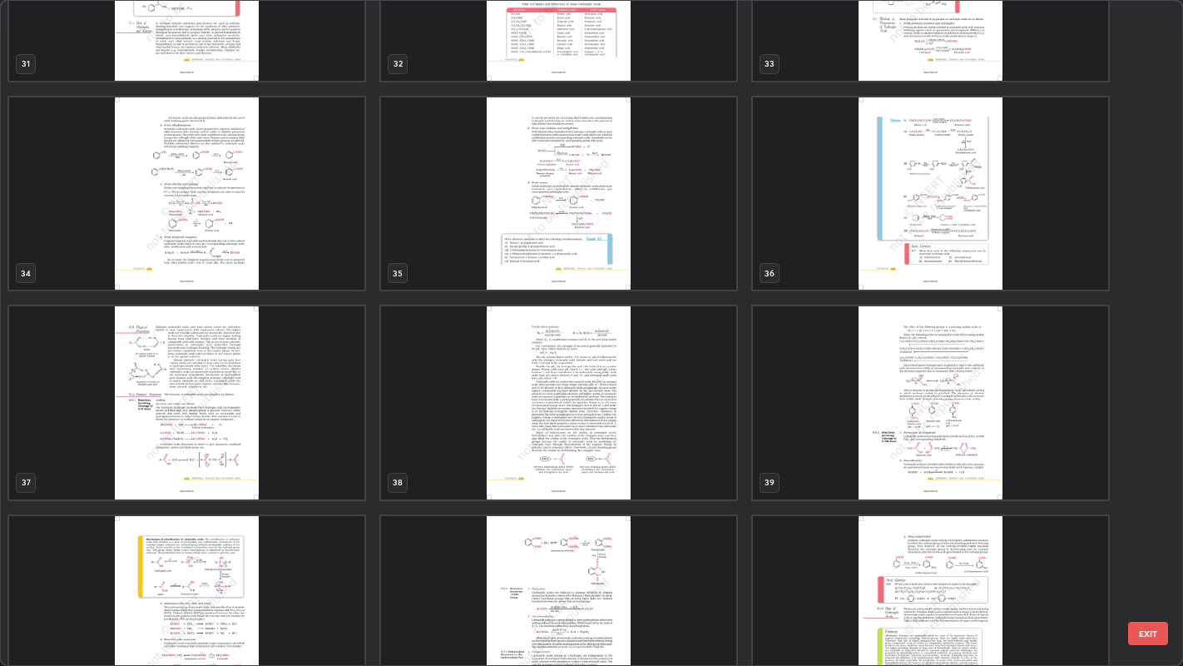
click at [308, 387] on img "grid" at bounding box center [186, 402] width 355 height 192
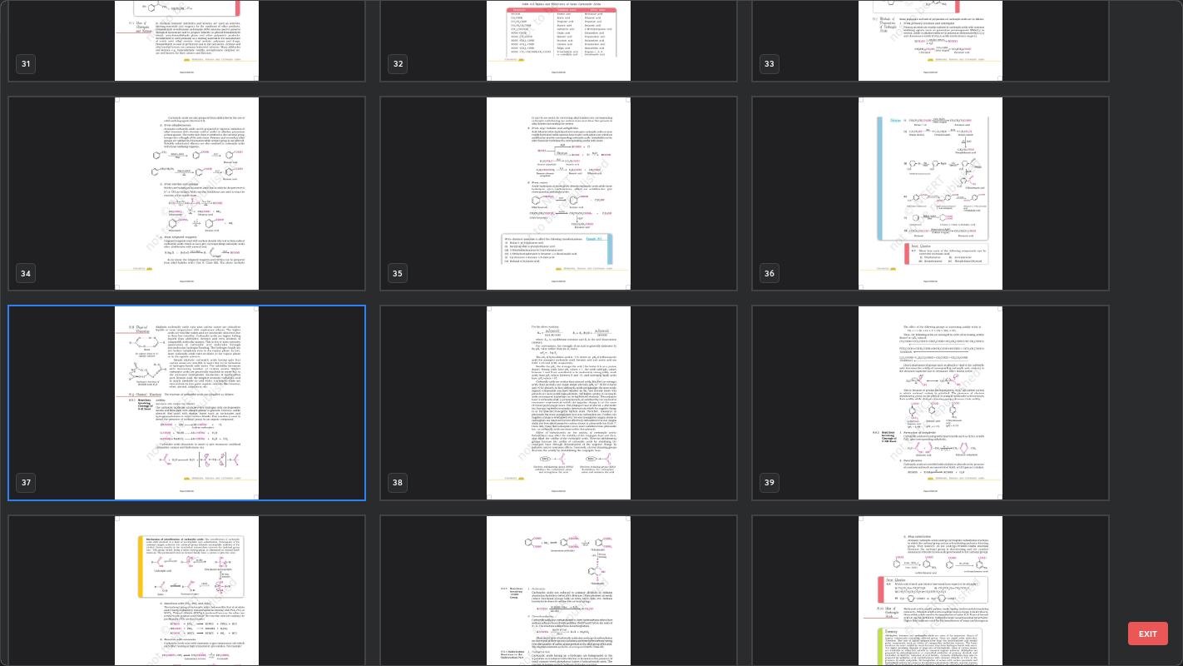
click at [312, 382] on img "grid" at bounding box center [186, 402] width 355 height 192
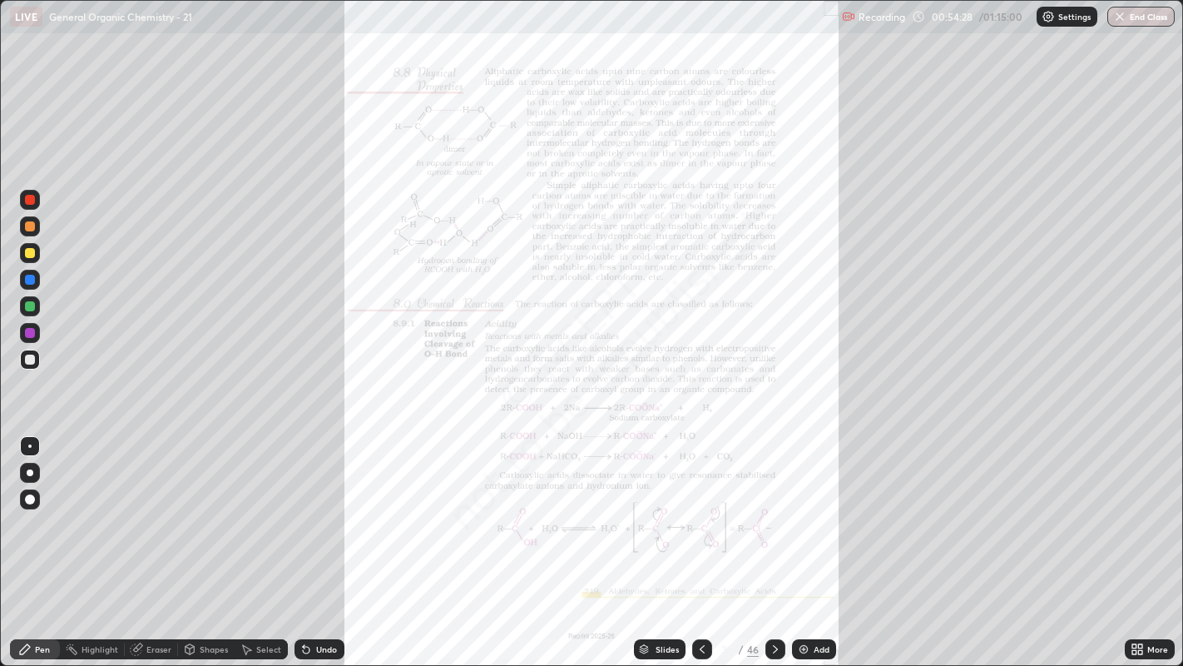
click at [315, 376] on img "grid" at bounding box center [186, 402] width 355 height 192
click at [32, 198] on div at bounding box center [30, 200] width 10 height 10
click at [1140, 508] on icon at bounding box center [1140, 646] width 4 height 4
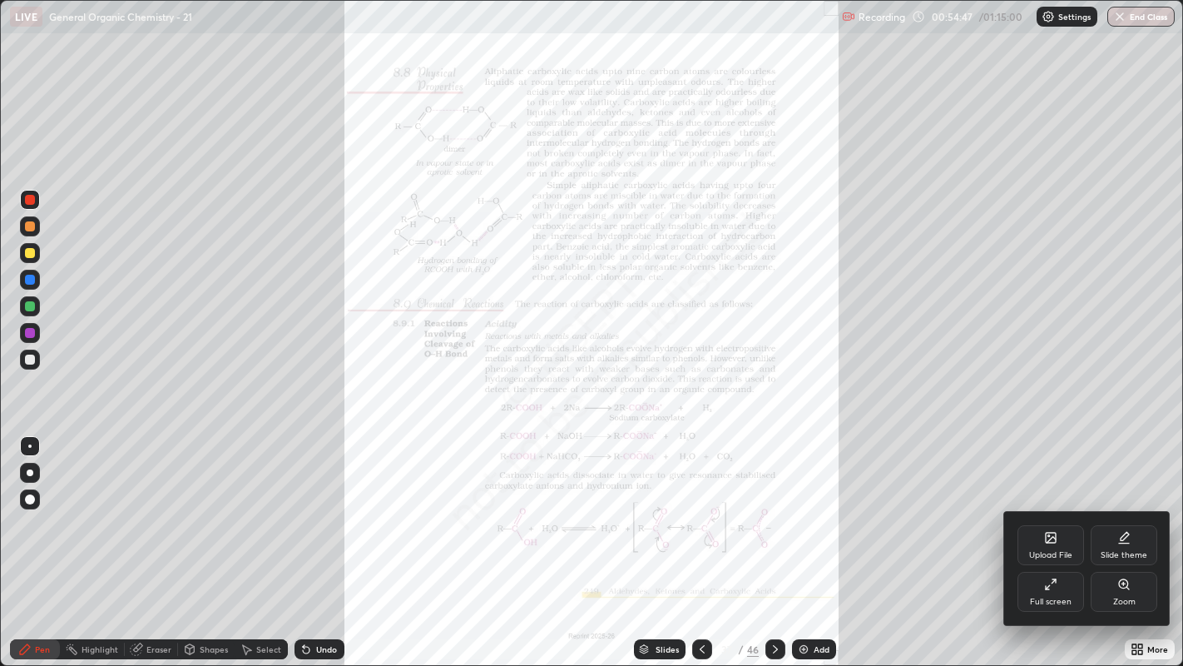
click at [1120, 508] on div "Zoom" at bounding box center [1124, 592] width 67 height 40
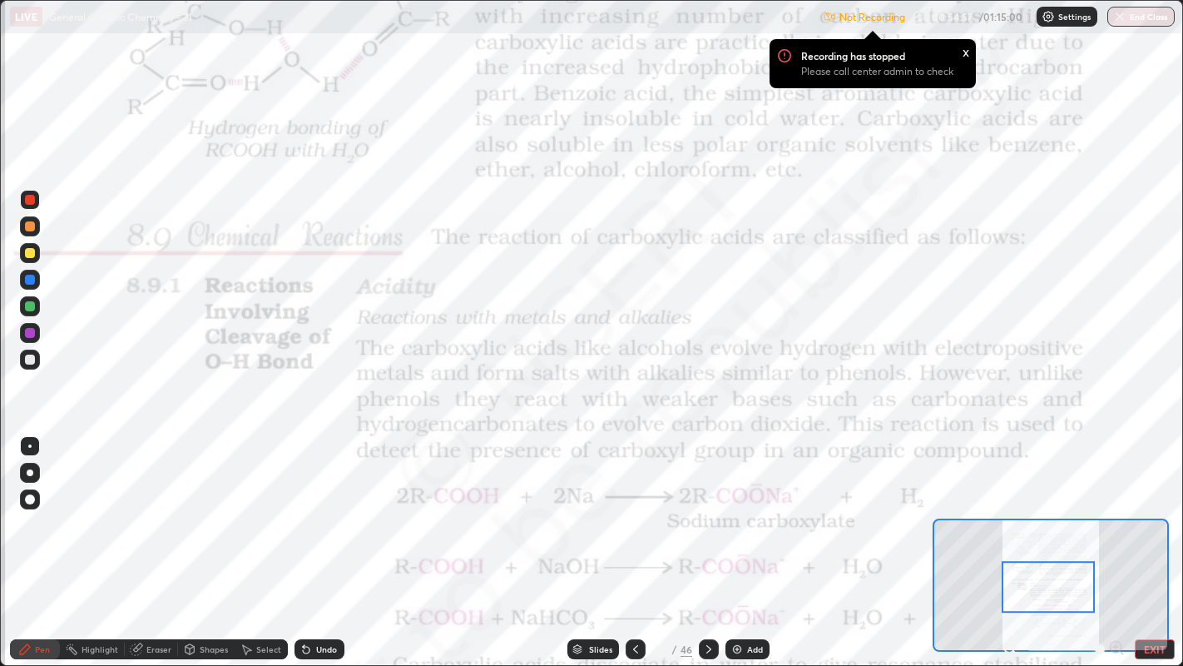
click at [966, 43] on div "x" at bounding box center [966, 50] width 7 height 17
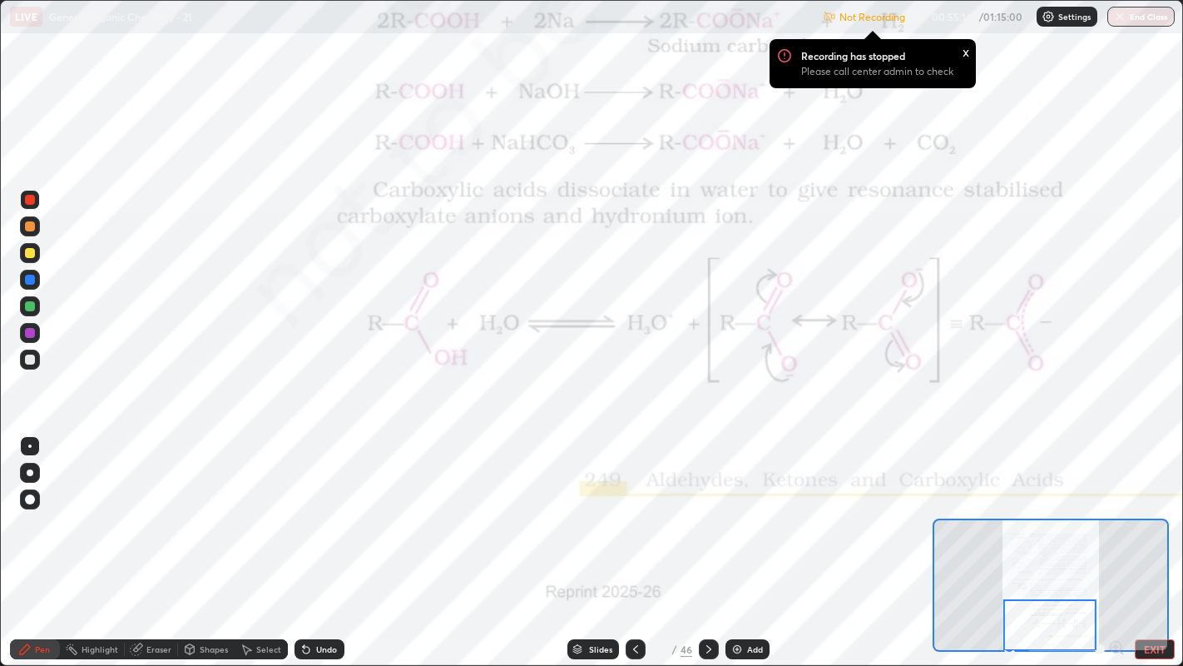
click at [337, 508] on div "Undo" at bounding box center [320, 649] width 50 height 20
click at [339, 508] on div "Undo" at bounding box center [320, 649] width 50 height 20
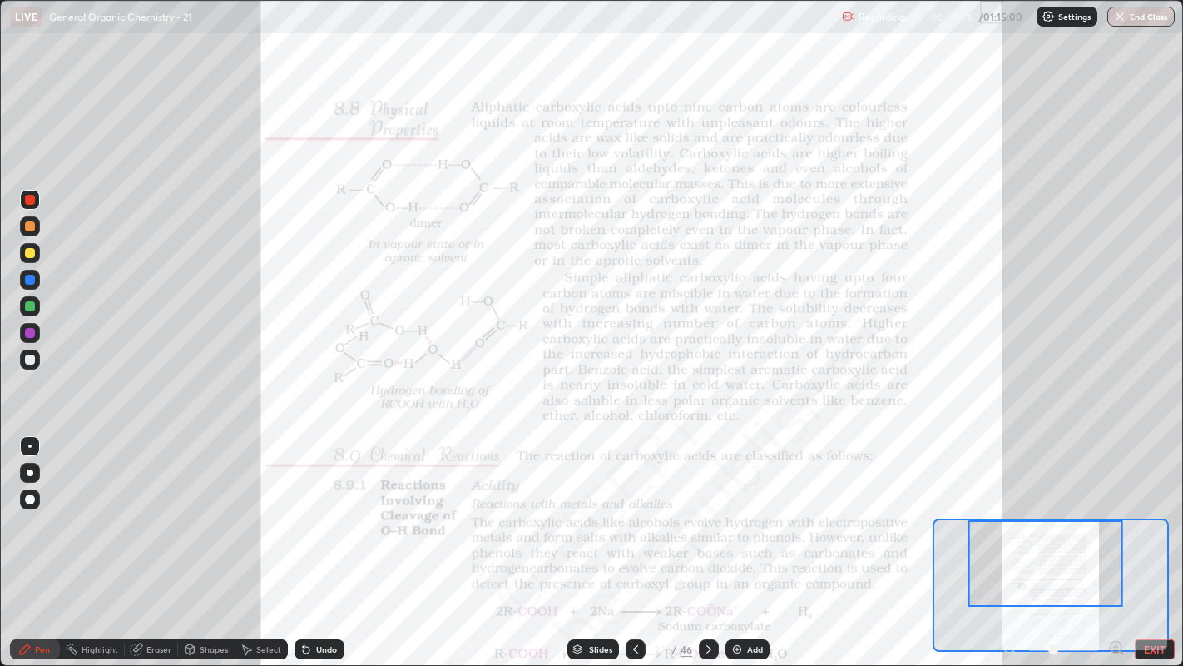
click at [92, 508] on div "Highlight" at bounding box center [100, 649] width 37 height 8
click at [33, 508] on div "Pen" at bounding box center [35, 649] width 50 height 20
click at [328, 508] on div "Undo" at bounding box center [320, 649] width 50 height 20
click at [336, 508] on div "Undo" at bounding box center [320, 649] width 50 height 20
click at [323, 508] on div "Undo" at bounding box center [326, 649] width 21 height 8
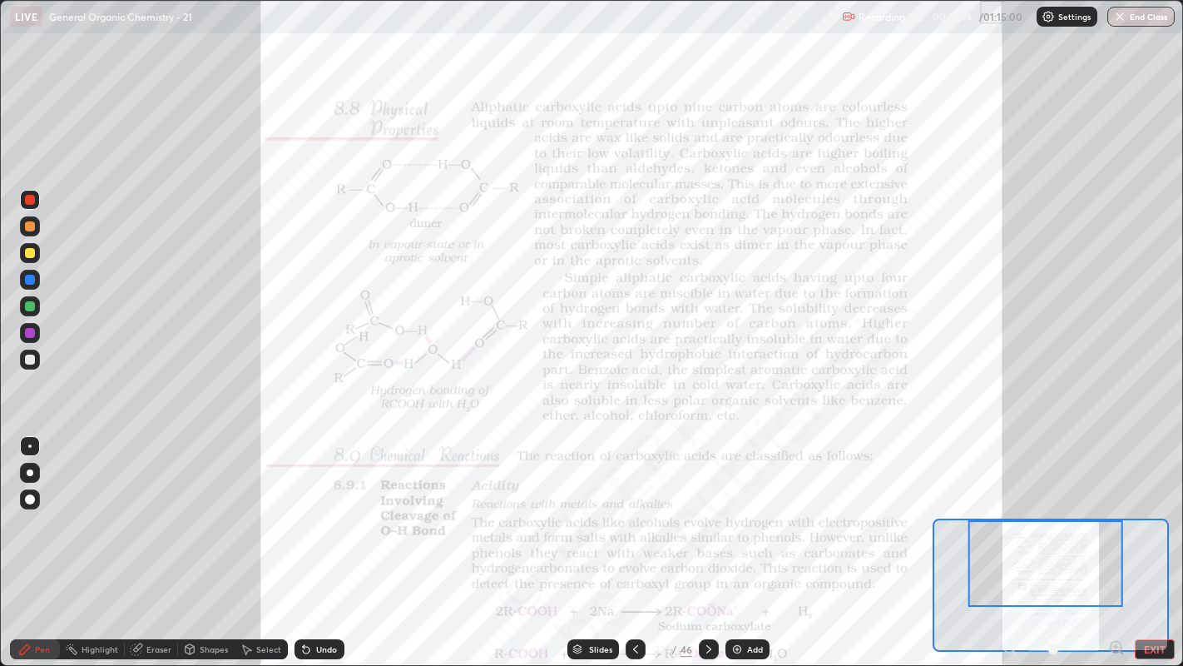
click at [323, 508] on div "Undo" at bounding box center [326, 649] width 21 height 8
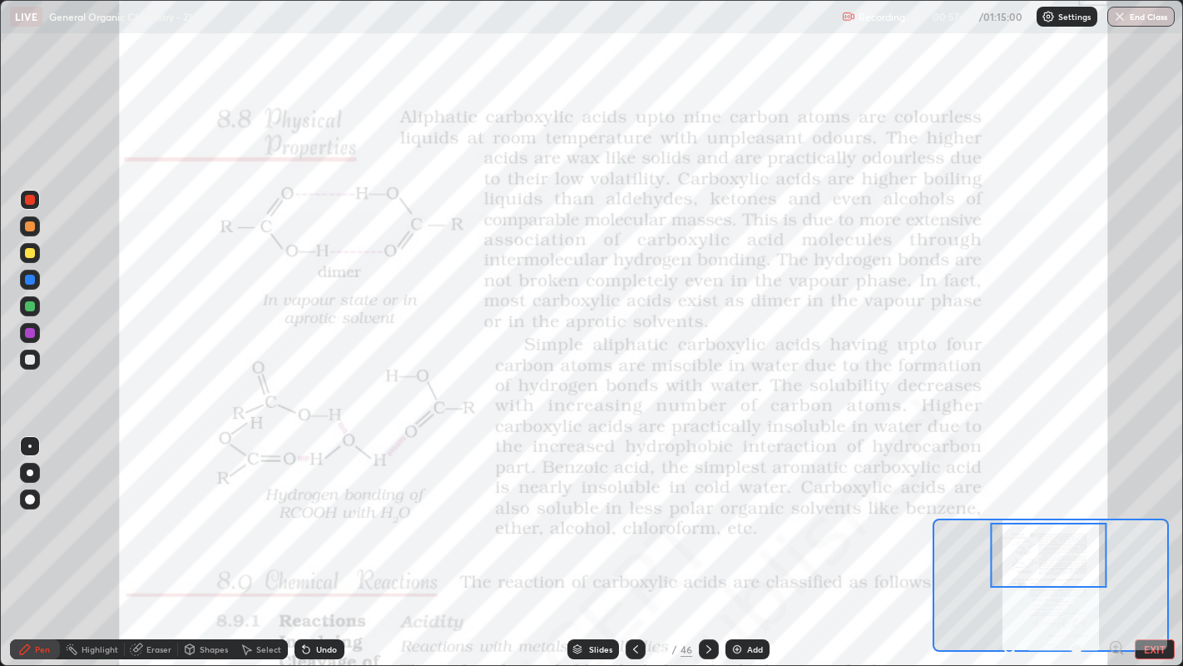
click at [119, 508] on div "Highlight" at bounding box center [92, 649] width 65 height 20
click at [52, 508] on div "Pen" at bounding box center [35, 649] width 50 height 20
click at [46, 508] on div "Pen" at bounding box center [35, 649] width 50 height 20
click at [146, 508] on div "Eraser" at bounding box center [158, 649] width 25 height 8
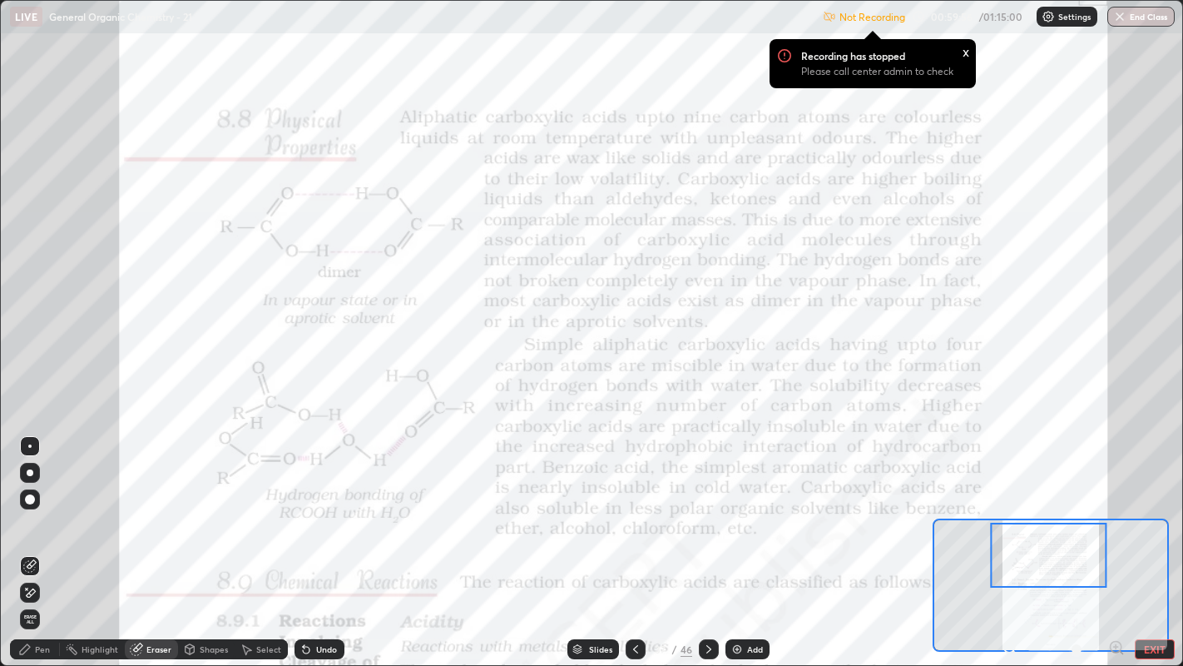
click at [47, 508] on div "Pen" at bounding box center [35, 649] width 50 height 20
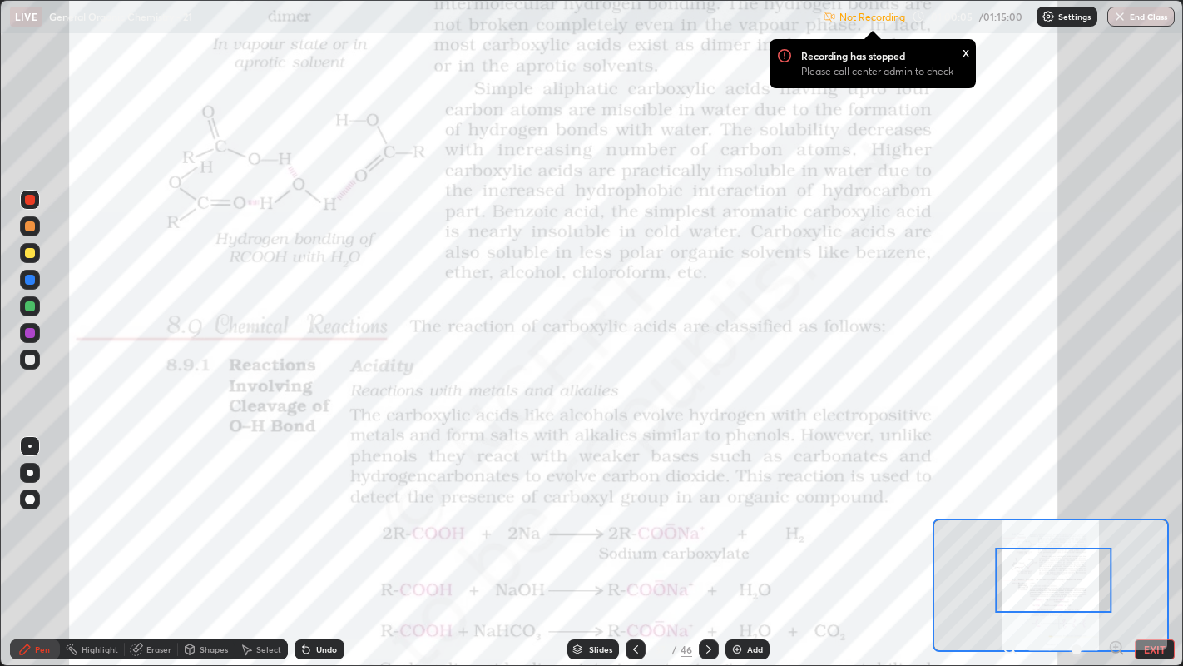
click at [963, 44] on div "x" at bounding box center [966, 50] width 7 height 17
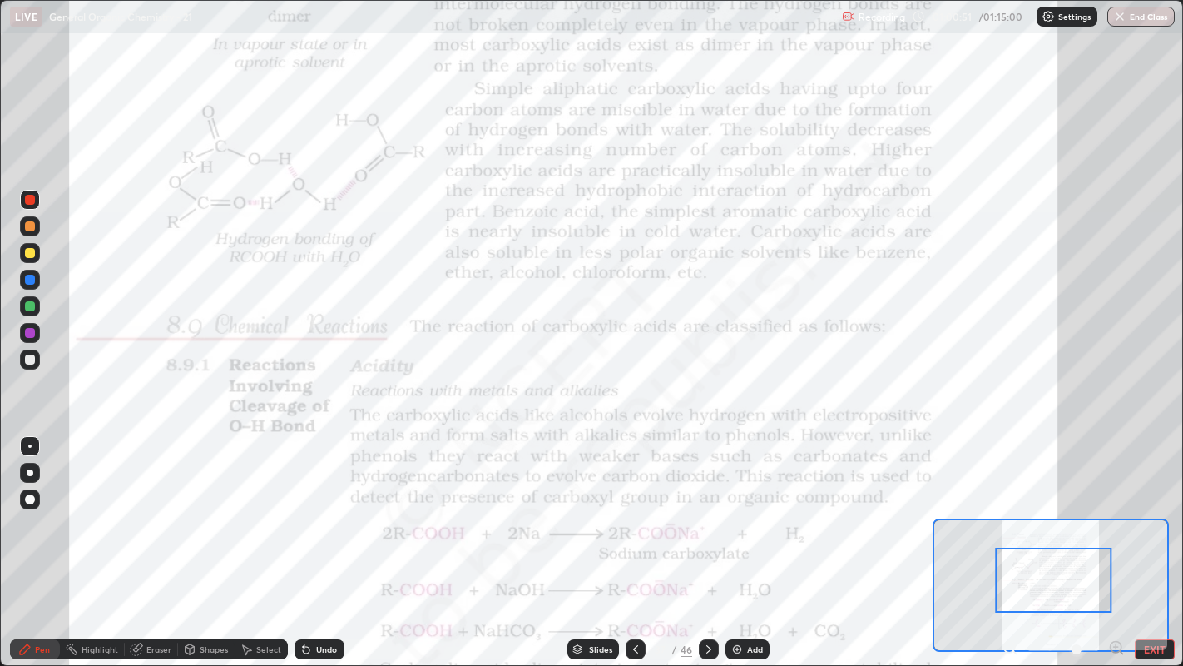
click at [705, 508] on icon at bounding box center [708, 648] width 13 height 13
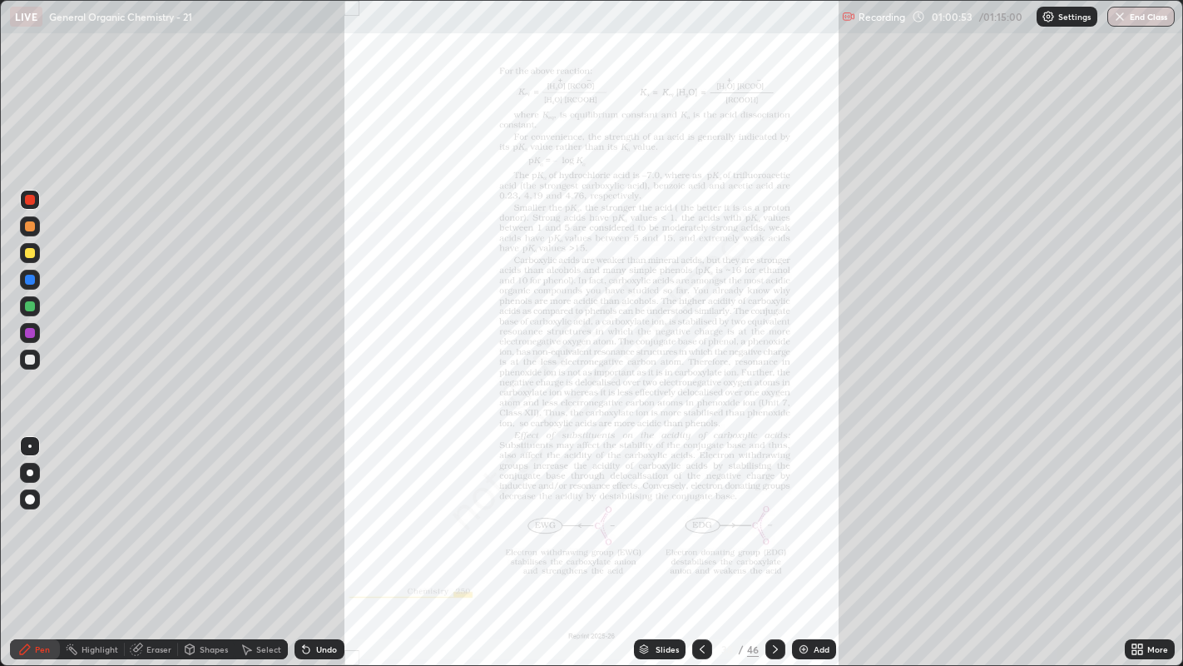
click at [700, 508] on icon at bounding box center [702, 648] width 13 height 13
click at [1150, 508] on div "More" at bounding box center [1157, 649] width 21 height 8
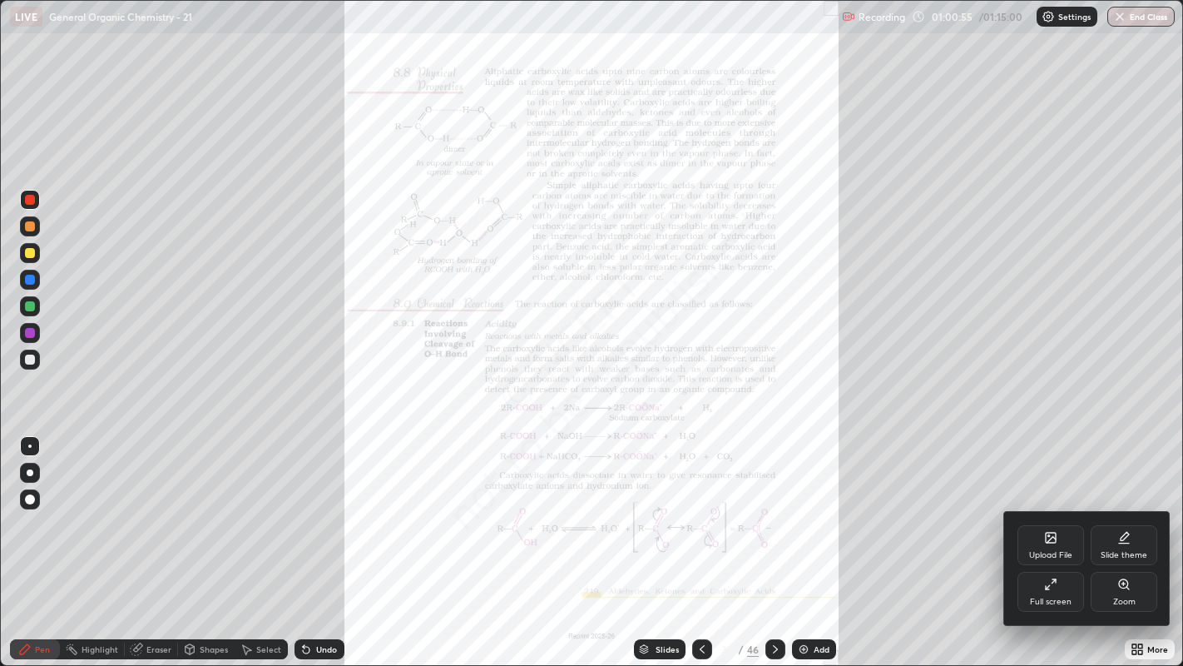
click at [1128, 508] on div "Zoom" at bounding box center [1124, 601] width 22 height 8
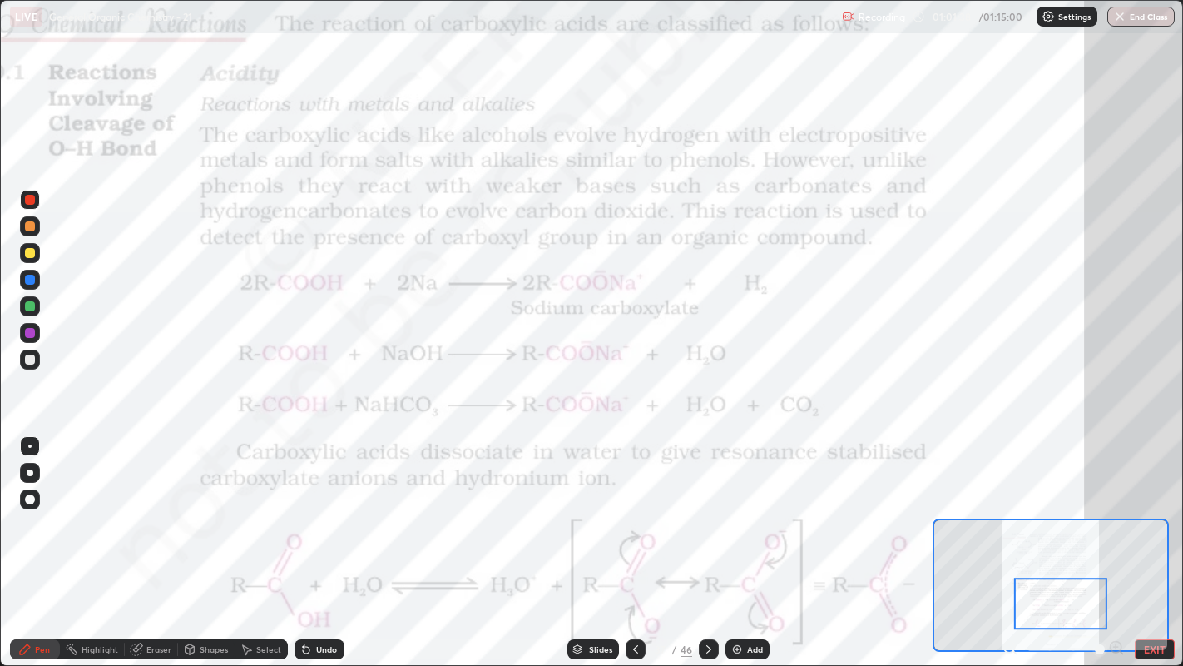
click at [304, 508] on icon at bounding box center [306, 649] width 7 height 7
click at [322, 508] on div "Undo" at bounding box center [326, 649] width 21 height 8
click at [328, 508] on div "Undo" at bounding box center [326, 649] width 21 height 8
click at [335, 508] on div "Undo" at bounding box center [320, 649] width 50 height 20
click at [93, 508] on div "Highlight" at bounding box center [100, 649] width 37 height 8
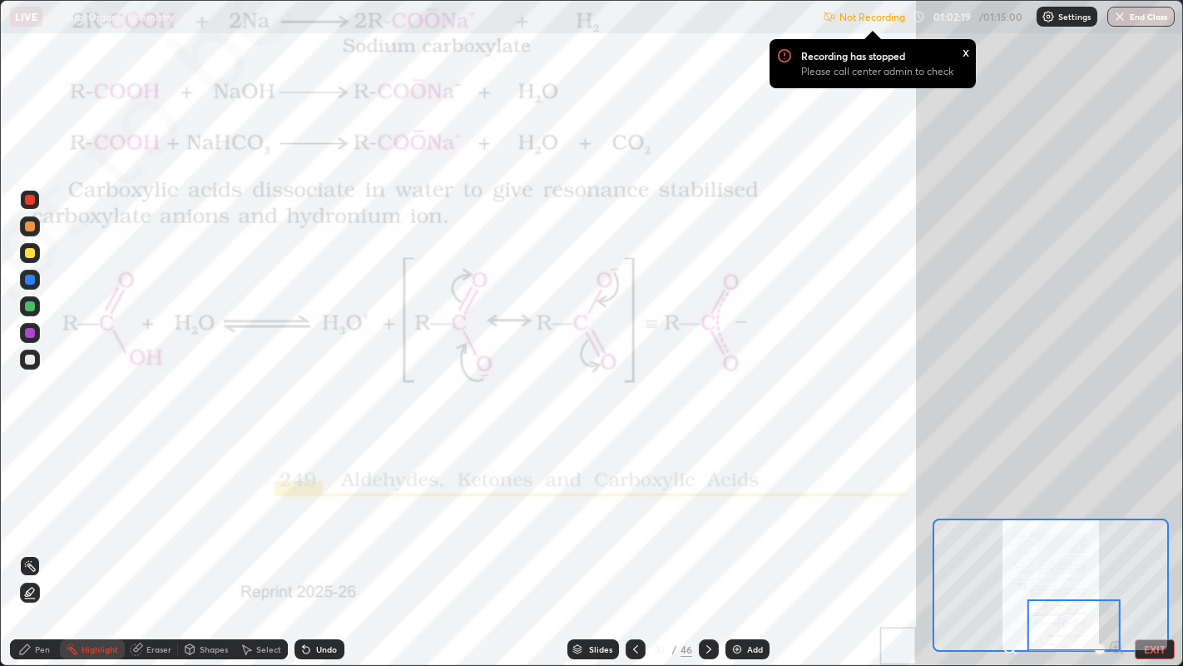
click at [707, 508] on icon at bounding box center [708, 648] width 13 height 13
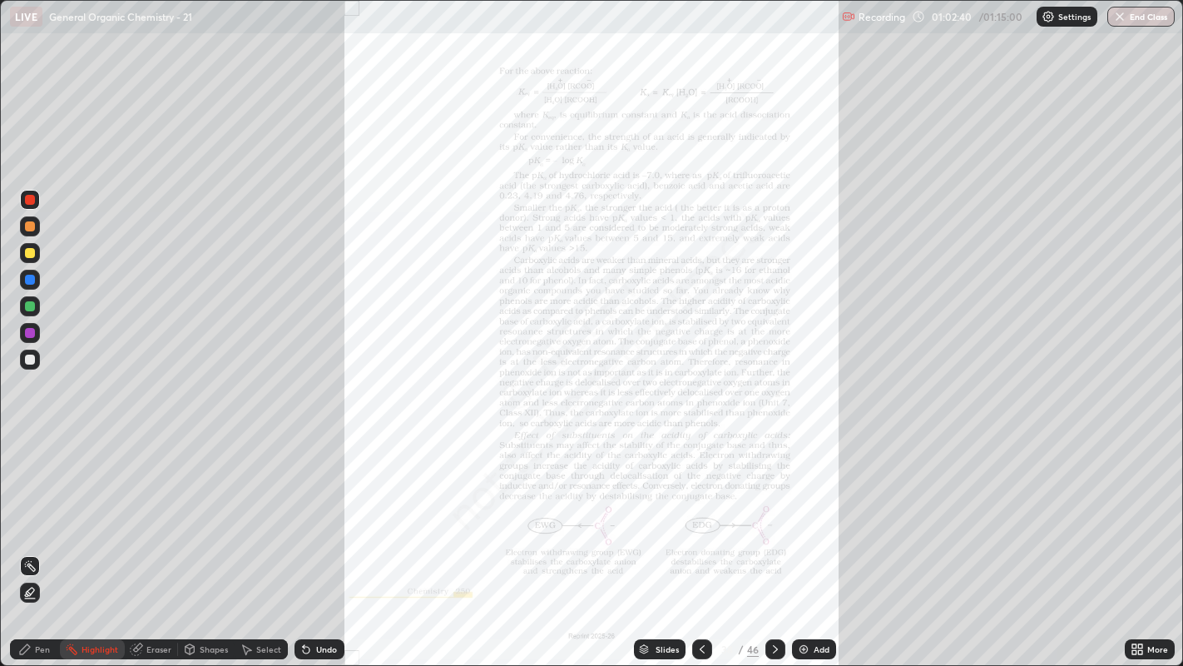
click at [1129, 508] on div "More" at bounding box center [1150, 649] width 50 height 20
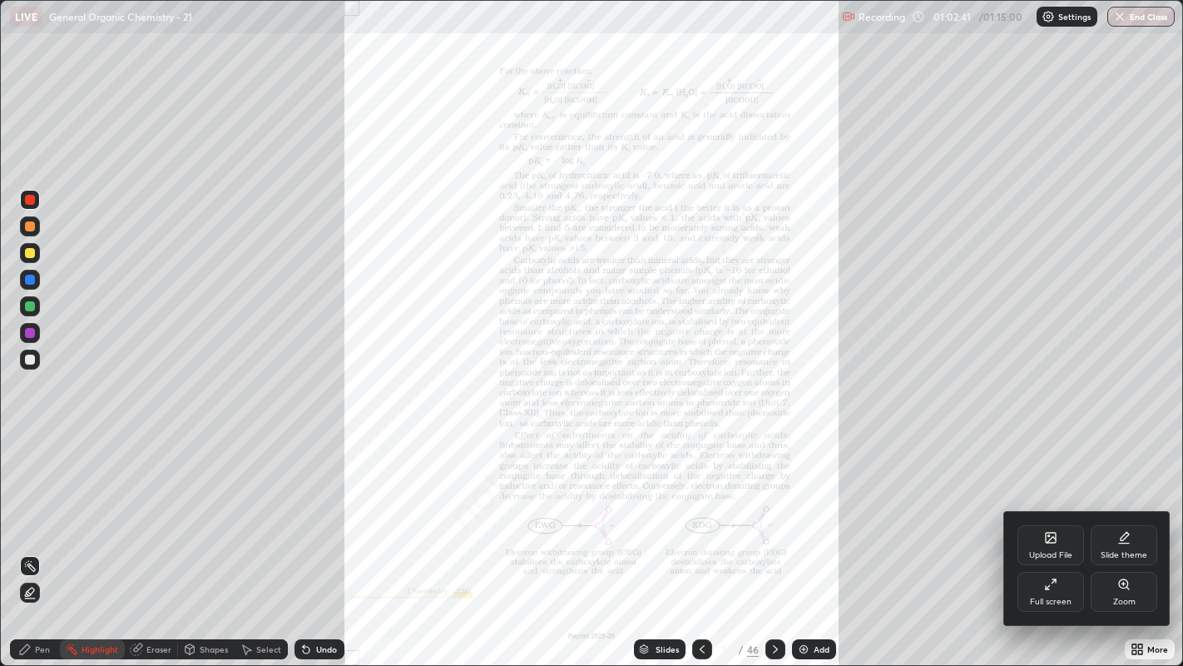
click at [1124, 508] on div "Zoom" at bounding box center [1124, 592] width 67 height 40
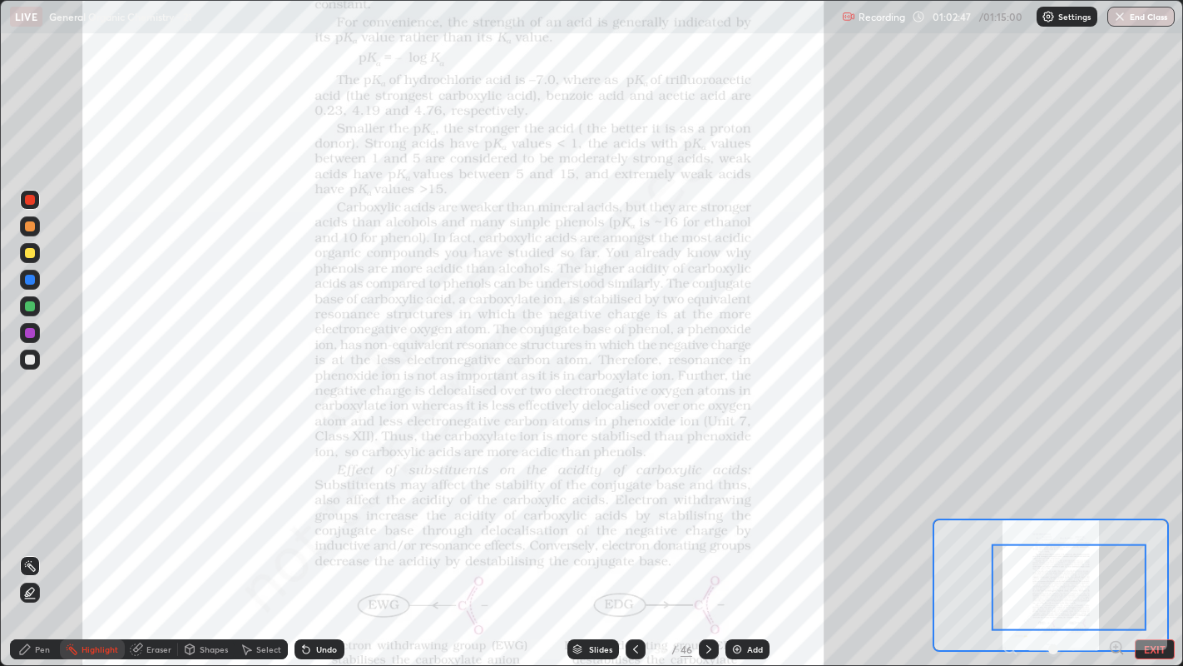
click at [39, 508] on div "Pen" at bounding box center [35, 649] width 50 height 20
click at [708, 508] on icon at bounding box center [708, 648] width 13 height 13
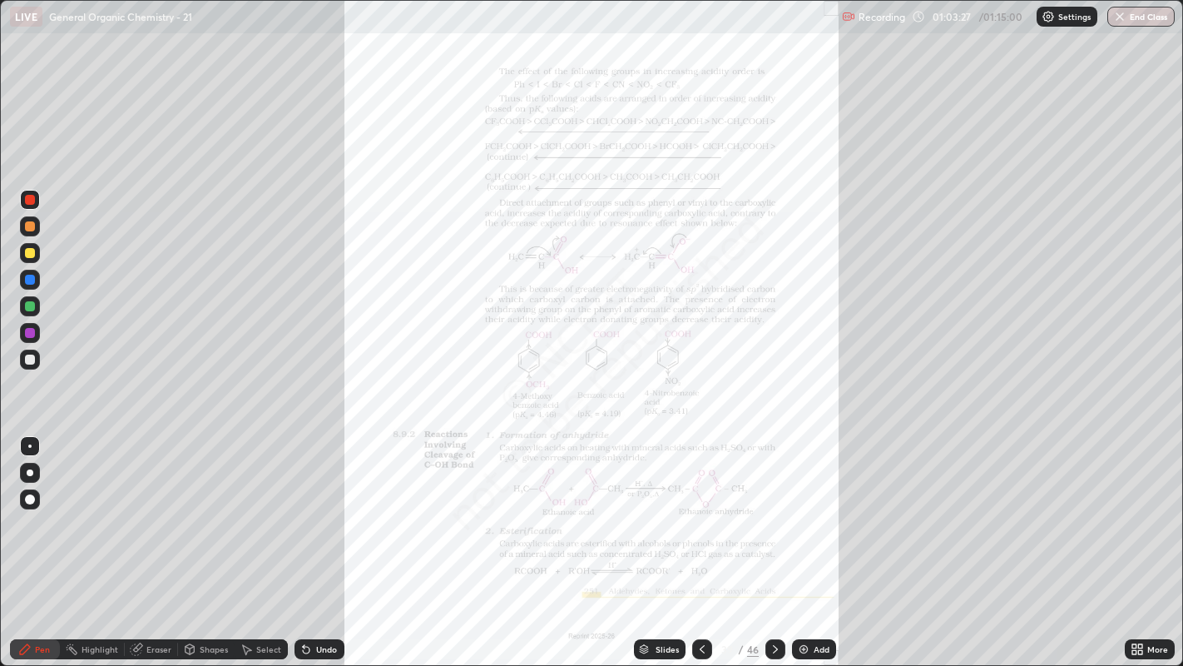
click at [1140, 508] on icon at bounding box center [1140, 646] width 4 height 4
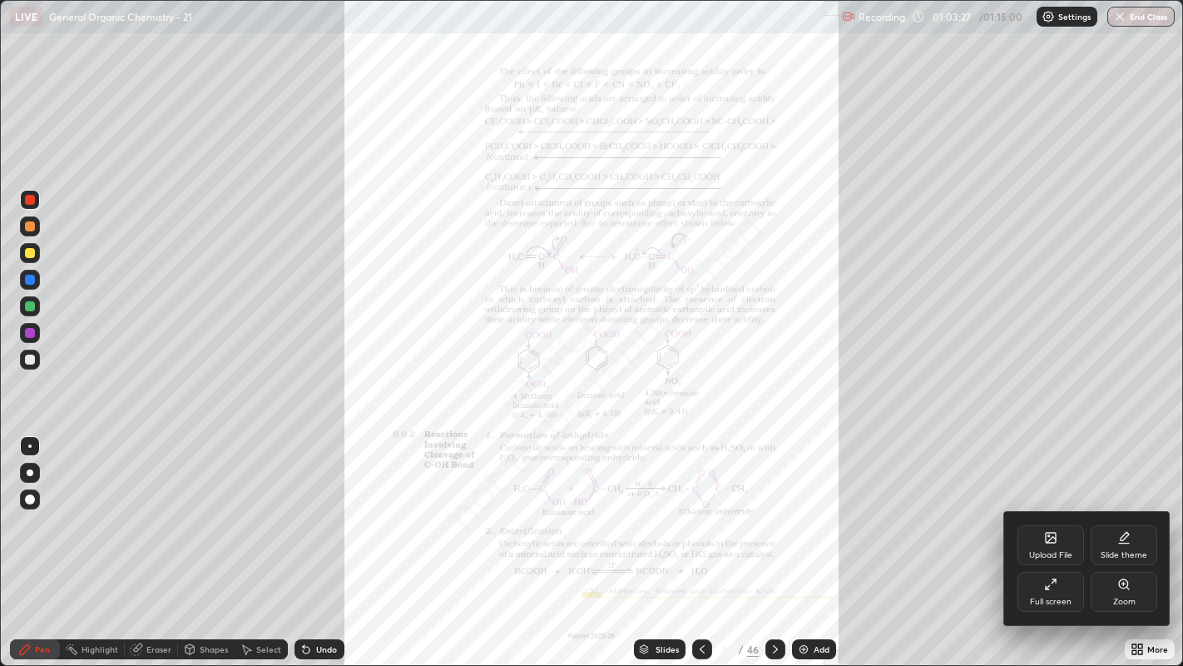
click at [1125, 508] on icon at bounding box center [1123, 583] width 13 height 13
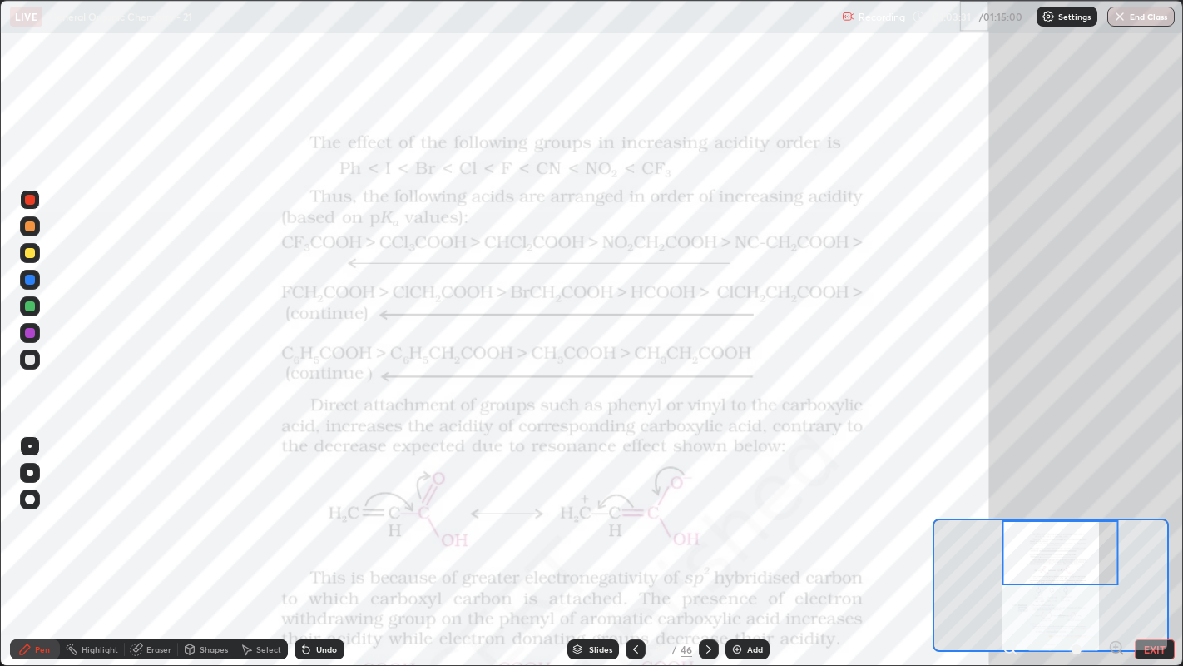
click at [210, 508] on div "Shapes" at bounding box center [214, 649] width 28 height 8
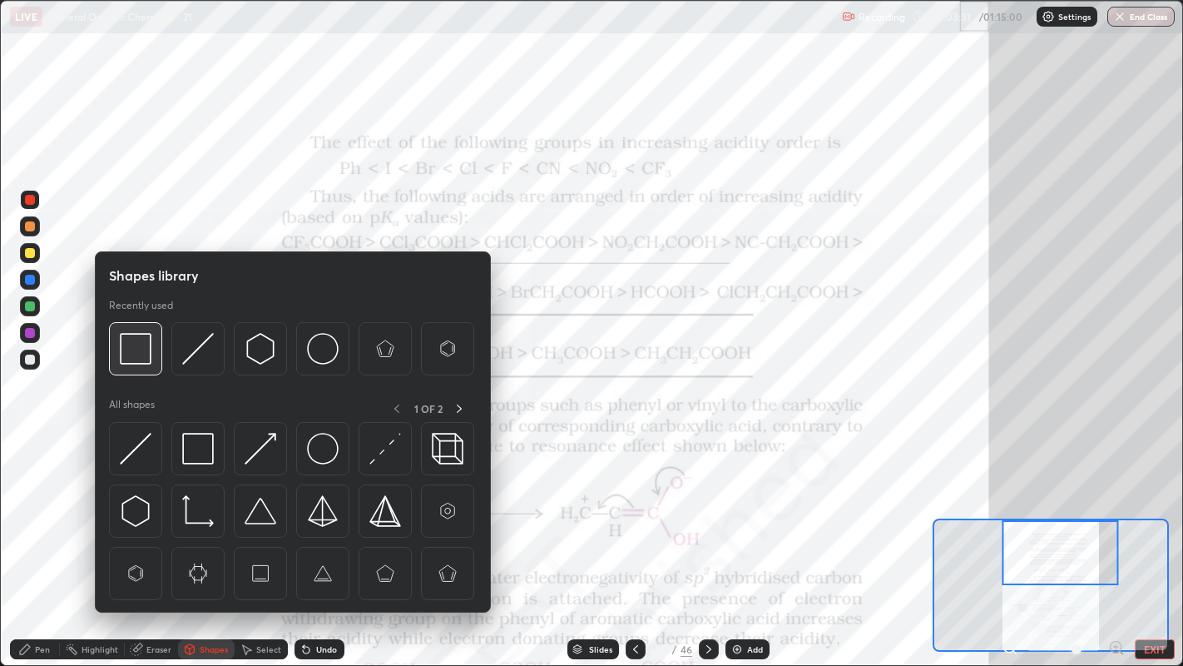
click at [133, 357] on img at bounding box center [136, 349] width 32 height 32
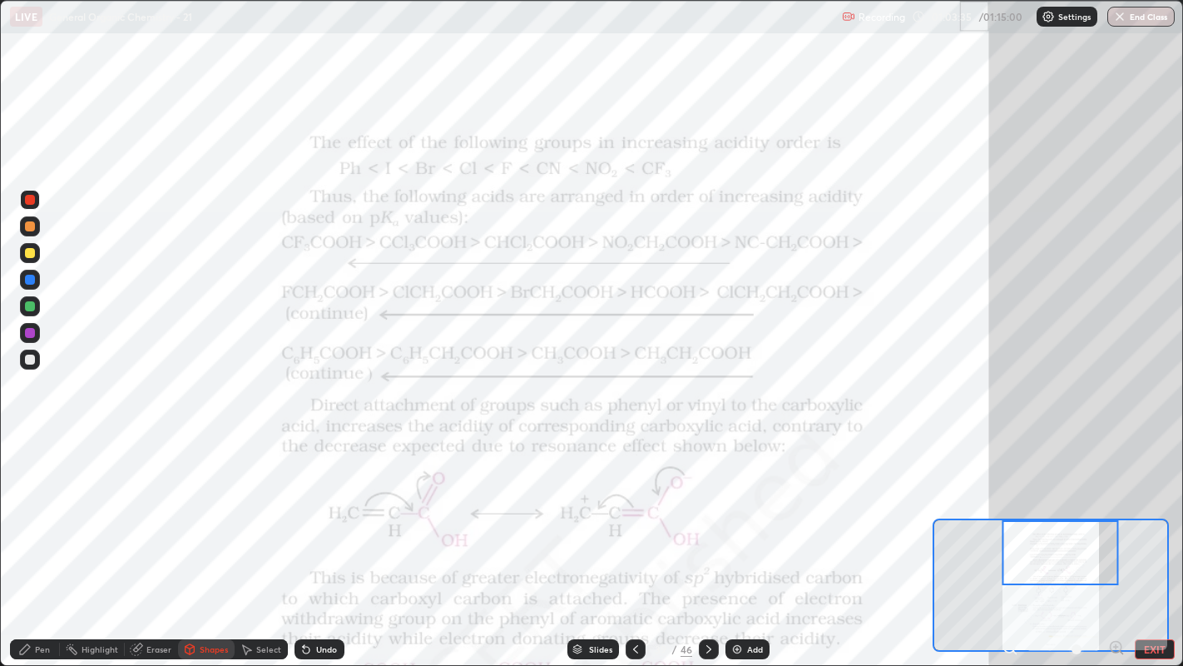
click at [39, 508] on div "Pen" at bounding box center [35, 649] width 50 height 20
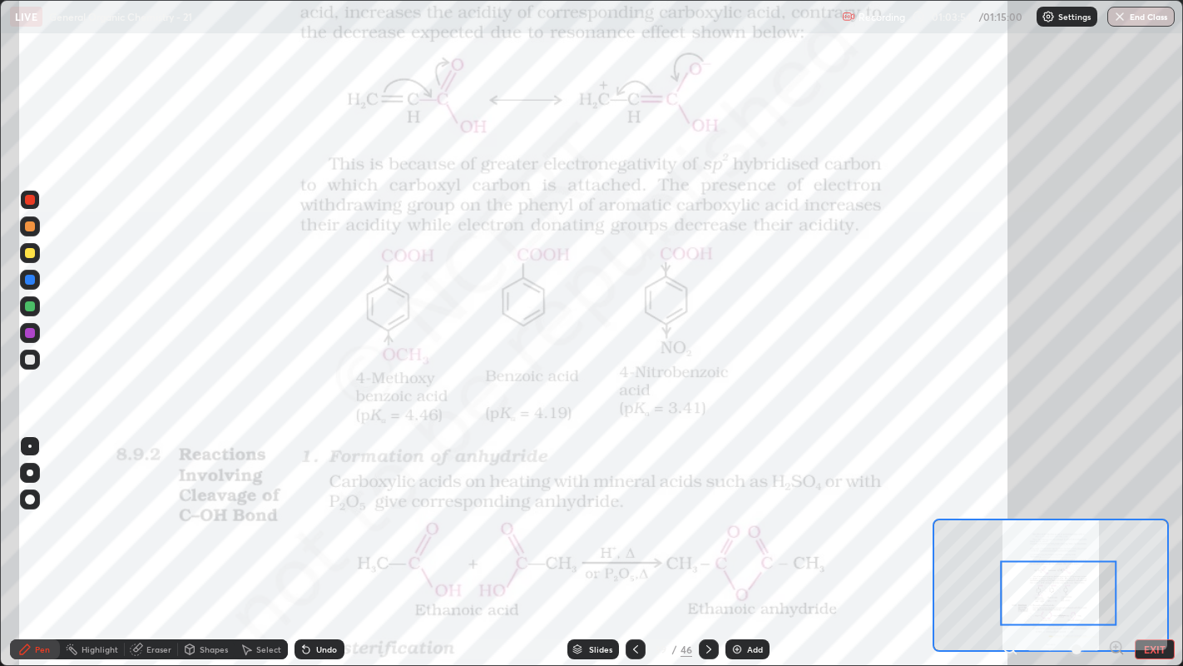
click at [89, 508] on div "Highlight" at bounding box center [100, 649] width 37 height 8
click at [316, 508] on div "Undo" at bounding box center [326, 649] width 21 height 8
click at [321, 508] on div "Undo" at bounding box center [320, 649] width 50 height 20
click at [315, 508] on div "Undo" at bounding box center [320, 649] width 50 height 20
click at [314, 508] on div "Undo" at bounding box center [320, 649] width 50 height 20
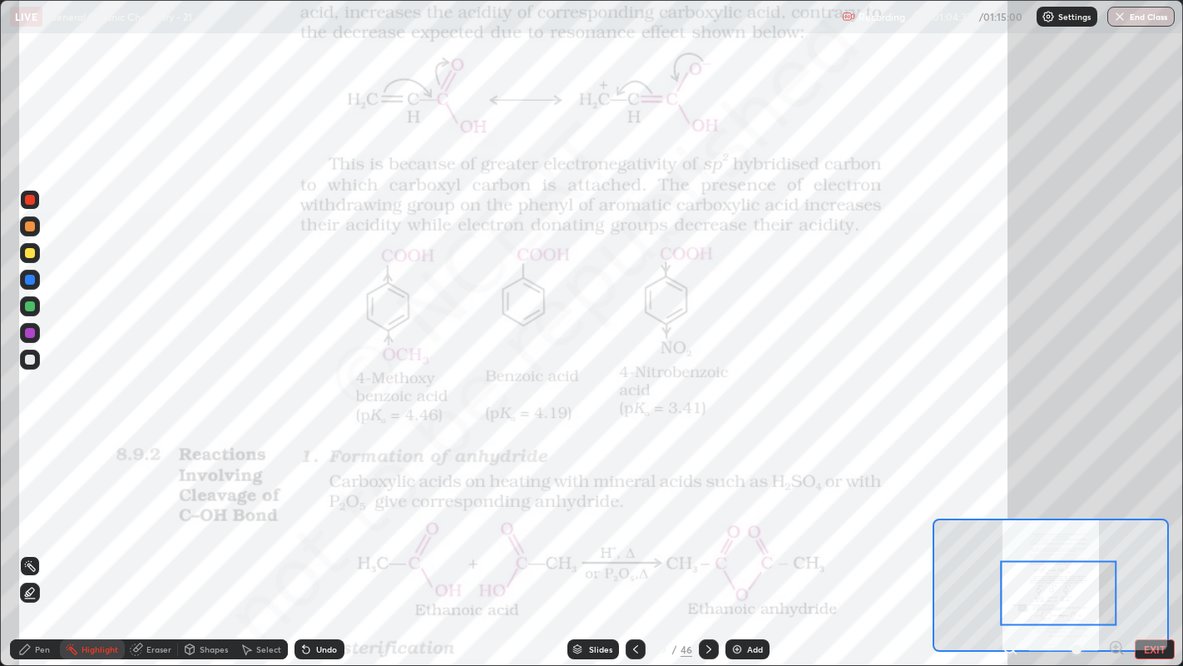
click at [201, 508] on div "Shapes" at bounding box center [214, 649] width 28 height 8
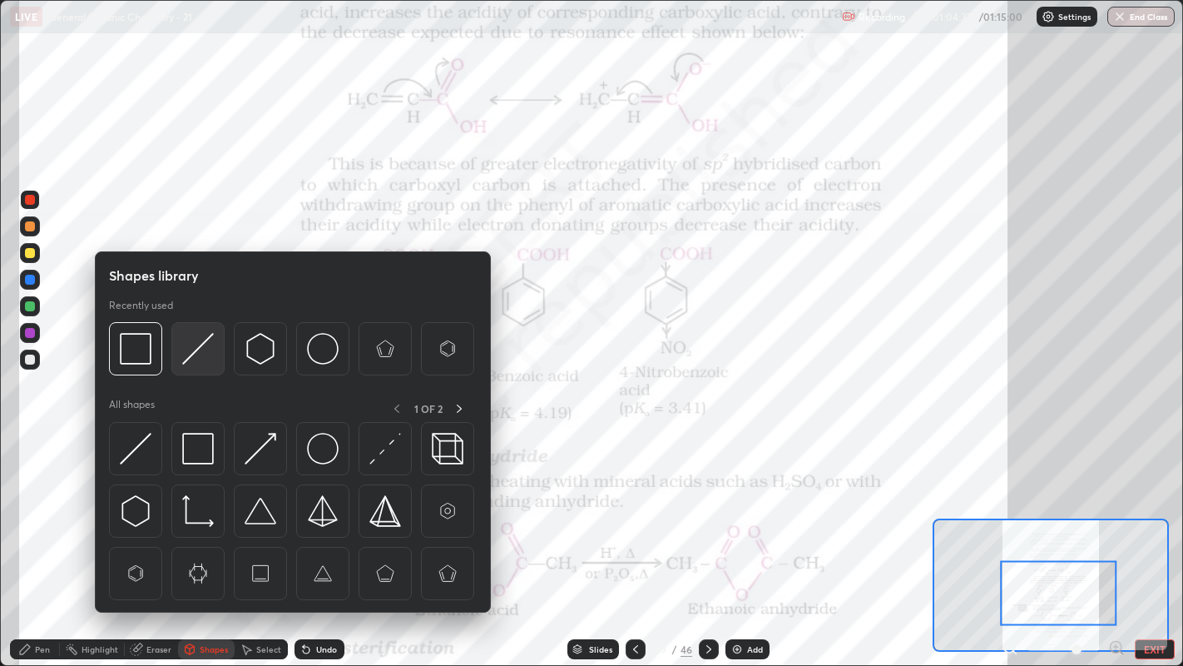
click at [183, 351] on img at bounding box center [198, 349] width 32 height 32
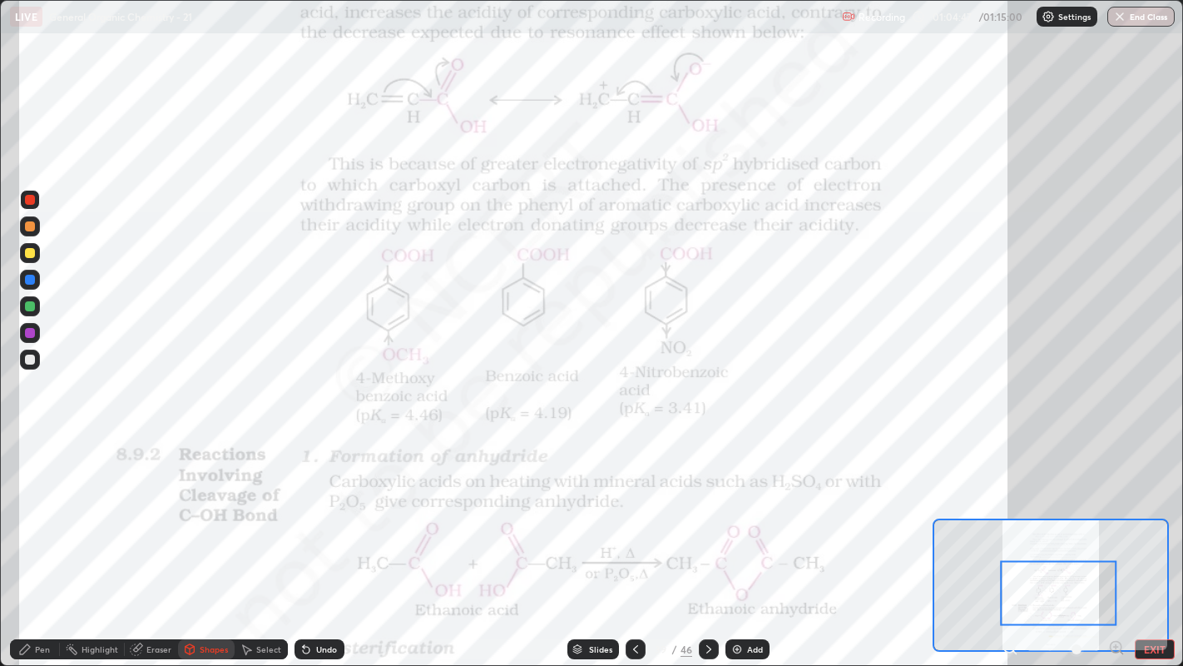
click at [52, 508] on div "Pen" at bounding box center [35, 649] width 50 height 20
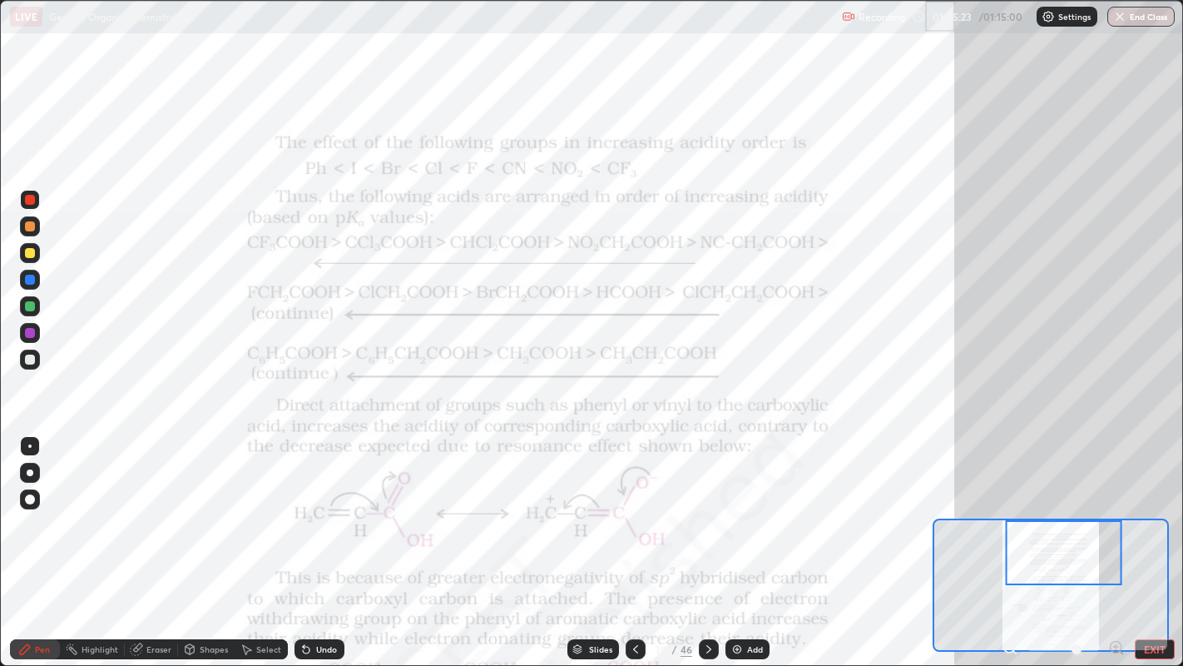
click at [138, 508] on icon at bounding box center [137, 647] width 9 height 8
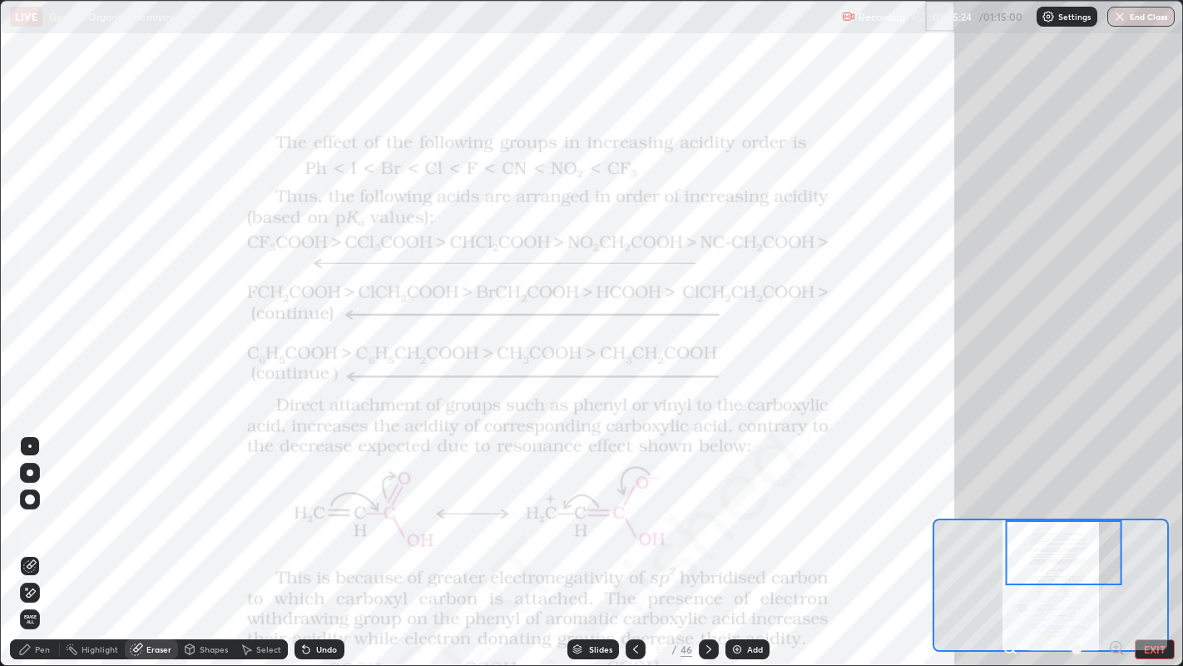
click at [96, 508] on div "Highlight" at bounding box center [100, 649] width 37 height 8
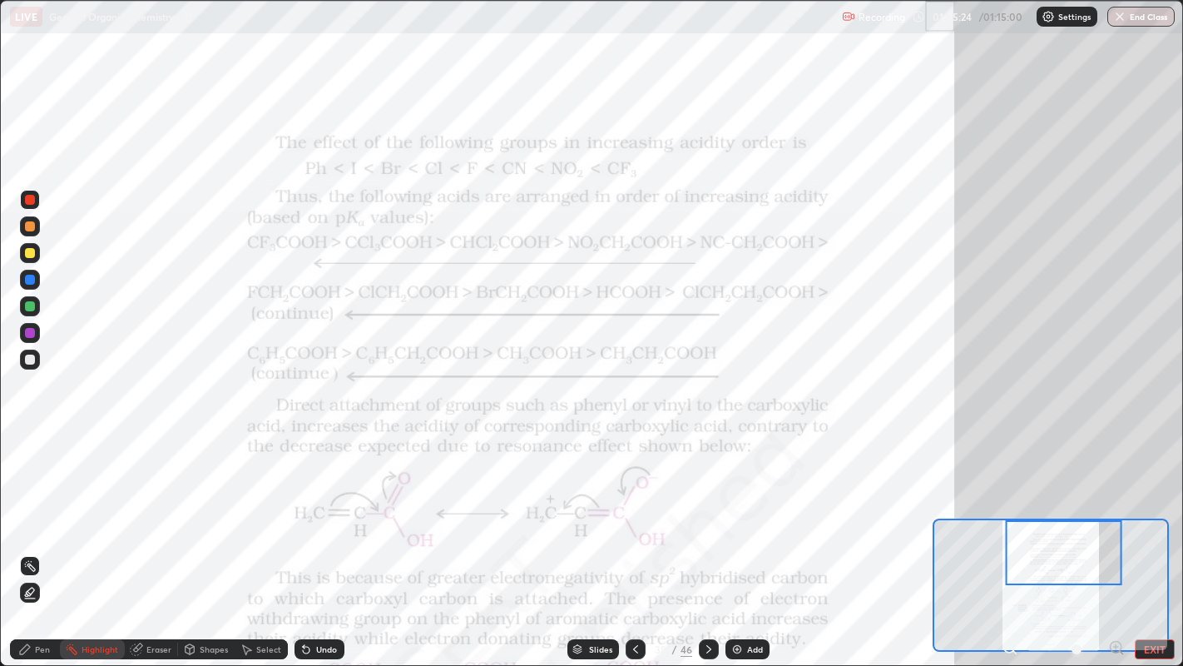
click at [29, 508] on icon at bounding box center [29, 592] width 13 height 13
click at [29, 307] on div at bounding box center [30, 306] width 10 height 10
click at [35, 508] on icon at bounding box center [29, 565] width 13 height 13
click at [31, 508] on icon at bounding box center [24, 648] width 13 height 13
click at [84, 508] on div "Highlight" at bounding box center [100, 649] width 37 height 8
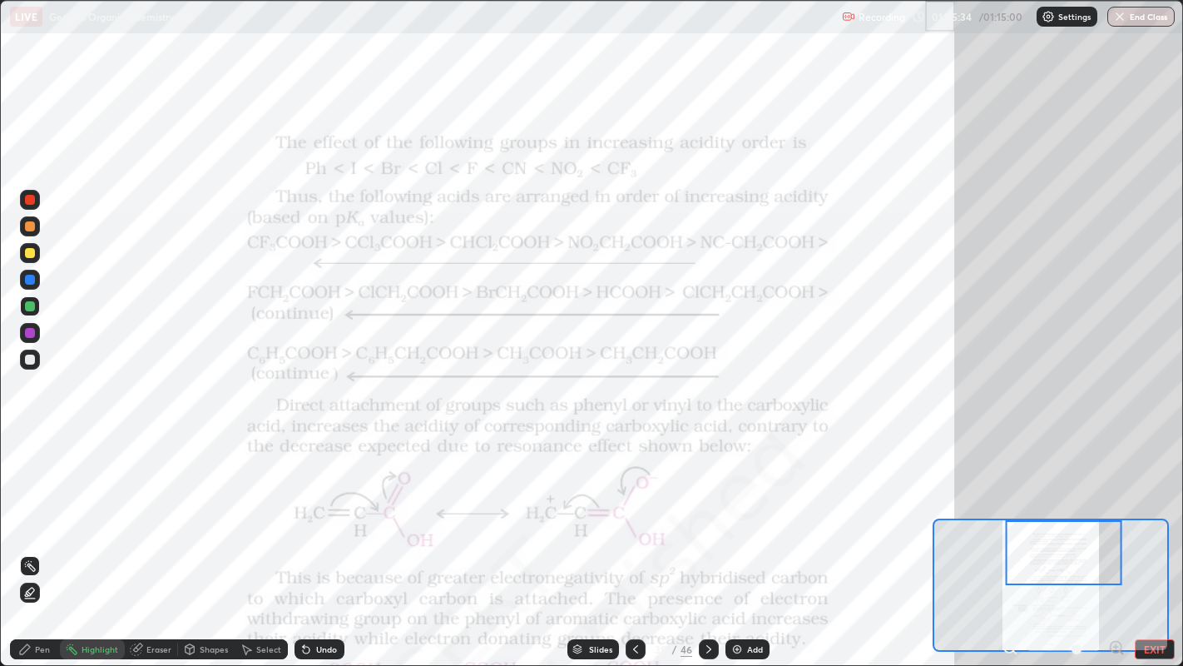
click at [32, 508] on div "Pen" at bounding box center [35, 649] width 50 height 20
click at [28, 202] on div at bounding box center [30, 200] width 10 height 10
click at [314, 508] on div "Undo" at bounding box center [320, 649] width 50 height 20
click at [79, 508] on div "Highlight" at bounding box center [92, 649] width 65 height 20
click at [39, 508] on div "Pen" at bounding box center [35, 649] width 50 height 20
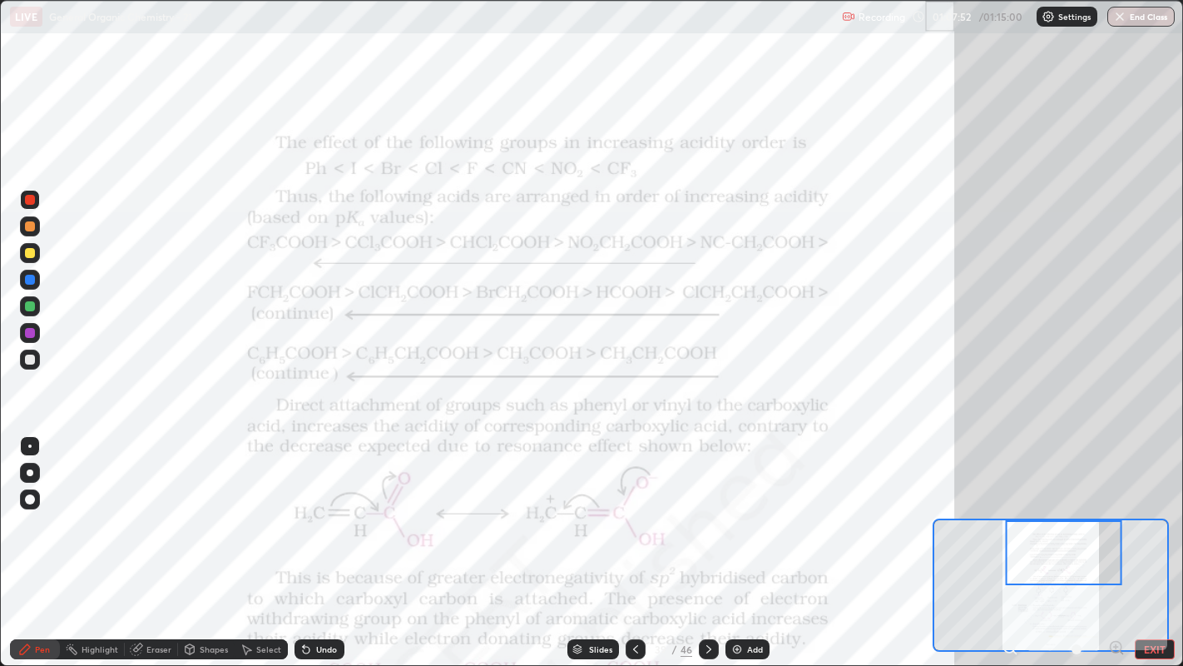
click at [312, 508] on div "Undo" at bounding box center [320, 649] width 50 height 20
click at [1157, 14] on button "End Class" at bounding box center [1142, 17] width 66 height 20
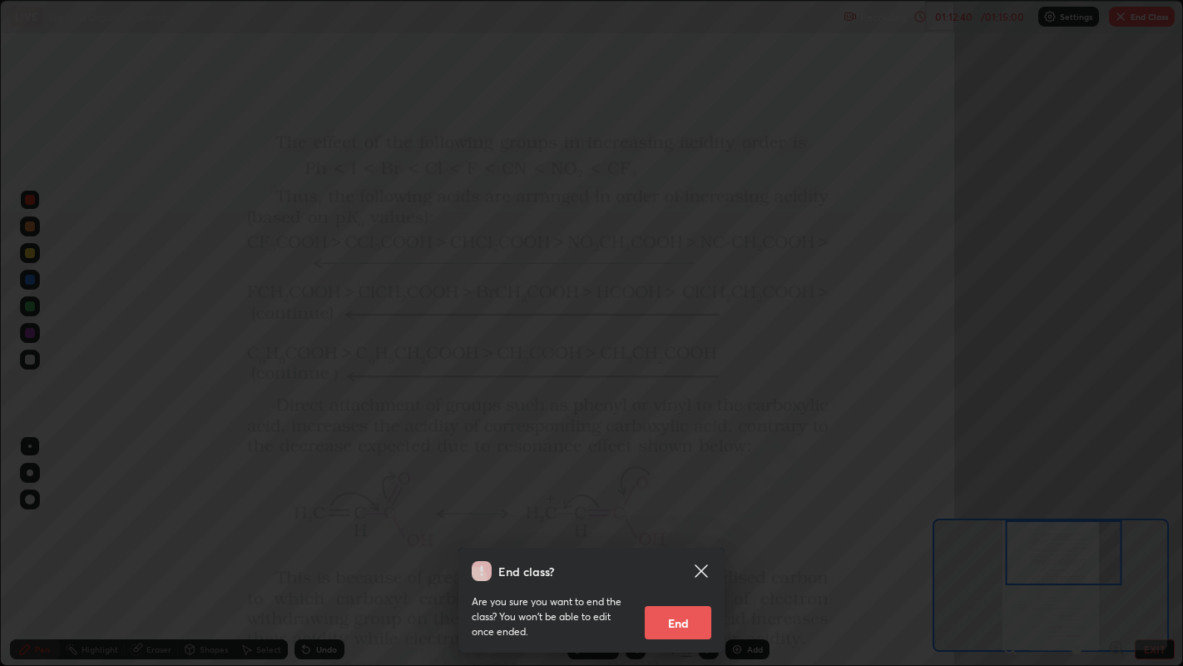
click at [691, 508] on button "End" at bounding box center [678, 622] width 67 height 33
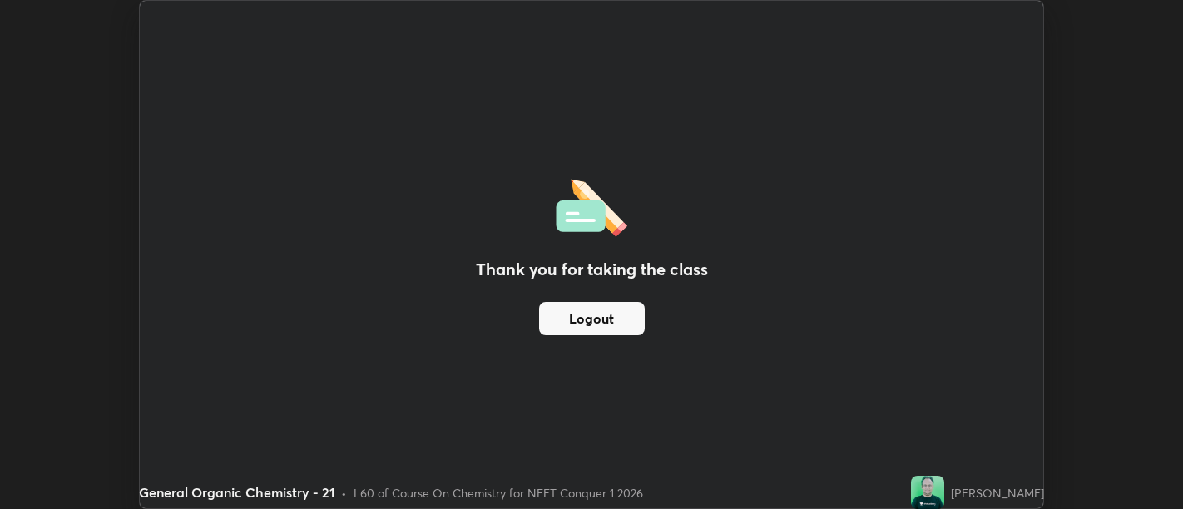
scroll to position [82694, 82020]
